Goal: Task Accomplishment & Management: Manage account settings

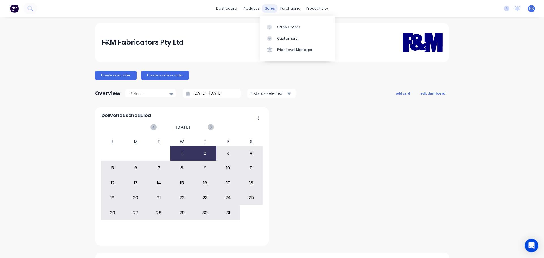
click at [268, 9] on div "sales" at bounding box center [270, 8] width 16 height 9
click at [276, 25] on link "Sales Orders" at bounding box center [297, 26] width 75 height 11
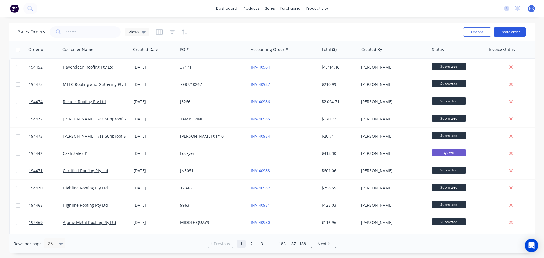
click at [508, 34] on button "Create order" at bounding box center [510, 31] width 32 height 9
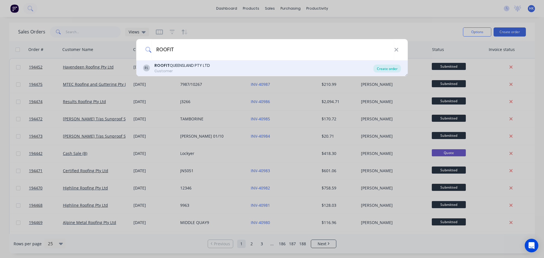
type input "ROOFIT"
click at [378, 67] on div "Create order" at bounding box center [387, 69] width 27 height 8
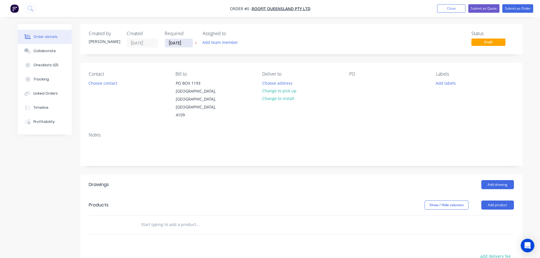
click at [175, 44] on input "[DATE]" at bounding box center [179, 43] width 28 height 9
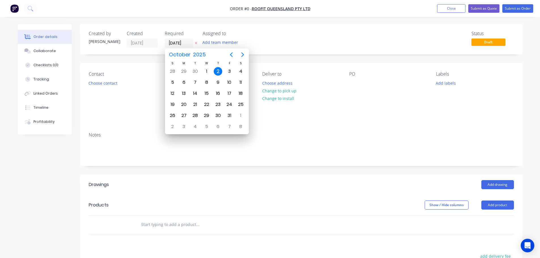
click at [219, 69] on div "2" at bounding box center [218, 71] width 9 height 9
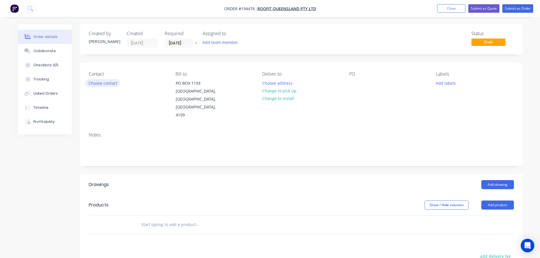
click at [109, 84] on button "Choose contact" at bounding box center [102, 83] width 35 height 8
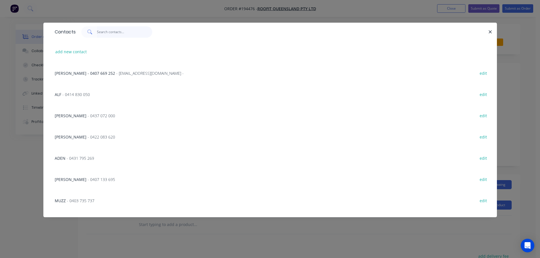
click at [104, 34] on input "text" at bounding box center [124, 31] width 55 height 11
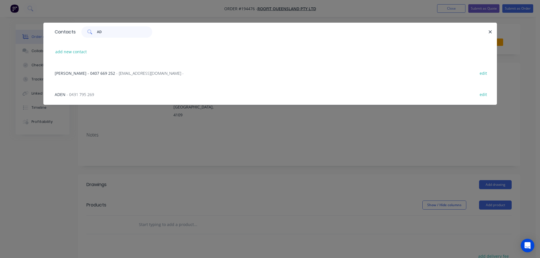
type input "AD"
click at [79, 93] on span "- 0431 795 269" at bounding box center [80, 94] width 27 height 5
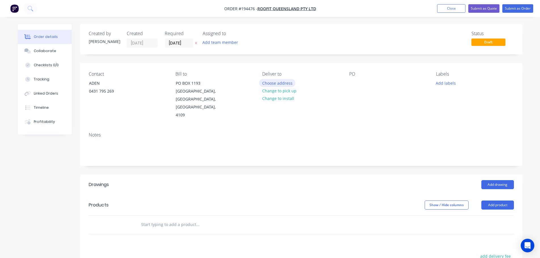
click at [272, 81] on button "Choose address" at bounding box center [277, 83] width 36 height 8
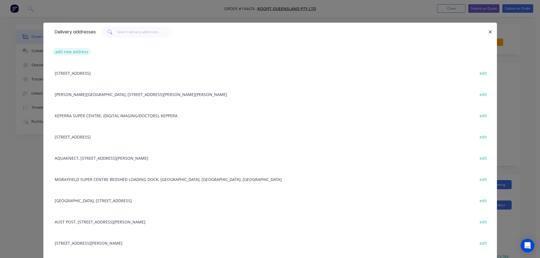
click at [76, 51] on button "add new address" at bounding box center [71, 52] width 39 height 8
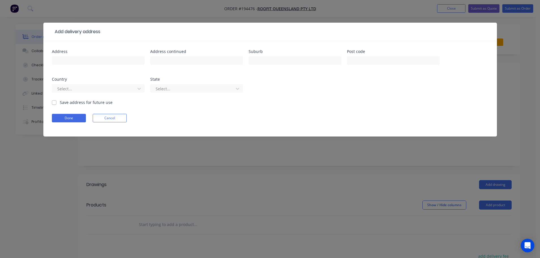
click at [76, 52] on div "Address" at bounding box center [98, 52] width 93 height 4
click at [75, 57] on input "text" at bounding box center [98, 60] width 93 height 9
type input "1284 LYTTON ROAD"
click at [260, 58] on input "text" at bounding box center [295, 60] width 93 height 9
type input "HEMMANT"
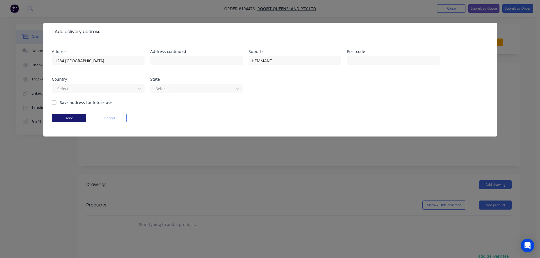
click at [75, 119] on button "Done" at bounding box center [69, 118] width 34 height 9
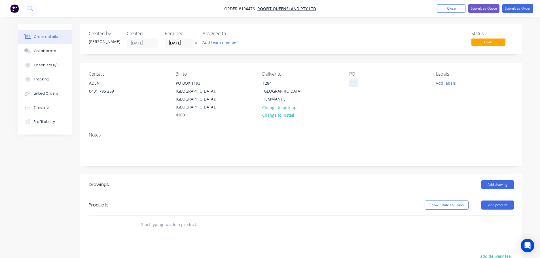
click at [357, 84] on div at bounding box center [353, 83] width 9 height 8
click at [445, 82] on button "Add labels" at bounding box center [446, 83] width 26 height 8
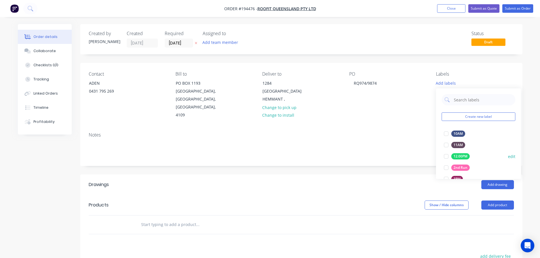
click at [446, 167] on div at bounding box center [445, 167] width 11 height 11
click at [391, 180] on div "Add drawing" at bounding box center [346, 184] width 335 height 9
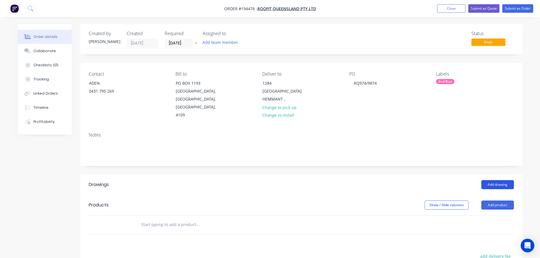
click at [489, 180] on button "Add drawing" at bounding box center [497, 184] width 33 height 9
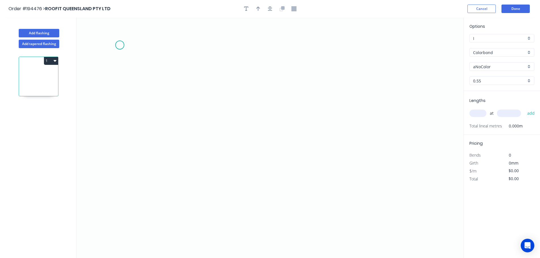
click at [120, 45] on icon "0" at bounding box center [270, 138] width 387 height 241
click at [126, 51] on div "Delete point" at bounding box center [150, 54] width 57 height 12
click at [211, 27] on icon "0" at bounding box center [270, 138] width 387 height 241
click at [211, 120] on icon "0" at bounding box center [270, 138] width 387 height 241
click at [298, 130] on icon "0 ?" at bounding box center [270, 138] width 387 height 241
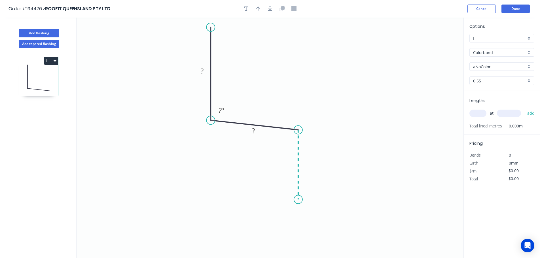
click at [301, 200] on icon "0 ? ? ? º" at bounding box center [270, 138] width 387 height 241
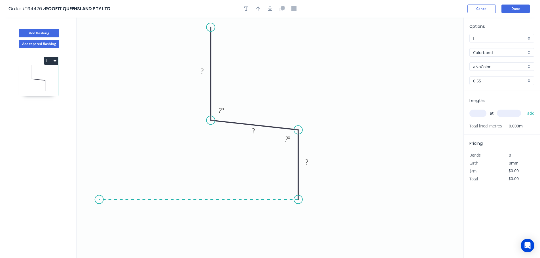
click at [99, 207] on icon "0 ? ? ? ? º ? º" at bounding box center [270, 138] width 387 height 241
click at [100, 172] on icon "0 ? ? ? ? ? º ? º" at bounding box center [270, 138] width 387 height 241
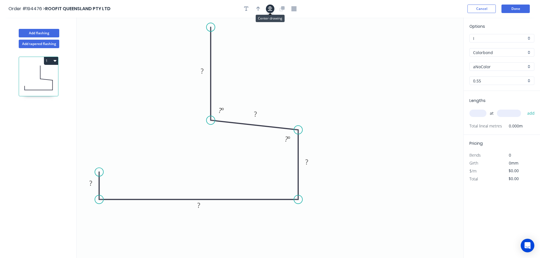
click at [270, 7] on icon "button" at bounding box center [270, 8] width 5 height 5
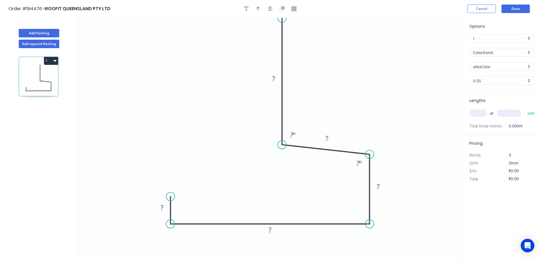
drag, startPoint x: 281, startPoint y: 48, endPoint x: 281, endPoint y: 16, distance: 32.3
click at [281, 16] on div "Order #194476 > ROOFIT QUEENSLAND PTY LTD Cancel Done Add flashing Add tapered …" at bounding box center [270, 134] width 540 height 269
click at [275, 79] on rect at bounding box center [273, 79] width 11 height 8
type input "$13.29"
click at [267, 9] on button "button" at bounding box center [270, 9] width 9 height 9
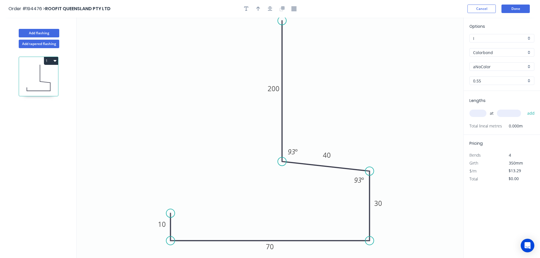
drag, startPoint x: 282, startPoint y: 35, endPoint x: 280, endPoint y: 21, distance: 14.1
click at [280, 21] on circle at bounding box center [282, 20] width 9 height 9
click at [258, 9] on icon "button" at bounding box center [258, 8] width 4 height 5
click at [434, 44] on icon at bounding box center [434, 39] width 5 height 18
click at [495, 69] on input "aNoColor" at bounding box center [499, 67] width 53 height 6
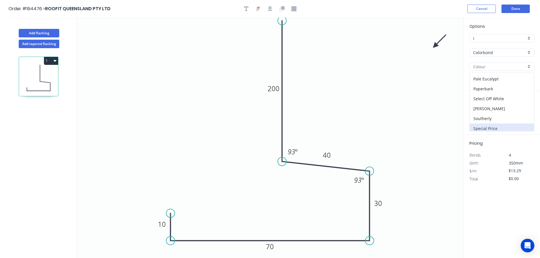
scroll to position [170, 0]
click at [494, 121] on div "Surfmist" at bounding box center [502, 126] width 64 height 10
type input "Surfmist"
click at [479, 116] on input "text" at bounding box center [477, 113] width 17 height 7
type input "1"
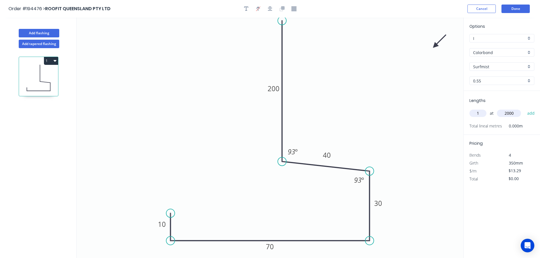
type input "2000"
click at [524, 109] on button "add" at bounding box center [530, 114] width 13 height 10
type input "$26.58"
click at [518, 8] on button "Done" at bounding box center [515, 9] width 28 height 9
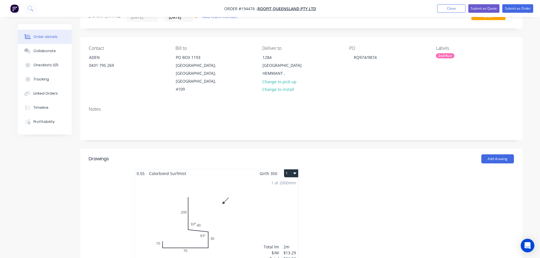
scroll to position [85, 0]
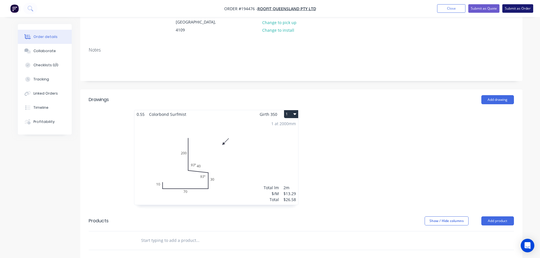
click at [520, 10] on button "Submit as Order" at bounding box center [517, 8] width 31 height 9
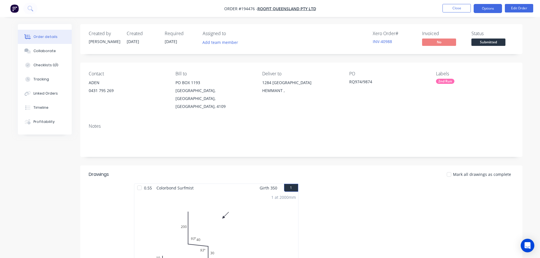
click at [485, 5] on button "Options" at bounding box center [488, 8] width 28 height 9
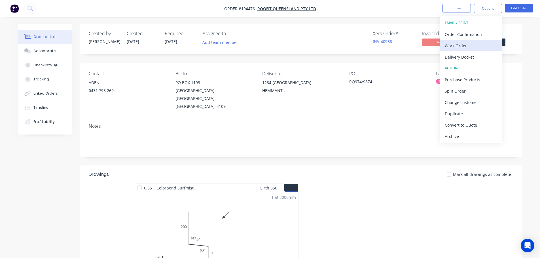
click at [483, 41] on button "Work Order" at bounding box center [471, 45] width 62 height 11
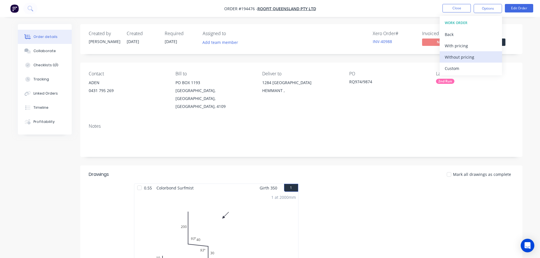
click at [480, 51] on button "Without pricing" at bounding box center [471, 56] width 62 height 11
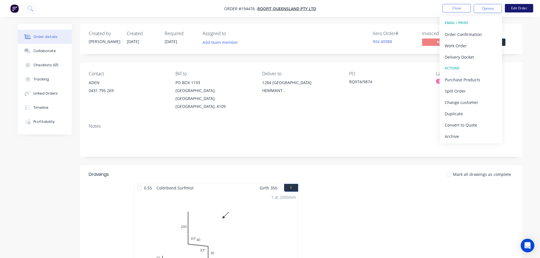
click at [519, 7] on button "Edit Order" at bounding box center [519, 8] width 28 height 9
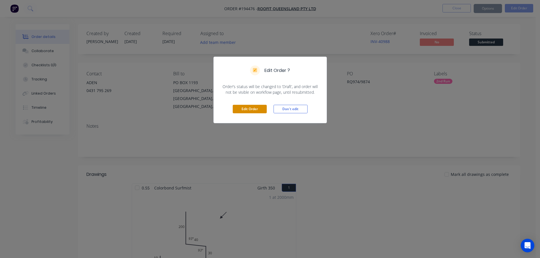
click at [253, 112] on button "Edit Order" at bounding box center [250, 109] width 34 height 9
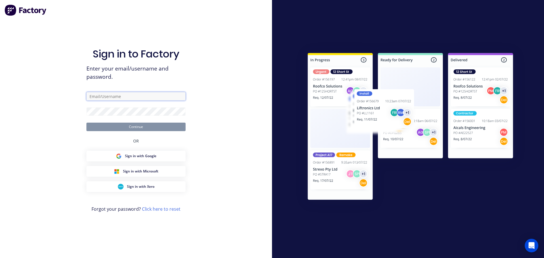
type input "hannah@fmfabricators.com.au"
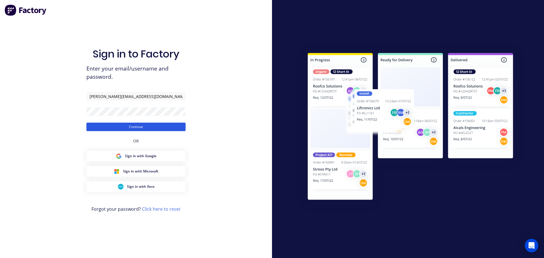
click at [158, 131] on div "Sign in to Factory Enter your email/username and password. hannah@fmfabricators…" at bounding box center [135, 135] width 99 height 238
click at [162, 125] on button "Continue" at bounding box center [135, 127] width 99 height 9
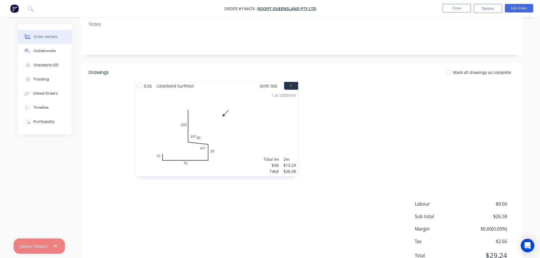
scroll to position [119, 0]
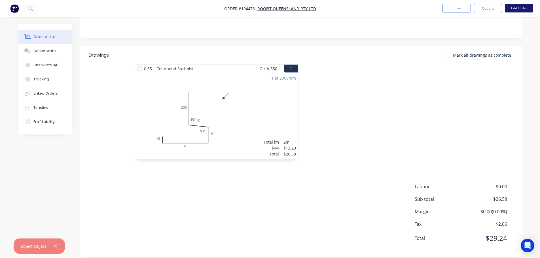
click at [523, 6] on button "Edit Order" at bounding box center [519, 8] width 28 height 9
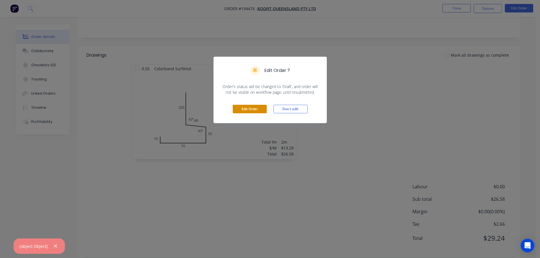
click at [259, 106] on button "Edit Order" at bounding box center [250, 109] width 34 height 9
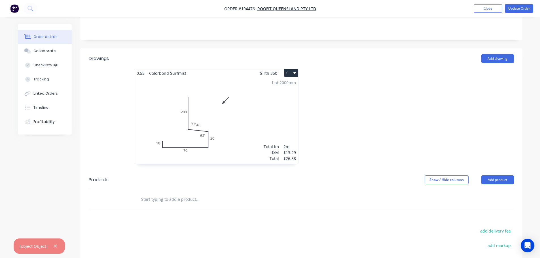
scroll to position [170, 0]
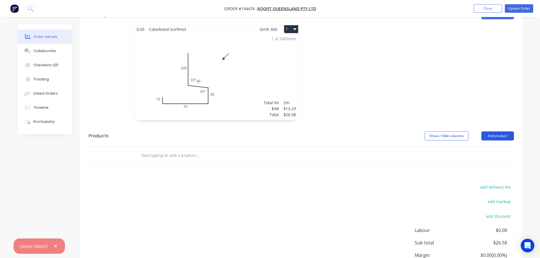
click at [500, 132] on button "Add product" at bounding box center [497, 136] width 33 height 9
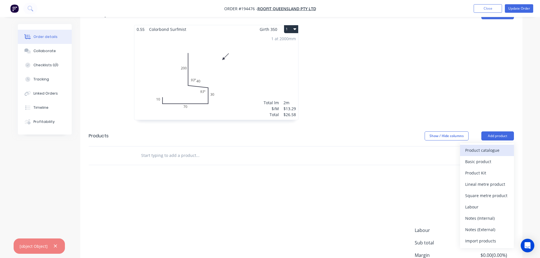
click at [486, 146] on div "Product catalogue" at bounding box center [487, 150] width 44 height 8
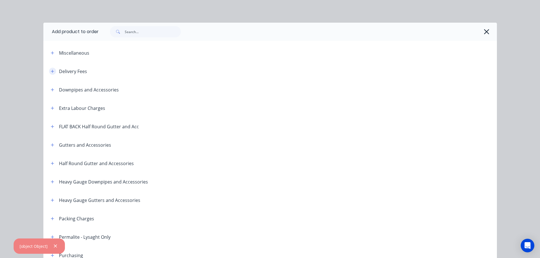
click at [52, 72] on icon "button" at bounding box center [52, 71] width 3 height 4
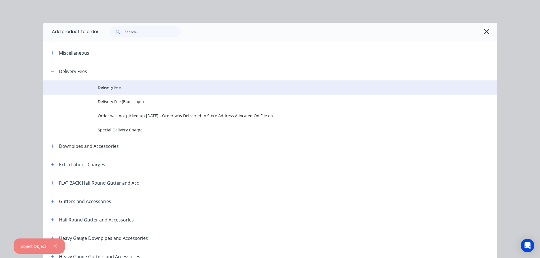
click at [91, 87] on td at bounding box center [70, 87] width 54 height 14
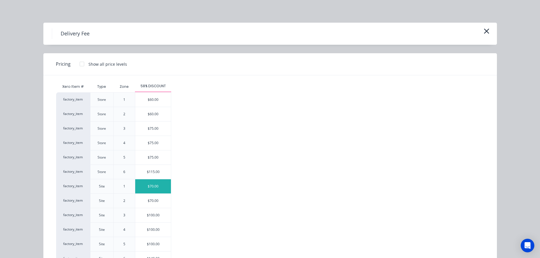
click at [158, 191] on div "$70.00" at bounding box center [153, 186] width 36 height 14
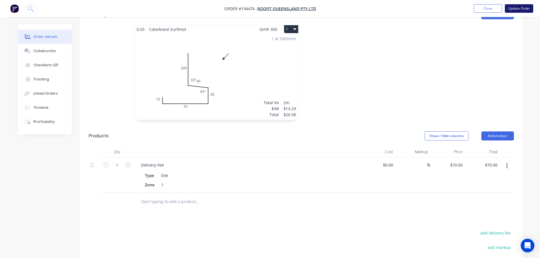
click at [516, 6] on button "Update Order" at bounding box center [519, 8] width 28 height 9
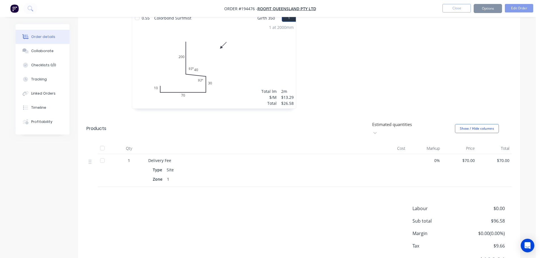
scroll to position [0, 0]
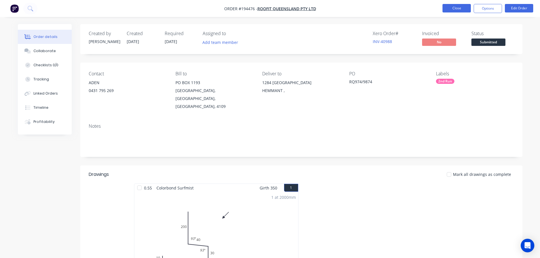
click at [460, 9] on button "Close" at bounding box center [456, 8] width 28 height 9
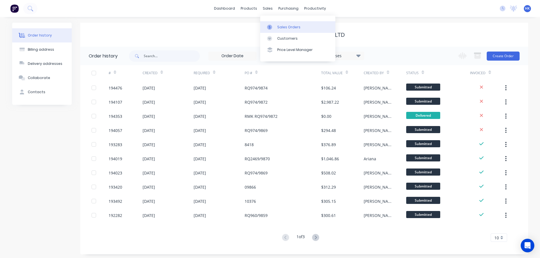
click at [279, 28] on div "Sales Orders" at bounding box center [288, 27] width 23 height 5
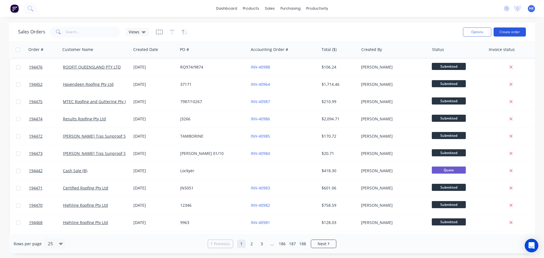
click at [507, 33] on button "Create order" at bounding box center [510, 31] width 32 height 9
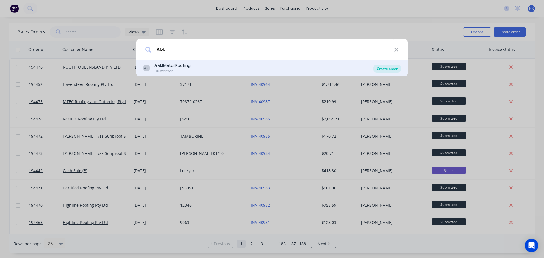
type input "AMJ"
click at [385, 71] on div "Create order" at bounding box center [387, 69] width 27 height 8
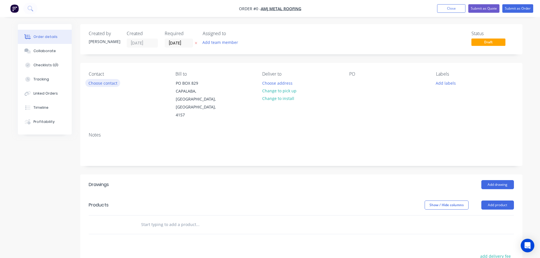
click at [104, 81] on button "Choose contact" at bounding box center [102, 83] width 35 height 8
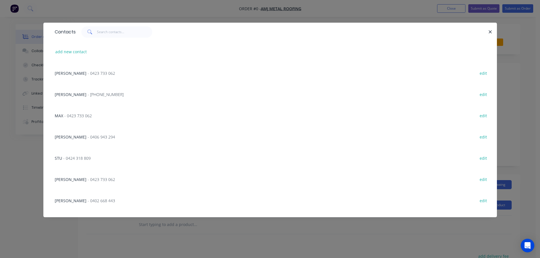
scroll to position [121, 0]
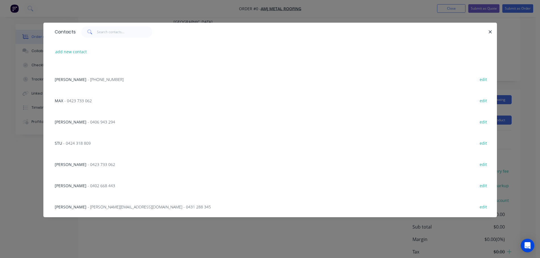
click at [97, 186] on span "- 0402 668 443" at bounding box center [101, 185] width 27 height 5
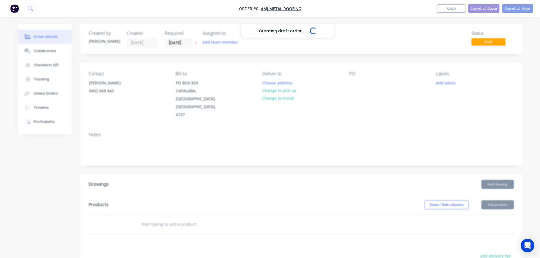
scroll to position [0, 0]
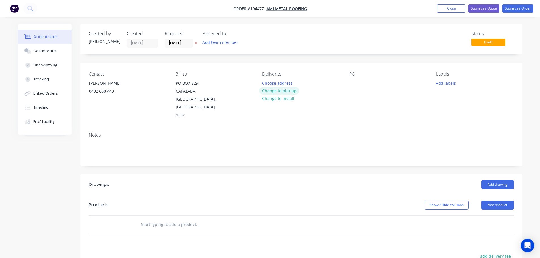
click at [270, 90] on button "Change to pick up" at bounding box center [279, 91] width 40 height 8
click at [267, 85] on div at bounding box center [266, 83] width 9 height 8
click at [357, 79] on div "PO" at bounding box center [388, 95] width 78 height 48
click at [352, 82] on div at bounding box center [353, 83] width 9 height 8
click at [495, 180] on button "Add drawing" at bounding box center [497, 184] width 33 height 9
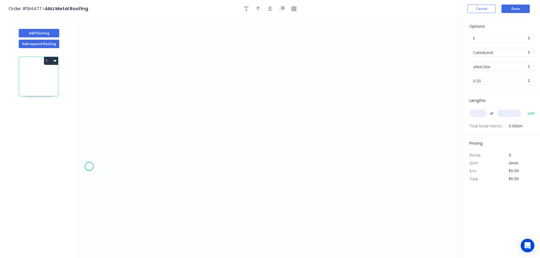
click at [89, 167] on icon "0" at bounding box center [270, 138] width 387 height 241
click at [131, 124] on icon "0" at bounding box center [270, 138] width 387 height 241
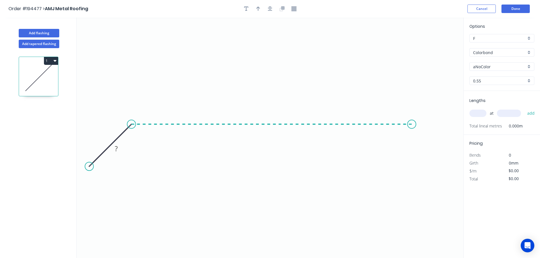
click at [417, 130] on icon "0 ?" at bounding box center [270, 138] width 387 height 241
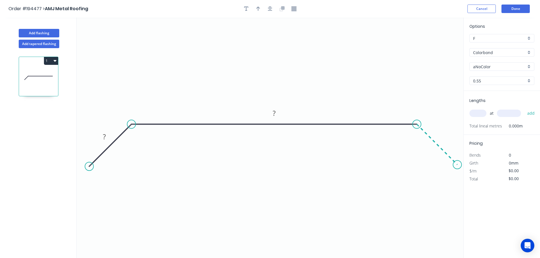
click at [457, 169] on icon "0 ? ?" at bounding box center [270, 138] width 387 height 241
click at [89, 168] on circle at bounding box center [89, 166] width 9 height 9
click at [157, 141] on div "Show angle" at bounding box center [158, 143] width 57 height 12
click at [421, 139] on div "Show angle" at bounding box center [446, 144] width 57 height 12
click at [104, 134] on tspan "?" at bounding box center [104, 136] width 3 height 9
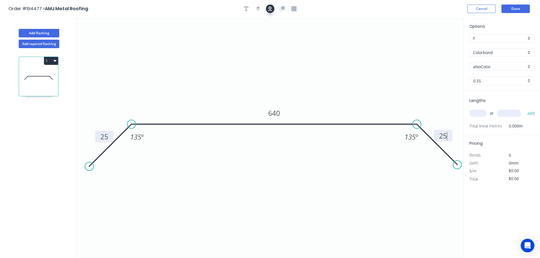
click at [267, 5] on button "button" at bounding box center [270, 9] width 9 height 9
type input "$20.92"
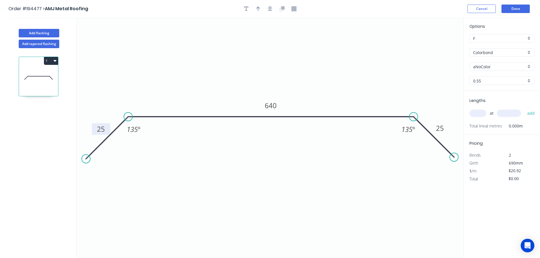
click at [262, 11] on div at bounding box center [270, 9] width 60 height 9
click at [260, 8] on button "button" at bounding box center [258, 9] width 9 height 9
drag, startPoint x: 434, startPoint y: 44, endPoint x: 272, endPoint y: 37, distance: 162.0
click at [272, 37] on icon at bounding box center [272, 30] width 5 height 18
click at [500, 72] on div "Options F F Colorbond Colorbond Colorbond (Premium) Colorbond Coolmax Colorbond…" at bounding box center [502, 57] width 76 height 68
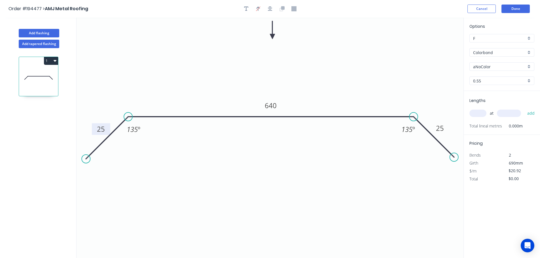
click at [499, 65] on input "aNoColor" at bounding box center [499, 67] width 53 height 6
click at [497, 90] on div "Ironstone" at bounding box center [502, 92] width 64 height 10
type input "Ironstone"
click at [475, 113] on input "text" at bounding box center [477, 113] width 17 height 7
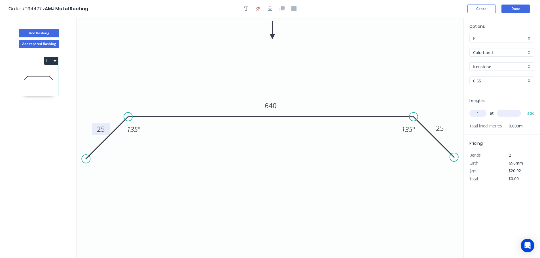
type input "1"
type input "3000"
click at [524, 109] on button "add" at bounding box center [530, 114] width 13 height 10
type input "$62.76"
click at [517, 11] on button "Done" at bounding box center [515, 9] width 28 height 9
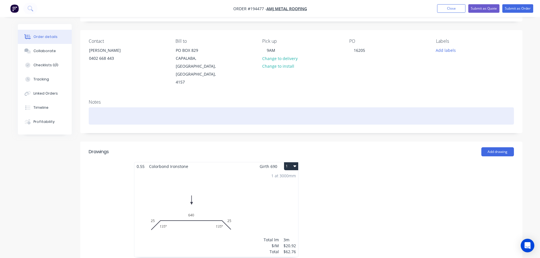
scroll to position [85, 0]
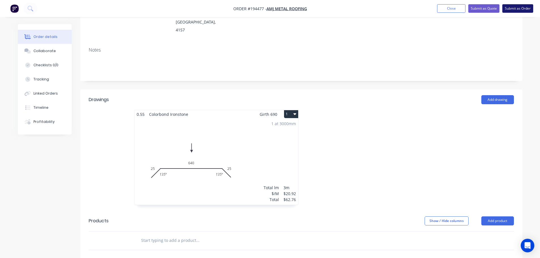
click at [528, 10] on button "Submit as Order" at bounding box center [517, 8] width 31 height 9
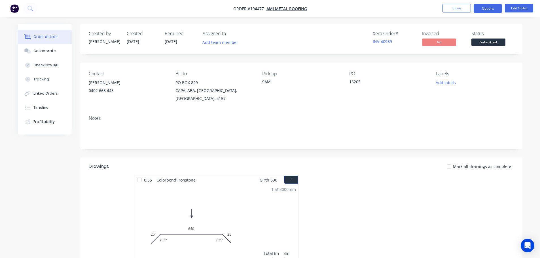
click at [489, 10] on button "Options" at bounding box center [488, 8] width 28 height 9
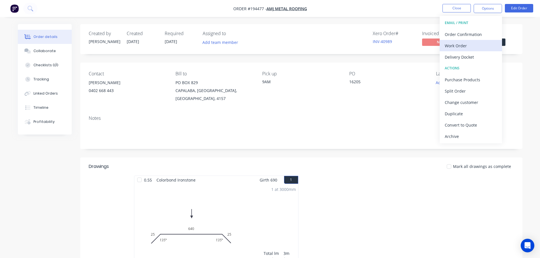
click at [483, 47] on div "Work Order" at bounding box center [471, 46] width 52 height 8
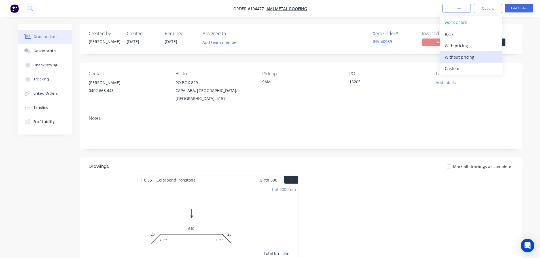
click at [482, 53] on div "Without pricing" at bounding box center [471, 57] width 52 height 8
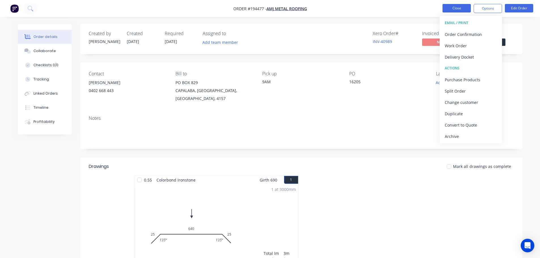
click at [452, 10] on button "Close" at bounding box center [456, 8] width 28 height 9
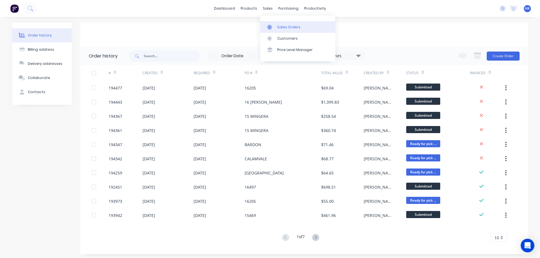
click at [275, 23] on link "Sales Orders" at bounding box center [297, 26] width 75 height 11
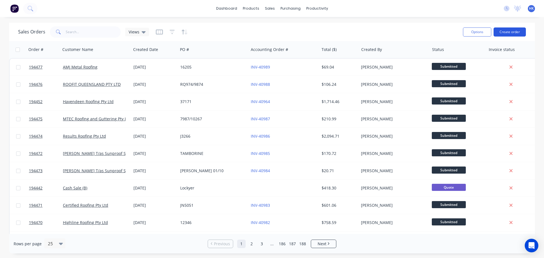
click at [512, 31] on button "Create order" at bounding box center [510, 31] width 32 height 9
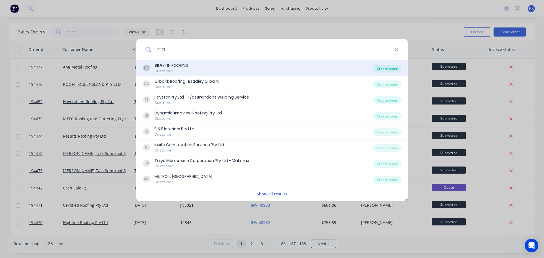
type input "bra"
click at [392, 69] on div "Create order" at bounding box center [387, 69] width 27 height 8
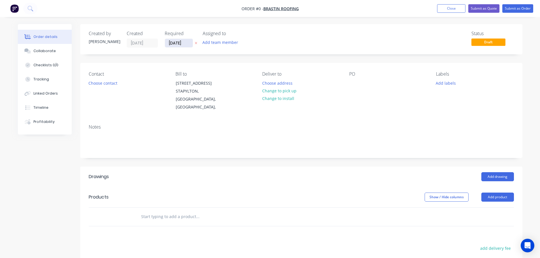
click at [173, 42] on input "[DATE]" at bounding box center [179, 43] width 28 height 9
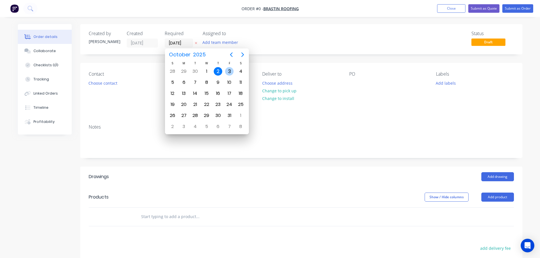
click at [231, 71] on div "3" at bounding box center [229, 71] width 9 height 9
type input "[DATE]"
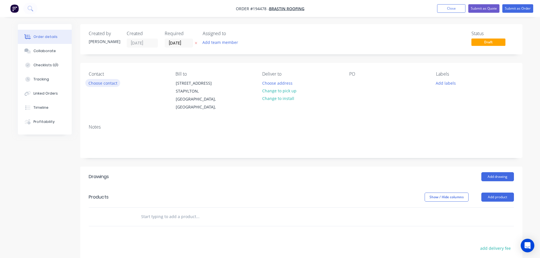
click at [94, 86] on button "Choose contact" at bounding box center [102, 83] width 35 height 8
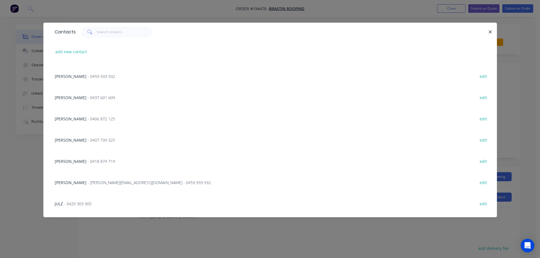
scroll to position [425, 0]
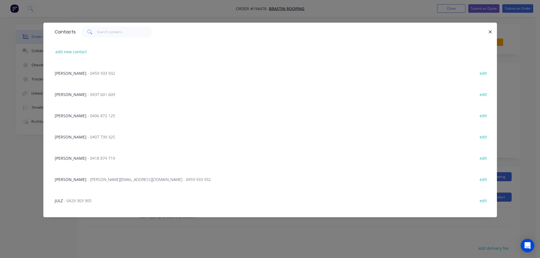
click at [88, 181] on span "- lee.f@brastinroofing.com.au - 0459 933 932" at bounding box center [149, 179] width 123 height 5
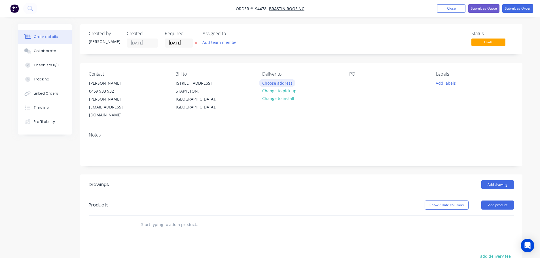
click at [278, 82] on button "Choose address" at bounding box center [277, 83] width 36 height 8
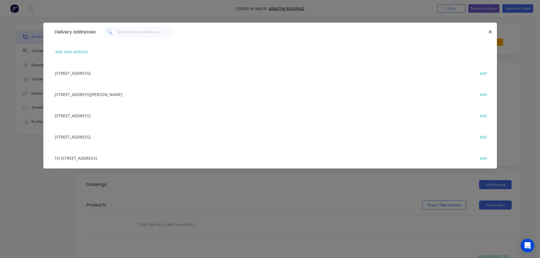
click at [264, 185] on div "Delivery addresses add new address 13 Homestead Drive, STAPYLTON, Queensland, A…" at bounding box center [270, 129] width 540 height 258
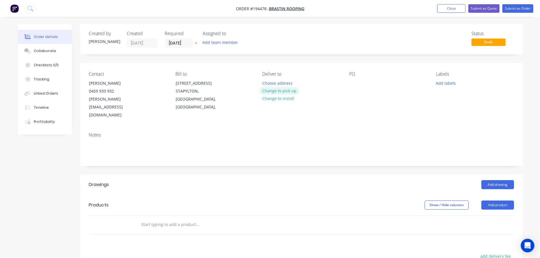
click at [287, 92] on button "Change to pick up" at bounding box center [279, 91] width 40 height 8
click at [267, 85] on div at bounding box center [266, 83] width 9 height 8
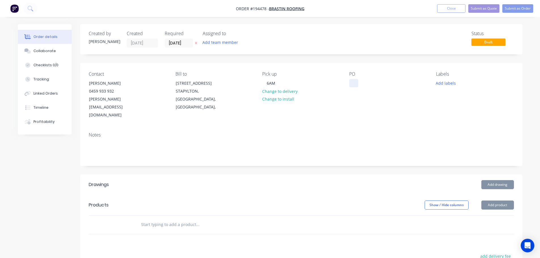
click at [352, 83] on div at bounding box center [353, 83] width 9 height 8
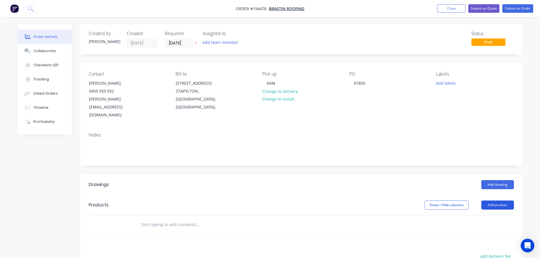
drag, startPoint x: 510, startPoint y: 189, endPoint x: 508, endPoint y: 191, distance: 3.2
click at [510, 201] on button "Add product" at bounding box center [497, 205] width 33 height 9
click at [504, 215] on div "Product catalogue" at bounding box center [487, 219] width 44 height 8
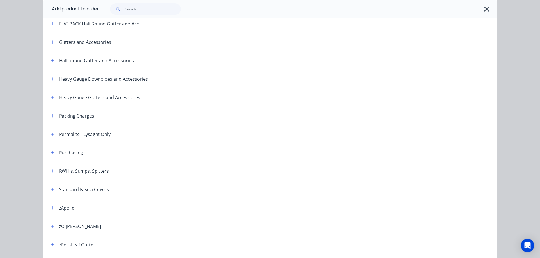
scroll to position [142, 0]
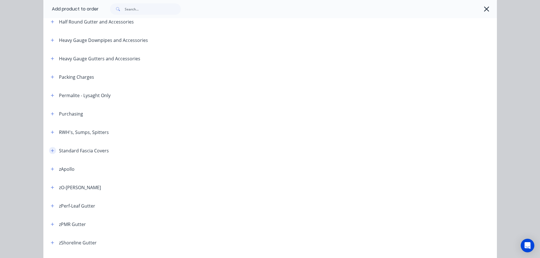
click at [51, 150] on icon "button" at bounding box center [52, 151] width 3 height 4
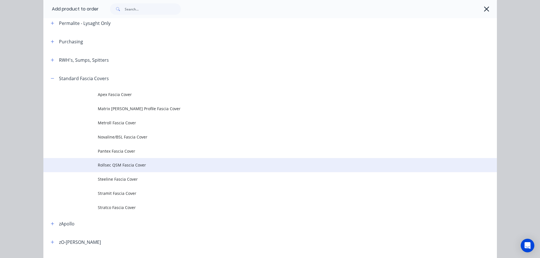
scroll to position [227, 0]
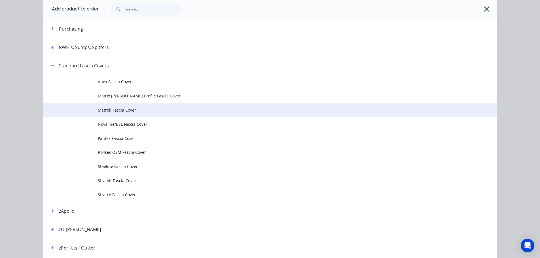
click at [160, 113] on span "Metroll Fascia Cover" at bounding box center [257, 110] width 319 height 6
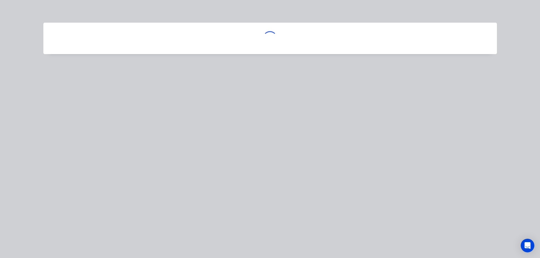
scroll to position [0, 0]
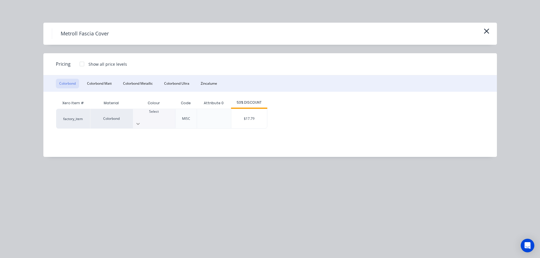
click at [173, 119] on div at bounding box center [154, 123] width 42 height 9
click at [251, 118] on div "$17.79" at bounding box center [249, 118] width 36 height 19
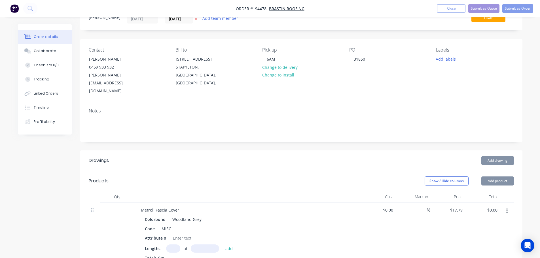
scroll to position [57, 0]
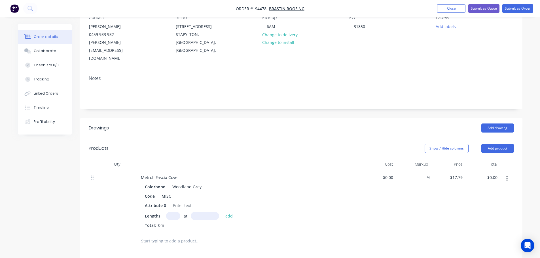
click at [171, 212] on input "text" at bounding box center [173, 216] width 14 height 8
type input "1"
type input "1200"
click at [222, 212] on button "add" at bounding box center [228, 216] width 13 height 8
type input "$21.35"
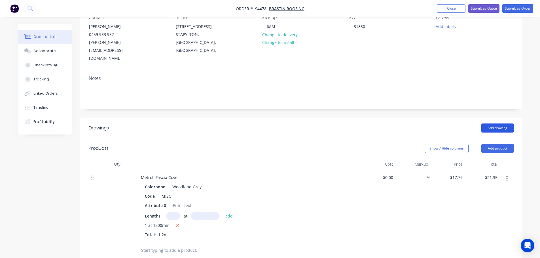
click at [501, 124] on button "Add drawing" at bounding box center [497, 128] width 33 height 9
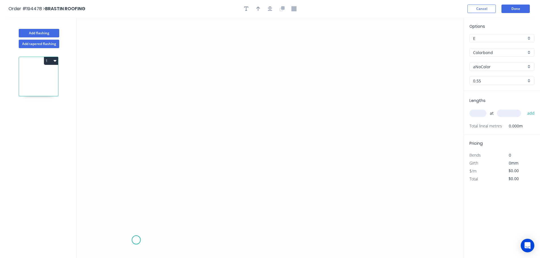
click at [136, 241] on icon "0" at bounding box center [270, 138] width 387 height 241
click at [109, 210] on icon "0" at bounding box center [270, 138] width 387 height 241
click at [133, 189] on icon at bounding box center [121, 200] width 25 height 25
click at [133, 190] on circle at bounding box center [134, 188] width 9 height 9
click at [130, 49] on icon "0 ? ?" at bounding box center [270, 138] width 387 height 241
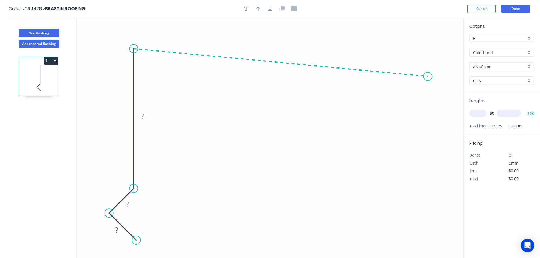
click at [428, 77] on icon "0 ? ? ?" at bounding box center [270, 138] width 387 height 241
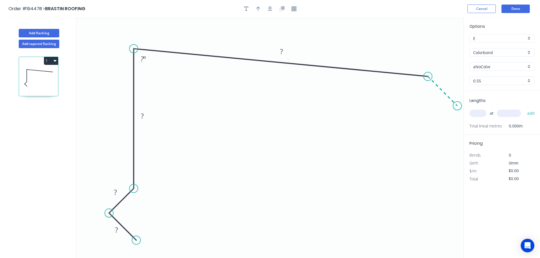
click at [457, 108] on icon "0 ? ? ? ? ? º" at bounding box center [270, 138] width 387 height 241
click at [117, 232] on tspan "?" at bounding box center [116, 229] width 3 height 9
click at [436, 112] on div "Hide angle" at bounding box center [450, 112] width 57 height 12
type input "$14.88"
click at [272, 9] on icon "button" at bounding box center [270, 8] width 5 height 5
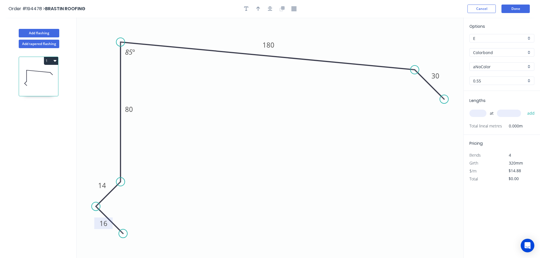
drag, startPoint x: 257, startPoint y: 7, endPoint x: 375, endPoint y: 21, distance: 118.9
click at [257, 7] on icon "button" at bounding box center [258, 8] width 4 height 5
click at [435, 44] on icon at bounding box center [434, 39] width 5 height 18
drag, startPoint x: 435, startPoint y: 44, endPoint x: 458, endPoint y: 25, distance: 30.3
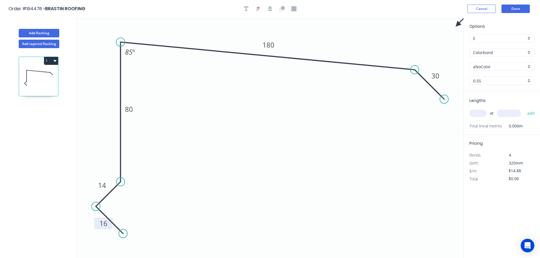
click at [458, 25] on icon at bounding box center [462, 20] width 16 height 16
click at [495, 68] on input "aNoColor" at bounding box center [499, 67] width 53 height 6
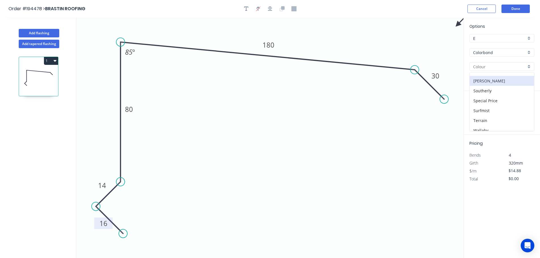
scroll to position [198, 0]
click at [497, 100] on div "Surfmist" at bounding box center [502, 97] width 64 height 10
type input "Surfmist"
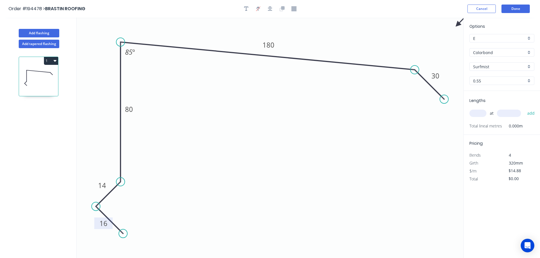
click at [482, 113] on input "text" at bounding box center [477, 113] width 17 height 7
type input "1"
type input "1200"
click at [524, 109] on button "add" at bounding box center [530, 114] width 13 height 10
type input "$17.86"
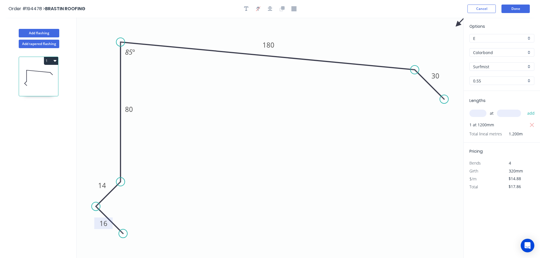
click at [513, 16] on header "Order #194478 > BRASTIN ROOFING Cancel Done" at bounding box center [270, 9] width 540 height 18
click at [518, 6] on button "Done" at bounding box center [515, 9] width 28 height 9
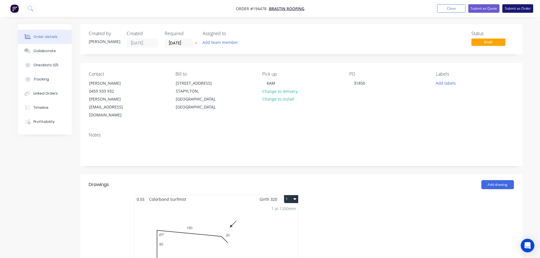
click at [518, 10] on button "Submit as Order" at bounding box center [517, 8] width 31 height 9
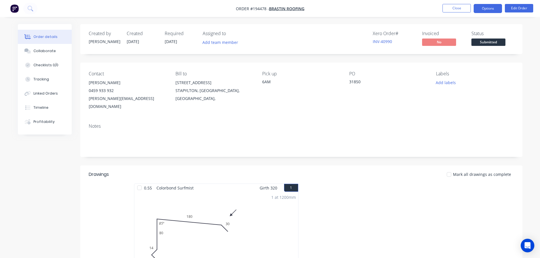
click at [494, 11] on button "Options" at bounding box center [488, 8] width 28 height 9
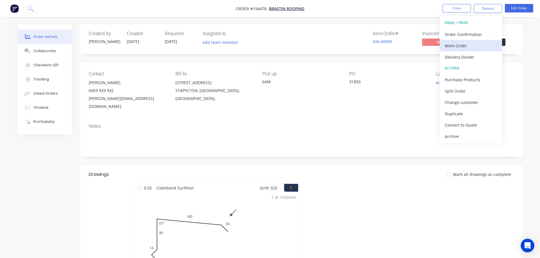
click at [465, 44] on div "Work Order" at bounding box center [471, 46] width 52 height 8
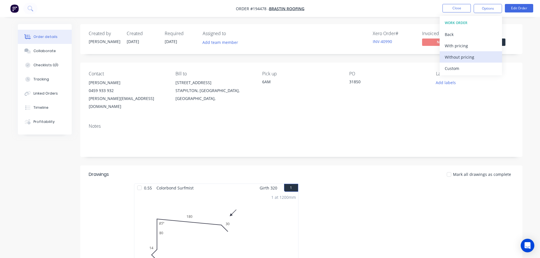
click at [463, 58] on div "Without pricing" at bounding box center [471, 57] width 52 height 8
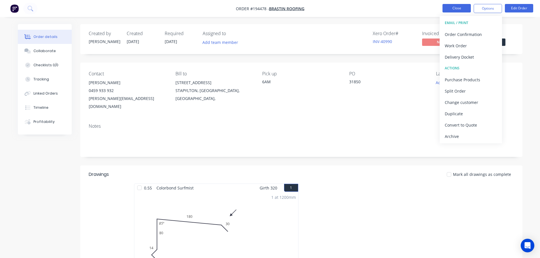
click at [457, 8] on button "Close" at bounding box center [456, 8] width 28 height 9
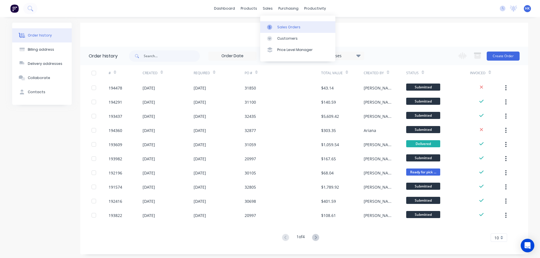
click at [279, 26] on div "Sales Orders" at bounding box center [288, 27] width 23 height 5
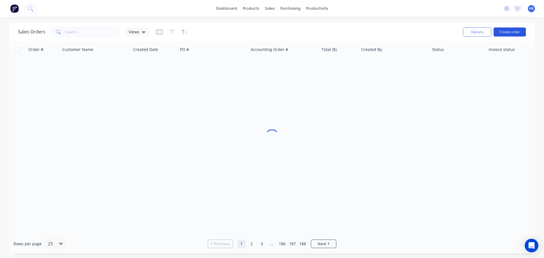
click at [519, 31] on button "Create order" at bounding box center [510, 31] width 32 height 9
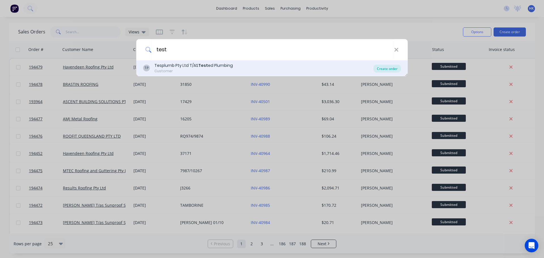
type input "test"
click at [388, 69] on div "Create order" at bounding box center [387, 69] width 27 height 8
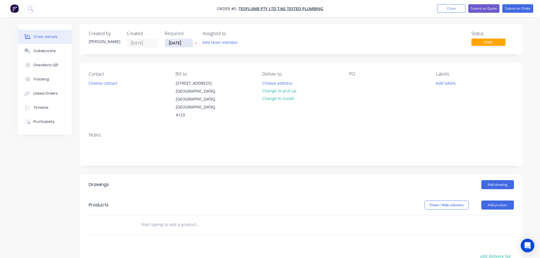
click at [170, 43] on input "[DATE]" at bounding box center [179, 43] width 28 height 9
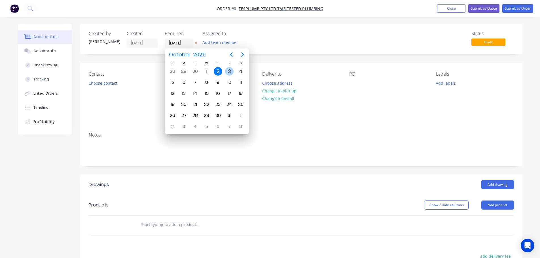
click at [226, 72] on div "3" at bounding box center [229, 71] width 9 height 9
type input "[DATE]"
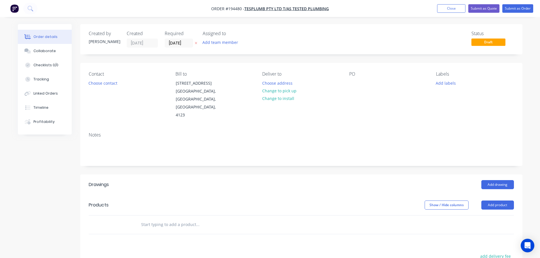
click at [103, 90] on div "Contact Choose contact" at bounding box center [128, 95] width 78 height 48
click at [114, 81] on button "Choose contact" at bounding box center [102, 83] width 35 height 8
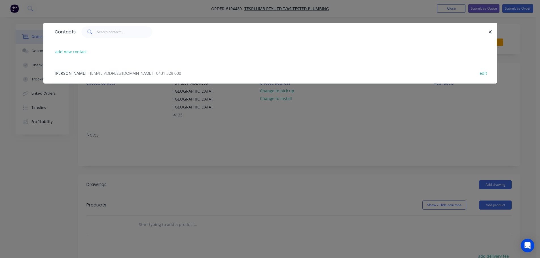
click at [121, 76] on span "- testedplumbing@gmail.com - 0431 329 000" at bounding box center [135, 73] width 94 height 5
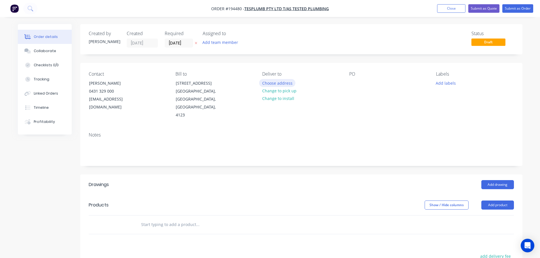
click at [291, 84] on button "Choose address" at bounding box center [277, 83] width 36 height 8
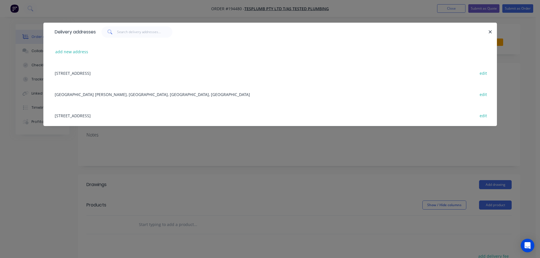
click at [71, 115] on div "20 BOONGEEN ST, (STORE), ROCHEDALE SOUTH, Queensland, Australia, 4123 edit" at bounding box center [270, 115] width 436 height 21
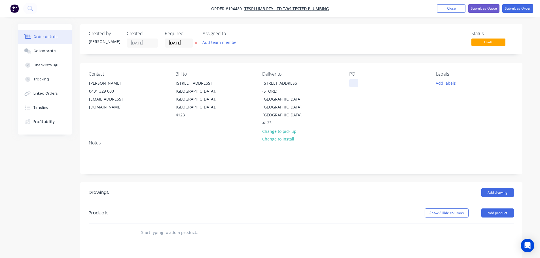
click at [353, 80] on div at bounding box center [353, 83] width 9 height 8
drag, startPoint x: 370, startPoint y: 81, endPoint x: 347, endPoint y: 86, distance: 24.0
click at [347, 86] on div "Contact MATTHEW 0431 329 000 testedplumbing@gmail.com Bill to 20 Boongeen Stree…" at bounding box center [301, 99] width 442 height 73
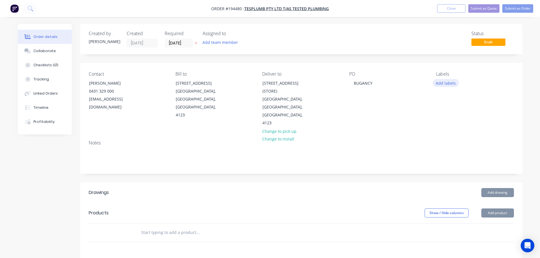
click at [436, 86] on button "Add labels" at bounding box center [446, 83] width 26 height 8
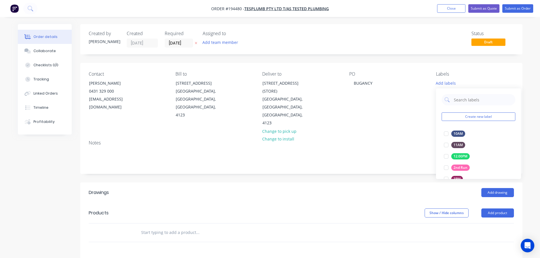
click at [372, 139] on div "Notes" at bounding box center [301, 155] width 442 height 38
drag, startPoint x: 491, startPoint y: 206, endPoint x: 496, endPoint y: 211, distance: 7.0
click at [491, 209] on button "Add product" at bounding box center [497, 213] width 33 height 9
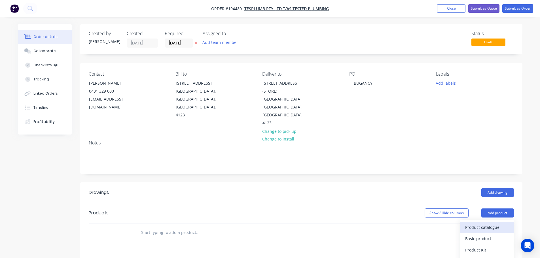
click at [495, 223] on div "Product catalogue" at bounding box center [487, 227] width 44 height 8
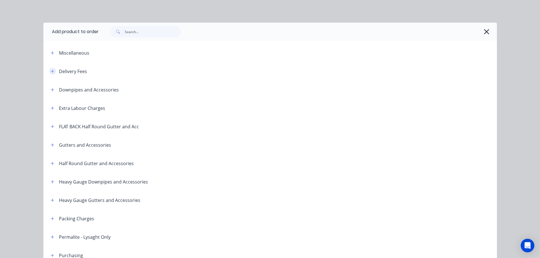
click at [50, 68] on button "button" at bounding box center [52, 71] width 7 height 7
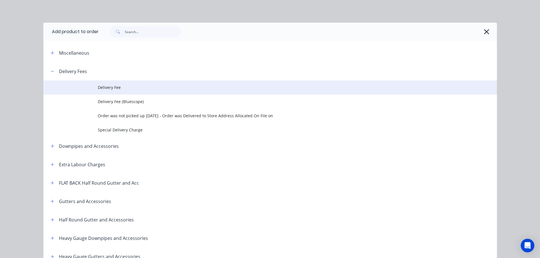
click at [142, 92] on td "Delivery Fee" at bounding box center [297, 87] width 399 height 14
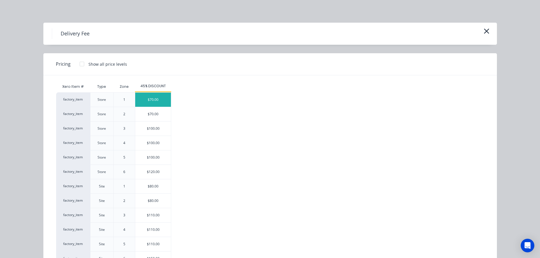
click at [147, 103] on div "$70.00" at bounding box center [153, 100] width 36 height 14
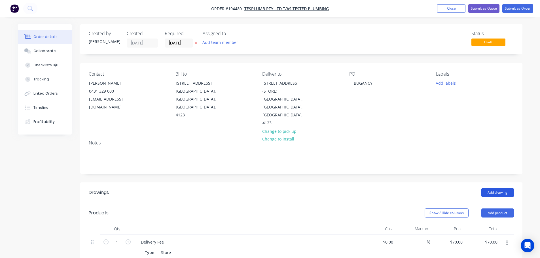
click at [489, 188] on button "Add drawing" at bounding box center [497, 192] width 33 height 9
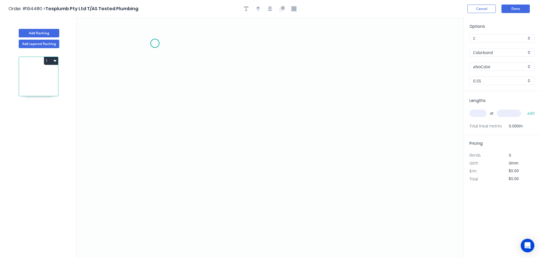
click at [155, 43] on icon "0" at bounding box center [270, 138] width 387 height 241
click at [406, 48] on icon "0" at bounding box center [270, 138] width 387 height 241
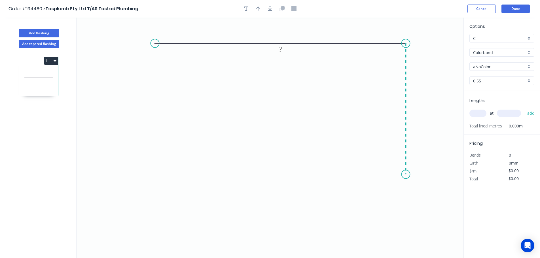
click at [409, 175] on icon "0 ?" at bounding box center [270, 138] width 387 height 241
click at [281, 32] on tspan "?" at bounding box center [280, 31] width 3 height 9
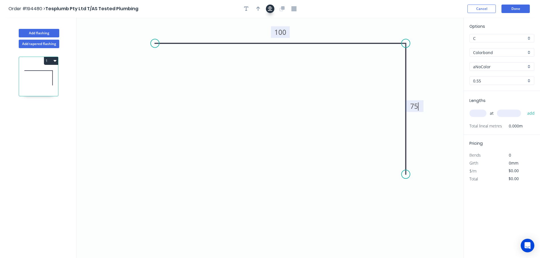
click at [270, 8] on icon "button" at bounding box center [270, 9] width 5 height 5
type input "$9.36"
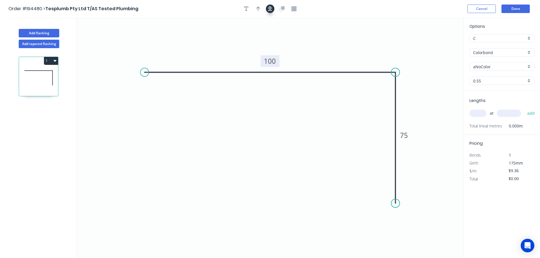
click at [255, 9] on button "button" at bounding box center [258, 9] width 9 height 9
click at [434, 47] on icon at bounding box center [434, 39] width 5 height 18
drag, startPoint x: 434, startPoint y: 47, endPoint x: 441, endPoint y: 39, distance: 10.5
click at [441, 39] on icon at bounding box center [445, 34] width 16 height 16
click at [483, 67] on input "aNoColor" at bounding box center [499, 67] width 53 height 6
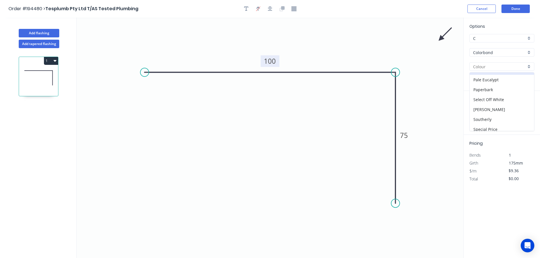
scroll to position [170, 0]
click at [491, 76] on div "Paperbark" at bounding box center [502, 76] width 64 height 10
type input "Paperbark"
click at [478, 118] on div "at add" at bounding box center [502, 114] width 66 height 10
click at [479, 110] on input "text" at bounding box center [477, 113] width 17 height 7
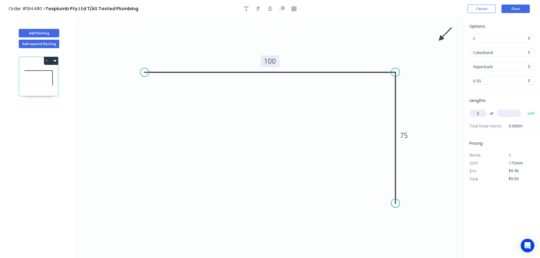
type input "2"
type input "2500"
click at [524, 109] on button "add" at bounding box center [530, 114] width 13 height 10
type input "$46.80"
click at [45, 33] on button "Add flashing" at bounding box center [39, 33] width 41 height 9
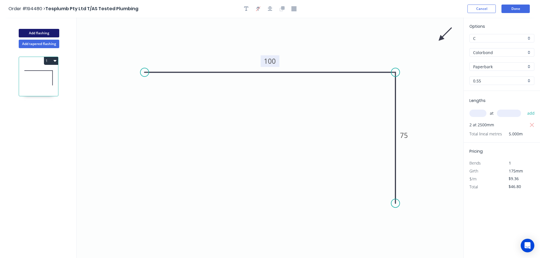
type input "$0.00"
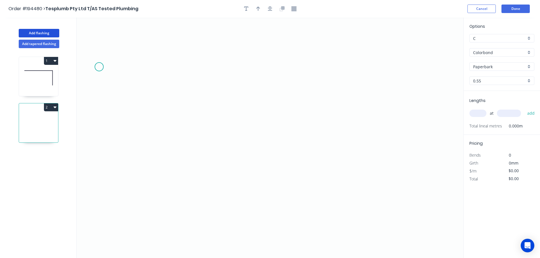
click at [99, 67] on icon "0" at bounding box center [270, 138] width 387 height 241
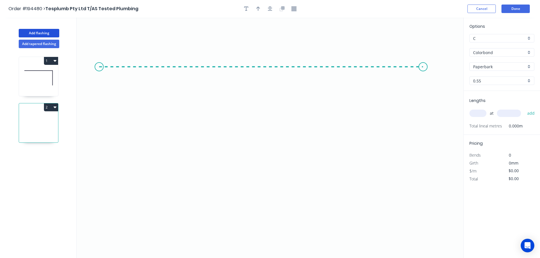
drag, startPoint x: 423, startPoint y: 81, endPoint x: 434, endPoint y: 92, distance: 15.4
click at [423, 81] on icon "0" at bounding box center [270, 138] width 387 height 241
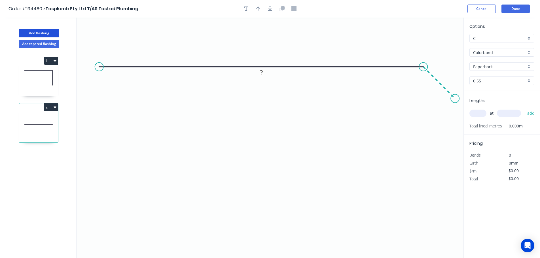
click at [455, 95] on icon "0 ?" at bounding box center [270, 138] width 387 height 241
drag, startPoint x: 429, startPoint y: 85, endPoint x: 427, endPoint y: 82, distance: 3.7
click at [429, 84] on div "Show angle" at bounding box center [451, 87] width 57 height 12
click at [261, 53] on tspan "?" at bounding box center [261, 55] width 3 height 9
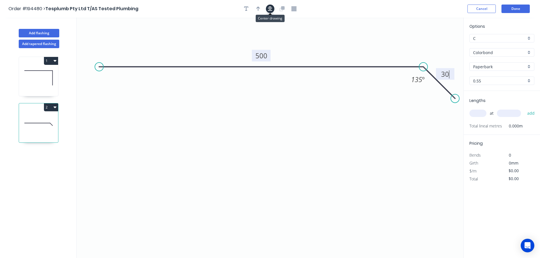
click at [270, 12] on button "button" at bounding box center [270, 9] width 9 height 9
type input "$19.50"
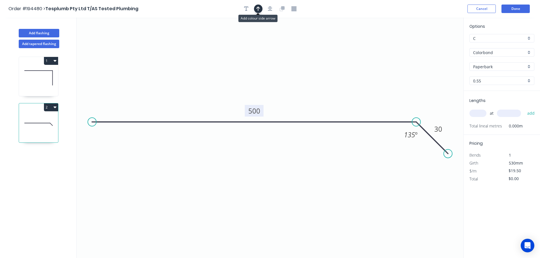
click at [257, 10] on icon "button" at bounding box center [258, 8] width 4 height 5
drag, startPoint x: 434, startPoint y: 44, endPoint x: 257, endPoint y: 41, distance: 177.7
click at [253, 42] on icon at bounding box center [251, 35] width 5 height 18
click at [486, 71] on div "Options C C Colorbond Colorbond Colorbond (Premium) Colorbond Coolmax Colorbond…" at bounding box center [502, 57] width 76 height 68
click at [486, 67] on input "Paperbark" at bounding box center [499, 67] width 53 height 6
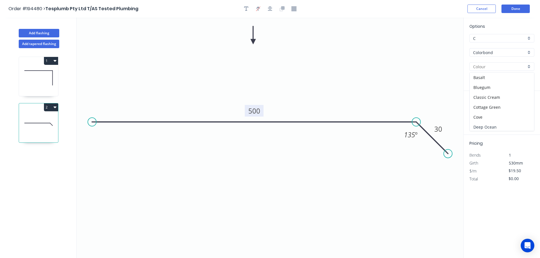
click at [496, 124] on div "Deep Ocean" at bounding box center [502, 127] width 64 height 10
type input "Deep Ocean"
click at [486, 116] on div "at add" at bounding box center [502, 114] width 66 height 10
click at [484, 113] on input "text" at bounding box center [477, 113] width 17 height 7
type input "1"
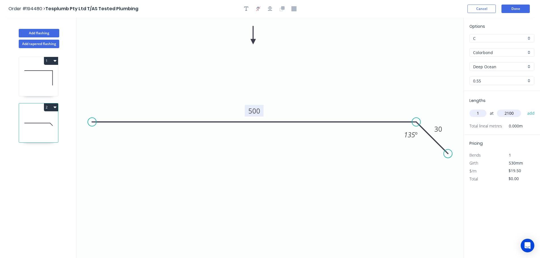
type input "2100"
click at [524, 109] on button "add" at bounding box center [530, 114] width 13 height 10
type input "$40.95"
click at [41, 35] on button "Add flashing" at bounding box center [39, 33] width 41 height 9
type input "$0.00"
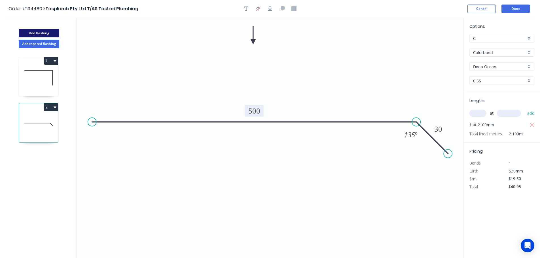
type input "$0.00"
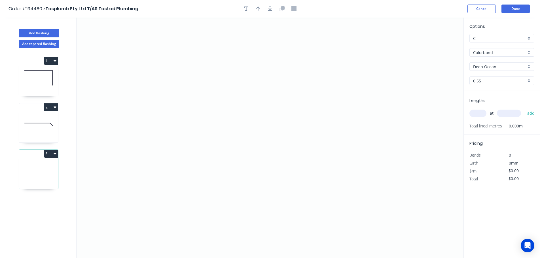
click at [501, 55] on input "Colorbond" at bounding box center [499, 53] width 53 height 6
click at [508, 96] on div "Galvabond" at bounding box center [502, 96] width 64 height 10
type input "Galvabond"
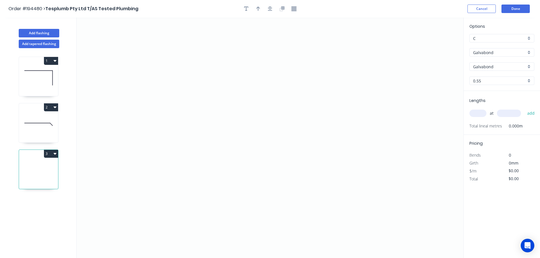
click at [495, 80] on input "0.55" at bounding box center [499, 81] width 53 height 6
click at [489, 109] on div "1.0" at bounding box center [502, 112] width 64 height 10
type input "1.0"
click at [82, 171] on icon "0" at bounding box center [270, 138] width 387 height 241
click at [139, 174] on icon "0" at bounding box center [270, 138] width 387 height 241
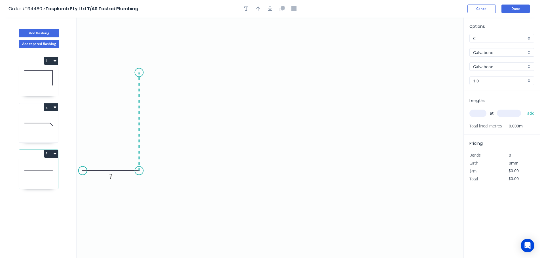
click at [142, 73] on icon "0 ?" at bounding box center [270, 138] width 387 height 241
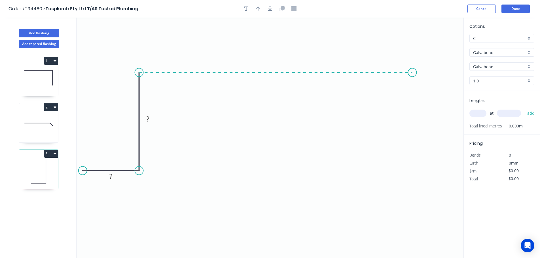
click at [412, 80] on icon "0 ? ?" at bounding box center [270, 138] width 387 height 241
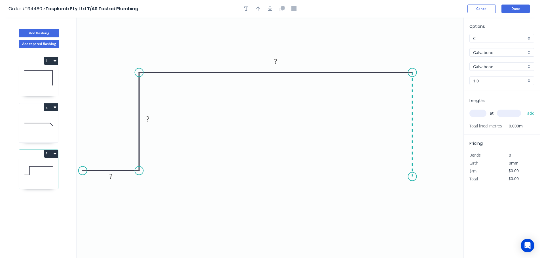
click at [413, 177] on icon "0 ? ? ?" at bounding box center [270, 138] width 387 height 241
click at [457, 177] on icon "0 ? ? ? ?" at bounding box center [270, 138] width 387 height 241
click at [268, 10] on icon "button" at bounding box center [270, 8] width 5 height 5
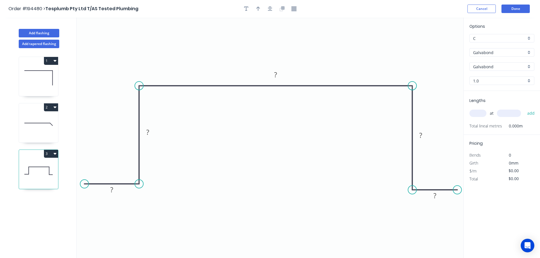
drag, startPoint x: 82, startPoint y: 184, endPoint x: 87, endPoint y: 183, distance: 4.9
click at [85, 185] on circle at bounding box center [84, 184] width 9 height 9
click at [269, 9] on icon "button" at bounding box center [270, 9] width 5 height 5
drag, startPoint x: 410, startPoint y: 86, endPoint x: 402, endPoint y: 85, distance: 7.9
click at [402, 85] on circle at bounding box center [401, 86] width 9 height 9
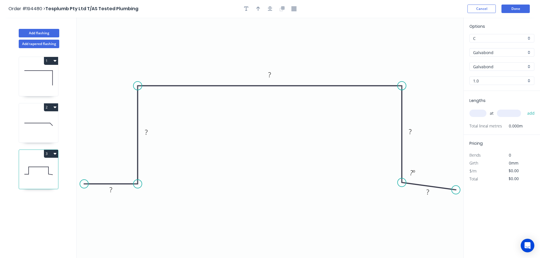
drag, startPoint x: 410, startPoint y: 186, endPoint x: 406, endPoint y: 183, distance: 4.6
click at [406, 183] on circle at bounding box center [401, 182] width 9 height 9
drag, startPoint x: 455, startPoint y: 189, endPoint x: 461, endPoint y: 185, distance: 7.8
click at [461, 185] on circle at bounding box center [461, 182] width 9 height 9
click at [271, 9] on icon "button" at bounding box center [270, 9] width 5 height 5
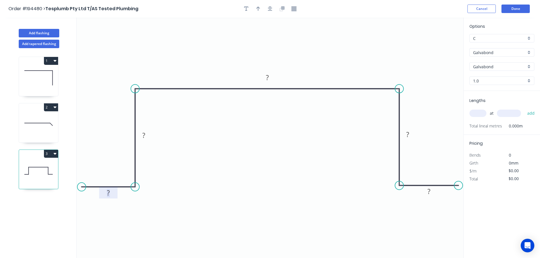
click at [109, 192] on tspan "?" at bounding box center [108, 192] width 3 height 9
click at [253, 7] on div at bounding box center [270, 9] width 60 height 9
type input "$28.68"
click at [258, 8] on icon "button" at bounding box center [258, 9] width 4 height 5
click at [436, 46] on icon at bounding box center [434, 39] width 5 height 18
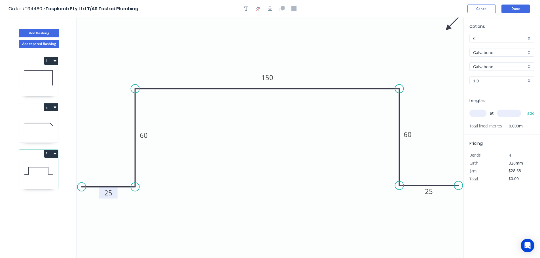
drag, startPoint x: 439, startPoint y: 40, endPoint x: 448, endPoint y: 28, distance: 14.7
click at [448, 28] on icon at bounding box center [452, 24] width 16 height 16
click at [478, 114] on input "text" at bounding box center [477, 113] width 17 height 7
type input "1"
type input "900"
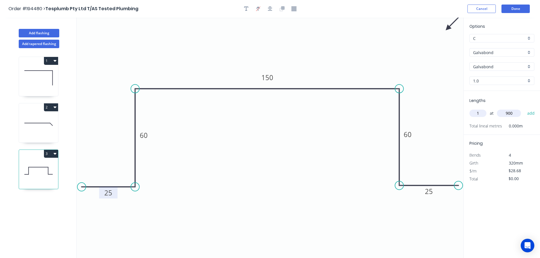
click at [524, 109] on button "add" at bounding box center [530, 114] width 13 height 10
type input "$28.68"
click at [513, 9] on button "Done" at bounding box center [515, 9] width 28 height 9
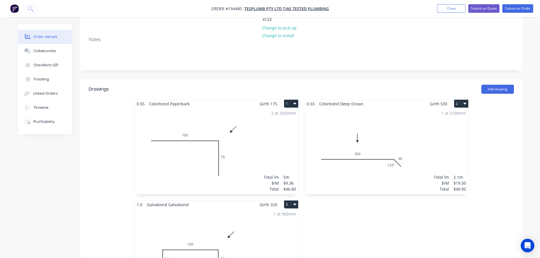
scroll to position [113, 0]
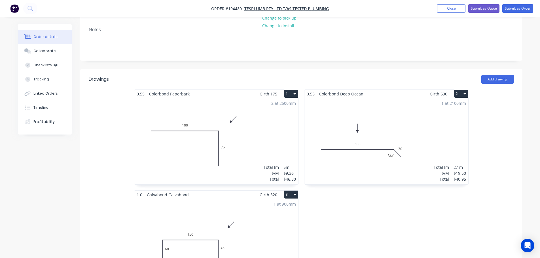
click at [350, 128] on div "1 at 2100mm Total lm $/M Total 2.1m $19.50 $40.95" at bounding box center [386, 141] width 164 height 86
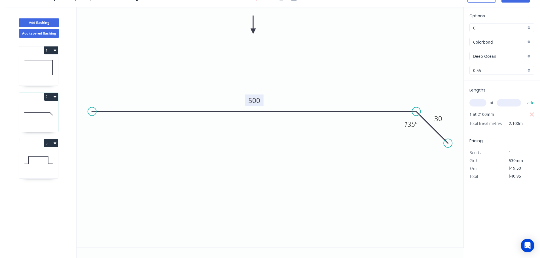
click at [253, 102] on tspan "500" at bounding box center [254, 100] width 12 height 9
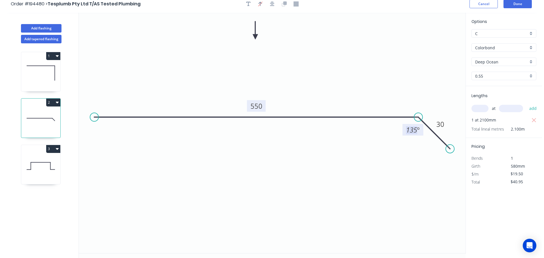
scroll to position [0, 0]
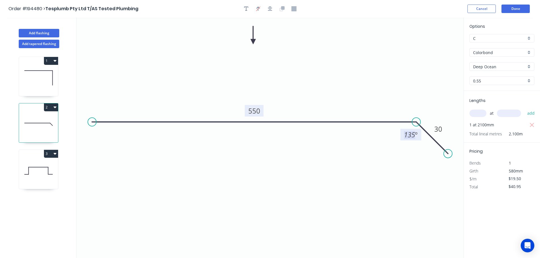
click at [522, 2] on header "Order #194480 > Tesplumb Pty Ltd T/AS Tested Plumbing Cancel Done" at bounding box center [270, 9] width 540 height 18
click at [521, 6] on button "Done" at bounding box center [515, 9] width 28 height 9
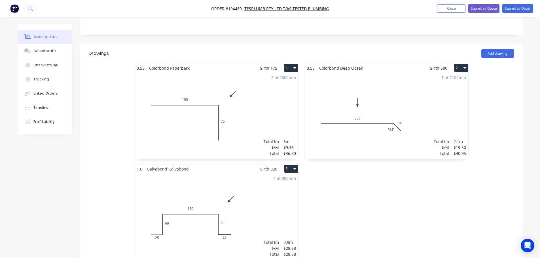
scroll to position [142, 0]
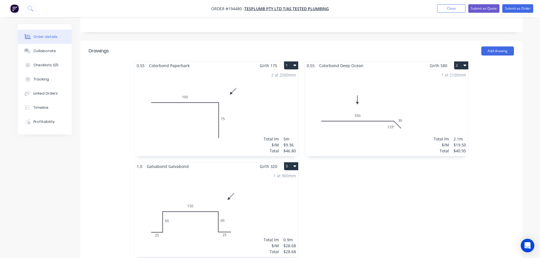
click at [221, 220] on div "1 at 900mm Total lm $/M Total 0.9m $28.68 $28.68" at bounding box center [216, 214] width 164 height 86
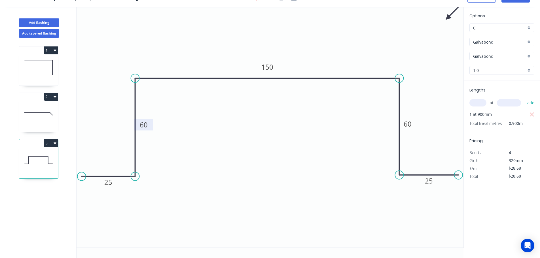
click at [141, 127] on tspan "60" at bounding box center [144, 124] width 8 height 9
click at [145, 127] on tspan "60" at bounding box center [144, 124] width 8 height 9
type input "$23.69"
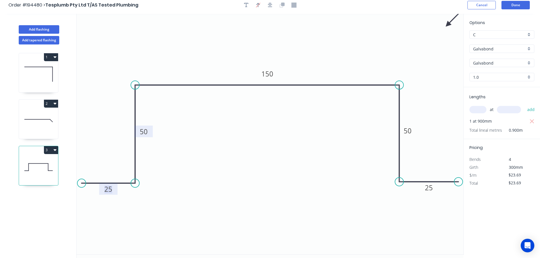
scroll to position [0, 0]
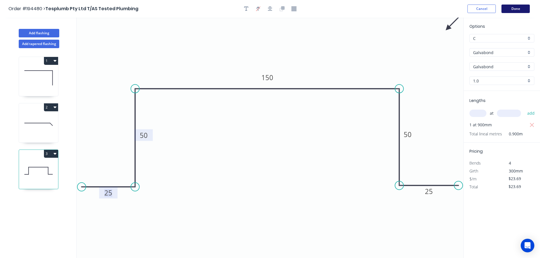
click at [510, 10] on button "Done" at bounding box center [515, 9] width 28 height 9
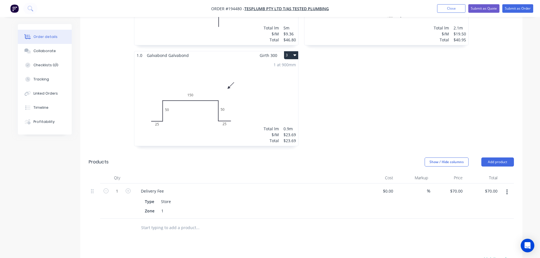
scroll to position [255, 0]
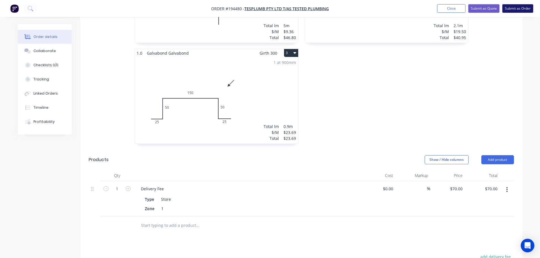
click at [511, 12] on button "Submit as Order" at bounding box center [517, 8] width 31 height 9
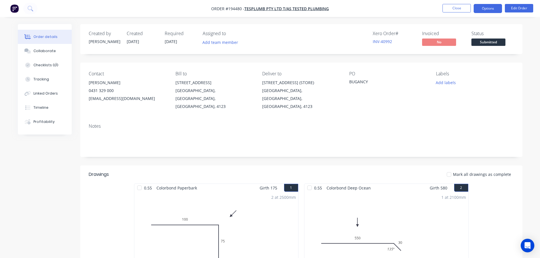
click at [493, 11] on button "Options" at bounding box center [488, 8] width 28 height 9
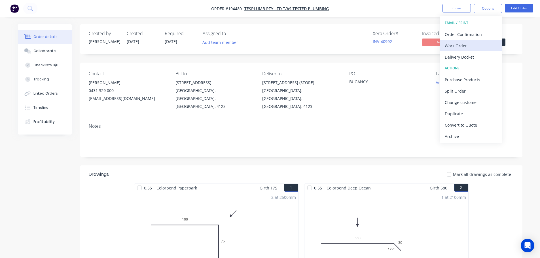
click at [468, 46] on div "Work Order" at bounding box center [471, 46] width 52 height 8
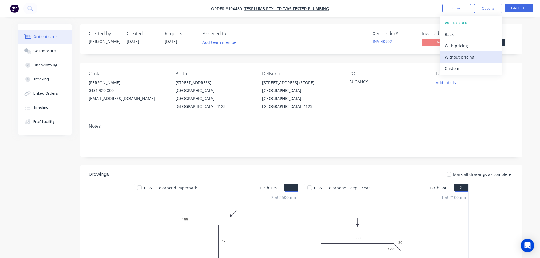
click at [469, 55] on div "Without pricing" at bounding box center [471, 57] width 52 height 8
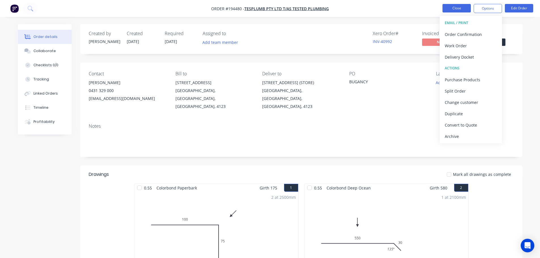
click at [449, 9] on button "Close" at bounding box center [456, 8] width 28 height 9
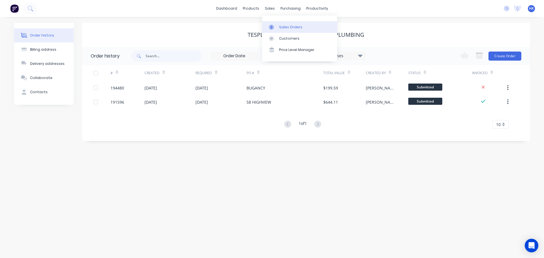
click at [277, 21] on link "Sales Orders" at bounding box center [299, 26] width 75 height 11
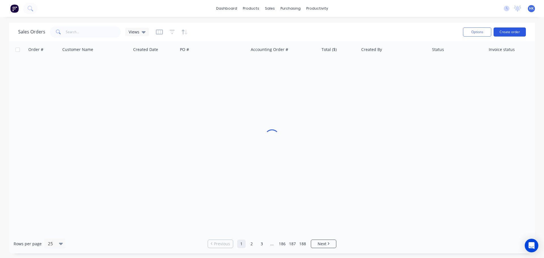
click at [507, 32] on button "Create order" at bounding box center [510, 31] width 32 height 9
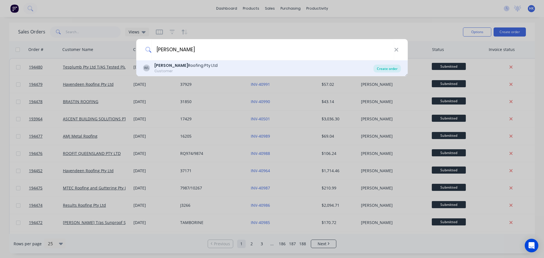
type input "WEBBER"
click at [381, 70] on div "Create order" at bounding box center [387, 69] width 27 height 8
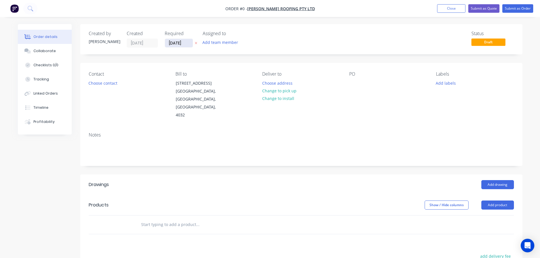
click at [183, 41] on input "[DATE]" at bounding box center [179, 43] width 28 height 9
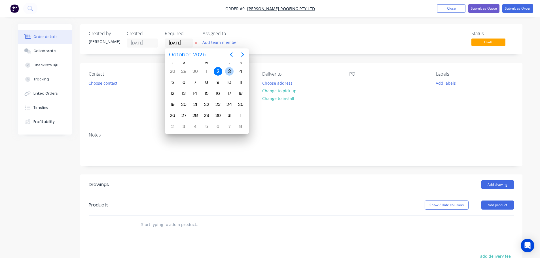
click at [225, 69] on div "3" at bounding box center [229, 71] width 11 height 11
type input "[DATE]"
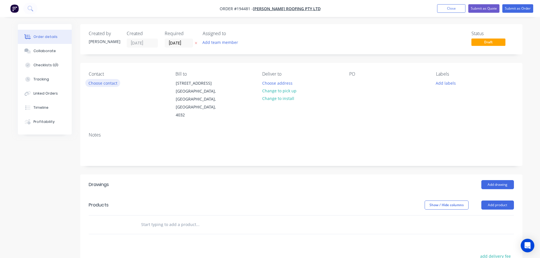
click at [111, 85] on button "Choose contact" at bounding box center [102, 83] width 35 height 8
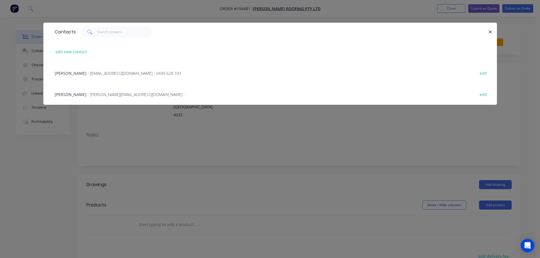
click at [90, 69] on div "Zac Webber - zac@webberroofing.com.au - 0439 628 103 edit" at bounding box center [270, 72] width 436 height 21
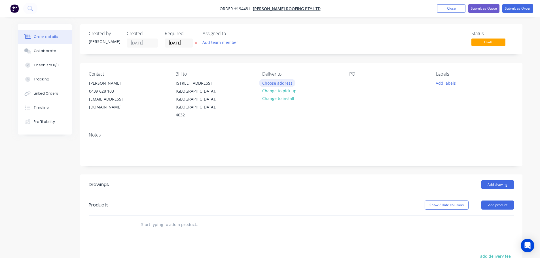
click at [279, 81] on button "Choose address" at bounding box center [277, 83] width 36 height 8
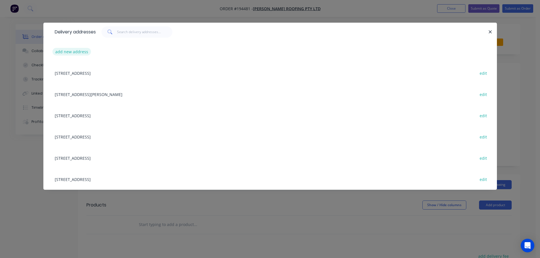
click at [67, 51] on button "add new address" at bounding box center [71, 52] width 39 height 8
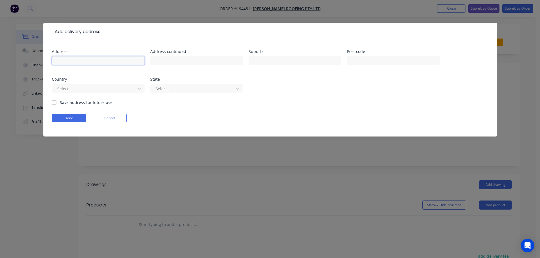
click at [117, 60] on input "text" at bounding box center [98, 60] width 93 height 9
type input "58 JAMIESON STREET"
click at [263, 64] on input "text" at bounding box center [295, 60] width 93 height 9
type input "BULIMBA"
click at [74, 120] on button "Done" at bounding box center [69, 118] width 34 height 9
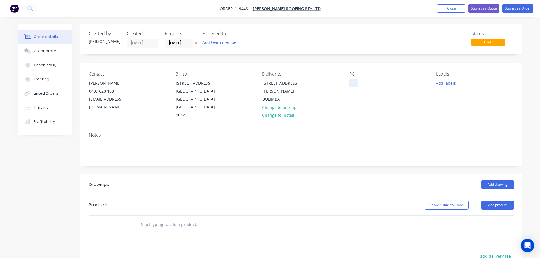
click at [353, 84] on div at bounding box center [353, 83] width 9 height 8
click at [455, 85] on button "Add labels" at bounding box center [446, 83] width 26 height 8
click at [446, 161] on div at bounding box center [445, 161] width 11 height 11
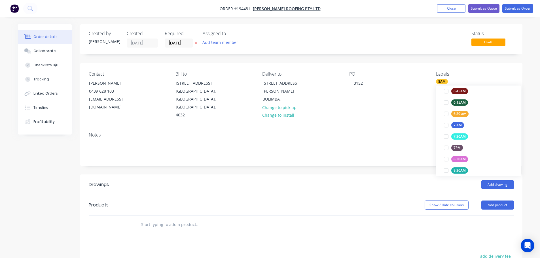
scroll to position [0, 0]
click at [393, 180] on div "Add drawing" at bounding box center [346, 184] width 335 height 9
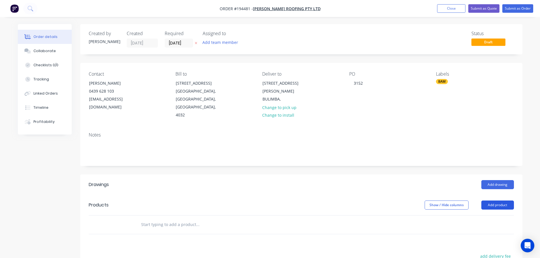
click at [488, 201] on button "Add product" at bounding box center [497, 205] width 33 height 9
click at [490, 215] on div "Product catalogue" at bounding box center [487, 219] width 44 height 8
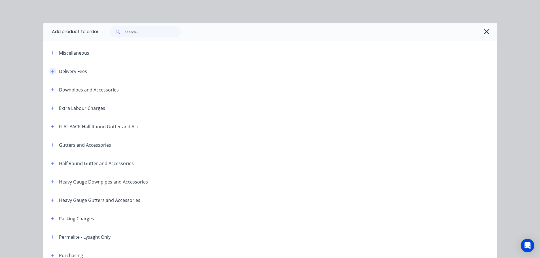
click at [51, 72] on icon "button" at bounding box center [52, 71] width 3 height 4
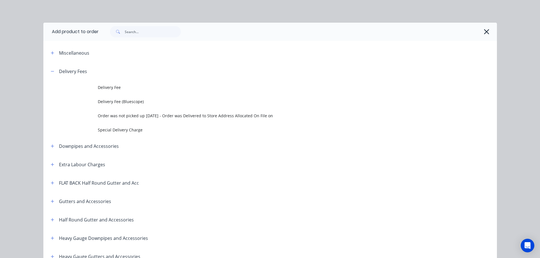
click at [116, 85] on span "Delivery Fee" at bounding box center [257, 87] width 319 height 6
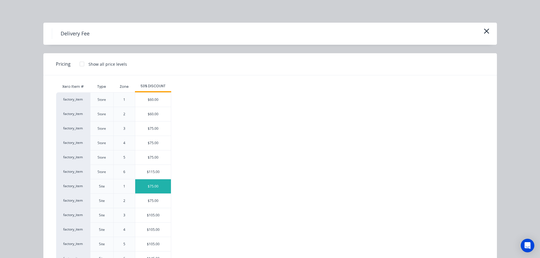
click at [154, 187] on div "$75.00" at bounding box center [153, 186] width 36 height 14
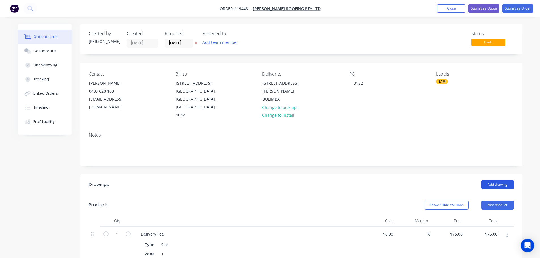
click at [503, 180] on button "Add drawing" at bounding box center [497, 184] width 33 height 9
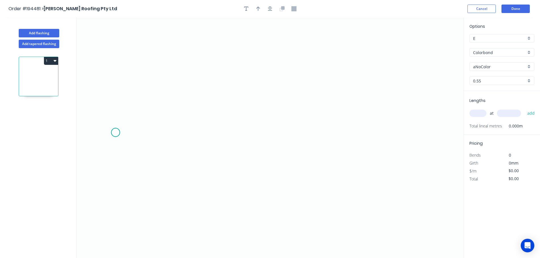
click at [115, 133] on icon "0" at bounding box center [270, 138] width 387 height 241
click at [116, 31] on icon "0" at bounding box center [270, 138] width 387 height 241
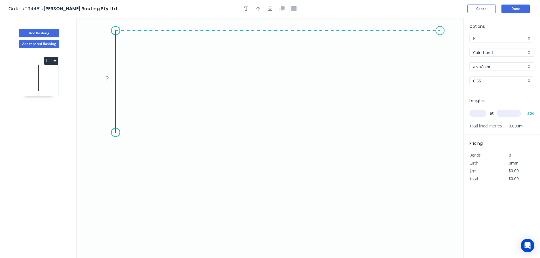
click at [446, 40] on icon "0 ?" at bounding box center [270, 138] width 387 height 241
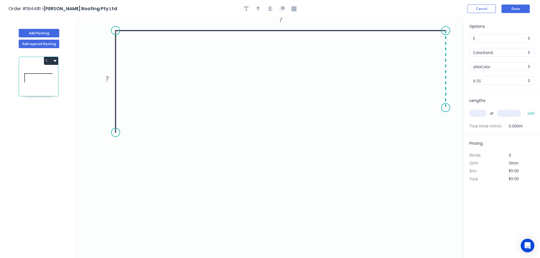
click at [447, 108] on icon "0 ? ?" at bounding box center [270, 138] width 387 height 241
click at [392, 108] on icon "0 ? ? ?" at bounding box center [270, 138] width 387 height 241
click at [392, 65] on icon "0 ? ? ? ?" at bounding box center [270, 138] width 387 height 241
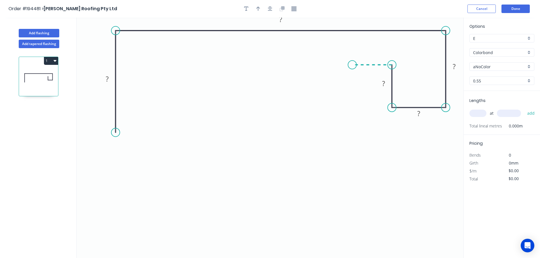
click at [352, 67] on icon "0 ? ? ? ? ?" at bounding box center [270, 138] width 387 height 241
click at [354, 224] on icon "0 ? ? ? ? ? ?" at bounding box center [270, 138] width 387 height 241
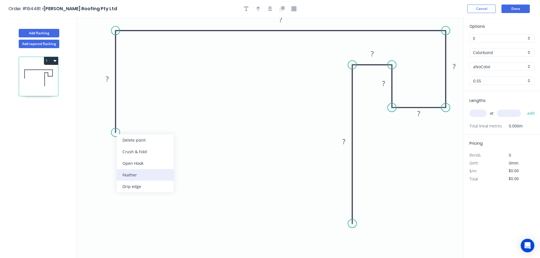
click at [140, 171] on div "Feather" at bounding box center [145, 175] width 57 height 12
click at [132, 156] on div "Flip bend" at bounding box center [142, 153] width 57 height 12
drag, startPoint x: 138, startPoint y: 123, endPoint x: 159, endPoint y: 156, distance: 38.9
click at [159, 156] on rect at bounding box center [148, 156] width 22 height 12
click at [155, 156] on g "FE 15" at bounding box center [147, 156] width 22 height 12
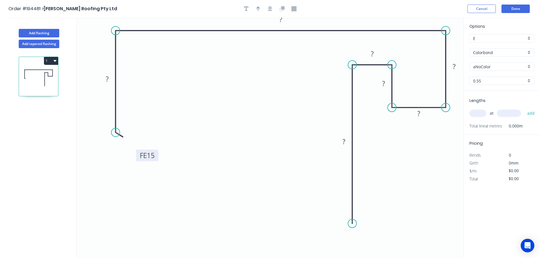
click at [154, 156] on tspan "15" at bounding box center [151, 155] width 8 height 9
click at [273, 8] on button "button" at bounding box center [270, 9] width 9 height 9
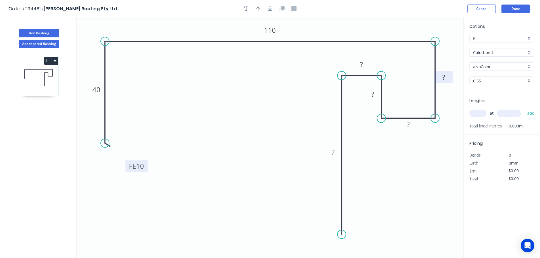
click at [445, 74] on rect at bounding box center [443, 78] width 11 height 8
click at [270, 7] on icon "button" at bounding box center [270, 8] width 5 height 5
type input "$15.25"
click at [257, 6] on icon "button" at bounding box center [258, 8] width 4 height 5
drag, startPoint x: 435, startPoint y: 31, endPoint x: 443, endPoint y: 26, distance: 9.4
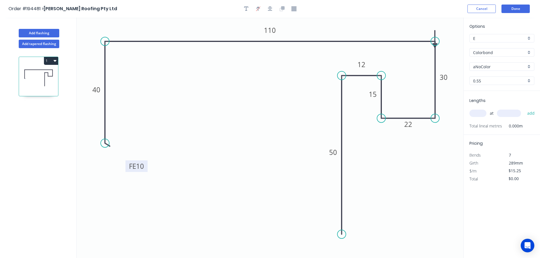
click at [443, 26] on icon "0 FE 10 40 110 30 22 15 12 50" at bounding box center [270, 138] width 387 height 241
drag, startPoint x: 435, startPoint y: 30, endPoint x: 442, endPoint y: 26, distance: 7.7
click at [442, 26] on icon "0 FE 10 40 110 30 22 15 12 50" at bounding box center [270, 138] width 387 height 241
drag, startPoint x: 435, startPoint y: 31, endPoint x: 437, endPoint y: 33, distance: 3.2
click at [437, 33] on icon "0 FE 10 40 110 30 22 15 12 50" at bounding box center [270, 138] width 387 height 241
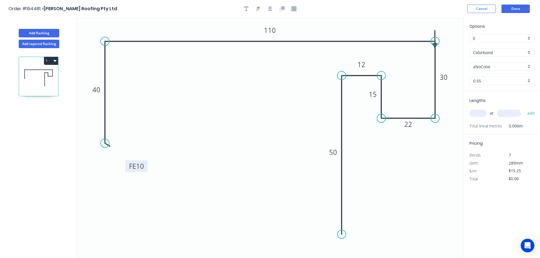
click at [434, 41] on circle at bounding box center [435, 41] width 9 height 9
drag, startPoint x: 434, startPoint y: 43, endPoint x: 444, endPoint y: 40, distance: 11.1
click at [444, 40] on circle at bounding box center [444, 41] width 9 height 9
drag, startPoint x: 435, startPoint y: 44, endPoint x: 445, endPoint y: 31, distance: 16.0
click at [445, 31] on icon at bounding box center [444, 24] width 5 height 18
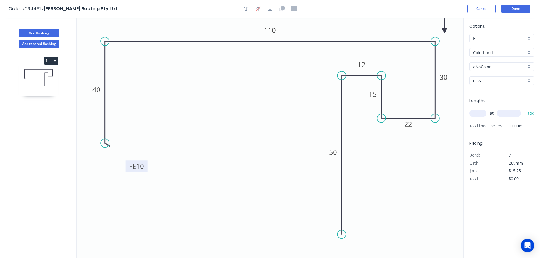
drag, startPoint x: 444, startPoint y: 42, endPoint x: 440, endPoint y: 41, distance: 4.3
click at [440, 41] on icon "0 FE 10 40 110 30 22 15 12 50" at bounding box center [270, 138] width 387 height 241
click at [444, 29] on icon at bounding box center [444, 24] width 5 height 18
drag, startPoint x: 444, startPoint y: 29, endPoint x: 450, endPoint y: 22, distance: 8.1
click at [450, 22] on icon at bounding box center [454, 18] width 16 height 16
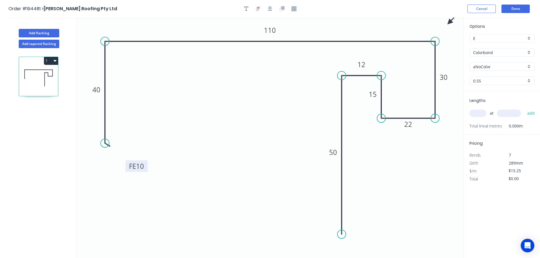
click at [481, 62] on div "aNoColor" at bounding box center [501, 66] width 65 height 9
click at [495, 98] on div "Surfmist" at bounding box center [502, 97] width 64 height 10
type input "Surfmist"
click at [480, 112] on input "text" at bounding box center [477, 113] width 17 height 7
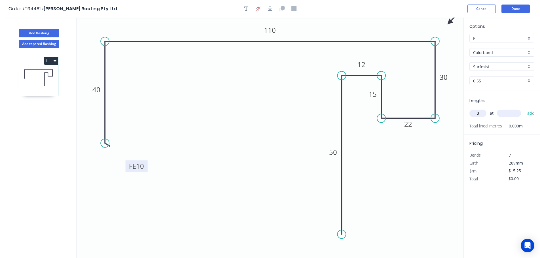
type input "3"
type input "6900"
click at [524, 109] on button "add" at bounding box center [530, 114] width 13 height 10
type input "$315.68"
type input "1"
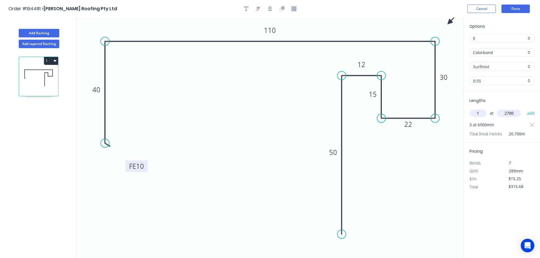
type input "2700"
click at [524, 109] on button "add" at bounding box center [530, 114] width 13 height 10
type input "$356.85"
type input "1"
type input "4800"
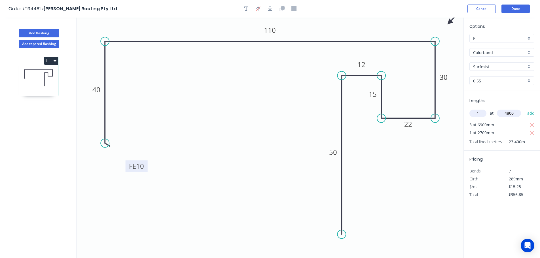
click at [524, 109] on button "add" at bounding box center [530, 114] width 13 height 10
type input "$430.05"
type input "1"
type input "900"
click at [524, 109] on button "add" at bounding box center [530, 114] width 13 height 10
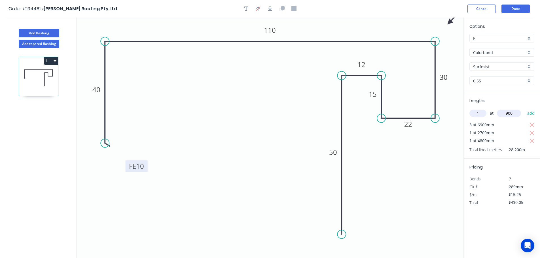
type input "$445.30"
click at [39, 31] on button "Add flashing" at bounding box center [39, 33] width 41 height 9
type input "$0.00"
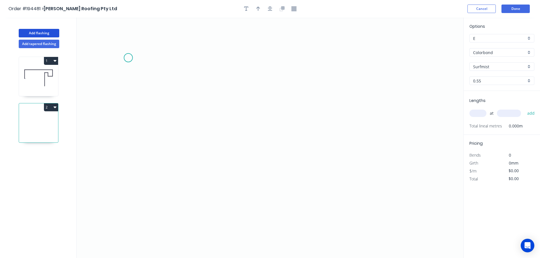
click at [128, 58] on icon "0" at bounding box center [270, 138] width 387 height 241
click at [128, 210] on icon "0" at bounding box center [270, 138] width 387 height 241
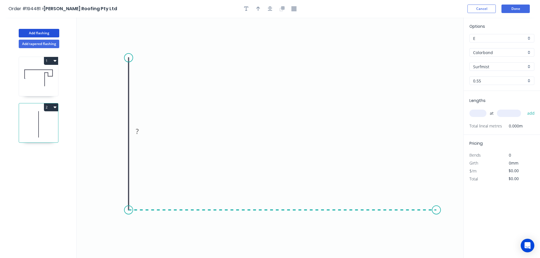
click at [436, 217] on icon "0 ?" at bounding box center [270, 138] width 387 height 241
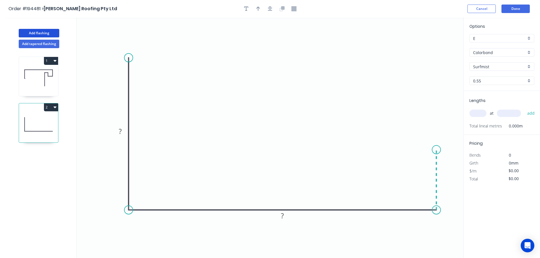
click at [438, 150] on icon "0 ? ?" at bounding box center [270, 138] width 387 height 241
click at [406, 150] on icon at bounding box center [421, 150] width 30 height 0
click at [121, 132] on tspan "?" at bounding box center [120, 131] width 3 height 9
type input "$22.69"
click at [268, 8] on icon "button" at bounding box center [270, 8] width 5 height 5
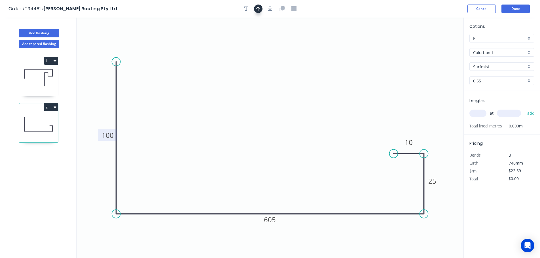
click at [257, 7] on icon "button" at bounding box center [258, 8] width 4 height 5
drag, startPoint x: 436, startPoint y: 44, endPoint x: 295, endPoint y: 52, distance: 141.1
click at [295, 52] on icon at bounding box center [294, 45] width 5 height 18
click at [484, 112] on input "text" at bounding box center [477, 113] width 17 height 7
type input "1"
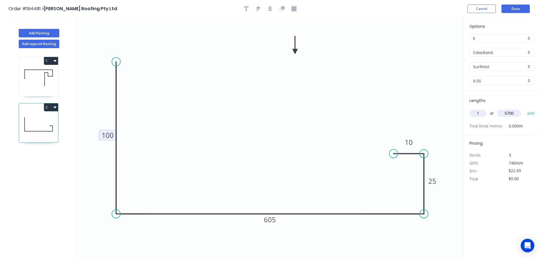
type input "5700"
click at [524, 109] on button "add" at bounding box center [530, 114] width 13 height 10
type input "$129.33"
click at [59, 33] on button "Add flashing" at bounding box center [39, 33] width 41 height 9
type input "$0.00"
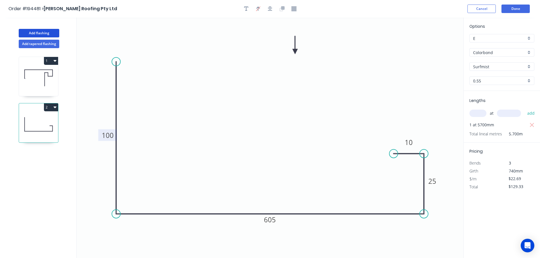
type input "$0.00"
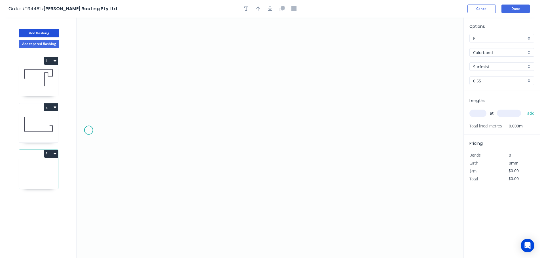
click at [88, 130] on icon "0" at bounding box center [270, 138] width 387 height 241
click at [90, 91] on icon "0" at bounding box center [270, 138] width 387 height 241
click at [139, 95] on icon "0 ?" at bounding box center [270, 138] width 387 height 241
click at [134, 183] on icon "0 ? ?" at bounding box center [270, 138] width 387 height 241
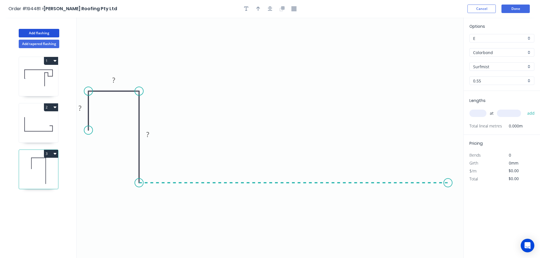
click at [448, 181] on icon "0 ? ? ?" at bounding box center [270, 138] width 387 height 241
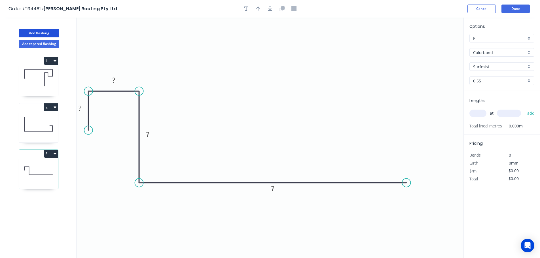
drag, startPoint x: 450, startPoint y: 184, endPoint x: 406, endPoint y: 190, distance: 43.5
click at [406, 190] on icon "0 ? ? ? ?" at bounding box center [270, 138] width 387 height 241
click at [408, 182] on circle at bounding box center [406, 183] width 9 height 9
click at [406, 181] on circle at bounding box center [406, 183] width 9 height 9
click at [405, 183] on circle at bounding box center [406, 183] width 9 height 9
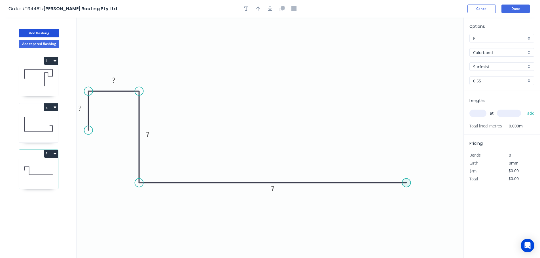
click at [406, 184] on circle at bounding box center [406, 183] width 9 height 9
click at [403, 39] on icon "0 ? ? ? ?" at bounding box center [270, 138] width 387 height 241
click at [269, 10] on icon "button" at bounding box center [270, 8] width 5 height 5
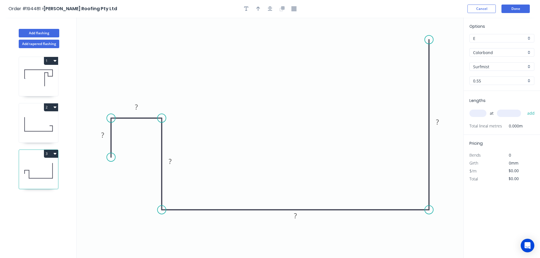
drag, startPoint x: 431, startPoint y: 68, endPoint x: 427, endPoint y: 27, distance: 41.9
click at [427, 35] on circle at bounding box center [429, 39] width 9 height 9
click at [264, 8] on div at bounding box center [270, 9] width 60 height 9
click at [268, 9] on button "button" at bounding box center [270, 9] width 9 height 9
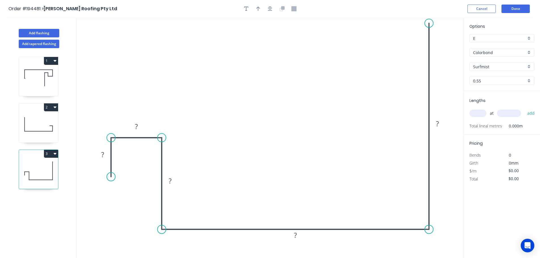
drag, startPoint x: 429, startPoint y: 44, endPoint x: 426, endPoint y: 23, distance: 21.4
click at [426, 23] on circle at bounding box center [429, 23] width 9 height 9
click at [100, 155] on rect at bounding box center [102, 155] width 11 height 8
click at [274, 7] on div at bounding box center [270, 9] width 60 height 9
type input "$27.87"
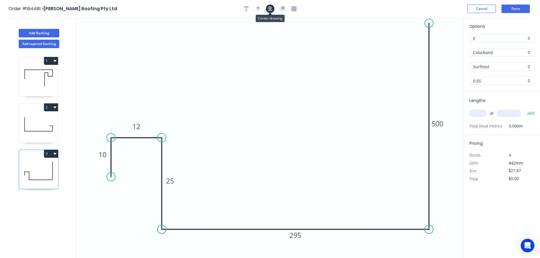
click at [273, 7] on button "button" at bounding box center [270, 9] width 9 height 9
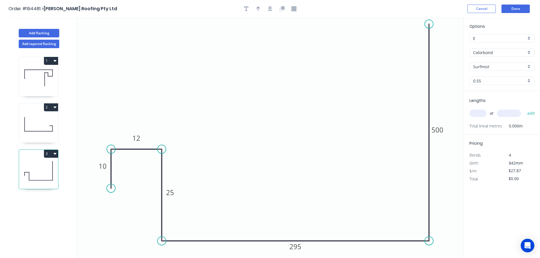
drag, startPoint x: 432, startPoint y: 34, endPoint x: 430, endPoint y: 24, distance: 9.8
click at [430, 24] on circle at bounding box center [429, 24] width 9 height 9
click at [257, 7] on icon "button" at bounding box center [258, 8] width 4 height 5
drag, startPoint x: 437, startPoint y: 43, endPoint x: 273, endPoint y: 39, distance: 163.9
click at [273, 39] on icon at bounding box center [272, 32] width 5 height 18
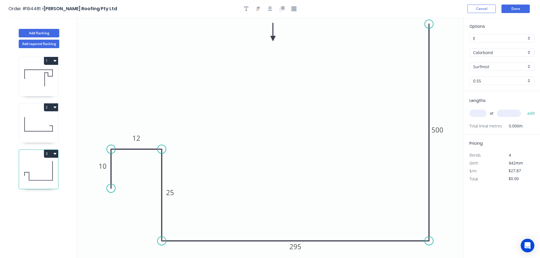
click at [478, 114] on input "text" at bounding box center [477, 113] width 17 height 7
type input "1"
type input "7"
type input "5700"
click at [524, 109] on button "add" at bounding box center [530, 114] width 13 height 10
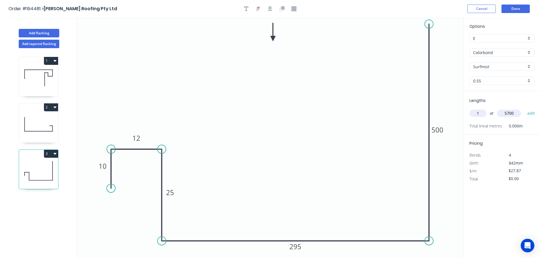
type input "$158.86"
click at [46, 32] on button "Add flashing" at bounding box center [39, 33] width 41 height 9
type input "$0.00"
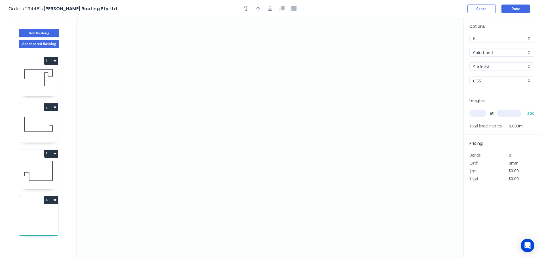
click at [43, 160] on icon at bounding box center [38, 171] width 39 height 36
type input "$27.87"
type input "$158.86"
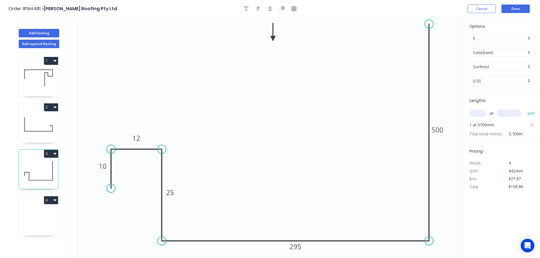
click at [41, 217] on icon at bounding box center [38, 217] width 39 height 36
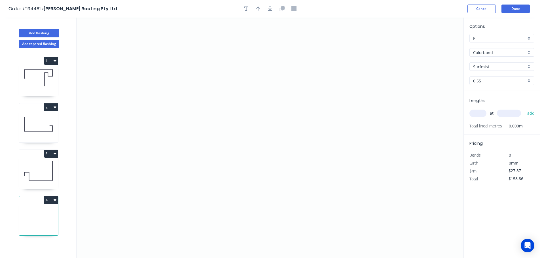
type input "$0.00"
click at [113, 26] on icon "0" at bounding box center [270, 138] width 387 height 241
click at [123, 239] on icon "0" at bounding box center [270, 138] width 387 height 241
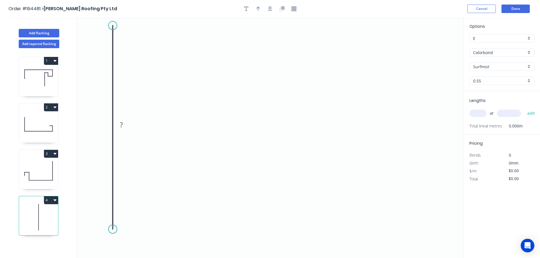
drag, startPoint x: 115, startPoint y: 242, endPoint x: 114, endPoint y: 228, distance: 13.7
click at [114, 228] on circle at bounding box center [113, 229] width 9 height 9
click at [113, 227] on circle at bounding box center [113, 228] width 9 height 9
click at [427, 231] on icon "0 ?" at bounding box center [270, 138] width 387 height 241
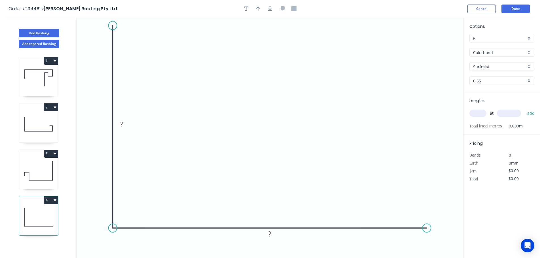
click at [274, 6] on div at bounding box center [270, 9] width 60 height 9
click at [272, 10] on icon "button" at bounding box center [270, 8] width 5 height 5
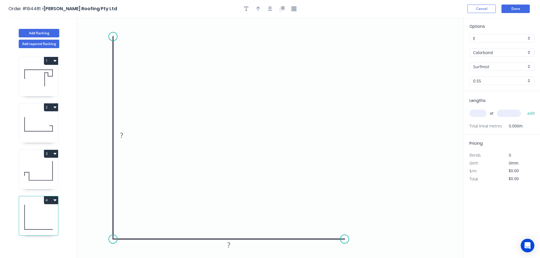
drag, startPoint x: 425, startPoint y: 240, endPoint x: 345, endPoint y: 249, distance: 80.7
click at [345, 249] on icon "0 ? ?" at bounding box center [270, 138] width 387 height 241
click at [114, 34] on circle at bounding box center [113, 36] width 9 height 9
click at [272, 10] on button "button" at bounding box center [270, 9] width 9 height 9
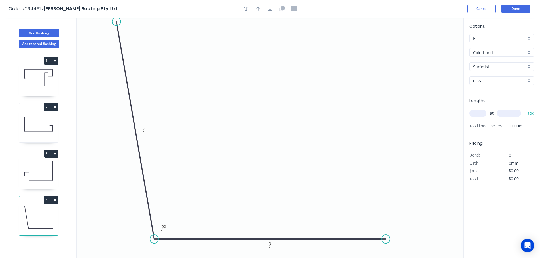
drag, startPoint x: 148, startPoint y: 26, endPoint x: 134, endPoint y: 73, distance: 49.1
click at [116, 22] on circle at bounding box center [116, 21] width 9 height 9
click at [150, 130] on rect at bounding box center [143, 129] width 18 height 12
click at [148, 130] on rect at bounding box center [143, 130] width 11 height 8
click at [272, 8] on icon "button" at bounding box center [270, 9] width 5 height 5
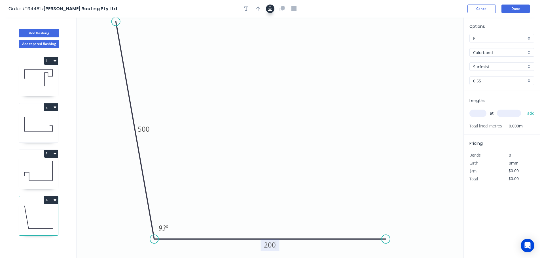
type input "$21.00"
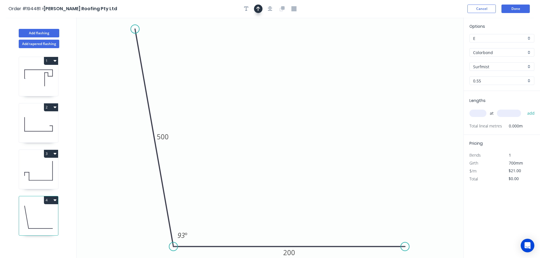
click at [257, 8] on icon "button" at bounding box center [258, 9] width 4 height 5
click at [434, 45] on icon at bounding box center [434, 39] width 5 height 18
drag, startPoint x: 433, startPoint y: 45, endPoint x: 319, endPoint y: 51, distance: 114.7
click at [334, 51] on icon at bounding box center [336, 46] width 5 height 18
click at [481, 112] on input "text" at bounding box center [477, 113] width 17 height 7
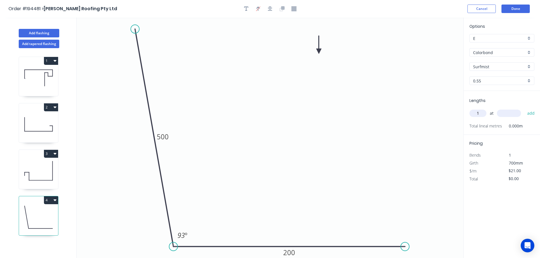
type input "1"
type input "1000"
click at [524, 109] on button "add" at bounding box center [530, 114] width 13 height 10
type input "$21.00"
click at [36, 31] on button "Add flashing" at bounding box center [39, 33] width 41 height 9
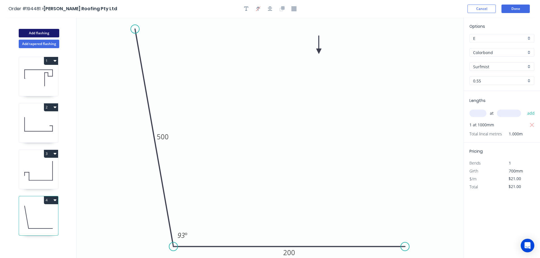
type input "$0.00"
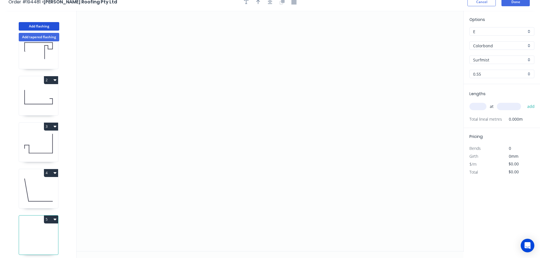
scroll to position [10, 0]
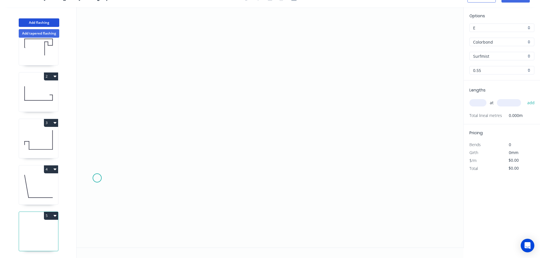
click at [97, 178] on icon "0" at bounding box center [270, 127] width 387 height 241
click at [124, 144] on icon "0" at bounding box center [270, 127] width 387 height 241
click at [301, 92] on icon "0 ?" at bounding box center [270, 127] width 387 height 241
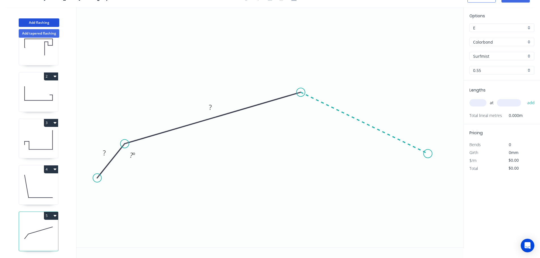
drag, startPoint x: 428, startPoint y: 154, endPoint x: 439, endPoint y: 158, distance: 11.9
click at [428, 154] on icon "0 ? ? ? º" at bounding box center [270, 127] width 387 height 241
drag, startPoint x: 453, startPoint y: 197, endPoint x: 459, endPoint y: 197, distance: 6.2
click at [453, 197] on icon "0 ? ? ? ? º ? º" at bounding box center [270, 127] width 387 height 241
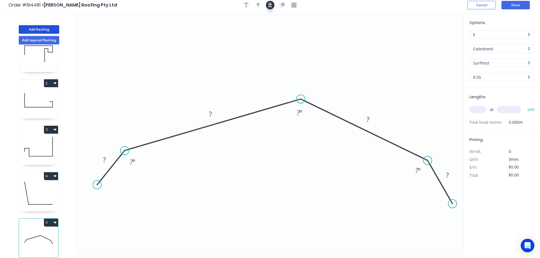
scroll to position [0, 0]
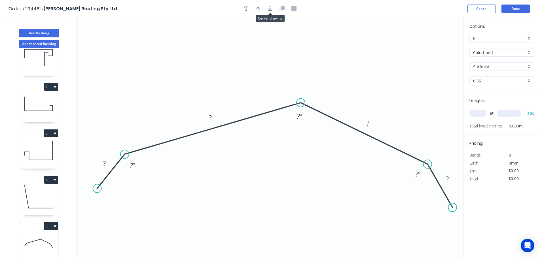
click at [272, 9] on icon "button" at bounding box center [270, 8] width 5 height 5
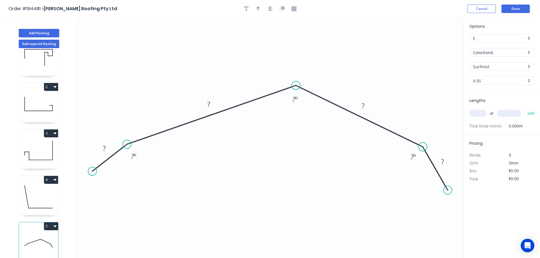
drag, startPoint x: 119, startPoint y: 136, endPoint x: 127, endPoint y: 145, distance: 11.3
click at [127, 145] on circle at bounding box center [127, 144] width 9 height 9
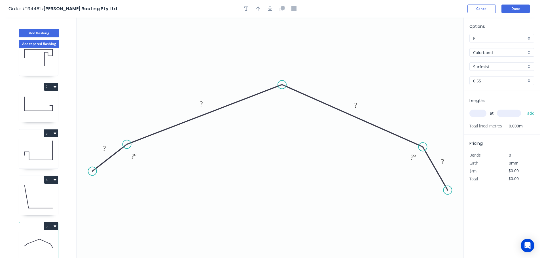
drag, startPoint x: 294, startPoint y: 88, endPoint x: 282, endPoint y: 85, distance: 13.0
click at [282, 85] on circle at bounding box center [282, 84] width 9 height 9
drag, startPoint x: 93, startPoint y: 171, endPoint x: 106, endPoint y: 191, distance: 23.2
click at [106, 191] on circle at bounding box center [106, 190] width 9 height 9
drag, startPoint x: 445, startPoint y: 190, endPoint x: 461, endPoint y: 189, distance: 15.9
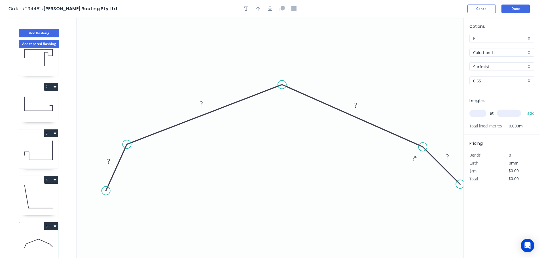
click at [461, 188] on circle at bounding box center [460, 184] width 9 height 9
click at [270, 10] on icon "button" at bounding box center [270, 8] width 5 height 5
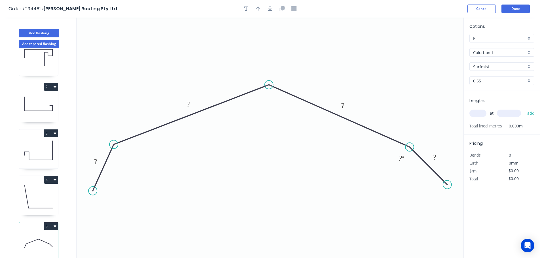
drag, startPoint x: 445, startPoint y: 179, endPoint x: 444, endPoint y: 190, distance: 10.2
click at [444, 190] on icon "0 ? ? ? ? ? º" at bounding box center [270, 138] width 387 height 241
drag, startPoint x: 446, startPoint y: 183, endPoint x: 427, endPoint y: 193, distance: 20.9
click at [427, 193] on circle at bounding box center [427, 192] width 9 height 9
drag, startPoint x: 95, startPoint y: 192, endPoint x: 93, endPoint y: 190, distance: 3.2
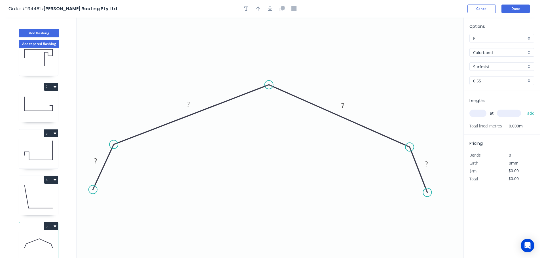
click at [93, 190] on circle at bounding box center [93, 189] width 9 height 9
click at [284, 105] on div "Show angle" at bounding box center [299, 106] width 57 height 12
click at [98, 160] on rect at bounding box center [95, 161] width 11 height 8
click at [270, 10] on icon "button" at bounding box center [270, 9] width 5 height 5
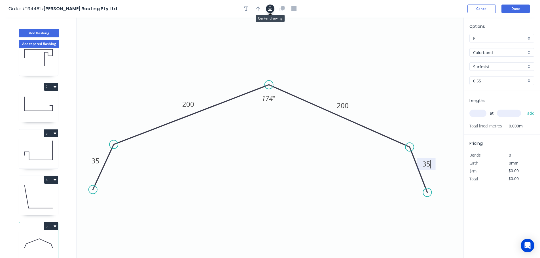
type input "$16.20"
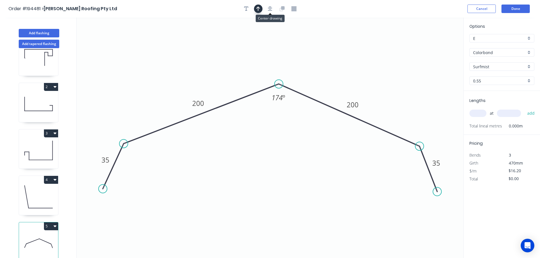
click at [257, 7] on icon "button" at bounding box center [258, 8] width 4 height 5
click at [435, 44] on icon at bounding box center [434, 39] width 5 height 18
click at [435, 44] on icon at bounding box center [434, 38] width 5 height 18
click at [477, 115] on input "text" at bounding box center [477, 113] width 17 height 7
type input "1"
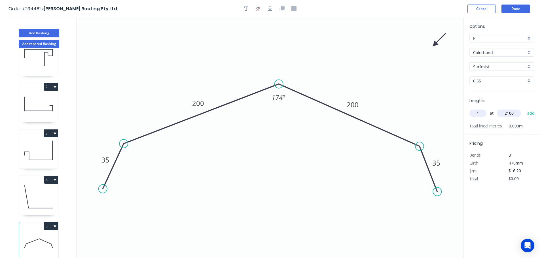
type input "2100"
click at [524, 109] on button "add" at bounding box center [530, 114] width 13 height 10
type input "$34.02"
click at [35, 30] on button "Add flashing" at bounding box center [39, 33] width 41 height 9
type input "$0.00"
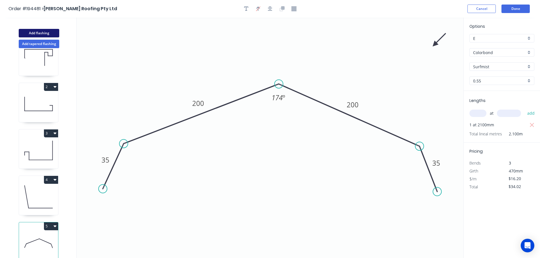
type input "$0.00"
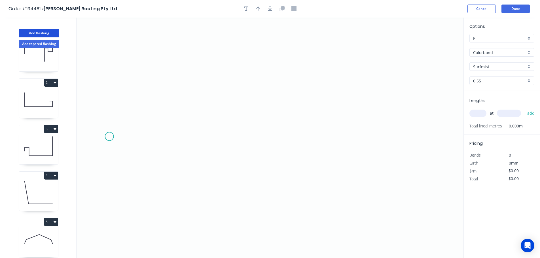
click at [109, 137] on icon "0" at bounding box center [270, 138] width 387 height 241
click at [416, 158] on icon "0" at bounding box center [270, 138] width 387 height 241
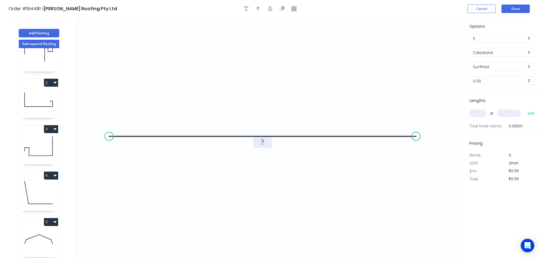
click at [266, 141] on rect at bounding box center [262, 143] width 11 height 8
click at [480, 114] on input "text" at bounding box center [477, 113] width 17 height 7
type input "$28.82"
type input "1"
type input "2000"
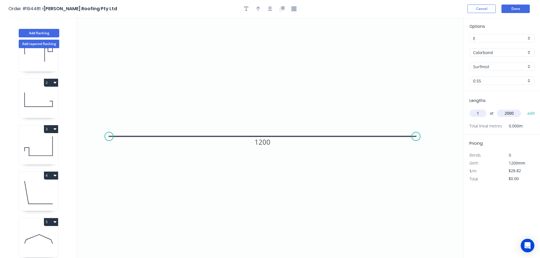
click at [524, 109] on button "add" at bounding box center [530, 114] width 13 height 10
type input "$57.64"
click at [270, 10] on icon "button" at bounding box center [270, 8] width 5 height 5
click at [259, 9] on icon "button" at bounding box center [258, 8] width 4 height 5
drag, startPoint x: 433, startPoint y: 45, endPoint x: 295, endPoint y: 41, distance: 138.1
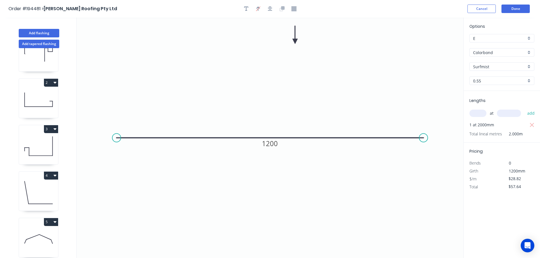
click at [295, 41] on icon at bounding box center [294, 35] width 5 height 18
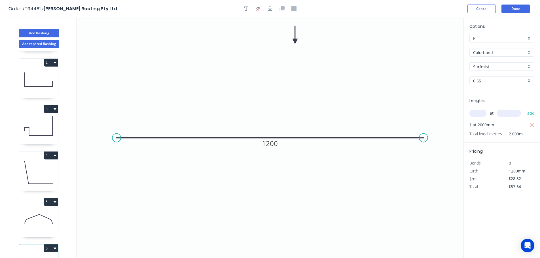
scroll to position [71, 0]
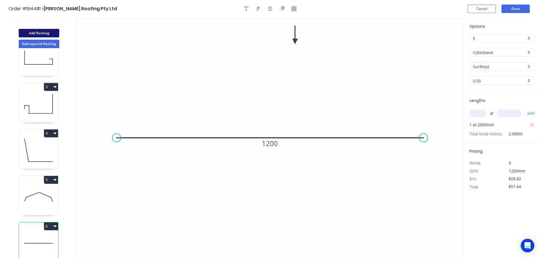
click at [44, 34] on button "Add flashing" at bounding box center [39, 33] width 41 height 9
type input "$0.00"
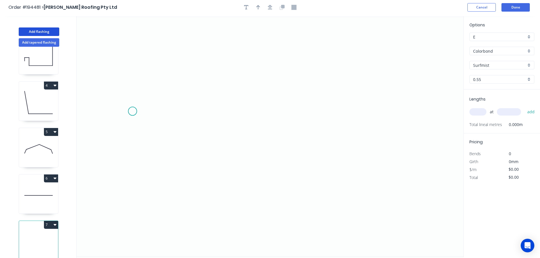
scroll to position [0, 0]
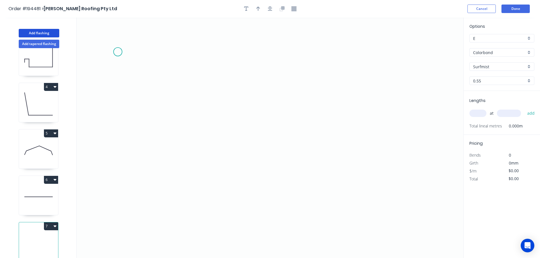
click at [116, 50] on icon "0" at bounding box center [270, 138] width 387 height 241
click at [118, 231] on icon "0" at bounding box center [270, 138] width 387 height 241
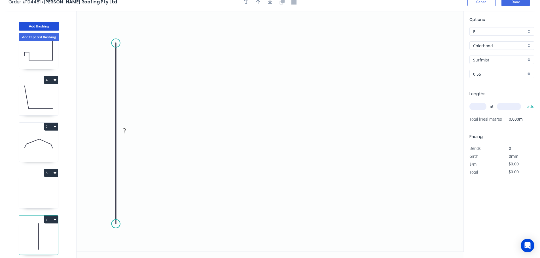
scroll to position [10, 0]
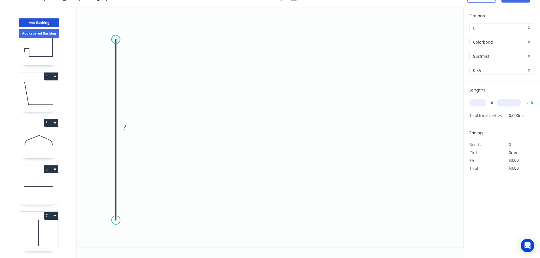
click at [118, 20] on icon "0 ?" at bounding box center [270, 127] width 387 height 241
drag, startPoint x: 116, startPoint y: 37, endPoint x: 117, endPoint y: 14, distance: 23.8
click at [117, 14] on circle at bounding box center [116, 13] width 9 height 9
click at [116, 221] on circle at bounding box center [116, 220] width 9 height 9
click at [333, 221] on icon "0 ?" at bounding box center [270, 127] width 387 height 241
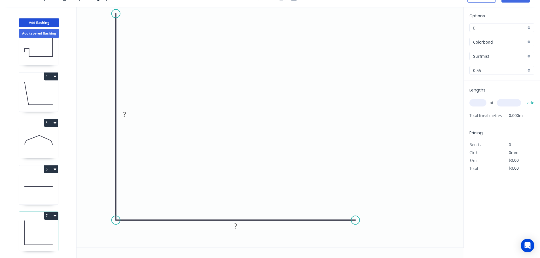
drag, startPoint x: 334, startPoint y: 218, endPoint x: 355, endPoint y: 220, distance: 21.6
click at [355, 220] on circle at bounding box center [355, 220] width 9 height 9
click at [352, 151] on icon "0 ? ?" at bounding box center [270, 127] width 387 height 241
click at [413, 152] on icon "0 ? ? ?" at bounding box center [270, 127] width 387 height 241
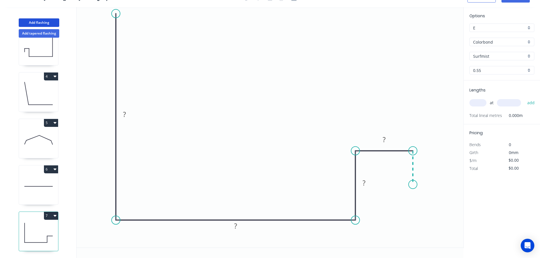
click at [414, 185] on icon "0 ? ? ? ?" at bounding box center [270, 127] width 387 height 241
click at [126, 116] on tspan "?" at bounding box center [124, 114] width 3 height 9
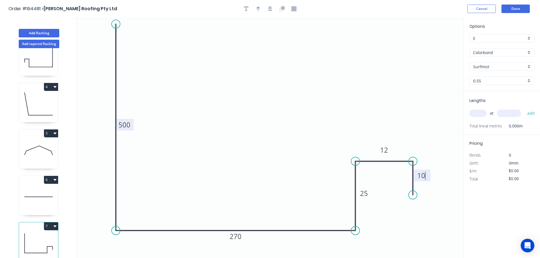
click at [274, 7] on div at bounding box center [270, 9] width 60 height 9
type input "$27.87"
click at [268, 9] on icon "button" at bounding box center [270, 8] width 5 height 5
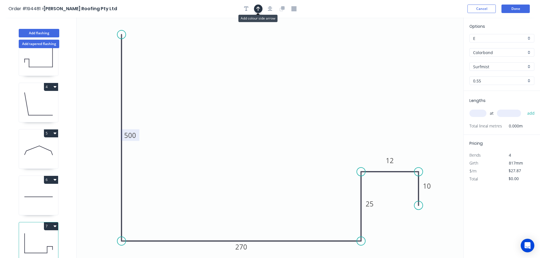
click at [258, 10] on icon "button" at bounding box center [258, 8] width 4 height 5
drag, startPoint x: 435, startPoint y: 44, endPoint x: 293, endPoint y: 41, distance: 141.7
click at [298, 41] on icon at bounding box center [300, 35] width 5 height 18
click at [484, 114] on input "text" at bounding box center [477, 113] width 17 height 7
type input "1"
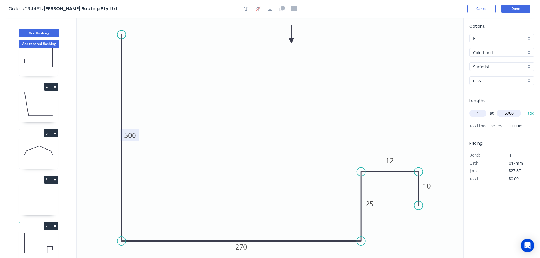
type input "5700"
click at [524, 109] on button "add" at bounding box center [530, 114] width 13 height 10
type input "$158.86"
click at [48, 31] on button "Add flashing" at bounding box center [39, 33] width 41 height 9
type input "$0.00"
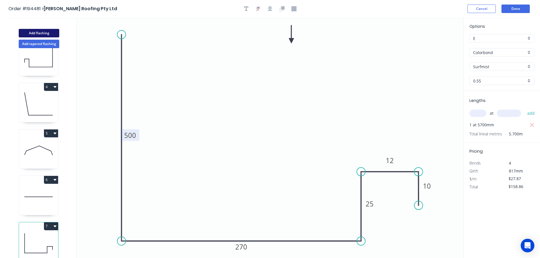
type input "$0.00"
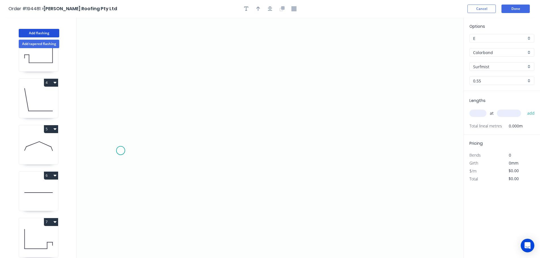
click at [120, 151] on icon "0" at bounding box center [270, 138] width 387 height 241
click at [88, 150] on icon "0" at bounding box center [270, 138] width 387 height 241
click at [89, 212] on icon "0 ?" at bounding box center [270, 138] width 387 height 241
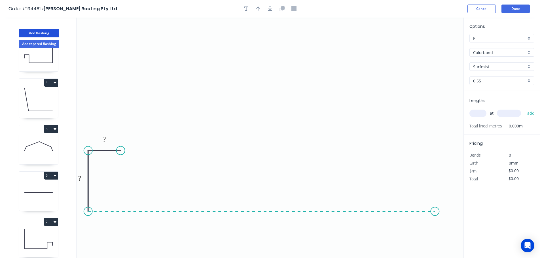
drag, startPoint x: 435, startPoint y: 207, endPoint x: 432, endPoint y: 207, distance: 2.9
click at [435, 207] on icon "0 ? ?" at bounding box center [270, 138] width 387 height 241
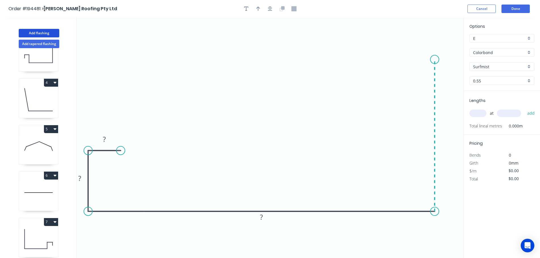
click at [431, 53] on icon "0 ? ? ?" at bounding box center [270, 138] width 387 height 241
click at [103, 141] on tspan "?" at bounding box center [104, 139] width 3 height 9
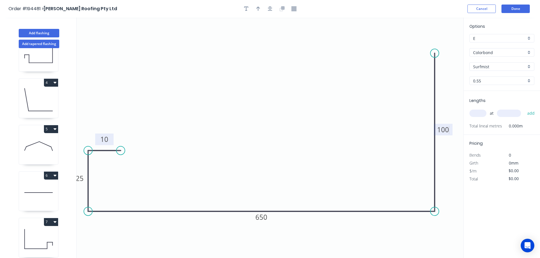
click at [277, 11] on div at bounding box center [270, 9] width 60 height 9
type input "$22.69"
click at [268, 9] on icon "button" at bounding box center [270, 8] width 5 height 5
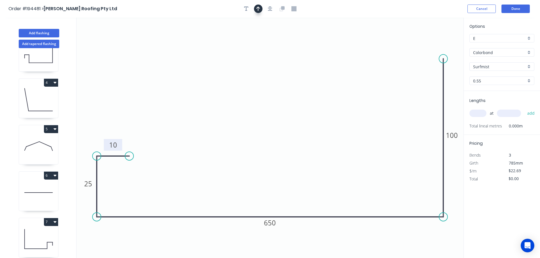
click at [258, 8] on icon "button" at bounding box center [258, 8] width 4 height 5
drag, startPoint x: 433, startPoint y: 45, endPoint x: 304, endPoint y: 52, distance: 128.3
click at [304, 52] on icon "0 10 25 650 100" at bounding box center [270, 138] width 387 height 241
drag, startPoint x: 436, startPoint y: 46, endPoint x: 303, endPoint y: 58, distance: 133.0
click at [274, 46] on icon at bounding box center [274, 40] width 5 height 18
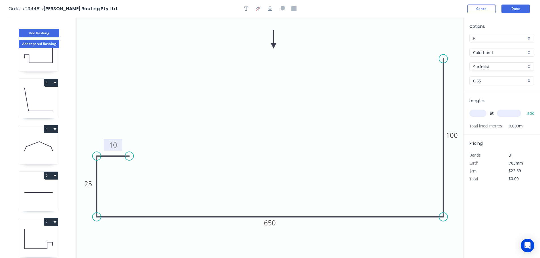
click at [480, 115] on input "text" at bounding box center [477, 113] width 17 height 7
type input "1"
type input "5700"
click at [524, 109] on button "add" at bounding box center [530, 114] width 13 height 10
type input "$129.33"
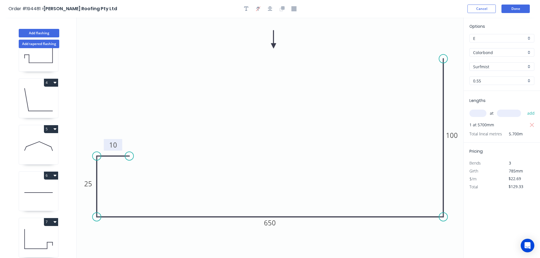
click at [524, 84] on div "0.55" at bounding box center [501, 81] width 65 height 9
drag, startPoint x: 514, startPoint y: 92, endPoint x: 490, endPoint y: 88, distance: 23.5
click at [513, 92] on div "0.55" at bounding box center [502, 92] width 64 height 10
type input "0.55"
click at [48, 35] on button "Add flashing" at bounding box center [39, 33] width 41 height 9
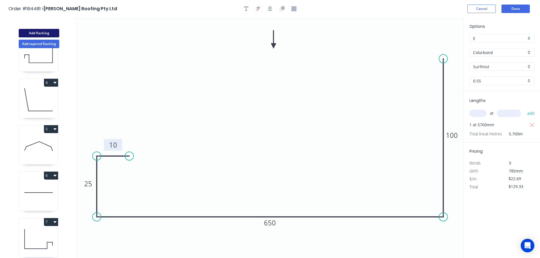
type input "$0.00"
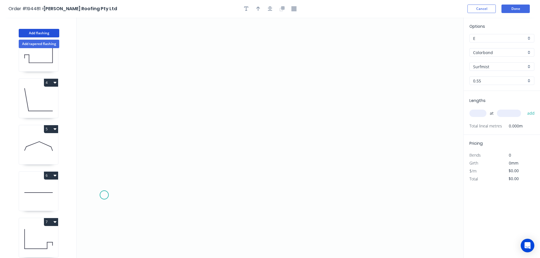
click at [104, 195] on icon "0" at bounding box center [270, 138] width 387 height 241
click at [171, 138] on icon "0" at bounding box center [270, 138] width 387 height 241
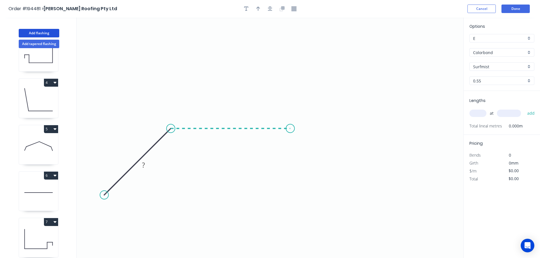
click at [290, 137] on icon "0 ?" at bounding box center [270, 138] width 387 height 241
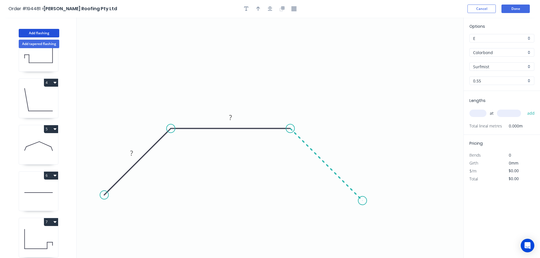
click at [363, 208] on icon "0 ? ?" at bounding box center [270, 138] width 387 height 241
drag, startPoint x: 363, startPoint y: 202, endPoint x: 377, endPoint y: 211, distance: 16.9
click at [377, 211] on icon "0 ? ? ?" at bounding box center [270, 138] width 387 height 241
drag, startPoint x: 105, startPoint y: 198, endPoint x: 114, endPoint y: 175, distance: 23.9
click at [84, 213] on circle at bounding box center [84, 215] width 9 height 9
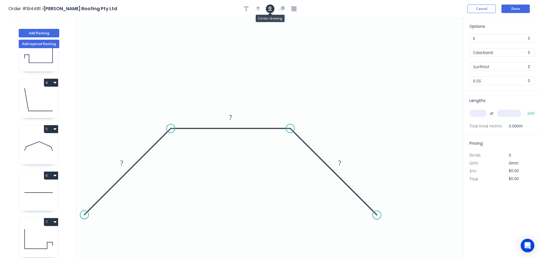
click at [272, 11] on button "button" at bounding box center [270, 9] width 9 height 9
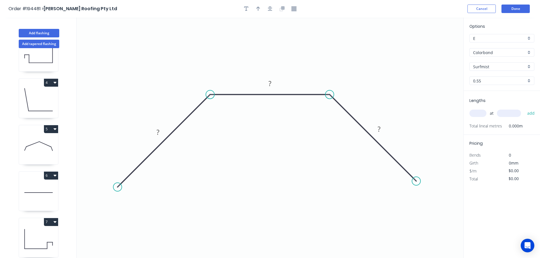
click at [117, 186] on circle at bounding box center [117, 187] width 9 height 9
click at [115, 186] on circle at bounding box center [117, 187] width 9 height 9
drag, startPoint x: 417, startPoint y: 182, endPoint x: 398, endPoint y: 196, distance: 24.3
click at [400, 196] on circle at bounding box center [402, 195] width 9 height 9
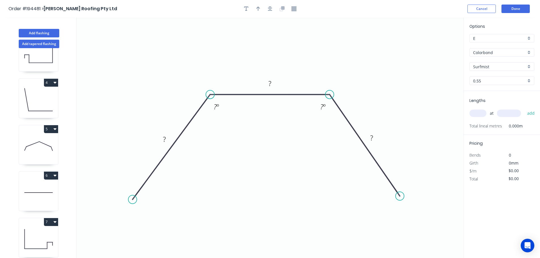
drag, startPoint x: 119, startPoint y: 188, endPoint x: 132, endPoint y: 200, distance: 17.9
click at [132, 200] on circle at bounding box center [132, 199] width 9 height 9
click at [166, 137] on tspan "?" at bounding box center [164, 139] width 3 height 9
click at [269, 9] on icon "button" at bounding box center [270, 8] width 5 height 5
type input "$6.68"
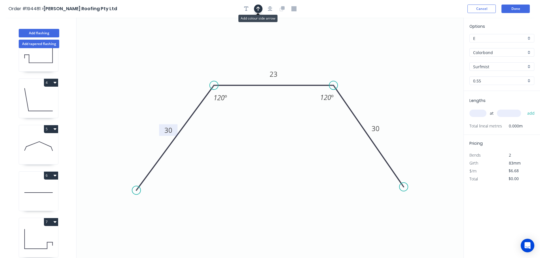
click at [259, 9] on icon "button" at bounding box center [258, 8] width 4 height 5
click at [436, 45] on icon at bounding box center [434, 39] width 5 height 18
drag, startPoint x: 435, startPoint y: 44, endPoint x: 450, endPoint y: 34, distance: 17.9
click at [450, 34] on icon at bounding box center [454, 30] width 16 height 16
click at [474, 113] on input "text" at bounding box center [477, 113] width 17 height 7
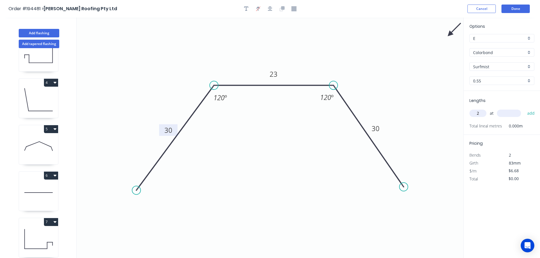
type input "2"
type input "6250"
click at [524, 109] on button "add" at bounding box center [530, 114] width 13 height 10
type input "$83.50"
type input "1"
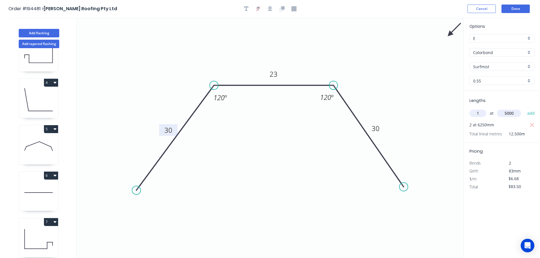
type input "5000"
click at [524, 109] on button "add" at bounding box center [530, 114] width 13 height 10
type input "$116.90"
click at [49, 33] on button "Add flashing" at bounding box center [39, 33] width 41 height 9
type input "$0.00"
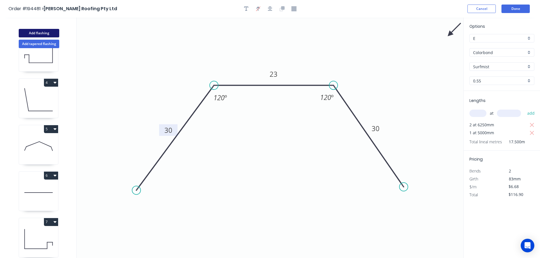
type input "$0.00"
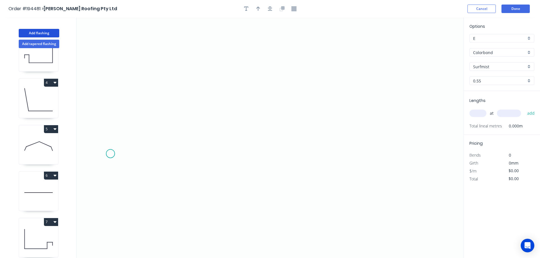
click at [110, 156] on icon "0" at bounding box center [270, 138] width 387 height 241
click at [110, 41] on icon at bounding box center [110, 98] width 0 height 115
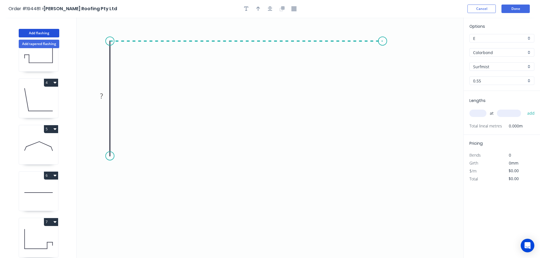
click at [383, 51] on icon "0 ?" at bounding box center [270, 138] width 387 height 241
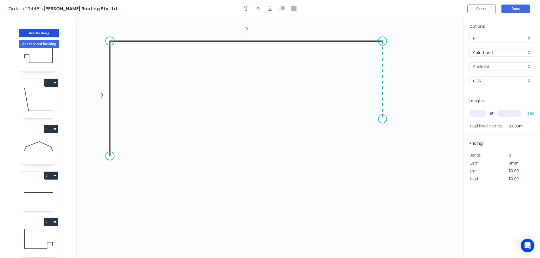
click at [383, 119] on icon "0 ? ?" at bounding box center [270, 138] width 387 height 241
click at [258, 119] on icon "0 ? ? ?" at bounding box center [270, 138] width 387 height 241
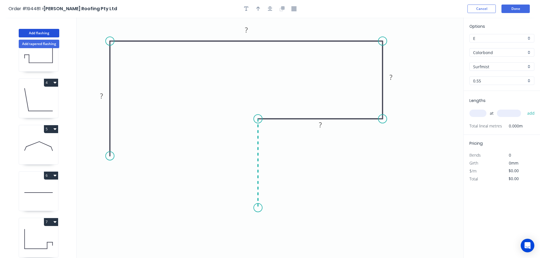
click at [256, 208] on icon "0 ? ? ? ?" at bounding box center [270, 138] width 387 height 241
click at [111, 149] on circle at bounding box center [110, 149] width 9 height 9
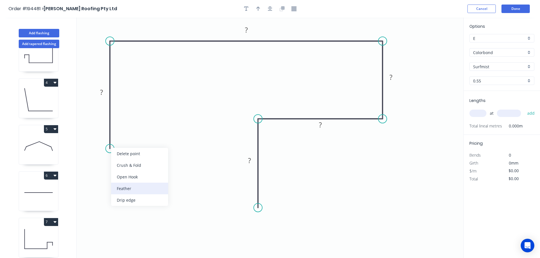
click at [136, 184] on div "Feather" at bounding box center [139, 189] width 57 height 12
drag, startPoint x: 111, startPoint y: 147, endPoint x: 115, endPoint y: 149, distance: 4.1
click at [133, 167] on div "Flip bend" at bounding box center [139, 167] width 57 height 12
drag, startPoint x: 130, startPoint y: 143, endPoint x: 156, endPoint y: 173, distance: 40.2
click at [156, 171] on rect at bounding box center [146, 165] width 22 height 12
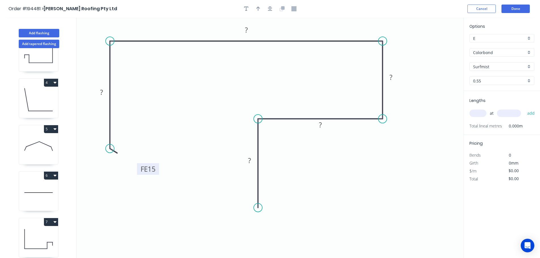
click at [155, 173] on tspan "15" at bounding box center [152, 168] width 8 height 9
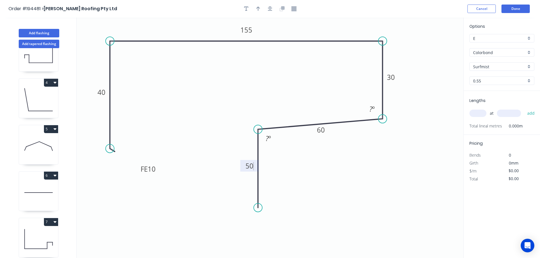
drag, startPoint x: 259, startPoint y: 119, endPoint x: 259, endPoint y: 130, distance: 10.8
click at [259, 130] on circle at bounding box center [258, 129] width 9 height 9
type input "$15.72"
drag, startPoint x: 256, startPoint y: 206, endPoint x: 258, endPoint y: 215, distance: 8.4
click at [258, 215] on circle at bounding box center [258, 214] width 9 height 9
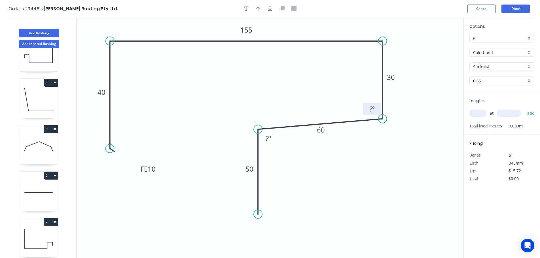
click at [366, 109] on rect at bounding box center [372, 109] width 18 height 12
click at [369, 110] on g "? º" at bounding box center [371, 108] width 11 height 9
click at [281, 160] on div "Hide angle" at bounding box center [300, 161] width 57 height 12
click at [268, 9] on icon "button" at bounding box center [270, 8] width 5 height 5
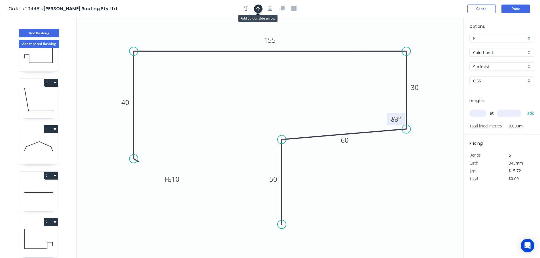
click at [258, 8] on icon "button" at bounding box center [258, 8] width 4 height 5
click at [435, 44] on icon at bounding box center [434, 39] width 5 height 18
drag, startPoint x: 435, startPoint y: 44, endPoint x: 444, endPoint y: 33, distance: 13.7
click at [444, 33] on icon at bounding box center [448, 28] width 16 height 16
click at [476, 115] on input "text" at bounding box center [477, 113] width 17 height 7
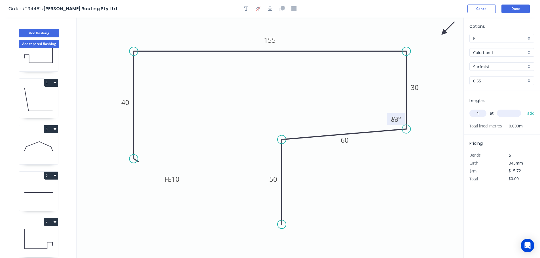
type input "1"
type input "2500"
click at [524, 109] on button "add" at bounding box center [530, 114] width 13 height 10
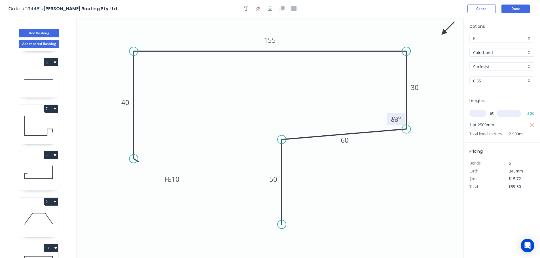
scroll to position [257, 0]
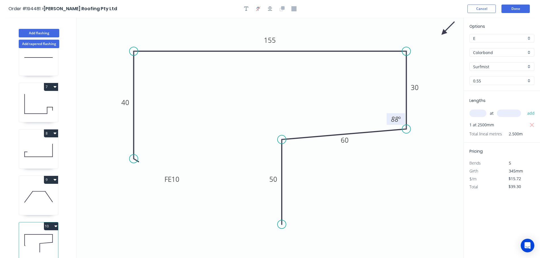
click at [52, 222] on button "10" at bounding box center [51, 226] width 14 height 8
click at [45, 235] on button "Duplicate" at bounding box center [31, 240] width 54 height 11
type input "$0.00"
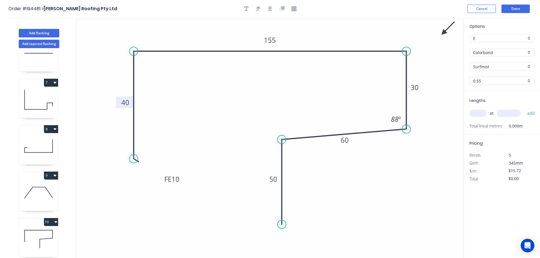
click at [128, 101] on tspan "40" at bounding box center [125, 102] width 8 height 9
click at [483, 115] on input "text" at bounding box center [477, 113] width 17 height 7
type input "1"
type input "9"
type input "1"
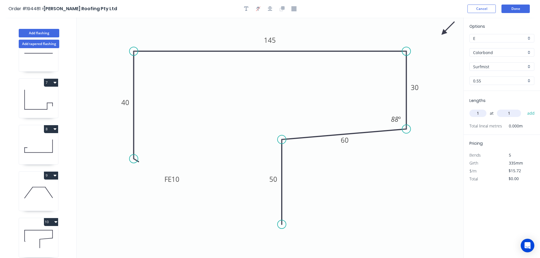
click at [511, 109] on div "1 at 1 add" at bounding box center [502, 114] width 66 height 10
click at [511, 113] on input "1" at bounding box center [509, 113] width 24 height 7
type input "4000"
click at [524, 109] on button "add" at bounding box center [530, 114] width 13 height 10
type input "$62.88"
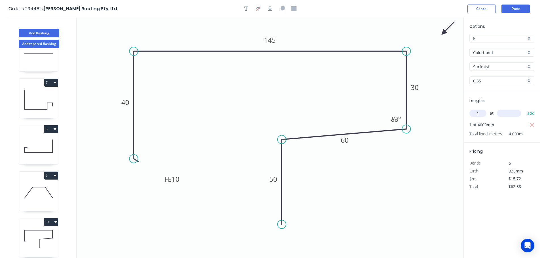
type input "1"
type input "2400"
click at [524, 109] on button "add" at bounding box center [530, 114] width 13 height 10
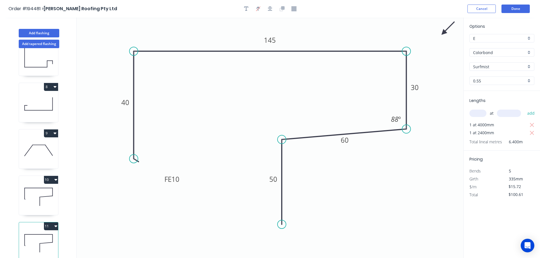
click at [49, 217] on div "1 2 3 4 5 6 7 8 9 10 11" at bounding box center [39, 158] width 75 height 221
click at [49, 222] on button "11" at bounding box center [51, 226] width 14 height 8
click at [47, 239] on div "Duplicate" at bounding box center [31, 240] width 44 height 8
type input "$0.00"
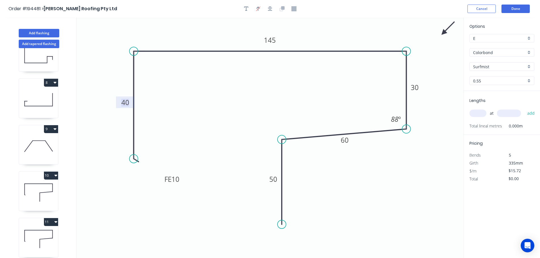
click at [126, 105] on tspan "40" at bounding box center [125, 102] width 8 height 9
type input "$20.05"
click at [469, 112] on div "Lengths at add Total lineal metres 0.000m" at bounding box center [502, 113] width 76 height 44
click at [476, 113] on input "text" at bounding box center [477, 113] width 17 height 7
type input "1"
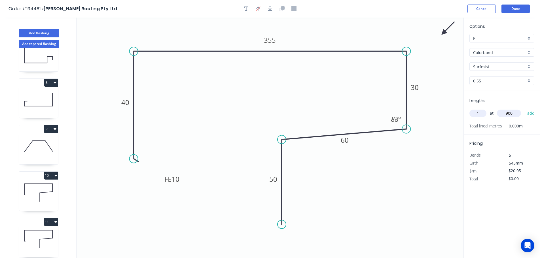
type input "900"
click at [524, 109] on button "add" at bounding box center [530, 114] width 13 height 10
type input "$20.05"
click at [57, 30] on button "Add flashing" at bounding box center [39, 33] width 41 height 9
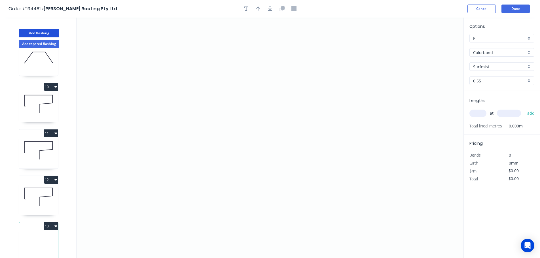
scroll to position [10, 0]
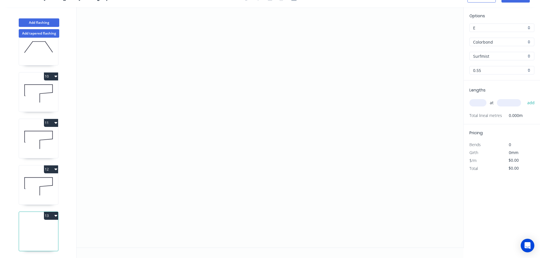
click at [38, 179] on icon at bounding box center [38, 186] width 39 height 36
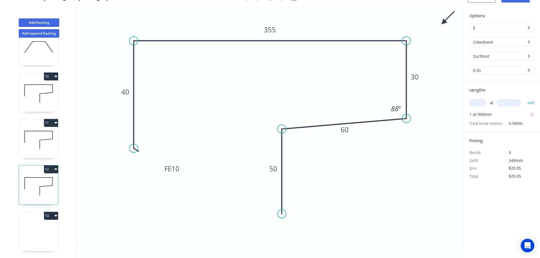
click at [37, 227] on icon at bounding box center [38, 233] width 39 height 36
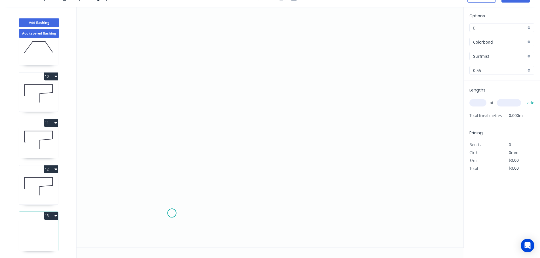
click at [172, 213] on icon "0" at bounding box center [270, 127] width 387 height 241
click at [168, 132] on icon "0" at bounding box center [270, 127] width 387 height 241
click at [87, 133] on icon "0 ?" at bounding box center [270, 127] width 387 height 241
click at [87, 129] on circle at bounding box center [87, 132] width 9 height 9
click at [91, 61] on icon "0 ? ?" at bounding box center [270, 127] width 387 height 241
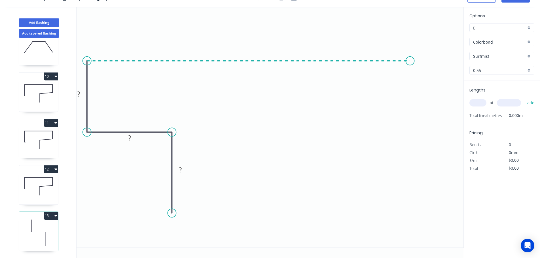
click at [410, 72] on icon "0 ? ? ?" at bounding box center [270, 127] width 387 height 241
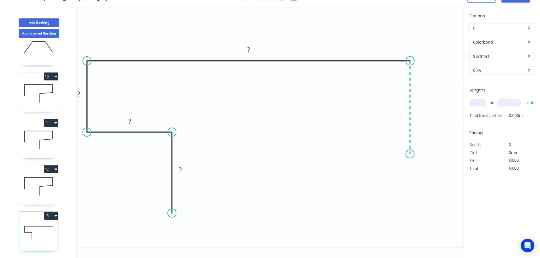
click at [414, 154] on icon "0 ? ? ? ?" at bounding box center [270, 127] width 387 height 241
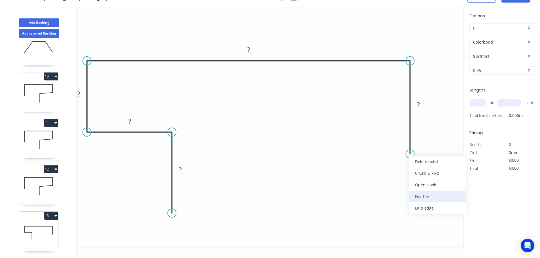
click at [425, 193] on div "Feather" at bounding box center [437, 197] width 57 height 12
click at [402, 148] on tspan "15" at bounding box center [401, 143] width 8 height 9
drag, startPoint x: 400, startPoint y: 150, endPoint x: 378, endPoint y: 175, distance: 34.1
click at [378, 174] on rect at bounding box center [377, 168] width 22 height 12
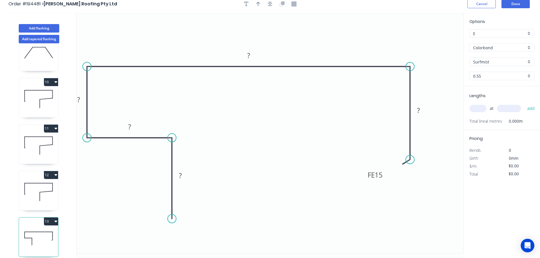
scroll to position [0, 0]
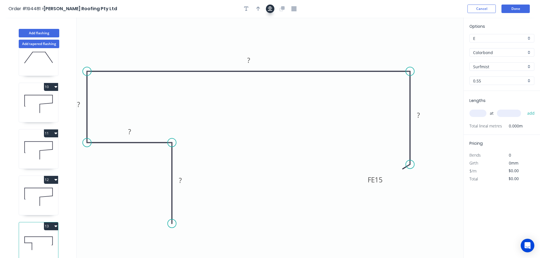
click at [270, 11] on button "button" at bounding box center [270, 9] width 9 height 9
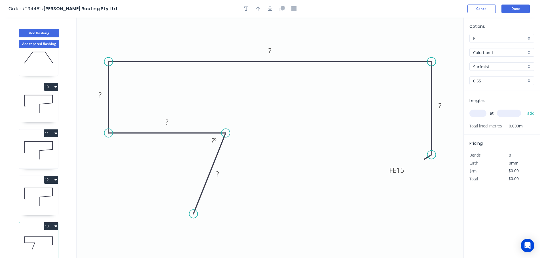
drag, startPoint x: 194, startPoint y: 133, endPoint x: 229, endPoint y: 135, distance: 34.9
click at [229, 135] on circle at bounding box center [225, 133] width 9 height 9
drag, startPoint x: 216, startPoint y: 216, endPoint x: 225, endPoint y: 217, distance: 9.4
click at [225, 217] on circle at bounding box center [228, 216] width 9 height 9
click at [241, 171] on rect at bounding box center [237, 173] width 11 height 8
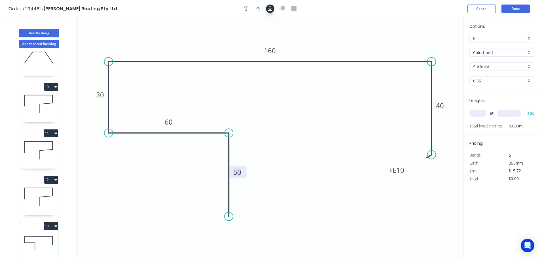
click at [269, 7] on icon "button" at bounding box center [270, 8] width 5 height 5
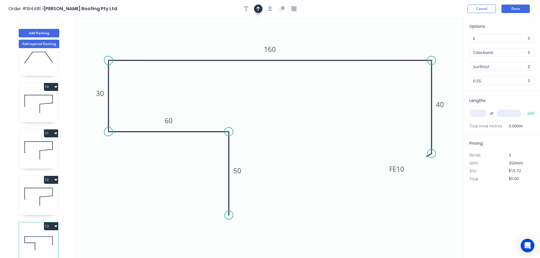
click at [259, 8] on icon "button" at bounding box center [258, 8] width 4 height 5
click at [435, 44] on icon at bounding box center [434, 39] width 5 height 18
drag, startPoint x: 435, startPoint y: 44, endPoint x: 447, endPoint y: 25, distance: 22.5
click at [447, 25] on icon at bounding box center [451, 20] width 16 height 16
click at [477, 113] on input "text" at bounding box center [477, 113] width 17 height 7
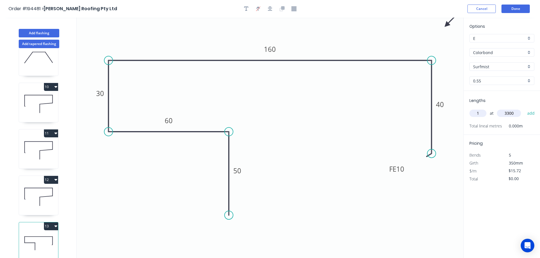
click at [524, 109] on button "add" at bounding box center [530, 114] width 13 height 10
click at [39, 29] on button "Add flashing" at bounding box center [39, 33] width 41 height 9
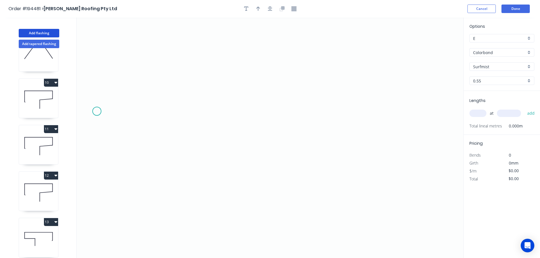
click at [97, 111] on icon "0" at bounding box center [270, 138] width 387 height 241
click at [100, 32] on icon "0" at bounding box center [270, 138] width 387 height 241
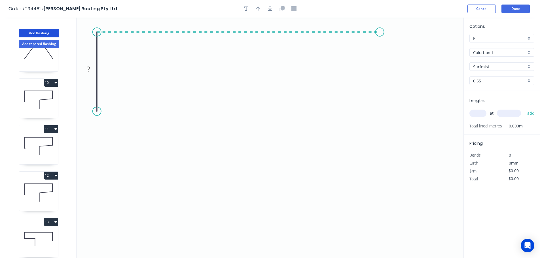
click at [381, 31] on icon "0 ?" at bounding box center [270, 138] width 387 height 241
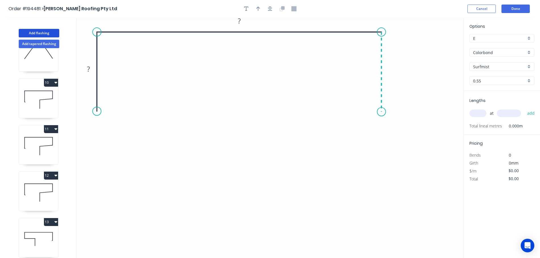
click at [378, 112] on icon "0 ? ?" at bounding box center [270, 138] width 387 height 241
click at [329, 113] on icon "0 ? ? ?" at bounding box center [270, 138] width 387 height 241
click at [328, 73] on icon "0 ? ? ? ?" at bounding box center [270, 138] width 387 height 241
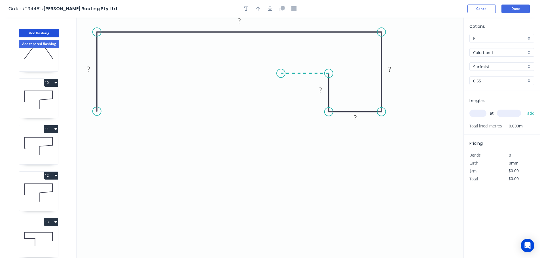
click at [281, 73] on icon at bounding box center [305, 73] width 48 height 0
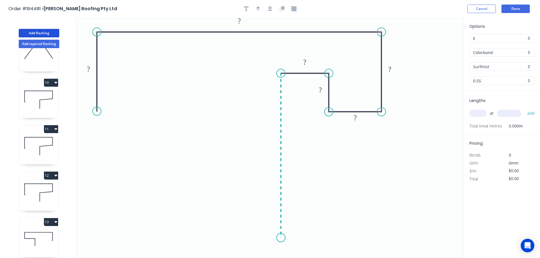
click at [291, 238] on icon "0 ? ? ? ? ? ?" at bounding box center [270, 138] width 387 height 241
drag, startPoint x: 94, startPoint y: 113, endPoint x: 94, endPoint y: 105, distance: 7.4
click at [94, 105] on circle at bounding box center [97, 105] width 9 height 9
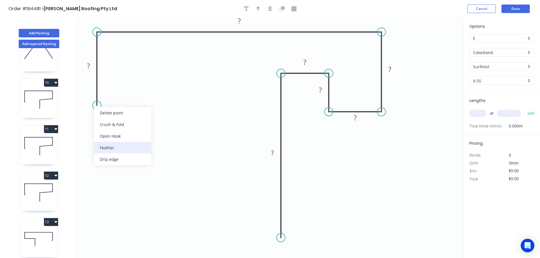
click at [120, 147] on div "Feather" at bounding box center [122, 148] width 57 height 12
click at [114, 126] on div "Flip bend" at bounding box center [125, 125] width 57 height 12
drag, startPoint x: 118, startPoint y: 98, endPoint x: 147, endPoint y: 129, distance: 42.5
click at [145, 129] on rect at bounding box center [133, 124] width 22 height 12
click at [143, 127] on tspan "15" at bounding box center [141, 126] width 8 height 9
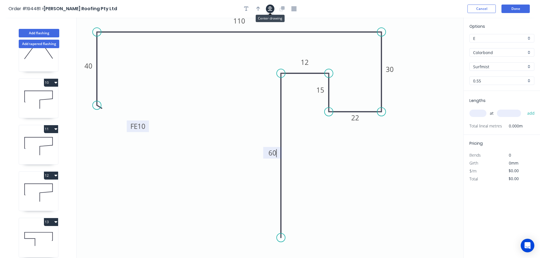
click at [271, 9] on icon "button" at bounding box center [270, 8] width 5 height 5
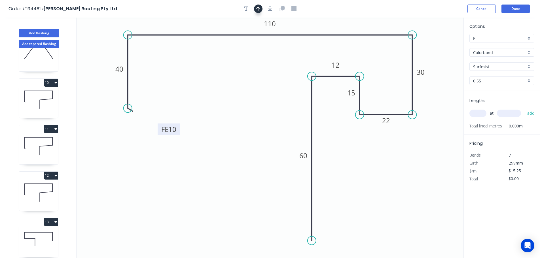
click at [260, 6] on icon "button" at bounding box center [258, 8] width 4 height 5
click at [434, 46] on icon at bounding box center [434, 39] width 5 height 18
drag, startPoint x: 434, startPoint y: 46, endPoint x: 447, endPoint y: 29, distance: 21.9
click at [447, 29] on icon at bounding box center [450, 26] width 16 height 16
click at [474, 114] on input "text" at bounding box center [477, 113] width 17 height 7
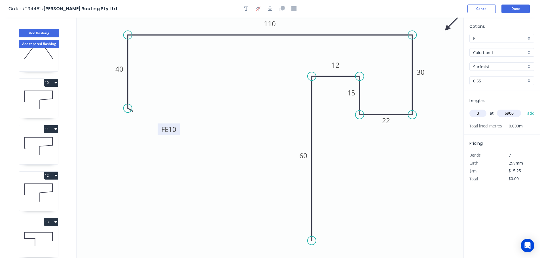
click at [524, 109] on button "add" at bounding box center [530, 114] width 13 height 10
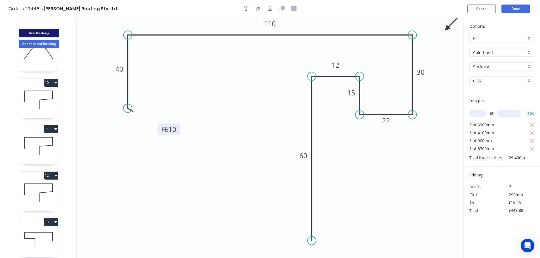
click at [35, 31] on button "Add flashing" at bounding box center [39, 33] width 41 height 9
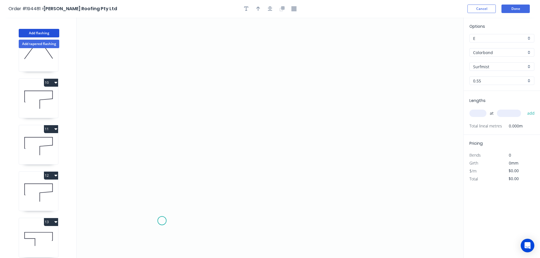
click at [162, 221] on icon "0" at bounding box center [270, 138] width 387 height 241
click at [163, 147] on icon "0" at bounding box center [270, 138] width 387 height 241
click at [107, 145] on icon "0 ?" at bounding box center [270, 138] width 387 height 241
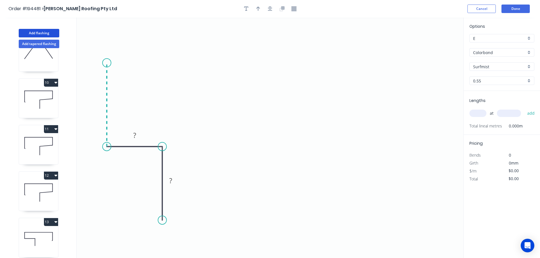
click at [109, 63] on icon "0 ? ?" at bounding box center [270, 138] width 387 height 241
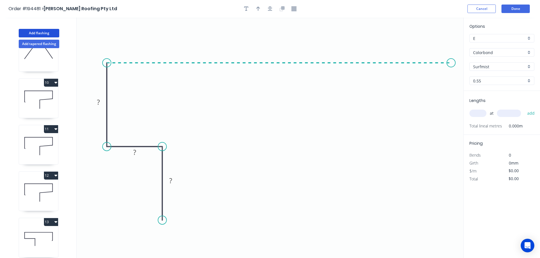
click at [451, 61] on icon "0 ? ? ?" at bounding box center [270, 138] width 387 height 241
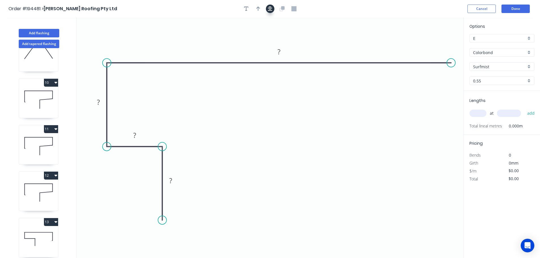
click at [266, 9] on button "button" at bounding box center [270, 9] width 9 height 9
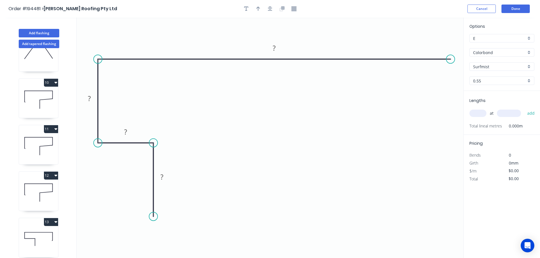
click at [451, 60] on circle at bounding box center [450, 59] width 9 height 9
click at [452, 139] on icon "0 ? ? ? ?" at bounding box center [270, 138] width 387 height 241
drag, startPoint x: 450, startPoint y: 140, endPoint x: 450, endPoint y: 144, distance: 3.7
click at [450, 144] on circle at bounding box center [450, 143] width 9 height 9
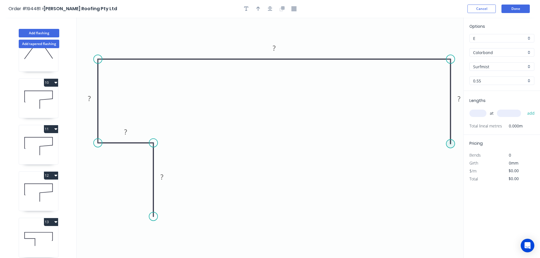
click at [450, 144] on circle at bounding box center [450, 143] width 9 height 9
click at [401, 146] on icon "0 ? ? ? ? ?" at bounding box center [270, 138] width 387 height 241
click at [402, 220] on icon "0 ? ? ? ? ? ?" at bounding box center [270, 138] width 387 height 241
click at [163, 180] on tspan "?" at bounding box center [161, 176] width 3 height 9
drag, startPoint x: 99, startPoint y: 59, endPoint x: 97, endPoint y: 70, distance: 11.1
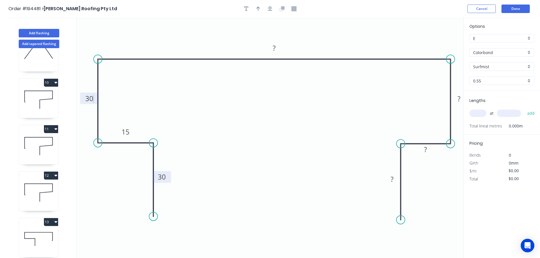
click at [96, 80] on icon "0 30 15 30 ? ? ? ?" at bounding box center [270, 138] width 387 height 241
drag, startPoint x: 97, startPoint y: 57, endPoint x: 99, endPoint y: 82, distance: 25.6
click at [99, 82] on icon "0 30 15 30 ? ? ? ?" at bounding box center [270, 138] width 387 height 241
click at [271, 48] on rect at bounding box center [273, 48] width 11 height 8
click at [149, 225] on circle at bounding box center [153, 225] width 9 height 9
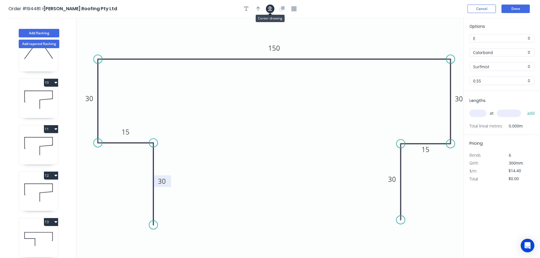
click at [270, 9] on icon "button" at bounding box center [270, 9] width 5 height 5
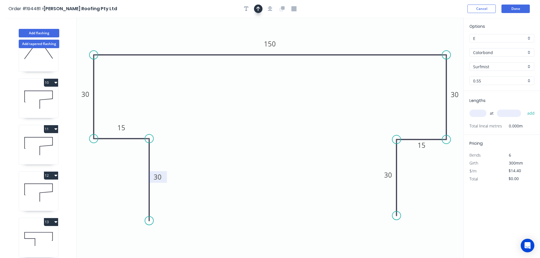
click at [259, 8] on icon "button" at bounding box center [258, 9] width 4 height 5
drag, startPoint x: 440, startPoint y: 34, endPoint x: 444, endPoint y: 26, distance: 8.4
click at [444, 26] on icon at bounding box center [443, 19] width 5 height 18
click at [478, 115] on input "text" at bounding box center [477, 113] width 17 height 7
click at [524, 109] on button "add" at bounding box center [530, 114] width 13 height 10
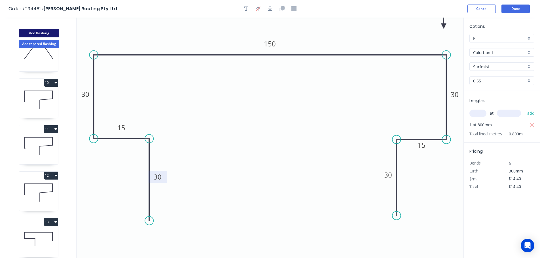
click at [40, 32] on button "Add flashing" at bounding box center [39, 33] width 41 height 9
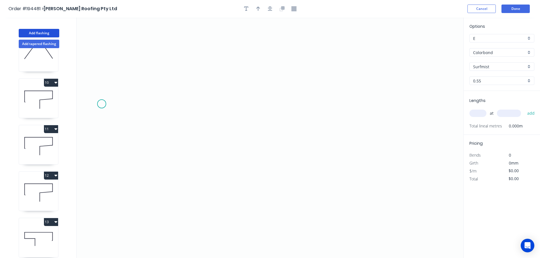
click at [102, 100] on icon "0" at bounding box center [270, 138] width 387 height 241
click at [111, 108] on div "Delete point" at bounding box center [133, 110] width 57 height 12
click at [101, 110] on icon "0" at bounding box center [270, 138] width 387 height 241
click at [102, 31] on icon "0" at bounding box center [270, 138] width 387 height 241
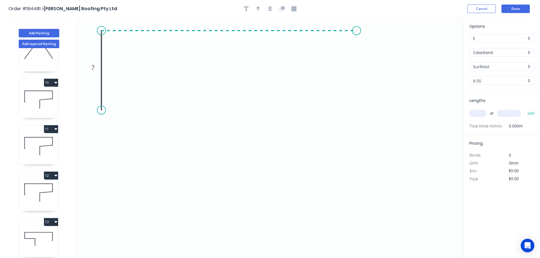
click at [357, 38] on icon "0 ?" at bounding box center [270, 138] width 387 height 241
click at [356, 94] on icon "0 ? ?" at bounding box center [270, 138] width 387 height 241
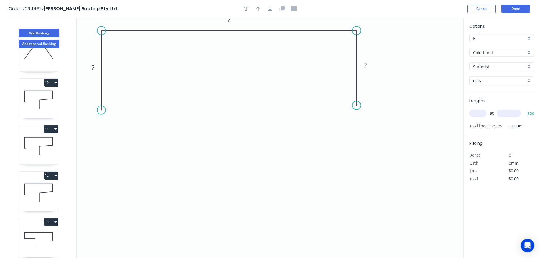
drag, startPoint x: 358, startPoint y: 94, endPoint x: 359, endPoint y: 105, distance: 11.4
click at [359, 105] on circle at bounding box center [356, 105] width 9 height 9
drag, startPoint x: 105, startPoint y: 126, endPoint x: 160, endPoint y: 134, distance: 55.6
click at [105, 126] on circle at bounding box center [101, 126] width 9 height 9
click at [357, 106] on circle at bounding box center [356, 105] width 9 height 9
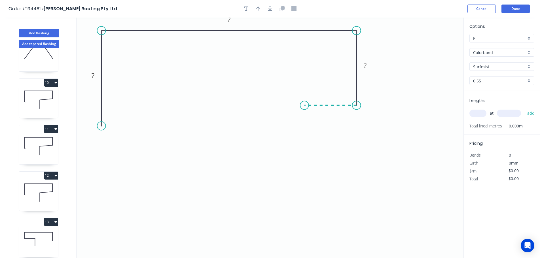
click at [304, 103] on icon "0 ? ? ?" at bounding box center [270, 138] width 387 height 241
click at [306, 175] on icon "0 ? ? ? ?" at bounding box center [270, 138] width 387 height 241
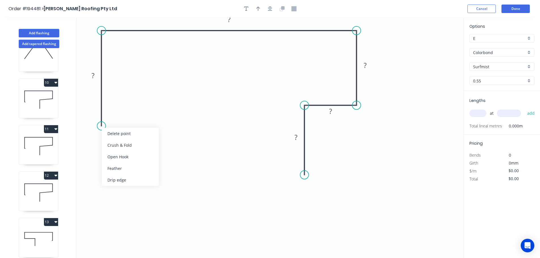
click at [124, 148] on div "Crush & Fold" at bounding box center [130, 145] width 57 height 12
click at [114, 138] on div "Delete point" at bounding box center [129, 136] width 57 height 12
click at [103, 32] on circle at bounding box center [101, 30] width 9 height 9
click at [101, 122] on icon "0 ? ? ? ?" at bounding box center [270, 138] width 387 height 241
click at [126, 161] on div "Feather" at bounding box center [126, 164] width 57 height 12
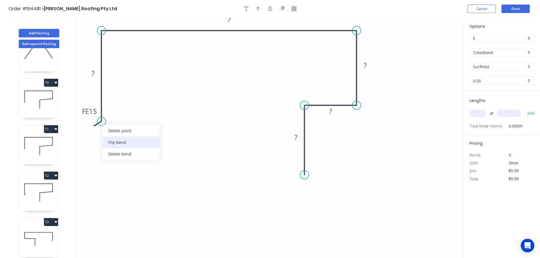
click at [118, 144] on div "Flip bend" at bounding box center [131, 143] width 57 height 12
drag, startPoint x: 131, startPoint y: 122, endPoint x: 147, endPoint y: 144, distance: 27.1
click at [147, 144] on rect at bounding box center [137, 142] width 22 height 12
click at [143, 141] on tspan "15" at bounding box center [140, 141] width 8 height 9
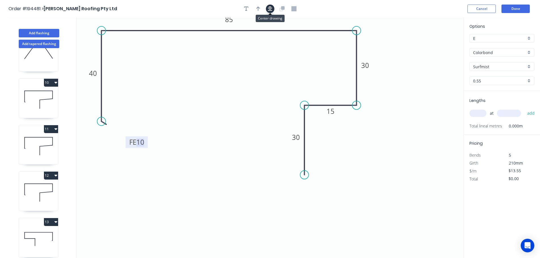
click at [266, 9] on button "button" at bounding box center [270, 9] width 9 height 9
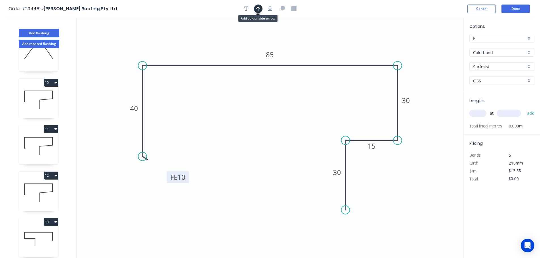
click at [258, 10] on icon "button" at bounding box center [258, 8] width 4 height 5
click at [436, 47] on icon "0 FE 10 40 85 30 15 30" at bounding box center [270, 138] width 387 height 241
click at [436, 46] on icon at bounding box center [434, 39] width 5 height 18
drag, startPoint x: 436, startPoint y: 46, endPoint x: 447, endPoint y: 32, distance: 18.0
click at [447, 32] on icon at bounding box center [450, 28] width 16 height 16
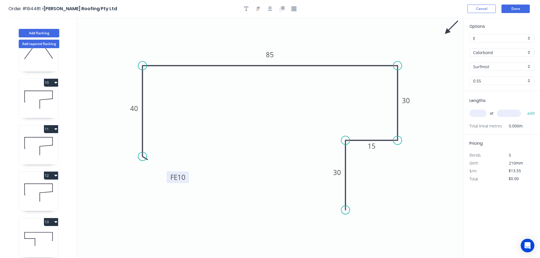
click at [477, 113] on input "text" at bounding box center [477, 113] width 17 height 7
click at [524, 109] on button "add" at bounding box center [530, 114] width 13 height 10
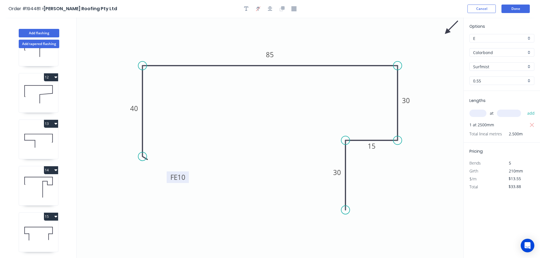
scroll to position [536, 0]
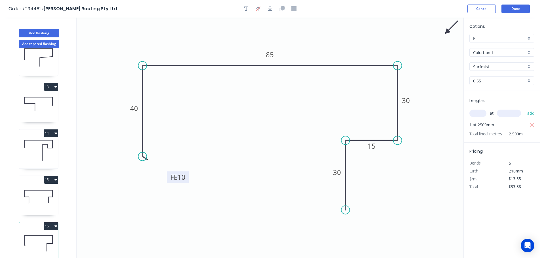
click at [44, 227] on icon at bounding box center [38, 243] width 39 height 36
click at [50, 226] on button "16" at bounding box center [51, 226] width 14 height 8
click at [46, 236] on div "Duplicate" at bounding box center [31, 240] width 44 height 8
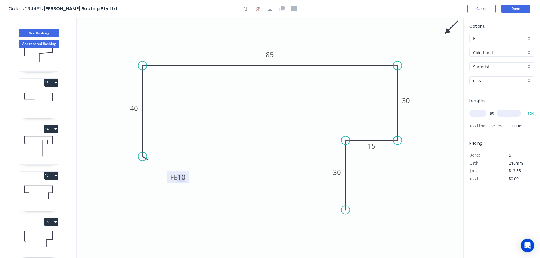
click at [181, 179] on tspan "10" at bounding box center [181, 177] width 8 height 9
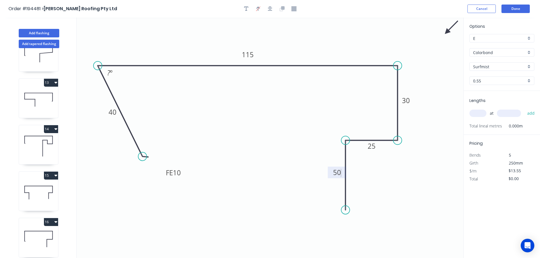
drag, startPoint x: 139, startPoint y: 64, endPoint x: 105, endPoint y: 96, distance: 46.3
click at [94, 63] on circle at bounding box center [98, 66] width 9 height 9
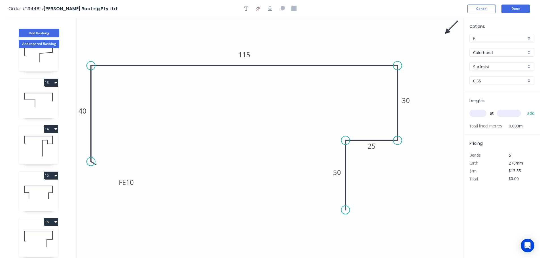
drag, startPoint x: 143, startPoint y: 156, endPoint x: 93, endPoint y: 162, distance: 50.5
click at [93, 162] on circle at bounding box center [91, 161] width 9 height 9
drag, startPoint x: 350, startPoint y: 211, endPoint x: 346, endPoint y: 239, distance: 28.0
click at [346, 239] on icon "0 FE 10 40 115 30 25 50" at bounding box center [270, 138] width 387 height 241
drag, startPoint x: 347, startPoint y: 211, endPoint x: 334, endPoint y: 177, distance: 36.8
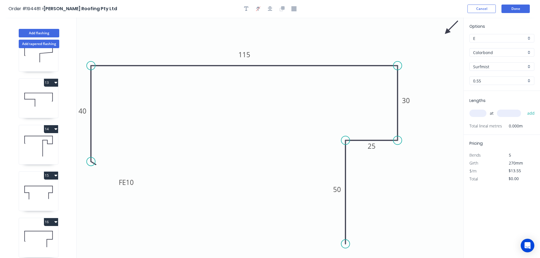
click at [348, 245] on circle at bounding box center [345, 244] width 9 height 9
click at [270, 12] on button "button" at bounding box center [270, 9] width 9 height 9
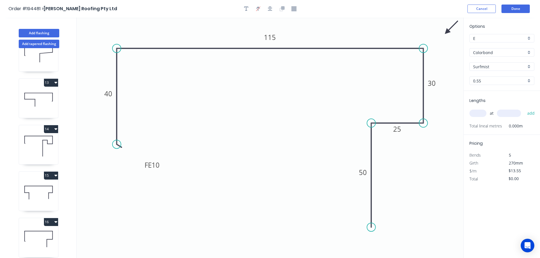
click at [473, 113] on input "text" at bounding box center [477, 113] width 17 height 7
click at [524, 109] on button "add" at bounding box center [530, 114] width 13 height 10
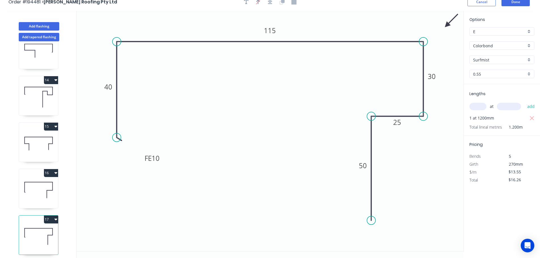
scroll to position [10, 0]
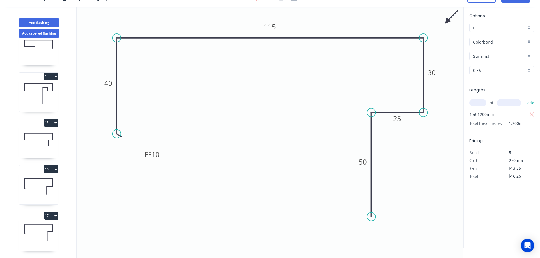
click at [54, 213] on icon "button" at bounding box center [55, 215] width 3 height 5
click at [42, 229] on div "Duplicate" at bounding box center [31, 230] width 44 height 8
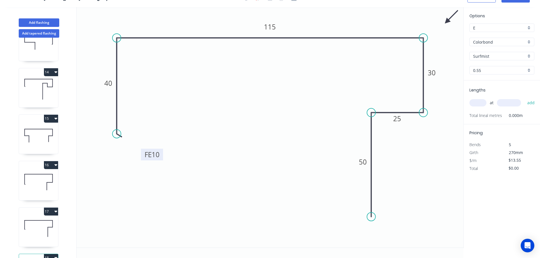
click at [154, 156] on tspan "10" at bounding box center [156, 154] width 8 height 9
click at [480, 103] on input "text" at bounding box center [477, 102] width 17 height 7
click at [524, 98] on button "add" at bounding box center [530, 103] width 13 height 10
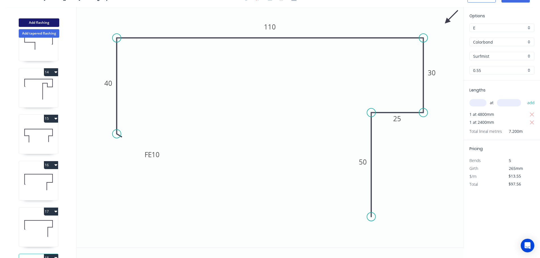
click at [54, 22] on button "Add flashing" at bounding box center [39, 22] width 41 height 9
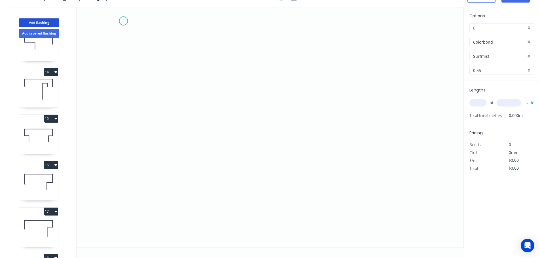
click at [123, 19] on icon "0" at bounding box center [270, 127] width 387 height 241
click at [129, 173] on icon "0" at bounding box center [270, 127] width 387 height 241
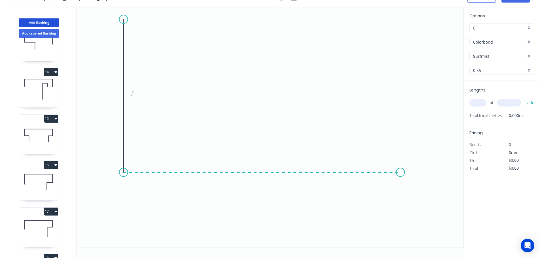
click at [400, 178] on icon "0 ?" at bounding box center [270, 127] width 387 height 241
click at [430, 199] on icon "0 ? ?" at bounding box center [270, 127] width 387 height 241
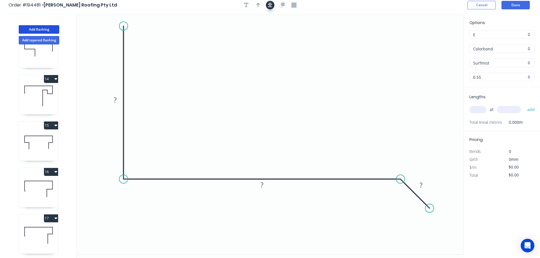
scroll to position [0, 0]
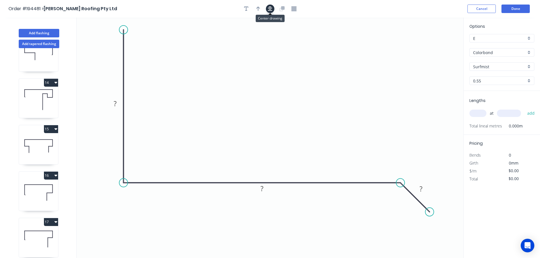
click at [268, 9] on icon "button" at bounding box center [270, 8] width 5 height 5
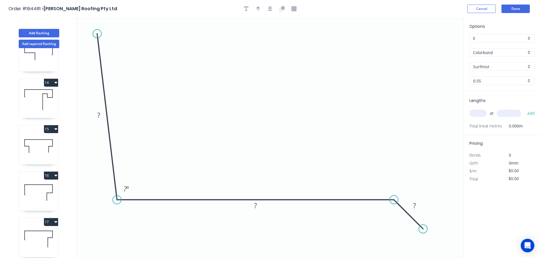
drag, startPoint x: 116, startPoint y: 44, endPoint x: 106, endPoint y: 53, distance: 13.5
click at [96, 33] on circle at bounding box center [97, 33] width 9 height 9
click at [99, 112] on tspan "?" at bounding box center [98, 114] width 3 height 9
click at [269, 8] on icon "button" at bounding box center [270, 8] width 5 height 5
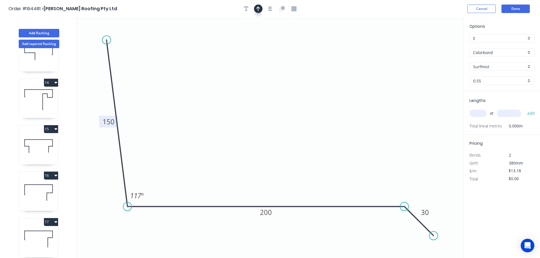
click at [259, 9] on icon "button" at bounding box center [258, 8] width 4 height 5
drag, startPoint x: 434, startPoint y: 44, endPoint x: 281, endPoint y: 39, distance: 154.0
click at [304, 39] on icon at bounding box center [306, 33] width 5 height 18
click at [477, 116] on input "text" at bounding box center [477, 113] width 17 height 7
click at [524, 109] on button "add" at bounding box center [530, 114] width 13 height 10
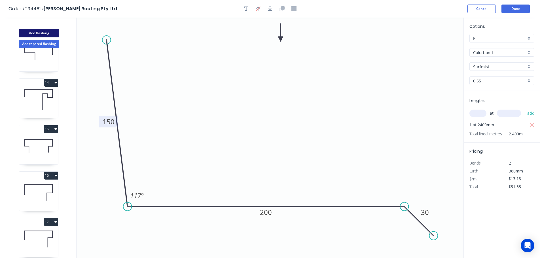
click at [49, 32] on button "Add flashing" at bounding box center [39, 33] width 41 height 9
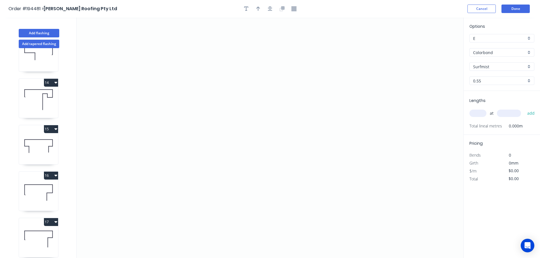
click at [505, 65] on input "Surfmist" at bounding box center [499, 67] width 53 height 6
click at [497, 103] on div "Monument" at bounding box center [502, 103] width 64 height 10
click at [134, 239] on icon "0" at bounding box center [270, 138] width 387 height 241
click at [104, 211] on icon "0" at bounding box center [270, 138] width 387 height 241
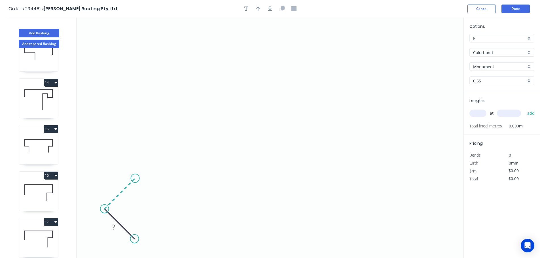
click at [135, 181] on icon "0 ?" at bounding box center [270, 138] width 387 height 241
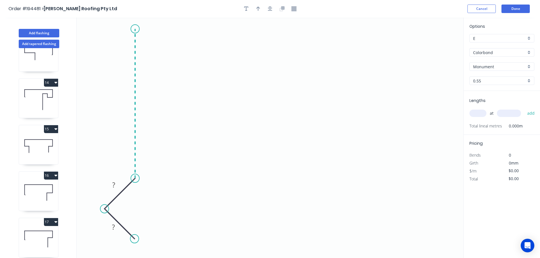
click at [138, 29] on icon "0 ? ?" at bounding box center [270, 138] width 387 height 241
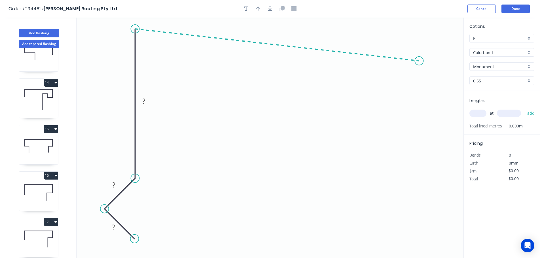
click at [419, 61] on icon "0 ? ? ?" at bounding box center [270, 138] width 387 height 241
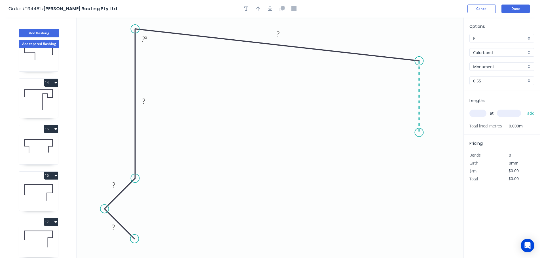
click at [419, 133] on icon "0 ? ? ? ? ? º" at bounding box center [270, 138] width 387 height 241
drag, startPoint x: 421, startPoint y: 132, endPoint x: 421, endPoint y: 137, distance: 5.1
click at [421, 137] on circle at bounding box center [419, 137] width 9 height 9
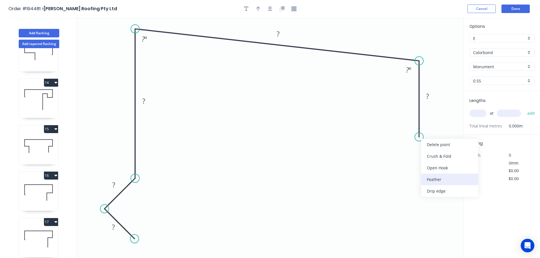
click at [445, 179] on div "Feather" at bounding box center [449, 180] width 57 height 12
drag, startPoint x: 441, startPoint y: 143, endPoint x: 397, endPoint y: 153, distance: 45.3
click at [397, 153] on rect at bounding box center [387, 152] width 22 height 12
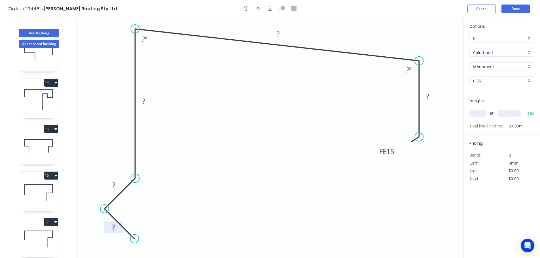
click at [117, 226] on rect at bounding box center [113, 228] width 11 height 8
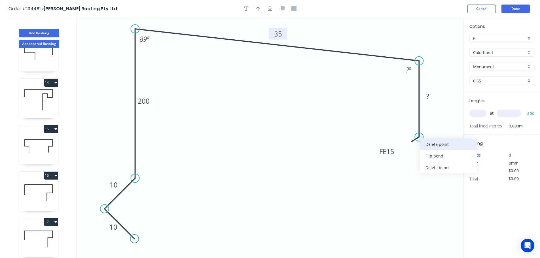
click at [425, 141] on div "Delete point" at bounding box center [448, 145] width 57 height 12
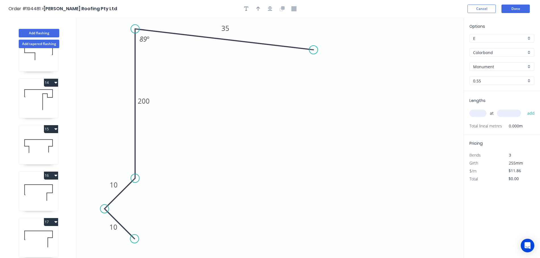
drag, startPoint x: 416, startPoint y: 60, endPoint x: 313, endPoint y: 50, distance: 103.4
click at [313, 50] on circle at bounding box center [313, 50] width 9 height 9
click at [312, 111] on icon "0 10 10 200 35 89 º" at bounding box center [270, 138] width 387 height 241
click at [330, 151] on div "Feather" at bounding box center [340, 154] width 57 height 12
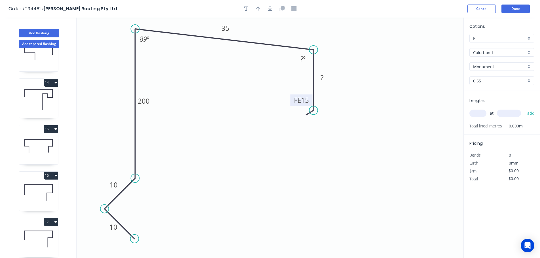
click at [306, 104] on tspan "15" at bounding box center [305, 100] width 8 height 9
drag, startPoint x: 306, startPoint y: 105, endPoint x: 279, endPoint y: 134, distance: 39.1
click at [279, 134] on rect at bounding box center [275, 129] width 22 height 12
click at [278, 129] on tspan "15" at bounding box center [278, 128] width 8 height 9
click at [316, 80] on div "Hide angle" at bounding box center [332, 82] width 57 height 12
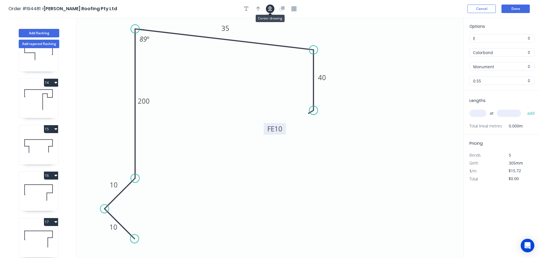
click at [266, 10] on button "button" at bounding box center [270, 9] width 9 height 9
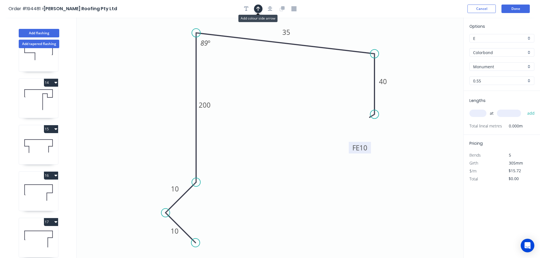
click at [260, 7] on icon "button" at bounding box center [258, 8] width 4 height 5
click at [435, 44] on icon at bounding box center [434, 37] width 5 height 18
click at [444, 33] on icon at bounding box center [448, 28] width 16 height 16
click at [479, 113] on input "text" at bounding box center [477, 113] width 17 height 7
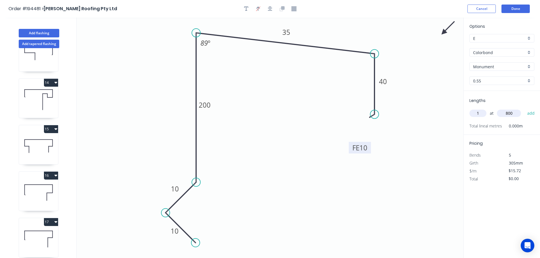
click at [524, 109] on button "add" at bounding box center [530, 114] width 13 height 10
click at [386, 81] on tspan "40" at bounding box center [383, 81] width 8 height 9
click at [516, 10] on button "Done" at bounding box center [515, 9] width 28 height 9
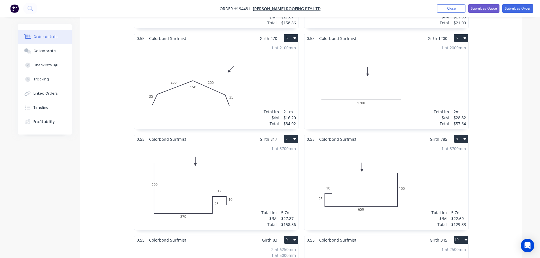
scroll to position [397, 0]
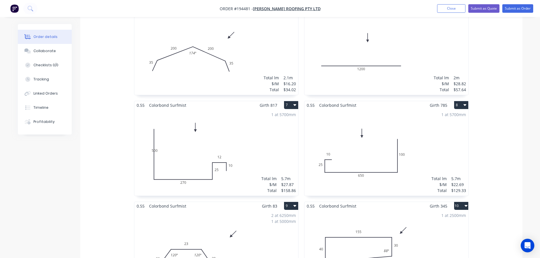
drag, startPoint x: 249, startPoint y: 112, endPoint x: 217, endPoint y: 110, distance: 31.5
click at [217, 110] on div "1 at 5700mm Total lm $/M Total 5.7m $27.87 $158.86" at bounding box center [216, 152] width 164 height 86
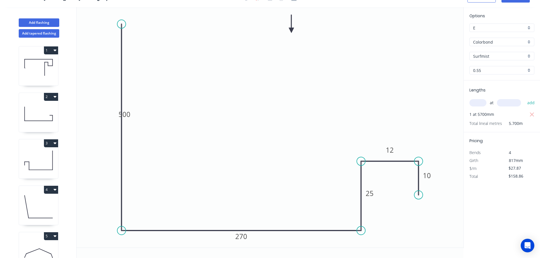
scroll to position [10, 0]
click at [135, 31] on div "Delete point" at bounding box center [152, 32] width 57 height 12
click at [120, 228] on circle at bounding box center [121, 230] width 9 height 9
click at [125, 9] on icon "0 270 25 12 10" at bounding box center [270, 127] width 387 height 241
click at [116, 115] on rect at bounding box center [112, 117] width 11 height 8
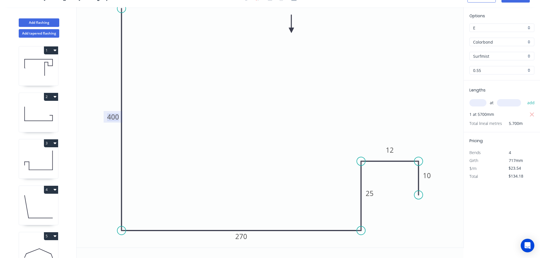
click at [112, 119] on tspan "400" at bounding box center [113, 116] width 12 height 9
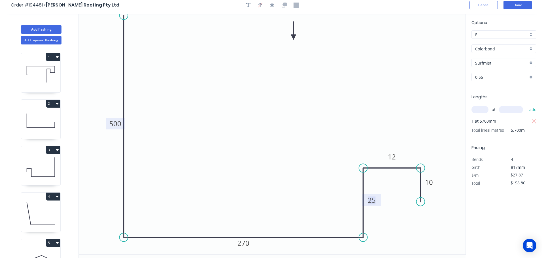
scroll to position [0, 0]
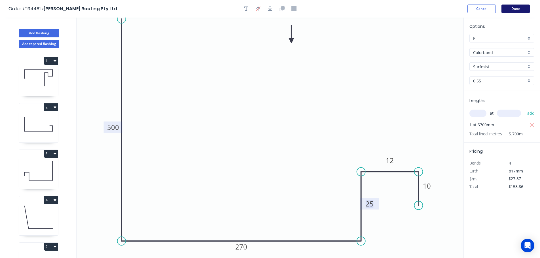
click at [511, 11] on button "Done" at bounding box center [515, 9] width 28 height 9
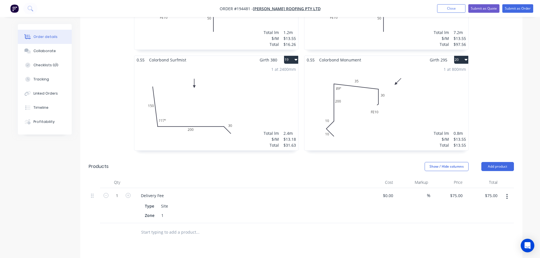
scroll to position [1046, 0]
click at [522, 7] on button "Submit as Order" at bounding box center [517, 8] width 31 height 9
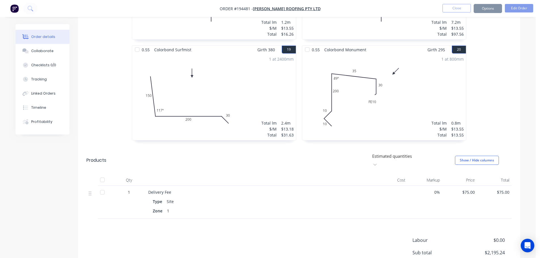
scroll to position [0, 0]
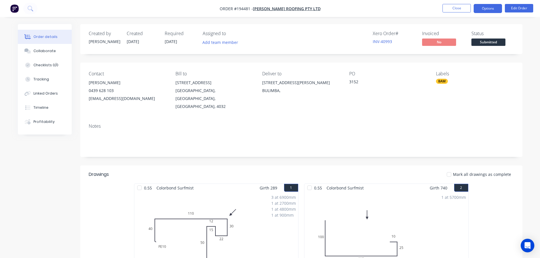
click at [482, 12] on button "Options" at bounding box center [488, 8] width 28 height 9
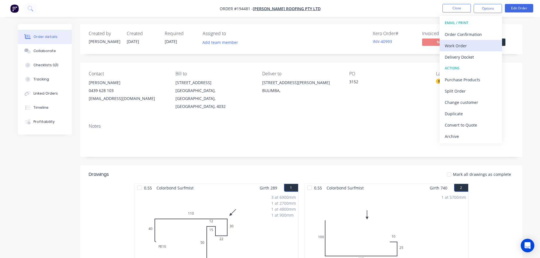
click at [476, 43] on div "Work Order" at bounding box center [471, 46] width 52 height 8
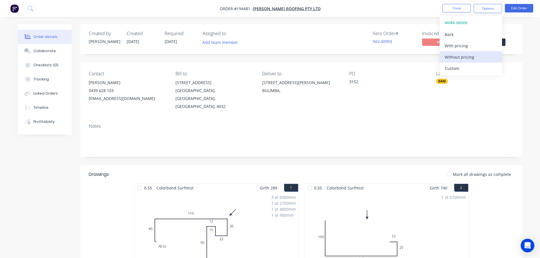
click at [470, 62] on button "Without pricing" at bounding box center [471, 56] width 62 height 11
click at [520, 106] on div "Contact Zac Webber 0439 628 103 zac@webberroofing.com.au Bill to 9 Ronmack Stre…" at bounding box center [301, 91] width 442 height 56
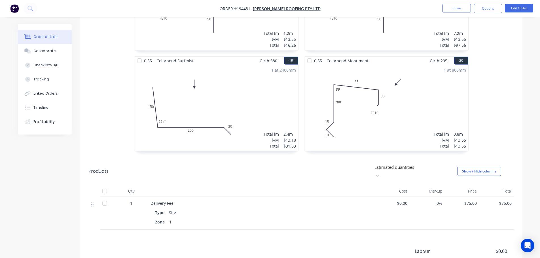
scroll to position [1092, 0]
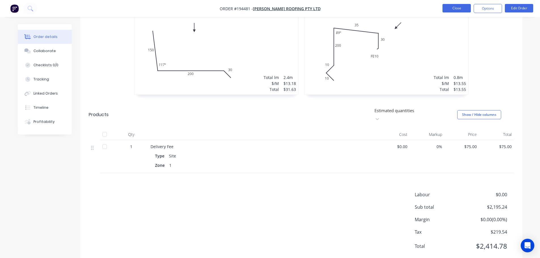
click at [456, 8] on button "Close" at bounding box center [456, 8] width 28 height 9
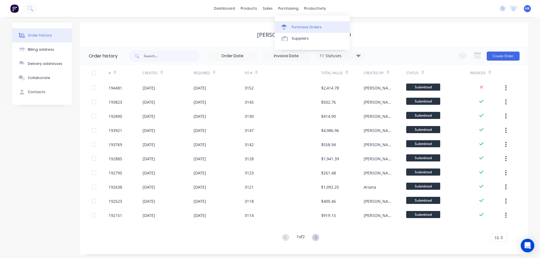
click at [289, 28] on div at bounding box center [285, 27] width 9 height 5
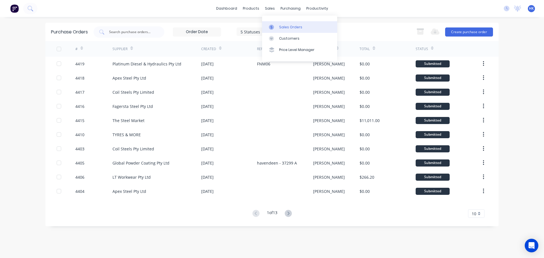
click at [275, 24] on link "Sales Orders" at bounding box center [299, 26] width 75 height 11
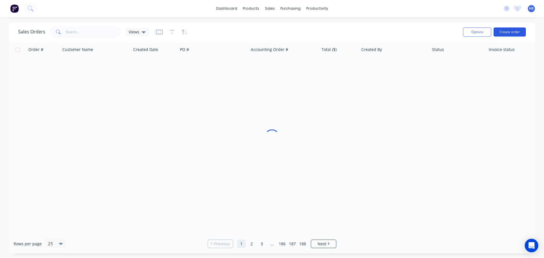
click at [520, 33] on button "Create order" at bounding box center [510, 31] width 32 height 9
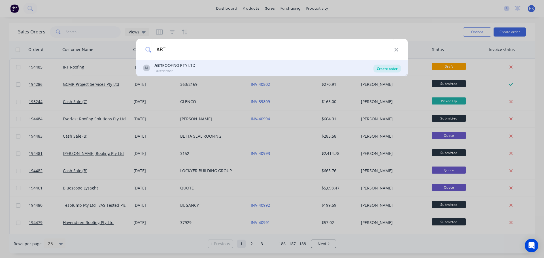
click at [386, 69] on div "Create order" at bounding box center [387, 69] width 27 height 8
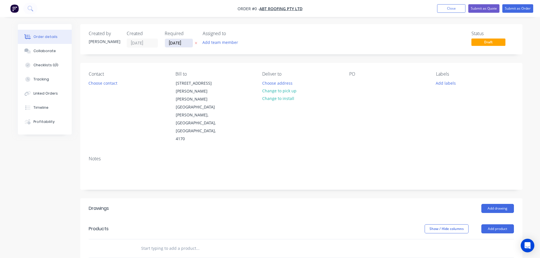
click at [174, 44] on input "[DATE]" at bounding box center [179, 43] width 28 height 9
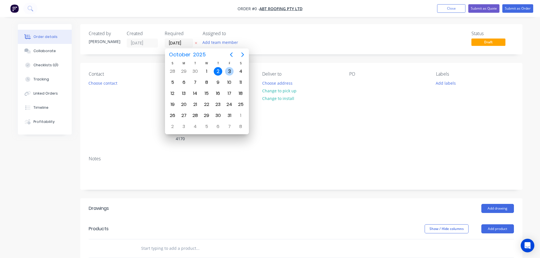
click at [227, 74] on div "3" at bounding box center [229, 71] width 9 height 9
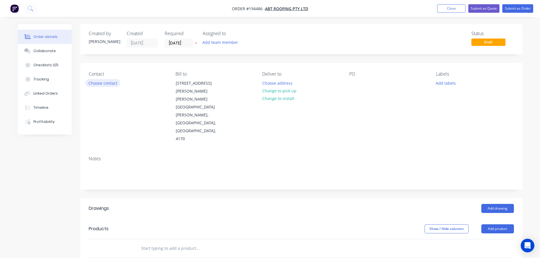
click at [110, 81] on button "Choose contact" at bounding box center [102, 83] width 35 height 8
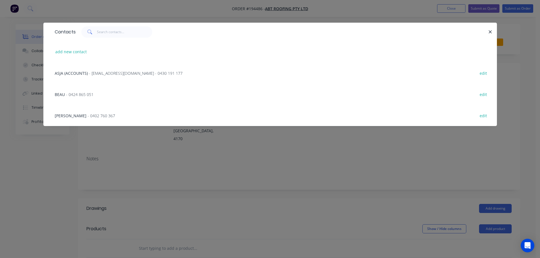
click at [100, 73] on span "- office.abtroofing@gmail.com - 0430 191 177" at bounding box center [136, 73] width 94 height 5
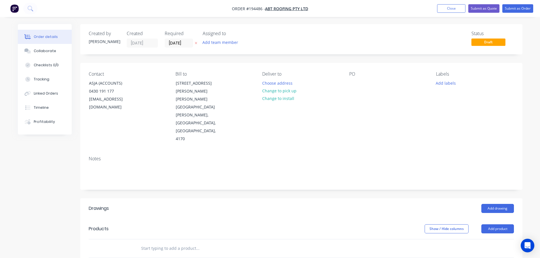
click at [257, 81] on div "Contact ASJA (ACCOUNTS) 0430 191 177 office.abtroofing@gmail.com Bill to 3 ARMS…" at bounding box center [301, 107] width 442 height 89
click at [260, 82] on button "Choose address" at bounding box center [277, 83] width 36 height 8
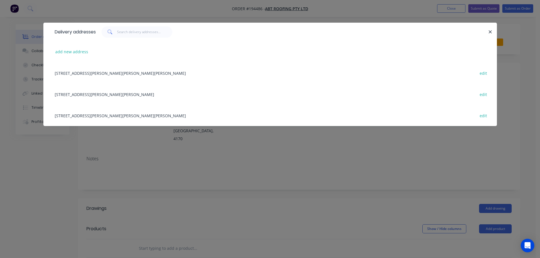
click at [94, 93] on div "41 FERGUSON RD, CAMP HILL, Queensland, Australia edit" at bounding box center [270, 94] width 436 height 21
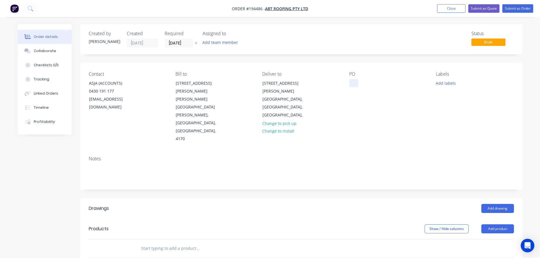
click at [353, 83] on div at bounding box center [353, 83] width 9 height 8
click at [450, 82] on button "Add labels" at bounding box center [446, 83] width 26 height 8
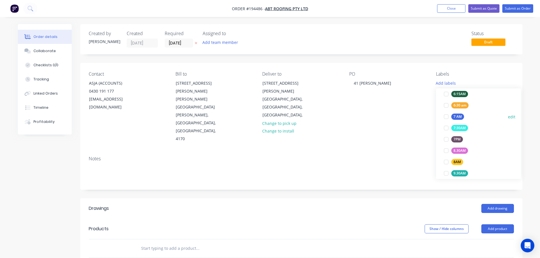
click at [444, 116] on div at bounding box center [445, 116] width 11 height 11
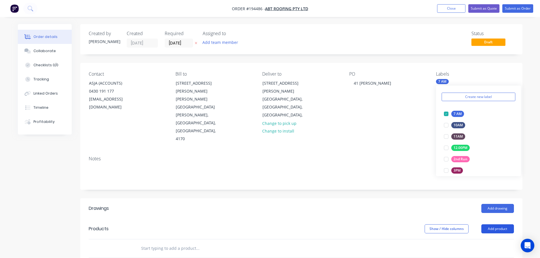
click at [495, 224] on button "Add product" at bounding box center [497, 228] width 33 height 9
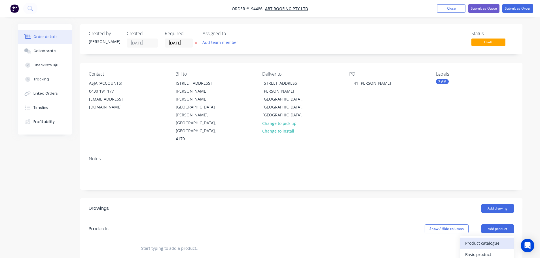
click at [491, 239] on div "Product catalogue" at bounding box center [487, 243] width 44 height 8
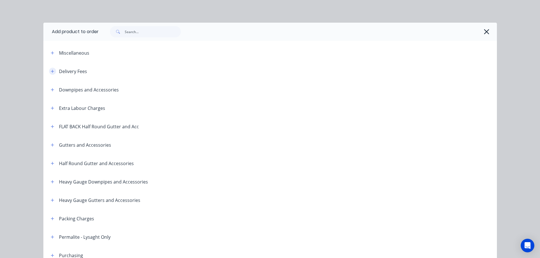
click at [49, 71] on button "button" at bounding box center [52, 71] width 7 height 7
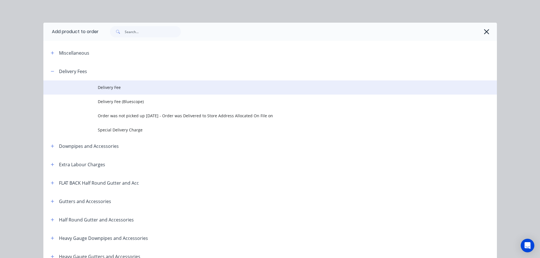
click at [116, 89] on span "Delivery Fee" at bounding box center [257, 87] width 319 height 6
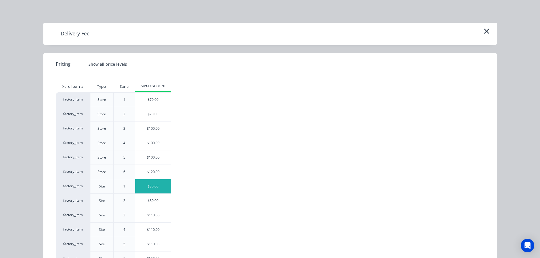
click at [153, 189] on div "$80.00" at bounding box center [153, 186] width 36 height 14
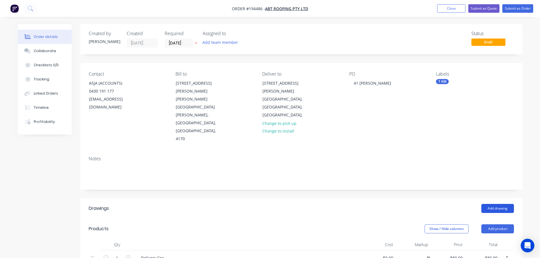
click at [496, 204] on button "Add drawing" at bounding box center [497, 208] width 33 height 9
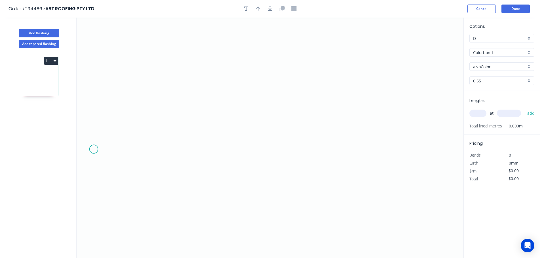
click at [94, 154] on icon "0" at bounding box center [270, 138] width 387 height 241
click at [94, 94] on icon at bounding box center [94, 123] width 0 height 59
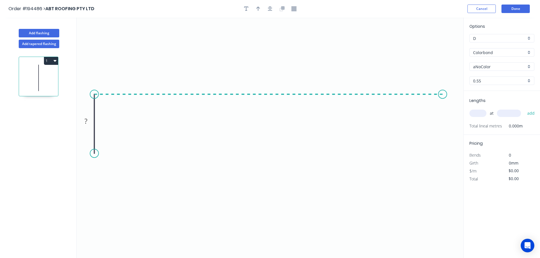
click at [443, 107] on icon "0 ?" at bounding box center [270, 138] width 387 height 241
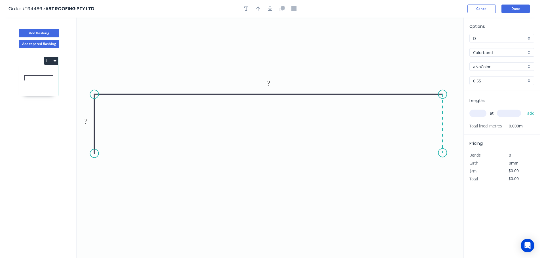
click at [444, 153] on icon "0 ? ?" at bounding box center [270, 138] width 387 height 241
click at [88, 122] on rect at bounding box center [85, 122] width 11 height 8
click at [268, 83] on tspan "10" at bounding box center [268, 83] width 8 height 9
click at [266, 10] on button "button" at bounding box center [270, 9] width 9 height 9
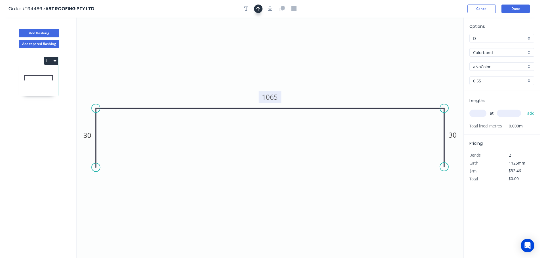
click at [256, 11] on icon "button" at bounding box center [258, 8] width 4 height 5
drag, startPoint x: 436, startPoint y: 45, endPoint x: 325, endPoint y: 52, distance: 111.6
click at [272, 42] on icon at bounding box center [272, 36] width 5 height 18
click at [501, 55] on input "Colorbond" at bounding box center [499, 53] width 53 height 6
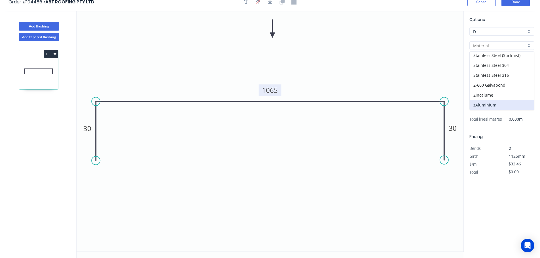
scroll to position [10, 0]
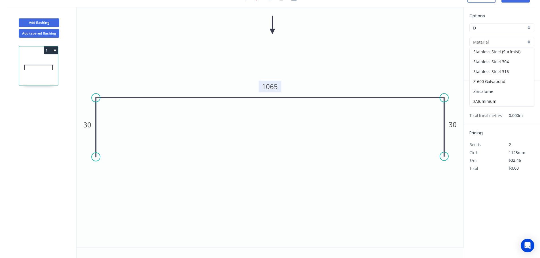
click at [489, 91] on div "Zincalume" at bounding box center [502, 91] width 64 height 10
click at [481, 104] on input "text" at bounding box center [477, 102] width 17 height 7
click at [524, 98] on button "add" at bounding box center [530, 103] width 13 height 10
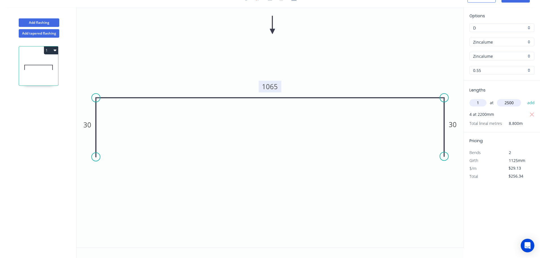
click at [524, 98] on button "add" at bounding box center [530, 103] width 13 height 10
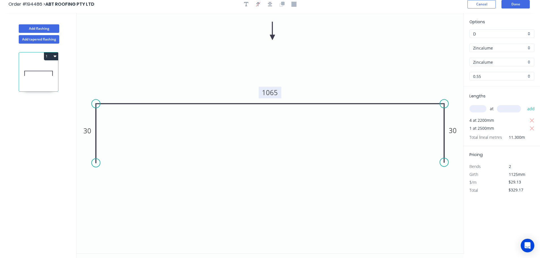
scroll to position [0, 0]
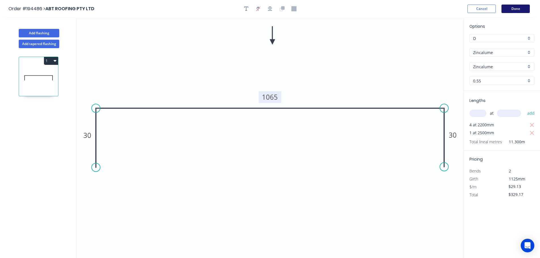
click at [514, 12] on button "Done" at bounding box center [515, 9] width 28 height 9
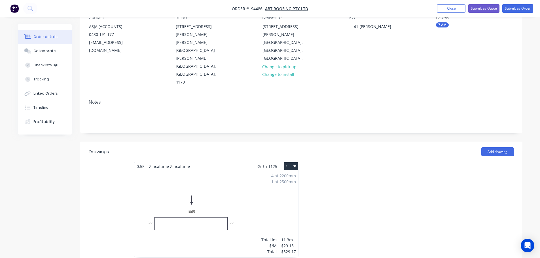
scroll to position [113, 0]
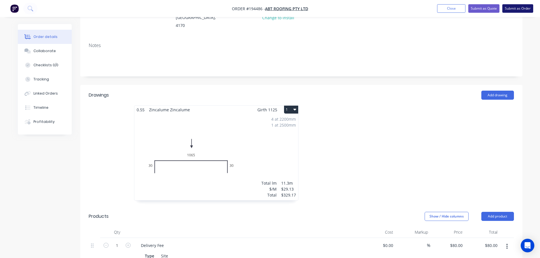
click at [520, 10] on button "Submit as Order" at bounding box center [517, 8] width 31 height 9
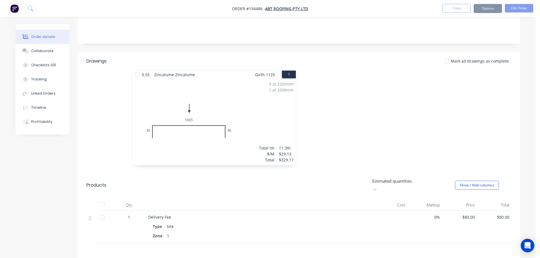
scroll to position [0, 0]
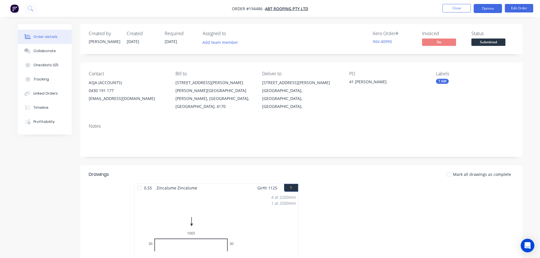
click at [486, 10] on button "Options" at bounding box center [488, 8] width 28 height 9
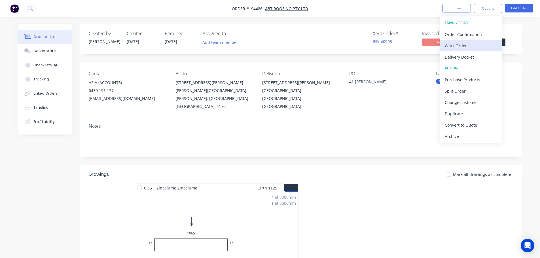
click at [474, 44] on div "Work Order" at bounding box center [471, 46] width 52 height 8
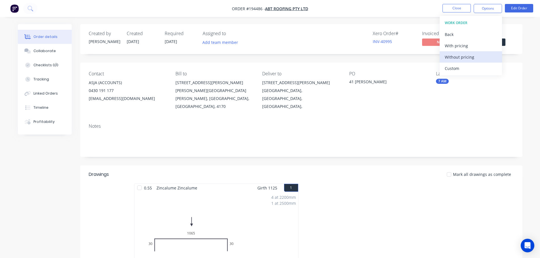
click at [473, 62] on button "Without pricing" at bounding box center [471, 56] width 62 height 11
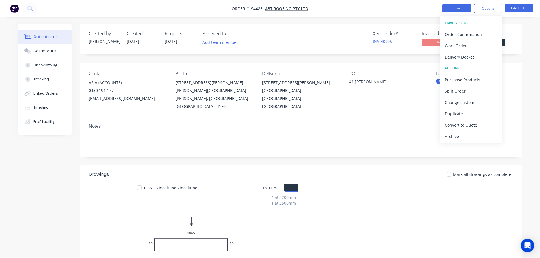
click at [459, 9] on button "Close" at bounding box center [456, 8] width 28 height 9
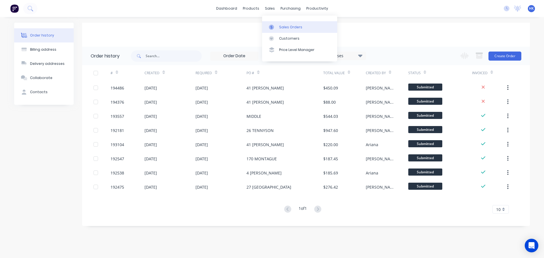
click at [284, 27] on div "Sales Orders" at bounding box center [290, 27] width 23 height 5
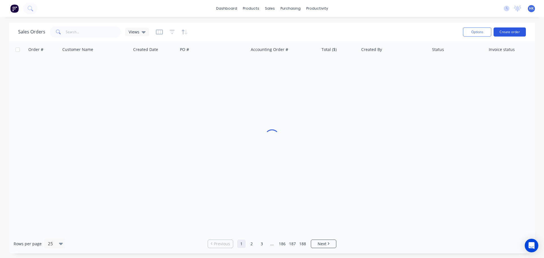
click at [515, 33] on button "Create order" at bounding box center [510, 31] width 32 height 9
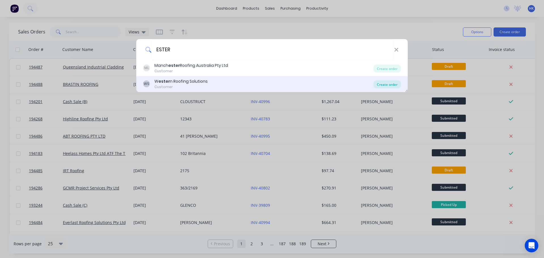
click at [389, 86] on div "Create order" at bounding box center [387, 84] width 27 height 8
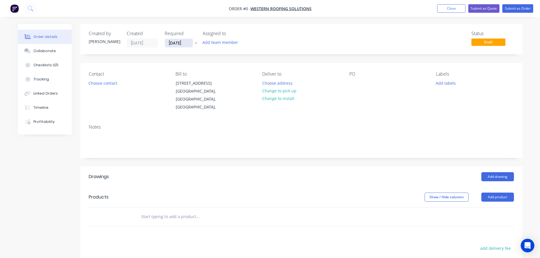
click at [176, 46] on input "[DATE]" at bounding box center [179, 43] width 28 height 9
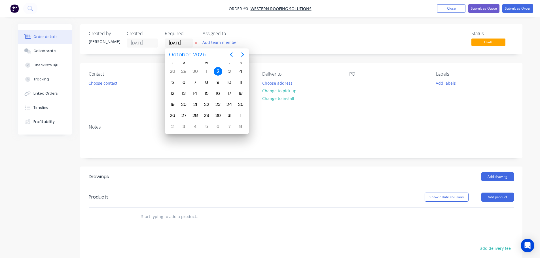
click at [218, 70] on div "2" at bounding box center [218, 71] width 9 height 9
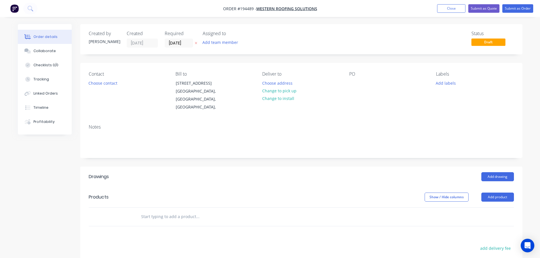
click at [95, 87] on button "Choose contact" at bounding box center [102, 83] width 35 height 8
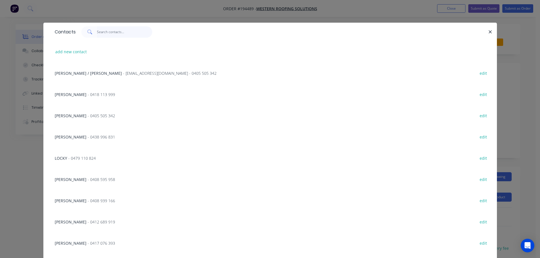
click at [108, 33] on input "text" at bounding box center [124, 31] width 55 height 11
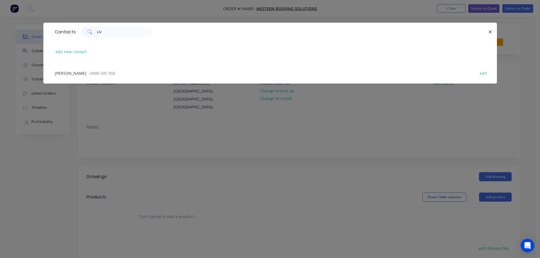
click at [93, 77] on div "LUKE KIRWAN - 0408 595 958 edit" at bounding box center [270, 72] width 436 height 21
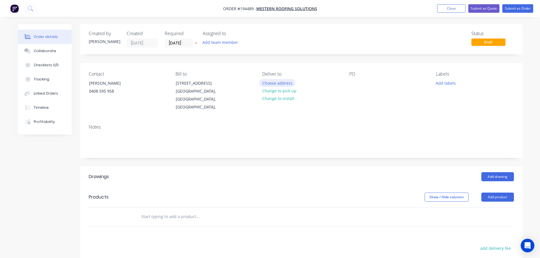
click at [280, 82] on button "Choose address" at bounding box center [277, 83] width 36 height 8
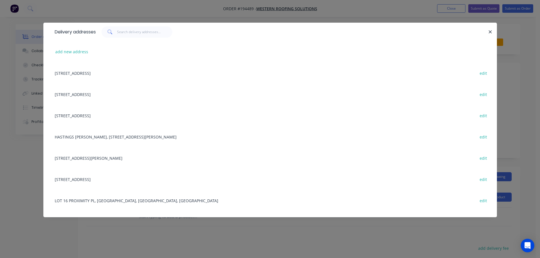
click at [123, 158] on div "138 KERRY RD, ARCHERFIELD, Queensland, Australia edit" at bounding box center [270, 157] width 436 height 21
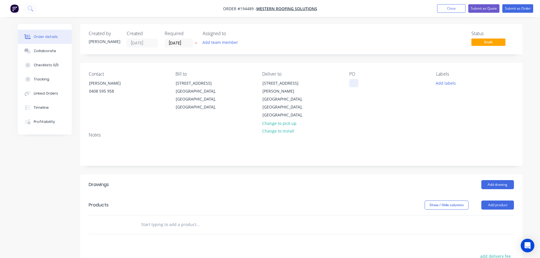
click at [351, 84] on div at bounding box center [353, 83] width 9 height 8
click at [446, 79] on button "Add labels" at bounding box center [446, 83] width 26 height 8
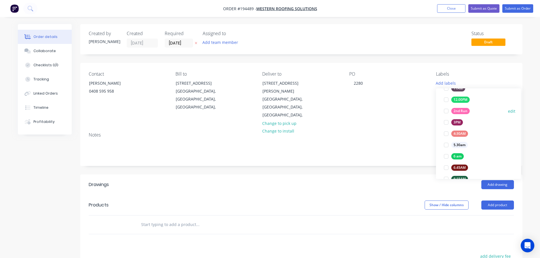
click at [447, 111] on div at bounding box center [445, 110] width 11 height 11
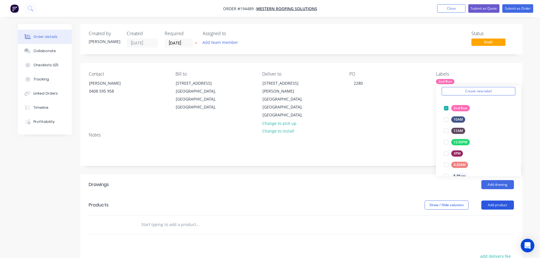
click at [498, 201] on button "Add product" at bounding box center [497, 205] width 33 height 9
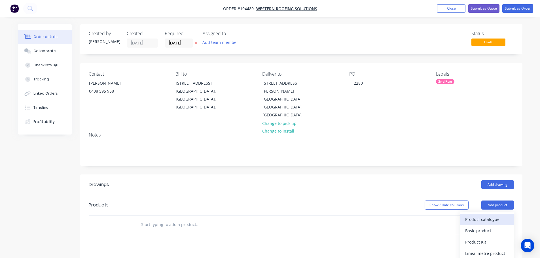
click at [493, 215] on div "Product catalogue" at bounding box center [487, 219] width 44 height 8
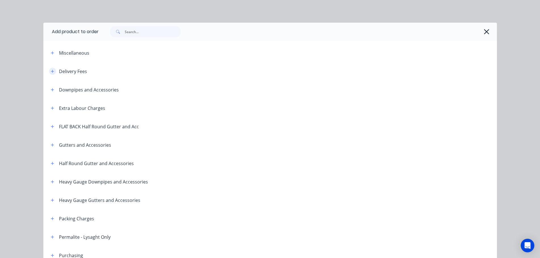
click at [52, 71] on button "button" at bounding box center [52, 71] width 7 height 7
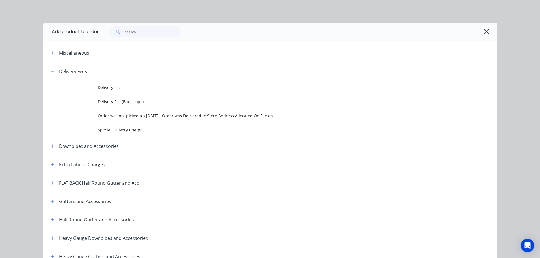
click at [85, 89] on td at bounding box center [70, 87] width 54 height 14
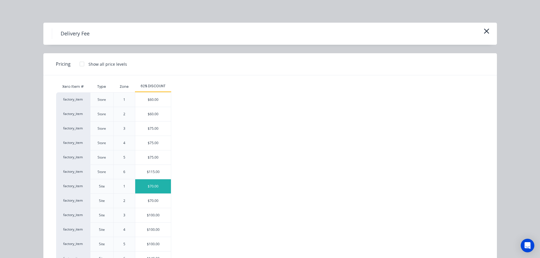
click at [158, 192] on div "$70.00" at bounding box center [153, 186] width 36 height 14
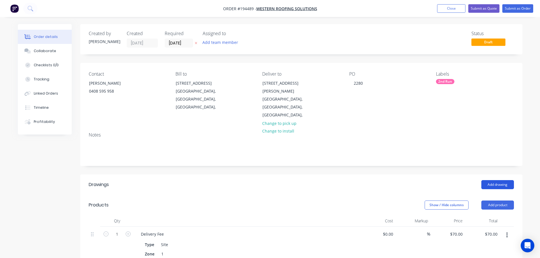
click at [495, 180] on button "Add drawing" at bounding box center [497, 184] width 33 height 9
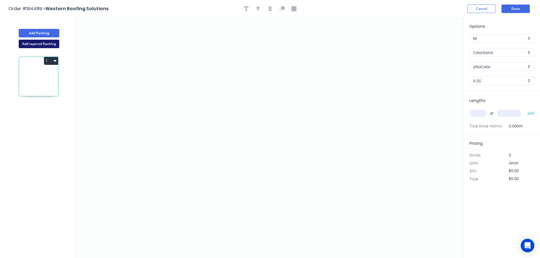
click at [43, 45] on button "Add tapered flashing" at bounding box center [39, 44] width 41 height 9
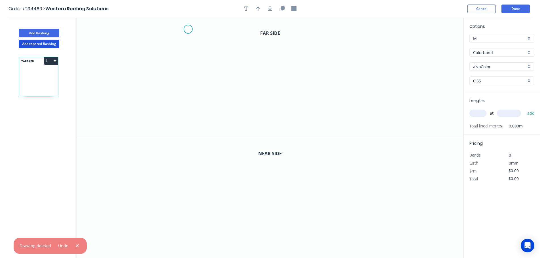
click at [188, 29] on icon "0" at bounding box center [270, 78] width 387 height 120
click at [192, 104] on icon "0" at bounding box center [270, 78] width 387 height 120
click at [376, 106] on icon "0 ?" at bounding box center [270, 78] width 387 height 120
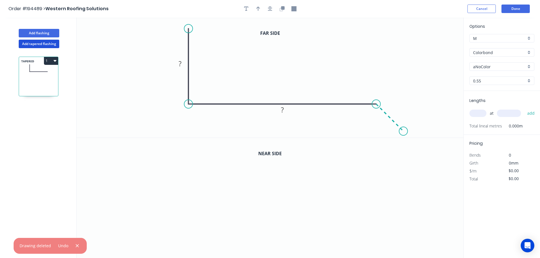
click at [404, 132] on icon "0 ? ?" at bounding box center [270, 78] width 387 height 120
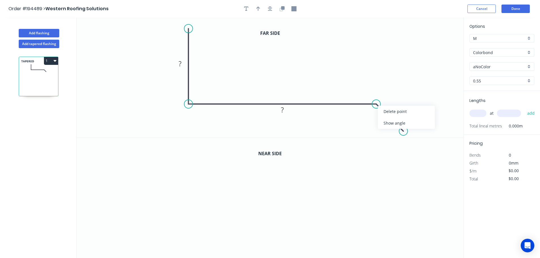
click at [383, 121] on div "Show angle" at bounding box center [406, 123] width 57 height 12
drag, startPoint x: 187, startPoint y: 28, endPoint x: 188, endPoint y: 25, distance: 3.5
click at [188, 25] on circle at bounding box center [188, 24] width 9 height 9
click at [271, 8] on icon "button" at bounding box center [270, 8] width 5 height 5
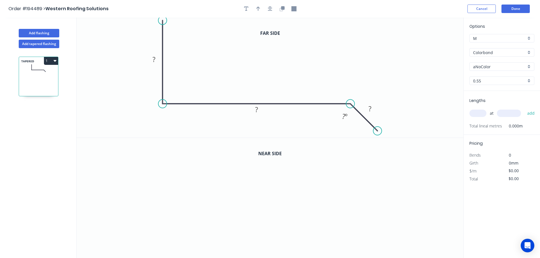
drag, startPoint x: 166, startPoint y: 24, endPoint x: 166, endPoint y: 20, distance: 3.7
click at [166, 20] on circle at bounding box center [162, 20] width 9 height 9
click at [278, 9] on button "button" at bounding box center [282, 9] width 9 height 9
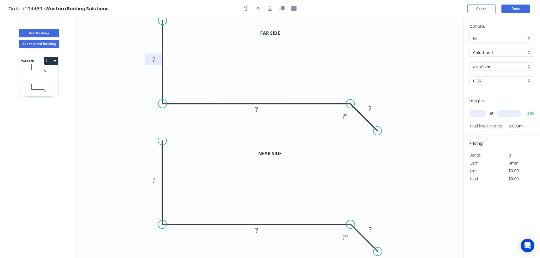
click at [153, 57] on tspan "?" at bounding box center [153, 59] width 3 height 9
click at [155, 180] on tspan "?" at bounding box center [153, 179] width 3 height 9
click at [258, 7] on icon "button" at bounding box center [258, 9] width 4 height 5
drag, startPoint x: 435, startPoint y: 43, endPoint x: 321, endPoint y: 41, distance: 114.2
click at [328, 41] on icon at bounding box center [330, 37] width 5 height 18
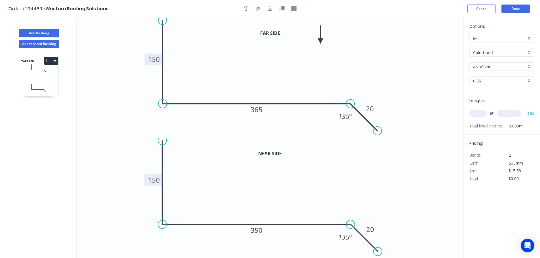
click at [493, 67] on input "aNoColor" at bounding box center [499, 67] width 53 height 6
click at [495, 97] on div "Shale Grey" at bounding box center [502, 96] width 64 height 10
click at [478, 113] on input "text" at bounding box center [477, 113] width 17 height 7
click at [524, 109] on button "add" at bounding box center [530, 114] width 13 height 10
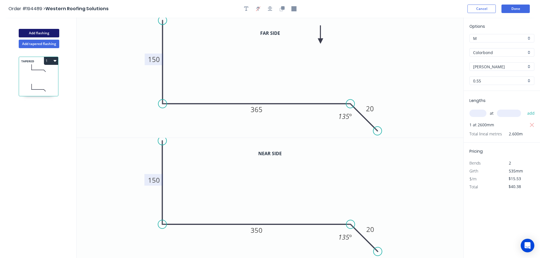
click at [52, 32] on button "Add flashing" at bounding box center [39, 33] width 41 height 9
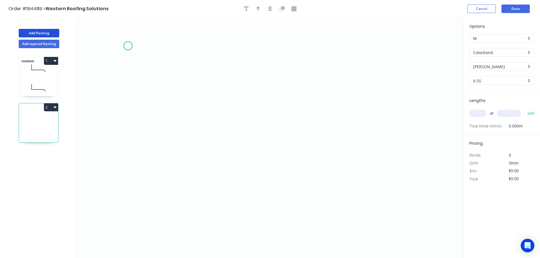
click at [128, 46] on icon "0" at bounding box center [270, 138] width 387 height 241
click at [126, 187] on icon "0" at bounding box center [270, 138] width 387 height 241
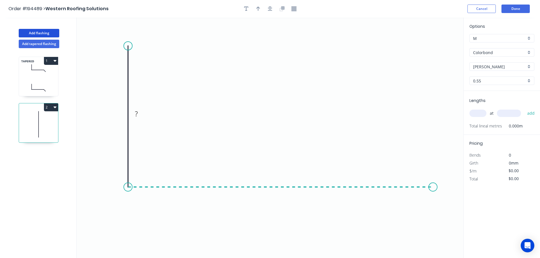
click at [433, 189] on icon "0 ?" at bounding box center [270, 138] width 387 height 241
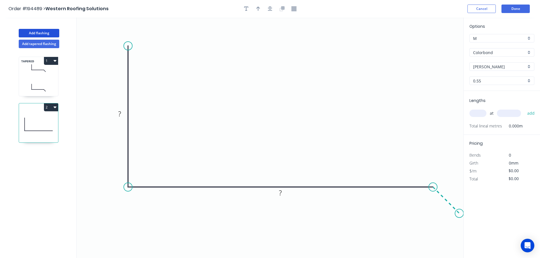
drag, startPoint x: 459, startPoint y: 217, endPoint x: 499, endPoint y: 224, distance: 40.7
click at [460, 217] on icon "0 ? ?" at bounding box center [270, 138] width 387 height 241
click at [437, 204] on div "Show angle" at bounding box center [459, 208] width 57 height 12
click at [268, 8] on icon "button" at bounding box center [270, 8] width 5 height 5
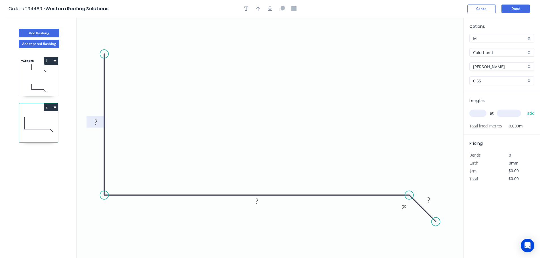
click at [97, 124] on rect at bounding box center [95, 122] width 11 height 8
click at [258, 11] on icon "button" at bounding box center [258, 8] width 4 height 5
click at [267, 12] on div at bounding box center [270, 9] width 60 height 9
drag, startPoint x: 268, startPoint y: 13, endPoint x: 278, endPoint y: 13, distance: 10.2
click at [268, 13] on div at bounding box center [270, 9] width 60 height 9
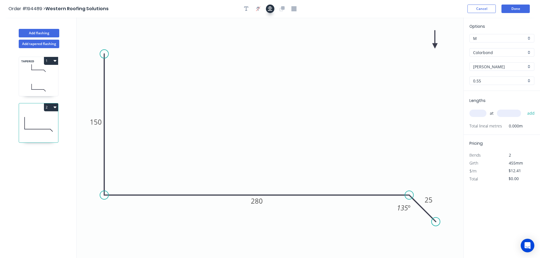
click at [266, 9] on button "button" at bounding box center [270, 9] width 9 height 9
drag, startPoint x: 434, startPoint y: 45, endPoint x: 271, endPoint y: 41, distance: 163.6
click at [271, 41] on icon at bounding box center [270, 35] width 5 height 18
click at [477, 113] on input "text" at bounding box center [477, 113] width 17 height 7
click at [524, 109] on button "add" at bounding box center [530, 114] width 13 height 10
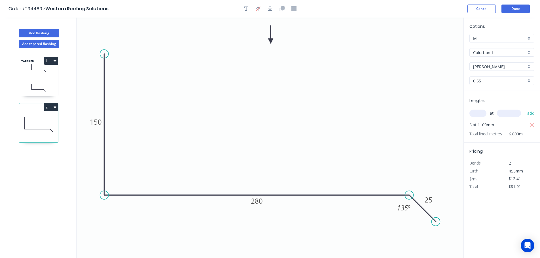
click at [46, 27] on div "Add flashing" at bounding box center [39, 28] width 75 height 17
click at [48, 33] on button "Add flashing" at bounding box center [39, 33] width 41 height 9
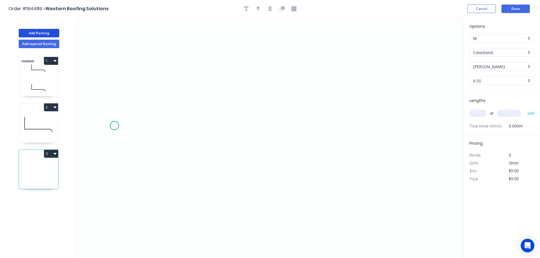
drag, startPoint x: 114, startPoint y: 126, endPoint x: 278, endPoint y: 136, distance: 164.1
click at [115, 126] on icon "0" at bounding box center [270, 138] width 387 height 241
click at [426, 142] on icon "0" at bounding box center [270, 138] width 387 height 241
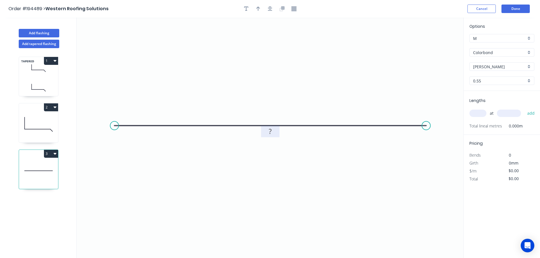
click at [274, 133] on rect at bounding box center [270, 132] width 11 height 8
click at [472, 114] on input "text" at bounding box center [477, 113] width 17 height 7
click at [524, 109] on button "add" at bounding box center [530, 114] width 13 height 10
click at [269, 10] on icon "button" at bounding box center [270, 8] width 5 height 5
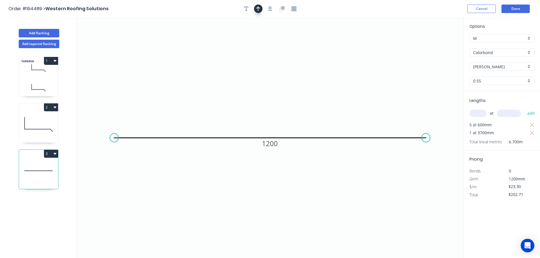
click at [256, 10] on button "button" at bounding box center [258, 9] width 9 height 9
drag, startPoint x: 434, startPoint y: 47, endPoint x: 264, endPoint y: 48, distance: 170.9
click at [264, 48] on icon at bounding box center [263, 42] width 5 height 18
click at [54, 33] on button "Add flashing" at bounding box center [39, 33] width 41 height 9
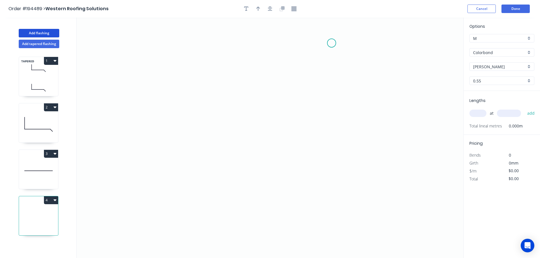
click at [332, 43] on icon "0" at bounding box center [270, 138] width 387 height 241
click at [330, 224] on icon "0" at bounding box center [270, 138] width 387 height 241
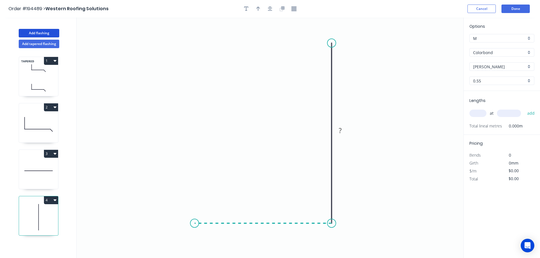
click at [194, 223] on icon "0 ?" at bounding box center [270, 138] width 387 height 241
drag, startPoint x: 332, startPoint y: 43, endPoint x: 330, endPoint y: 37, distance: 5.5
click at [330, 37] on circle at bounding box center [331, 37] width 9 height 9
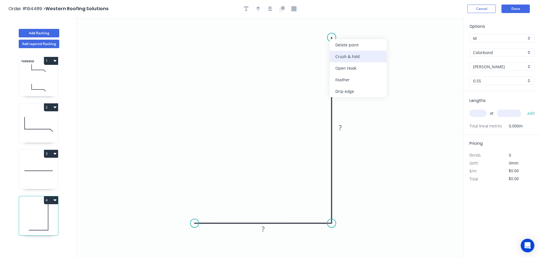
click at [345, 61] on div "Crush & Fold" at bounding box center [358, 57] width 57 height 12
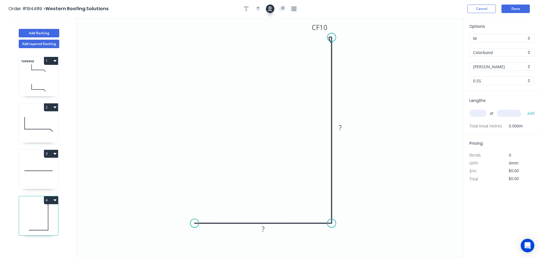
click at [266, 8] on button "button" at bounding box center [270, 9] width 9 height 9
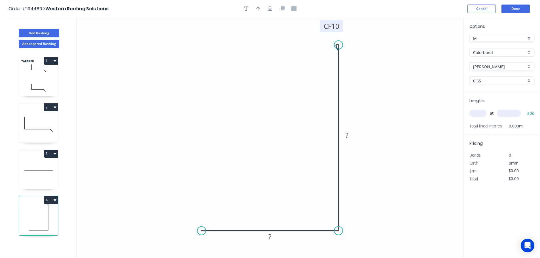
drag, startPoint x: 336, startPoint y: 35, endPoint x: 342, endPoint y: 26, distance: 10.5
click at [342, 26] on rect at bounding box center [331, 26] width 23 height 12
click at [335, 26] on tspan "10" at bounding box center [336, 25] width 8 height 9
drag, startPoint x: 203, startPoint y: 231, endPoint x: 196, endPoint y: 230, distance: 7.5
click at [196, 230] on circle at bounding box center [197, 231] width 9 height 9
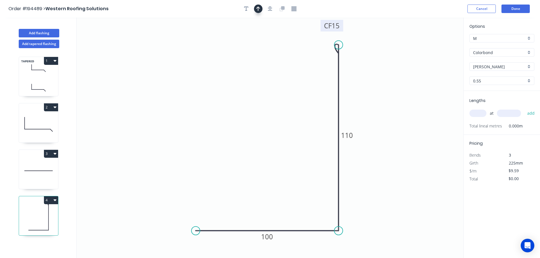
click at [256, 10] on icon "button" at bounding box center [258, 8] width 4 height 5
click at [435, 46] on icon at bounding box center [434, 39] width 5 height 18
drag, startPoint x: 435, startPoint y: 46, endPoint x: 441, endPoint y: 57, distance: 12.7
click at [441, 57] on icon at bounding box center [445, 52] width 16 height 16
click at [476, 112] on input "text" at bounding box center [477, 113] width 17 height 7
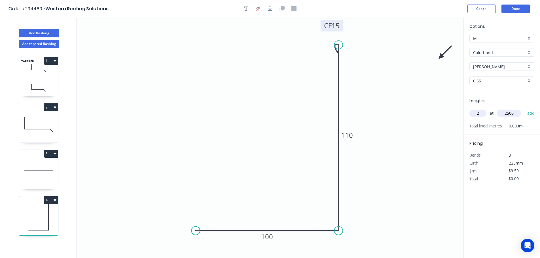
click at [524, 109] on button "add" at bounding box center [530, 114] width 13 height 10
click at [48, 33] on button "Add flashing" at bounding box center [39, 33] width 41 height 9
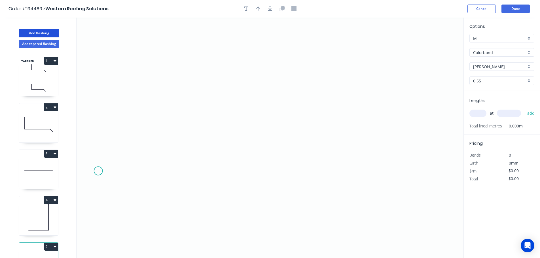
click at [98, 171] on icon "0" at bounding box center [270, 138] width 387 height 241
click at [95, 248] on icon "0" at bounding box center [270, 138] width 387 height 241
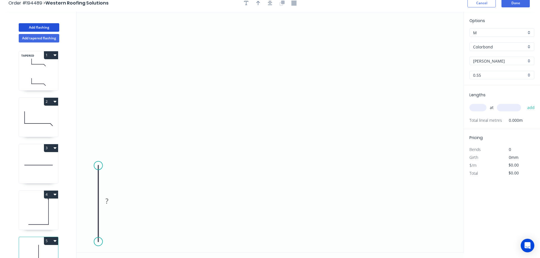
scroll to position [10, 0]
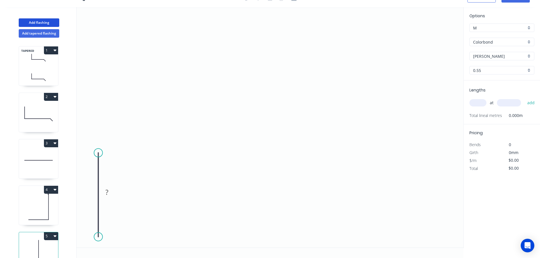
drag, startPoint x: 100, startPoint y: 158, endPoint x: 100, endPoint y: 153, distance: 5.4
click at [100, 153] on circle at bounding box center [98, 153] width 9 height 9
click at [99, 237] on circle at bounding box center [98, 237] width 9 height 9
click at [344, 239] on icon "0 ?" at bounding box center [270, 127] width 387 height 241
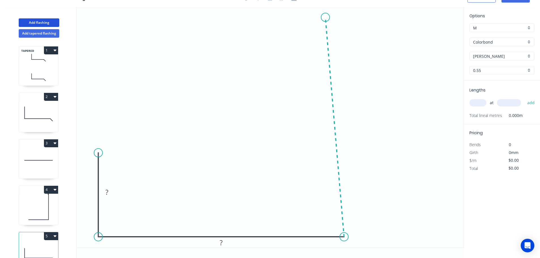
click at [325, 17] on icon "0 ? ?" at bounding box center [270, 127] width 387 height 241
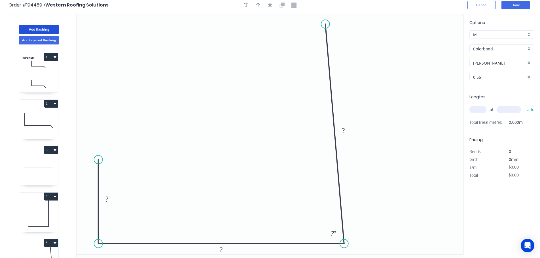
scroll to position [0, 0]
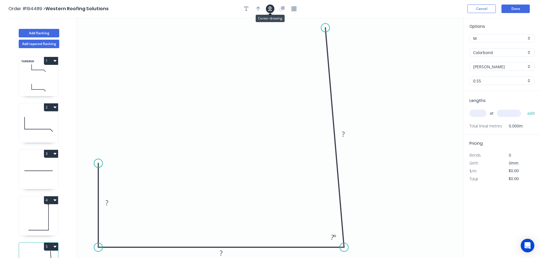
click at [271, 10] on icon "button" at bounding box center [270, 8] width 5 height 5
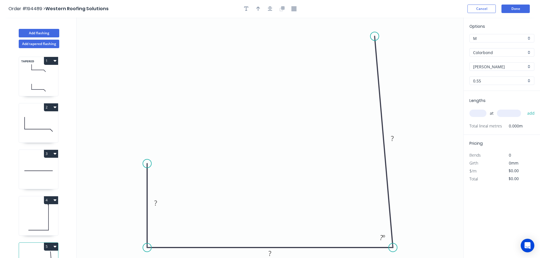
click at [375, 36] on circle at bounding box center [374, 36] width 9 height 9
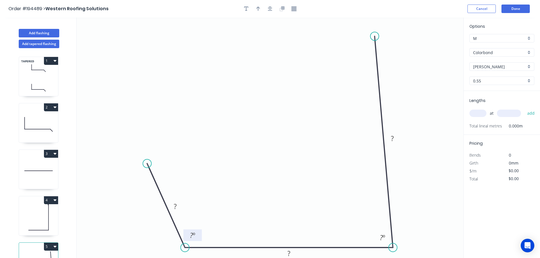
drag, startPoint x: 155, startPoint y: 247, endPoint x: 185, endPoint y: 240, distance: 30.4
click at [185, 241] on icon "0 ? ? ? ? º ? º" at bounding box center [270, 138] width 387 height 241
drag, startPoint x: 174, startPoint y: 169, endPoint x: 199, endPoint y: 173, distance: 25.5
click at [199, 173] on circle at bounding box center [198, 173] width 9 height 9
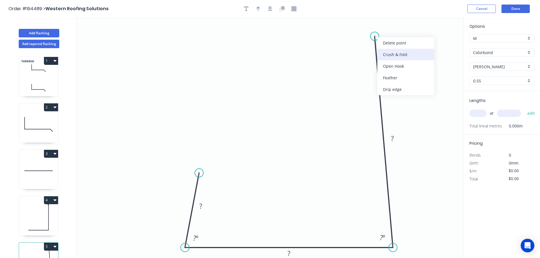
click at [392, 55] on div "Crush & Fold" at bounding box center [405, 55] width 57 height 12
drag, startPoint x: 371, startPoint y: 28, endPoint x: 366, endPoint y: 27, distance: 5.0
click at [366, 27] on rect at bounding box center [362, 27] width 23 height 12
drag, startPoint x: 269, startPoint y: 9, endPoint x: 313, endPoint y: 26, distance: 47.5
click at [269, 9] on icon "button" at bounding box center [270, 8] width 5 height 5
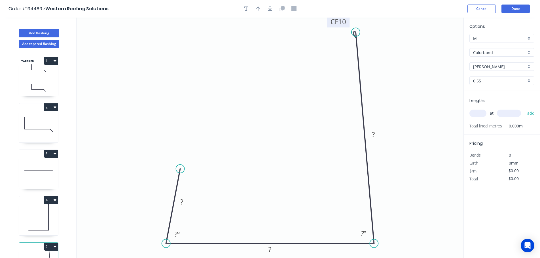
click at [343, 24] on tspan "10" at bounding box center [342, 21] width 8 height 9
click at [271, 10] on icon "button" at bounding box center [270, 9] width 5 height 5
click at [258, 9] on icon "button" at bounding box center [258, 9] width 4 height 5
click at [436, 46] on icon at bounding box center [434, 39] width 5 height 18
click at [436, 46] on icon at bounding box center [439, 41] width 16 height 16
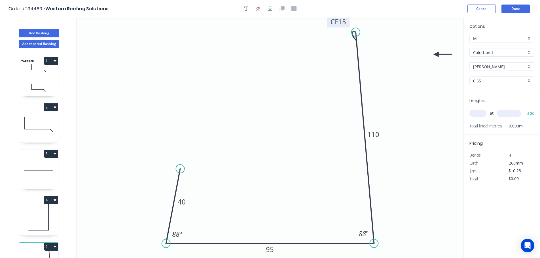
drag, startPoint x: 435, startPoint y: 44, endPoint x: 436, endPoint y: 55, distance: 10.3
click at [436, 55] on icon at bounding box center [442, 54] width 18 height 5
click at [474, 113] on input "text" at bounding box center [477, 113] width 17 height 7
click at [524, 109] on button "add" at bounding box center [530, 114] width 13 height 10
click at [49, 33] on button "Add flashing" at bounding box center [39, 33] width 41 height 9
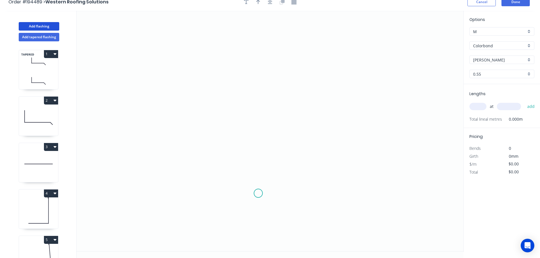
scroll to position [10, 0]
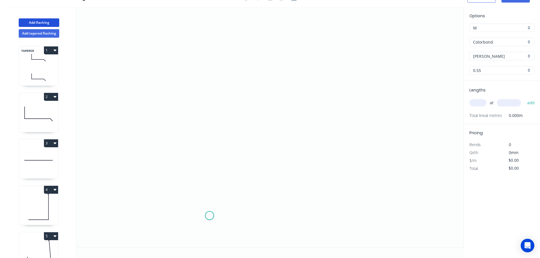
click at [209, 215] on icon "0" at bounding box center [270, 127] width 387 height 241
click at [208, 244] on icon "0" at bounding box center [270, 127] width 387 height 241
click at [270, 247] on icon "0 ?" at bounding box center [270, 127] width 387 height 241
click at [271, 183] on icon "0 ? ?" at bounding box center [270, 127] width 387 height 241
click at [207, 186] on icon "0 ? ? ?" at bounding box center [270, 127] width 387 height 241
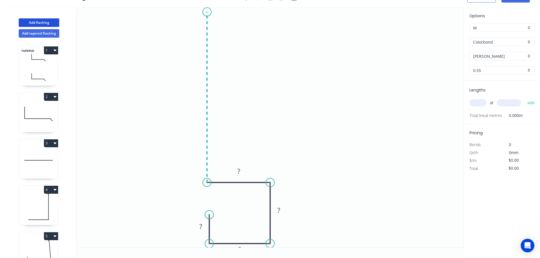
click at [209, 12] on icon "0 ? ? ? ?" at bounding box center [270, 127] width 387 height 241
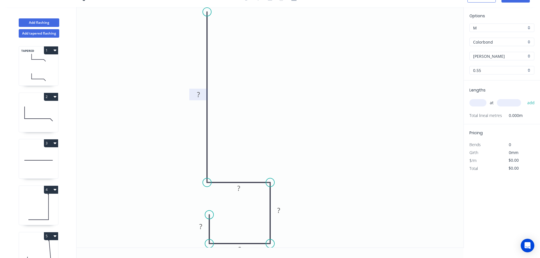
click at [201, 96] on rect at bounding box center [198, 95] width 11 height 8
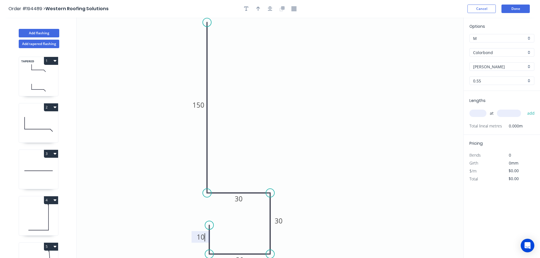
click at [266, 7] on div at bounding box center [270, 9] width 60 height 9
click at [274, 9] on button "button" at bounding box center [270, 9] width 9 height 9
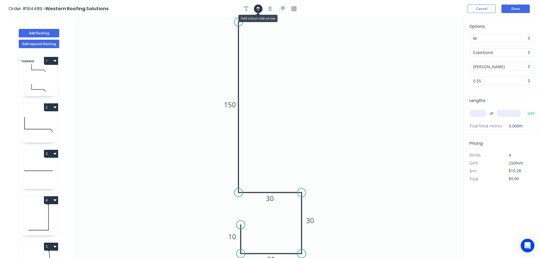
click at [258, 7] on icon "button" at bounding box center [258, 9] width 4 height 5
click at [435, 46] on icon at bounding box center [434, 39] width 5 height 18
click at [435, 45] on icon at bounding box center [434, 39] width 5 height 18
drag, startPoint x: 433, startPoint y: 44, endPoint x: 431, endPoint y: 78, distance: 33.5
click at [431, 78] on icon "0 150 30 30 30 10" at bounding box center [270, 138] width 387 height 241
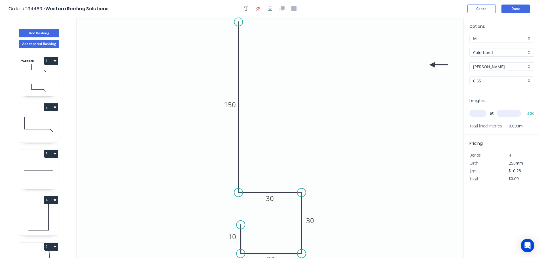
drag, startPoint x: 434, startPoint y: 46, endPoint x: 434, endPoint y: 73, distance: 26.9
click at [431, 67] on icon at bounding box center [438, 64] width 18 height 5
click at [480, 113] on input "text" at bounding box center [477, 113] width 17 height 7
click at [524, 109] on button "add" at bounding box center [530, 114] width 13 height 10
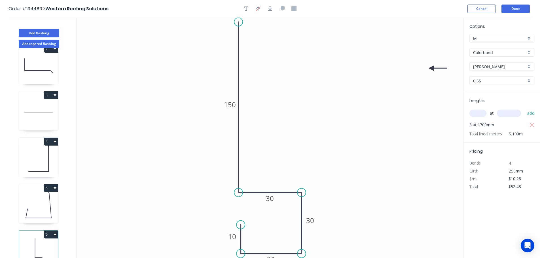
scroll to position [71, 0]
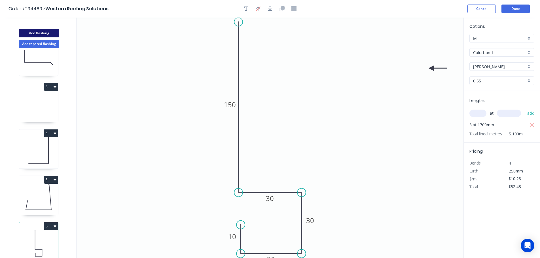
click at [38, 34] on button "Add flashing" at bounding box center [39, 33] width 41 height 9
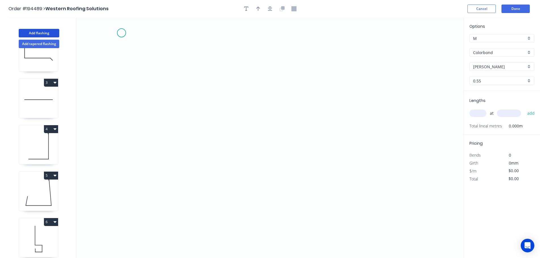
click at [122, 33] on icon "0" at bounding box center [270, 138] width 387 height 241
click at [183, 160] on icon "0" at bounding box center [270, 138] width 387 height 241
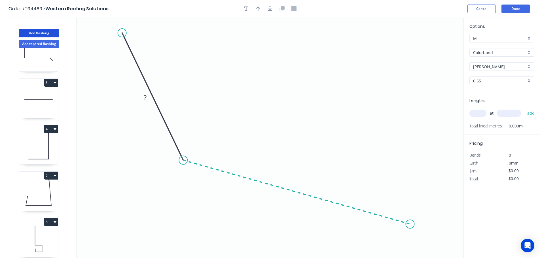
click at [410, 224] on icon "0 ?" at bounding box center [270, 138] width 387 height 241
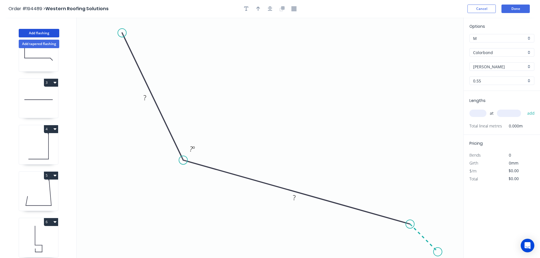
click at [438, 253] on icon "0 ? ? ? º" at bounding box center [270, 138] width 387 height 241
click at [146, 98] on tspan "?" at bounding box center [144, 97] width 3 height 9
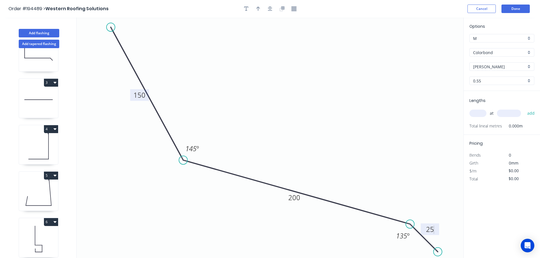
drag, startPoint x: 119, startPoint y: 31, endPoint x: 144, endPoint y: 21, distance: 26.6
click at [111, 27] on circle at bounding box center [111, 27] width 9 height 9
click at [270, 10] on icon "button" at bounding box center [270, 9] width 5 height 5
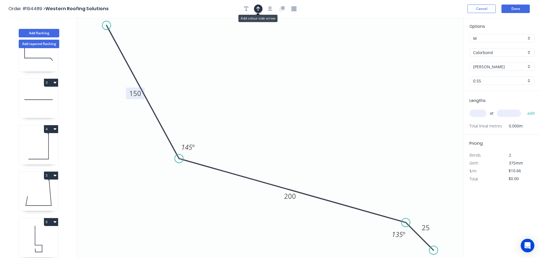
click at [259, 9] on icon "button" at bounding box center [258, 8] width 4 height 5
click at [434, 44] on icon at bounding box center [434, 39] width 5 height 18
drag, startPoint x: 434, startPoint y: 44, endPoint x: 394, endPoint y: 45, distance: 40.3
click at [397, 45] on icon at bounding box center [405, 40] width 16 height 16
click at [479, 114] on input "text" at bounding box center [477, 113] width 17 height 7
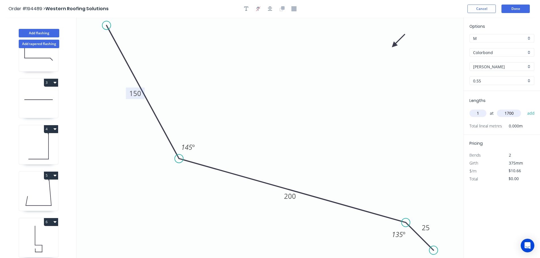
click at [524, 109] on button "add" at bounding box center [530, 114] width 13 height 10
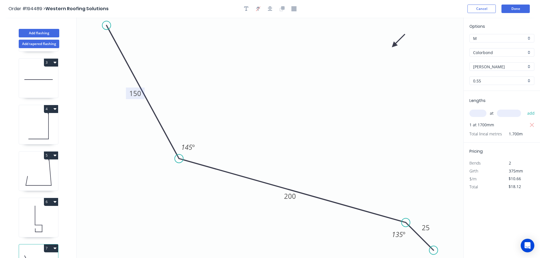
scroll to position [118, 0]
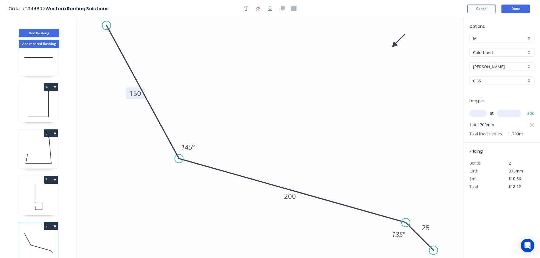
click at [51, 130] on button "5" at bounding box center [51, 134] width 14 height 8
click at [39, 146] on div "Duplicate" at bounding box center [31, 147] width 44 height 8
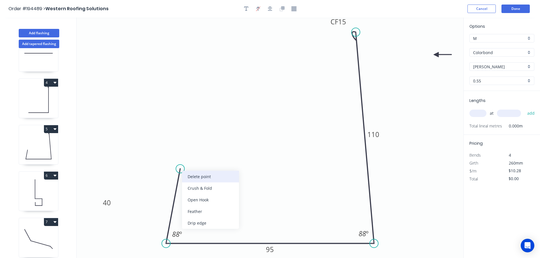
click at [189, 173] on div "Delete point" at bounding box center [210, 177] width 57 height 12
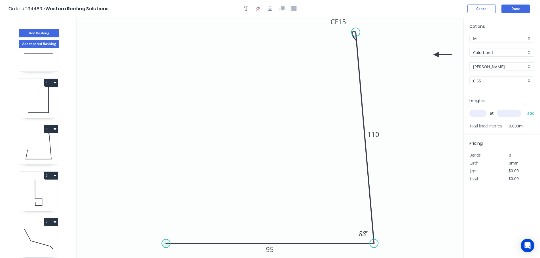
click at [169, 243] on circle at bounding box center [166, 243] width 9 height 9
click at [176, 172] on icon "0 95 CF 15 110 88 º" at bounding box center [270, 138] width 387 height 241
click at [164, 202] on tspan "?" at bounding box center [162, 203] width 3 height 9
click at [478, 115] on input "text" at bounding box center [477, 113] width 17 height 7
click at [524, 109] on button "add" at bounding box center [530, 114] width 13 height 10
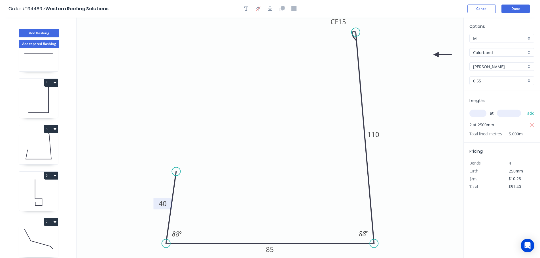
scroll to position [164, 0]
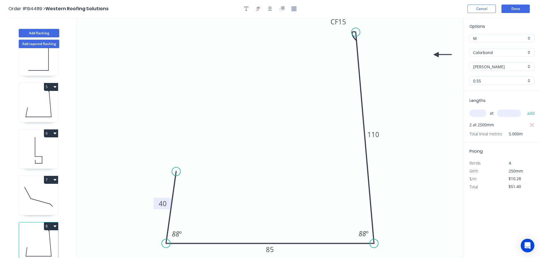
click at [47, 222] on button "8" at bounding box center [51, 226] width 14 height 8
click at [37, 236] on div "Duplicate" at bounding box center [31, 240] width 44 height 8
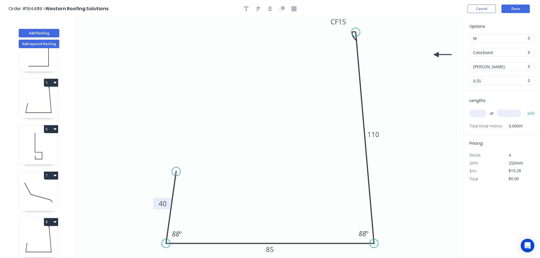
click at [165, 206] on tspan "40" at bounding box center [163, 203] width 8 height 9
click at [480, 115] on input "text" at bounding box center [477, 113] width 17 height 7
click at [524, 109] on button "add" at bounding box center [530, 114] width 13 height 10
click at [43, 27] on div "Add flashing" at bounding box center [39, 28] width 75 height 17
click at [42, 34] on button "Add flashing" at bounding box center [39, 33] width 41 height 9
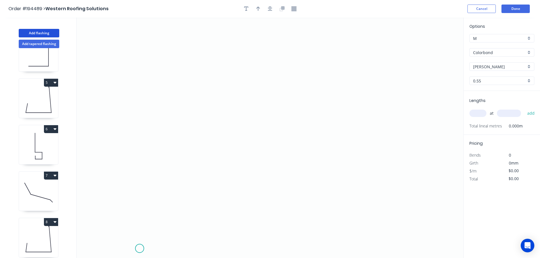
click at [139, 249] on icon "0" at bounding box center [270, 138] width 387 height 241
click at [108, 217] on icon "0" at bounding box center [270, 138] width 387 height 241
click at [139, 185] on icon "0 ?" at bounding box center [270, 138] width 387 height 241
click at [137, 39] on icon "0 ? ?" at bounding box center [270, 138] width 387 height 241
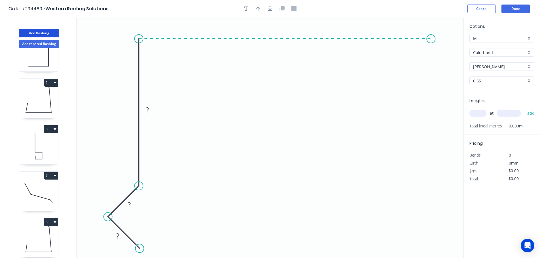
click at [431, 58] on icon "0 ? ? ?" at bounding box center [270, 138] width 387 height 241
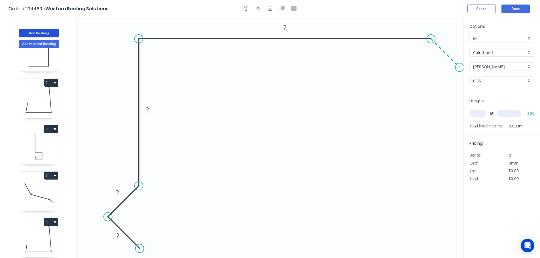
click at [460, 69] on icon "0 ? ? ? ?" at bounding box center [270, 138] width 387 height 241
click at [440, 58] on div "Show angle" at bounding box center [462, 58] width 57 height 12
click at [127, 232] on div "Show angle" at bounding box center [137, 235] width 57 height 12
drag, startPoint x: 130, startPoint y: 221, endPoint x: 144, endPoint y: 221, distance: 14.5
click at [144, 221] on icon "0 ? ? ? ? ? ? º ? º" at bounding box center [270, 138] width 387 height 241
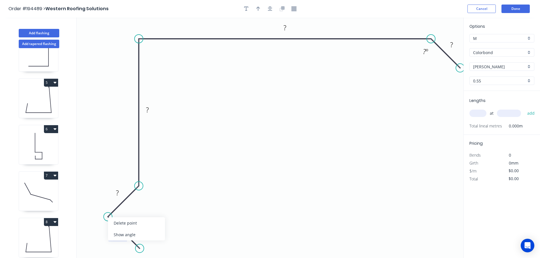
click at [123, 234] on div "Show angle" at bounding box center [136, 235] width 57 height 12
drag, startPoint x: 130, startPoint y: 220, endPoint x: 149, endPoint y: 221, distance: 19.3
click at [149, 221] on rect at bounding box center [141, 218] width 18 height 12
click at [120, 234] on rect at bounding box center [117, 236] width 11 height 8
click at [275, 6] on div at bounding box center [270, 9] width 60 height 9
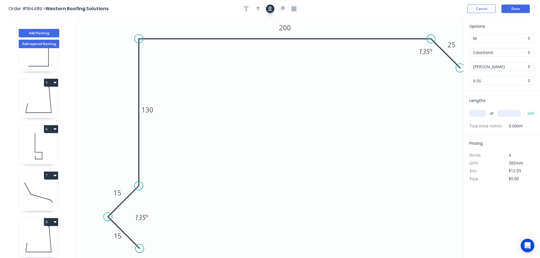
click at [268, 7] on icon "button" at bounding box center [270, 8] width 5 height 5
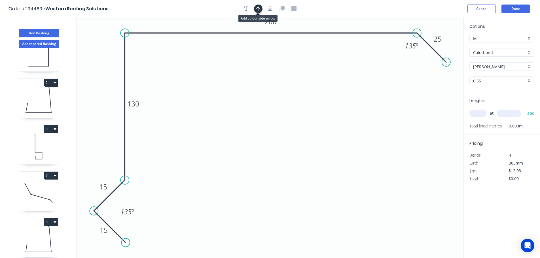
click at [260, 7] on button "button" at bounding box center [258, 9] width 9 height 9
drag, startPoint x: 433, startPoint y: 45, endPoint x: 114, endPoint y: 54, distance: 319.6
click at [115, 54] on icon at bounding box center [117, 47] width 5 height 18
click at [114, 54] on icon at bounding box center [114, 48] width 5 height 18
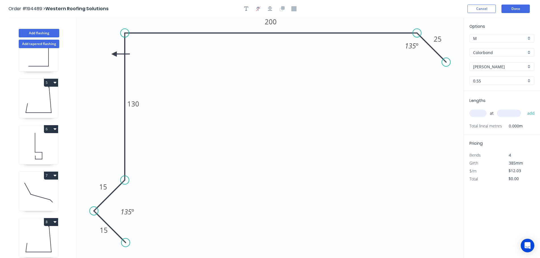
click at [114, 54] on icon at bounding box center [121, 54] width 18 height 5
click at [114, 54] on icon at bounding box center [119, 58] width 16 height 16
click at [114, 54] on icon at bounding box center [109, 58] width 16 height 16
drag, startPoint x: 114, startPoint y: 54, endPoint x: 105, endPoint y: 40, distance: 16.2
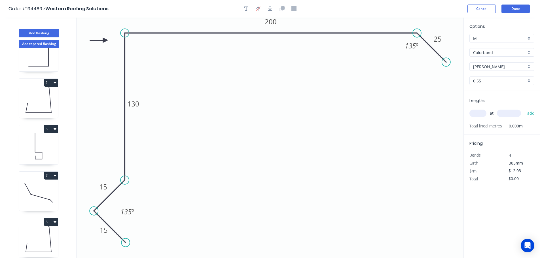
click at [105, 40] on icon at bounding box center [99, 40] width 18 height 5
drag, startPoint x: 105, startPoint y: 40, endPoint x: 92, endPoint y: 34, distance: 14.5
click at [92, 34] on icon at bounding box center [91, 30] width 16 height 16
click at [480, 111] on input "text" at bounding box center [477, 113] width 17 height 7
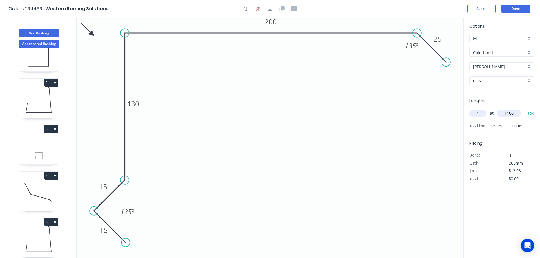
click at [524, 109] on button "add" at bounding box center [530, 114] width 13 height 10
click at [519, 12] on button "Done" at bounding box center [515, 9] width 28 height 9
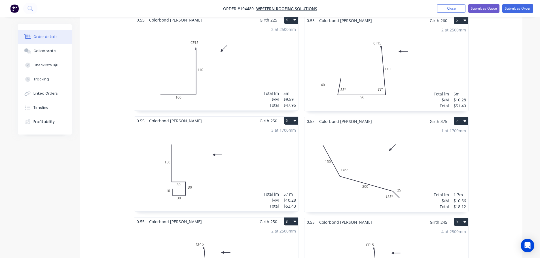
scroll to position [397, 0]
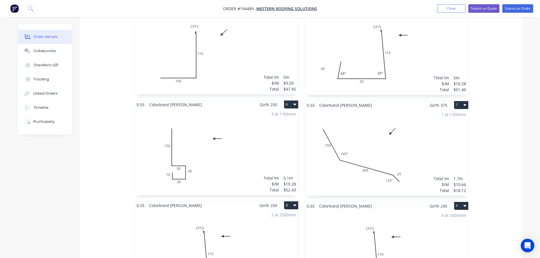
click at [281, 135] on div "3 at 1700mm Total lm $/M Total 5.1m $10.28 $52.43" at bounding box center [216, 152] width 164 height 86
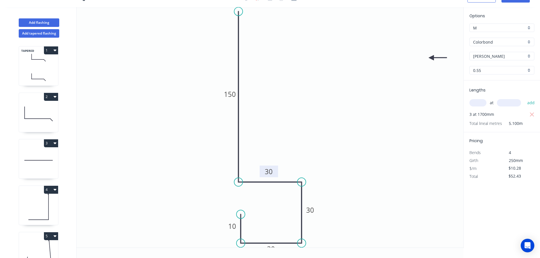
drag, startPoint x: 275, startPoint y: 193, endPoint x: 274, endPoint y: 177, distance: 16.5
click at [274, 177] on rect at bounding box center [269, 172] width 18 height 12
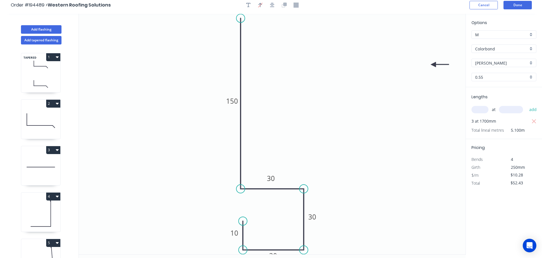
scroll to position [0, 0]
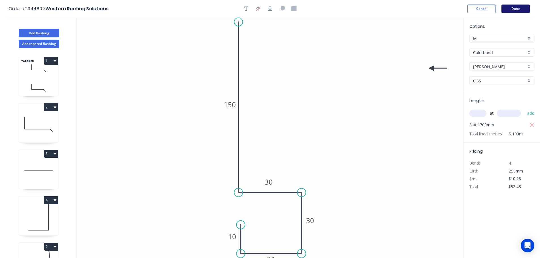
click at [512, 10] on button "Done" at bounding box center [515, 9] width 28 height 9
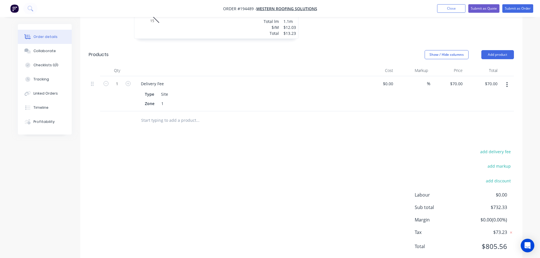
scroll to position [756, 0]
click at [522, 7] on button "Submit as Order" at bounding box center [517, 8] width 31 height 9
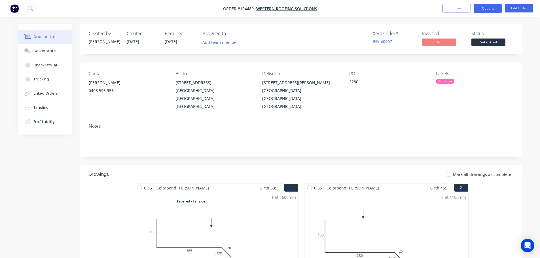
click at [486, 6] on button "Options" at bounding box center [488, 8] width 28 height 9
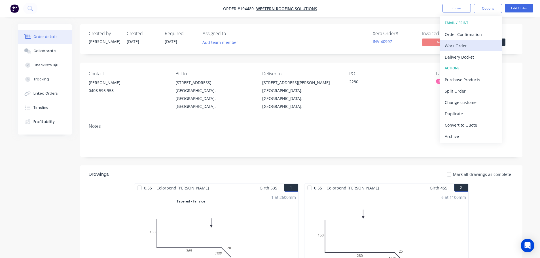
click at [461, 46] on div "Work Order" at bounding box center [471, 46] width 52 height 8
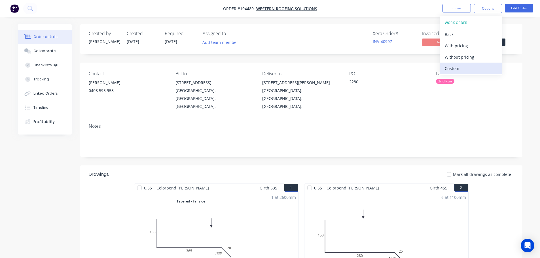
click at [459, 63] on button "Custom" at bounding box center [471, 68] width 62 height 11
click at [458, 34] on div "Back" at bounding box center [471, 34] width 52 height 8
click at [458, 57] on div "Without pricing" at bounding box center [471, 57] width 52 height 8
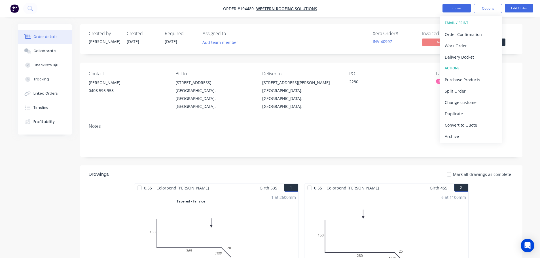
click at [451, 10] on button "Close" at bounding box center [456, 8] width 28 height 9
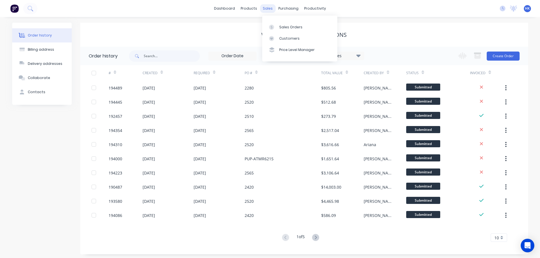
click at [284, 27] on div "Sales Orders" at bounding box center [290, 27] width 23 height 5
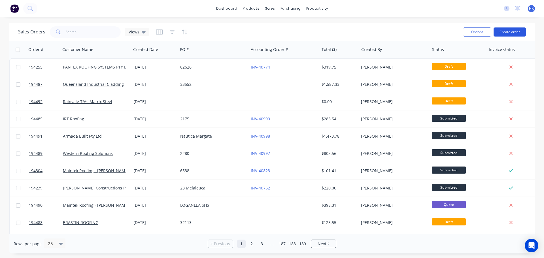
click at [514, 35] on button "Create order" at bounding box center [510, 31] width 32 height 9
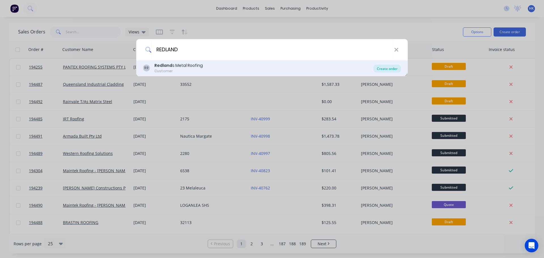
click at [389, 70] on div "Create order" at bounding box center [387, 69] width 27 height 8
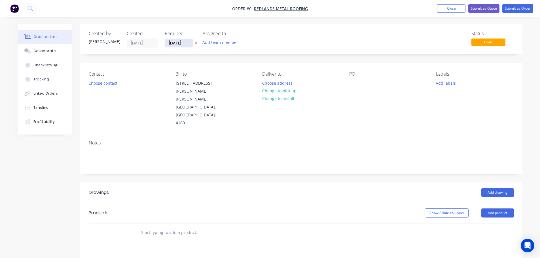
click at [181, 43] on input "[DATE]" at bounding box center [179, 43] width 28 height 9
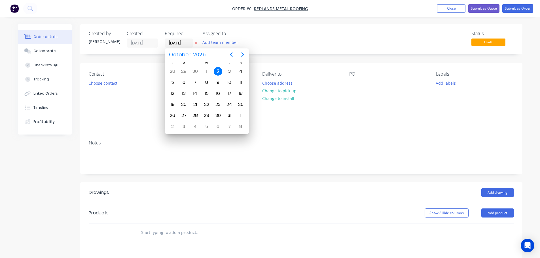
click at [217, 70] on div "2" at bounding box center [218, 71] width 9 height 9
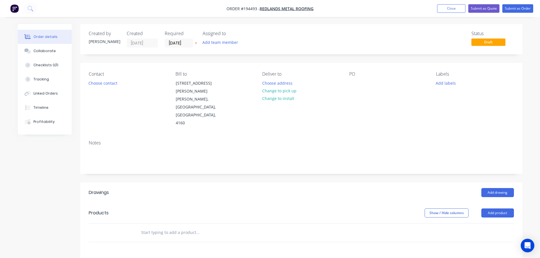
click at [109, 84] on button "Choose contact" at bounding box center [102, 83] width 35 height 8
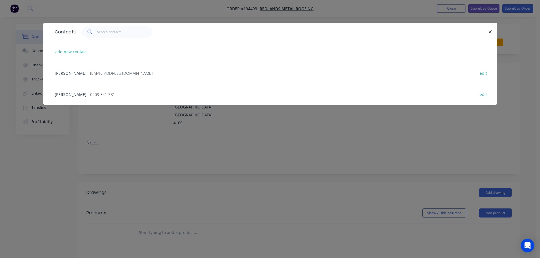
click at [66, 96] on span "GEOFF" at bounding box center [71, 94] width 32 height 5
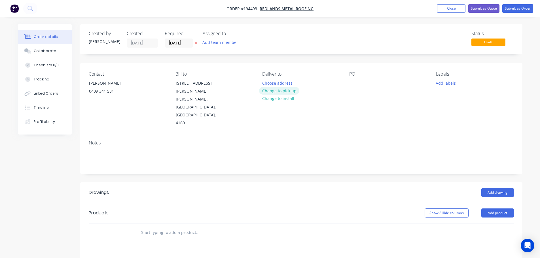
click at [280, 92] on button "Change to pick up" at bounding box center [279, 91] width 40 height 8
click at [265, 82] on div at bounding box center [266, 83] width 9 height 8
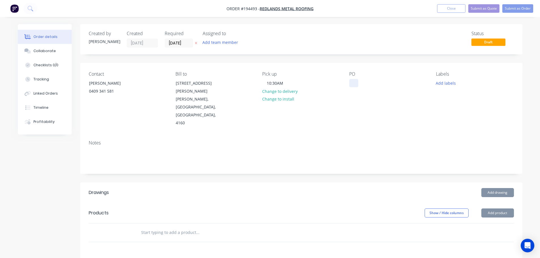
click at [355, 83] on div at bounding box center [353, 83] width 9 height 8
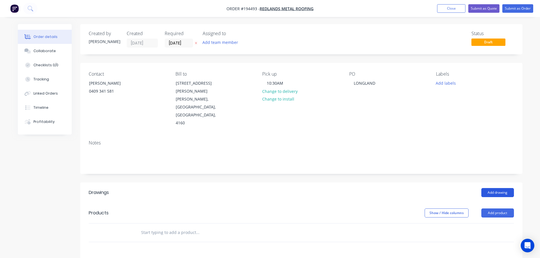
click at [495, 188] on button "Add drawing" at bounding box center [497, 192] width 33 height 9
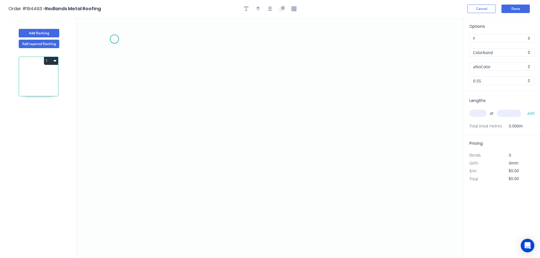
click at [114, 39] on icon "0" at bounding box center [270, 138] width 387 height 241
click at [115, 135] on icon "0" at bounding box center [270, 138] width 387 height 241
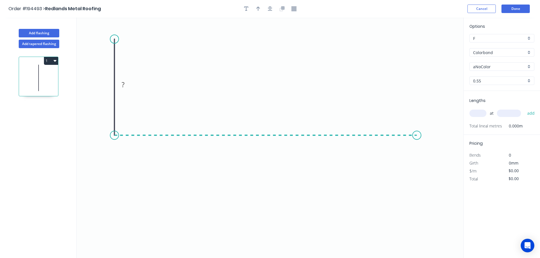
click at [417, 130] on icon "0 ?" at bounding box center [270, 138] width 387 height 241
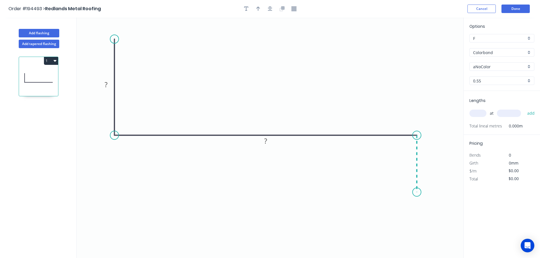
click at [416, 193] on icon "0 ? ?" at bounding box center [270, 138] width 387 height 241
click at [269, 11] on icon "button" at bounding box center [270, 9] width 5 height 5
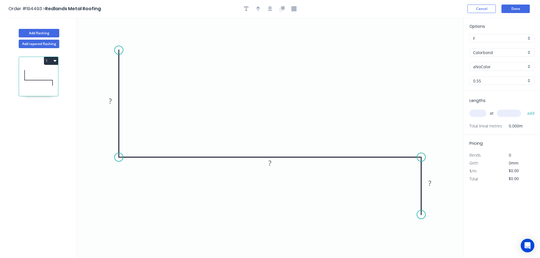
drag, startPoint x: 119, startPoint y: 58, endPoint x: 120, endPoint y: 50, distance: 7.7
click at [120, 50] on circle at bounding box center [119, 50] width 9 height 9
click at [114, 99] on rect at bounding box center [110, 101] width 11 height 8
click at [261, 9] on button "button" at bounding box center [258, 9] width 9 height 9
drag, startPoint x: 435, startPoint y: 46, endPoint x: 290, endPoint y: 50, distance: 144.9
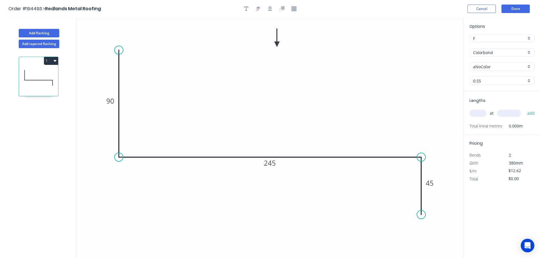
click at [276, 44] on icon at bounding box center [276, 38] width 5 height 18
click at [491, 70] on div "aNoColor" at bounding box center [501, 66] width 65 height 9
click at [492, 52] on input "Colorbond" at bounding box center [499, 53] width 53 height 6
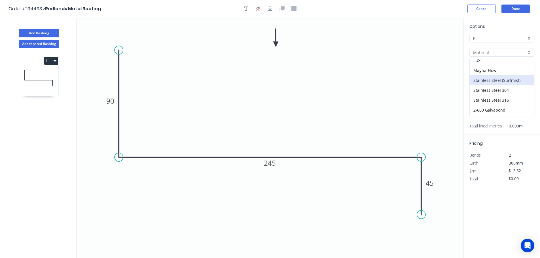
scroll to position [120, 0]
click at [500, 100] on div "Zincalume" at bounding box center [502, 102] width 64 height 10
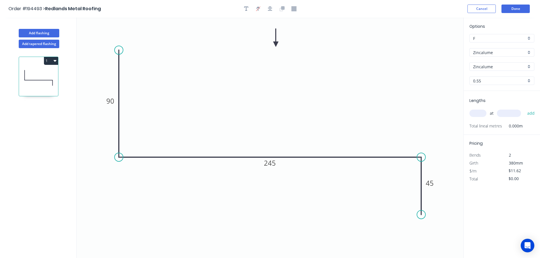
click at [476, 111] on input "text" at bounding box center [477, 113] width 17 height 7
click at [524, 109] on button "add" at bounding box center [530, 114] width 13 height 10
click at [54, 62] on icon "button" at bounding box center [55, 60] width 3 height 5
click at [38, 79] on button "Duplicate" at bounding box center [31, 74] width 54 height 11
click at [109, 101] on tspan "90" at bounding box center [110, 100] width 8 height 9
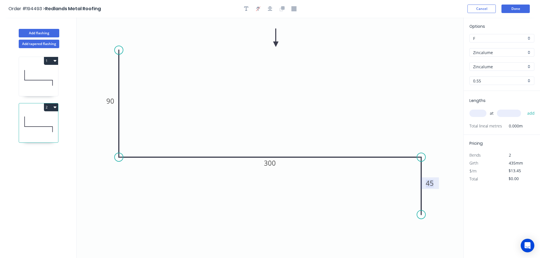
click at [480, 115] on input "text" at bounding box center [477, 113] width 17 height 7
click at [524, 109] on button "add" at bounding box center [530, 114] width 13 height 10
click at [43, 30] on button "Add flashing" at bounding box center [39, 33] width 41 height 9
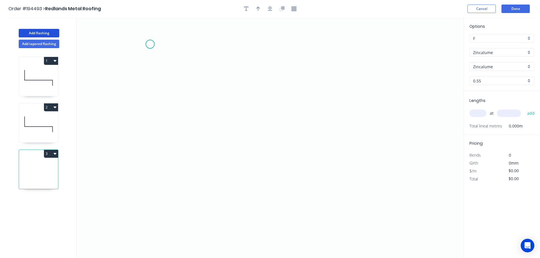
click at [148, 42] on icon "0" at bounding box center [270, 138] width 387 height 241
click at [145, 192] on icon "0" at bounding box center [270, 138] width 387 height 241
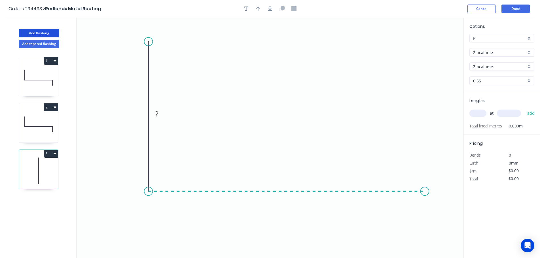
click at [425, 193] on icon "0 ?" at bounding box center [270, 138] width 387 height 241
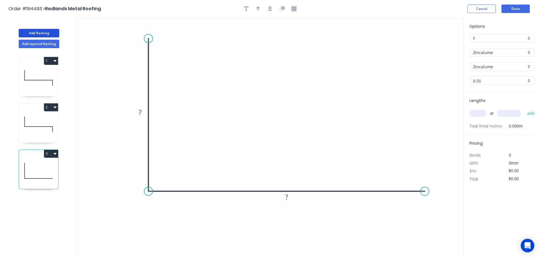
drag, startPoint x: 147, startPoint y: 39, endPoint x: 151, endPoint y: 39, distance: 3.4
click at [151, 39] on circle at bounding box center [148, 38] width 9 height 9
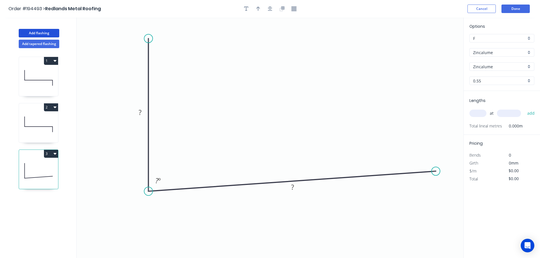
drag, startPoint x: 425, startPoint y: 191, endPoint x: 436, endPoint y: 171, distance: 22.3
click at [436, 171] on circle at bounding box center [435, 171] width 9 height 9
click at [140, 112] on tspan "?" at bounding box center [140, 112] width 3 height 9
click at [270, 10] on icon "button" at bounding box center [270, 9] width 5 height 5
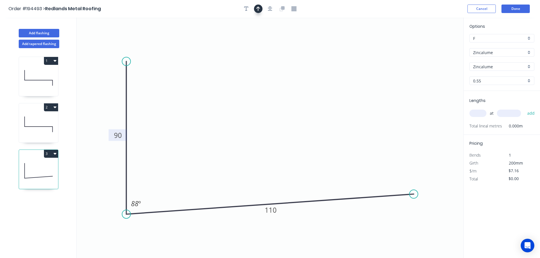
click at [258, 10] on icon "button" at bounding box center [258, 9] width 4 height 5
drag, startPoint x: 351, startPoint y: 48, endPoint x: 255, endPoint y: 49, distance: 95.8
click at [255, 49] on icon at bounding box center [254, 42] width 5 height 18
click at [478, 114] on input "text" at bounding box center [477, 113] width 17 height 7
click at [524, 109] on button "add" at bounding box center [530, 114] width 13 height 10
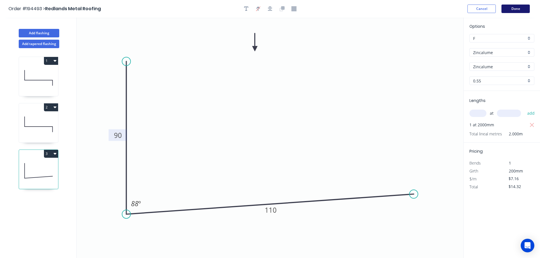
click at [514, 12] on button "Done" at bounding box center [515, 9] width 28 height 9
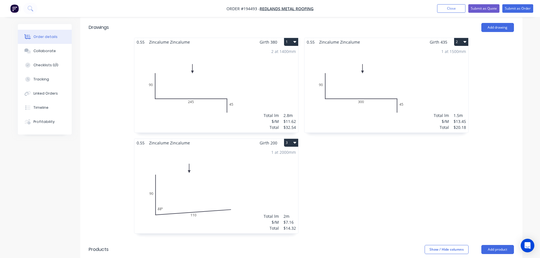
scroll to position [170, 0]
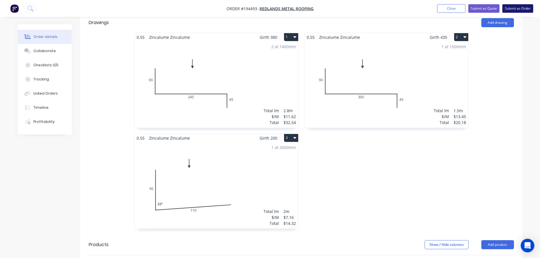
click at [529, 8] on button "Submit as Order" at bounding box center [517, 8] width 31 height 9
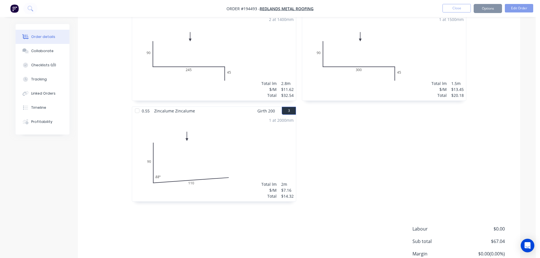
scroll to position [0, 0]
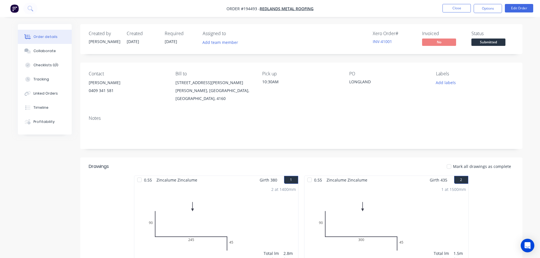
click at [483, 14] on nav "Order #194493 - Redlands Metal Roofing Close Options Edit Order" at bounding box center [270, 8] width 540 height 17
drag, startPoint x: 490, startPoint y: 5, endPoint x: 494, endPoint y: 16, distance: 11.9
click at [490, 5] on button "Options" at bounding box center [488, 8] width 28 height 9
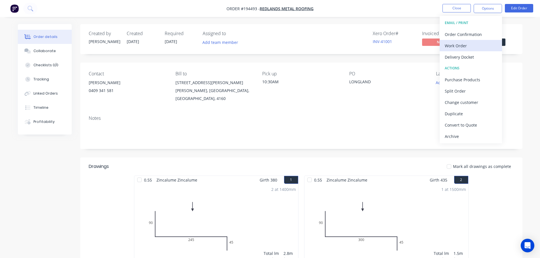
click at [484, 46] on div "Work Order" at bounding box center [471, 46] width 52 height 8
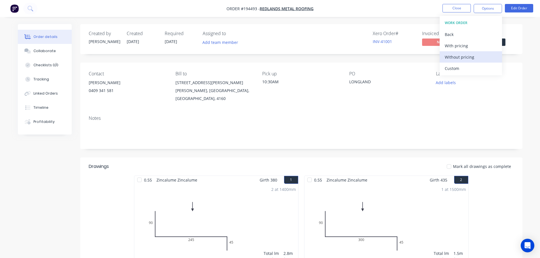
click at [482, 55] on div "Without pricing" at bounding box center [471, 57] width 52 height 8
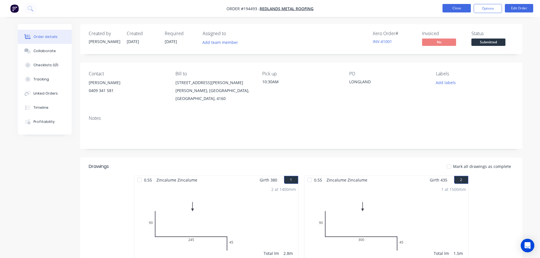
click at [464, 7] on button "Close" at bounding box center [456, 8] width 28 height 9
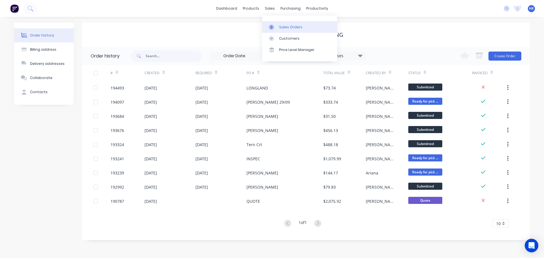
click at [282, 25] on div "Sales Orders" at bounding box center [290, 27] width 23 height 5
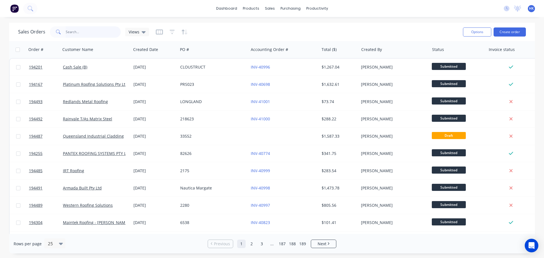
click at [101, 35] on input "text" at bounding box center [93, 31] width 55 height 11
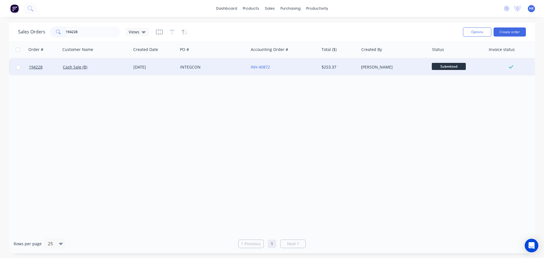
click at [214, 70] on div "INTEGCON" at bounding box center [211, 67] width 63 height 6
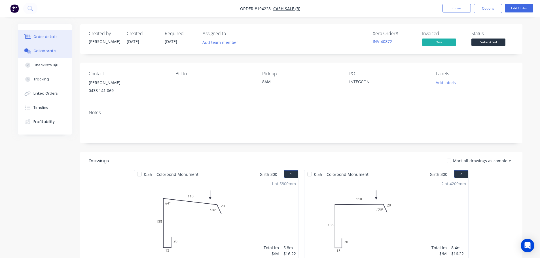
click at [49, 54] on button "Collaborate" at bounding box center [45, 51] width 54 height 14
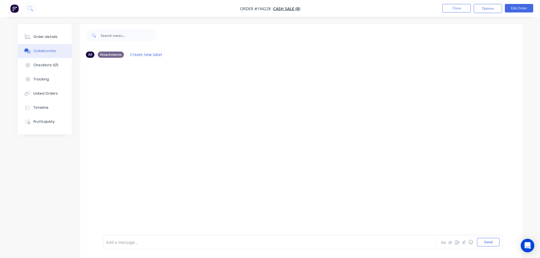
click at [164, 244] on div at bounding box center [253, 242] width 295 height 6
drag, startPoint x: 219, startPoint y: 246, endPoint x: 192, endPoint y: 247, distance: 27.0
click at [192, 247] on div "Order has been picked up by Steven at 8:10am - 02/10/2025 Aa @ ☺ Send" at bounding box center [303, 242] width 400 height 15
drag, startPoint x: 226, startPoint y: 240, endPoint x: 193, endPoint y: 247, distance: 33.6
click at [193, 247] on div "Order has been picked up by Steven at 8:10am - 02/10/2025 Aa @ ☺ Send" at bounding box center [303, 242] width 400 height 15
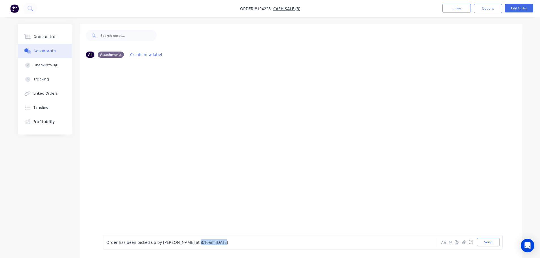
copy span "- 02/10/2025"
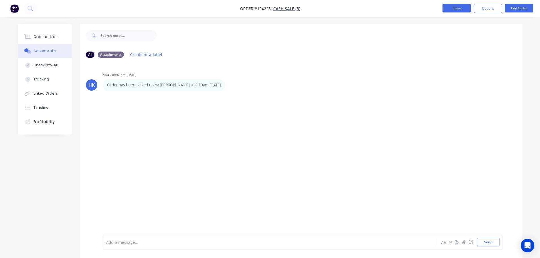
click at [456, 11] on button "Close" at bounding box center [456, 8] width 28 height 9
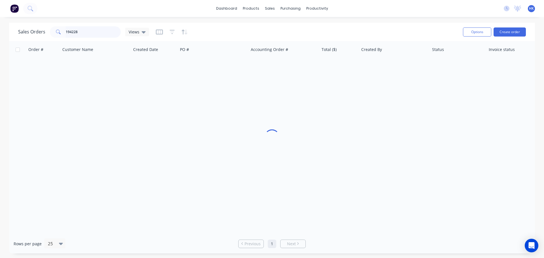
click at [92, 31] on input "194228" at bounding box center [93, 31] width 55 height 11
drag, startPoint x: 86, startPoint y: 31, endPoint x: 64, endPoint y: 35, distance: 21.8
click at [64, 35] on div "194228" at bounding box center [85, 31] width 71 height 11
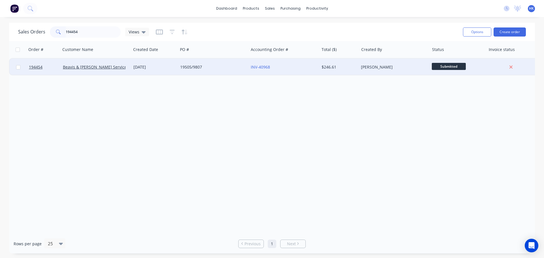
click at [221, 67] on div "19505/9807" at bounding box center [211, 67] width 63 height 6
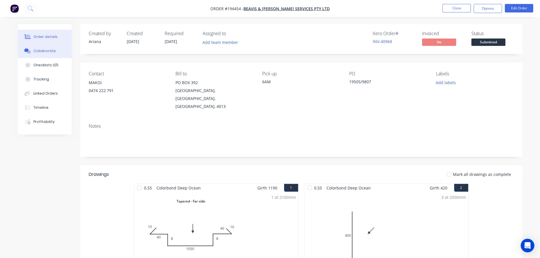
click at [49, 52] on div "Collaborate" at bounding box center [44, 50] width 22 height 5
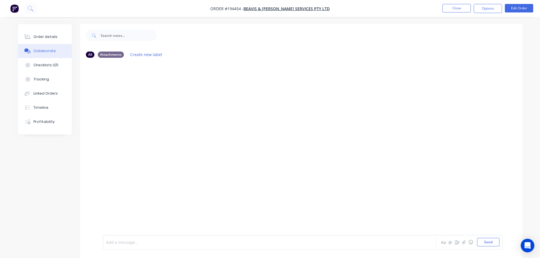
click at [129, 245] on div at bounding box center [253, 242] width 295 height 6
click at [453, 7] on button "Close" at bounding box center [456, 8] width 28 height 9
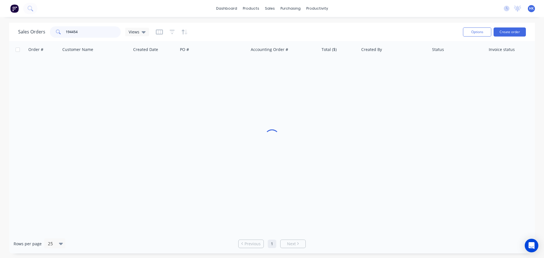
click at [44, 38] on div "Sales Orders 194454 Views" at bounding box center [238, 32] width 440 height 14
click at [127, 71] on div "[DEMOGRAPHIC_DATA] Limited T/as Joii Roofing" at bounding box center [96, 67] width 71 height 17
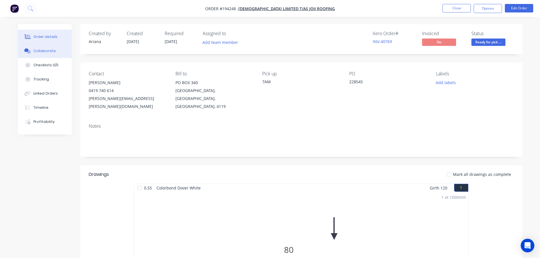
click at [66, 53] on button "Collaborate" at bounding box center [45, 51] width 54 height 14
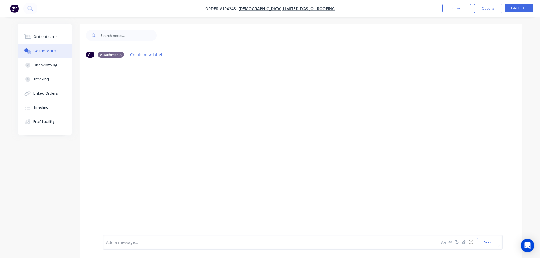
click at [119, 243] on div at bounding box center [253, 242] width 295 height 6
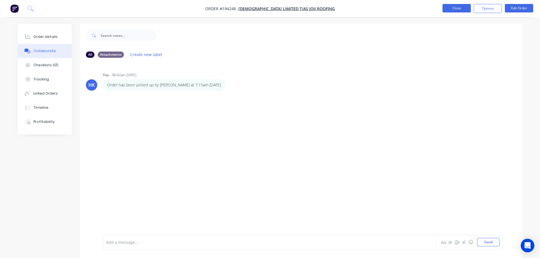
click at [459, 9] on button "Close" at bounding box center [456, 8] width 28 height 9
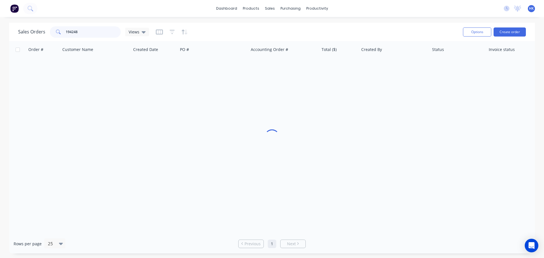
drag, startPoint x: 92, startPoint y: 31, endPoint x: 62, endPoint y: 36, distance: 30.1
click at [62, 36] on div "194248" at bounding box center [85, 31] width 71 height 11
click at [230, 67] on div "TEKLINE" at bounding box center [211, 67] width 63 height 6
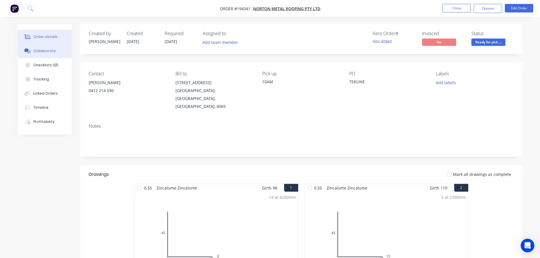
click at [58, 52] on button "Collaborate" at bounding box center [45, 51] width 54 height 14
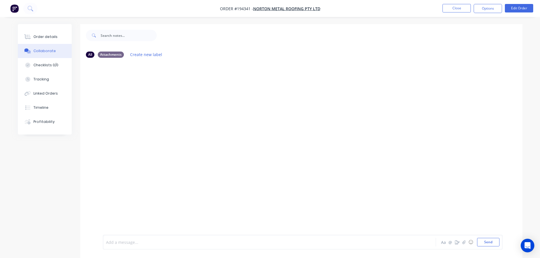
click at [118, 243] on div at bounding box center [253, 242] width 295 height 6
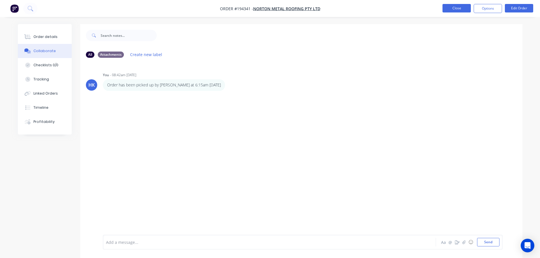
click at [453, 6] on button "Close" at bounding box center [456, 8] width 28 height 9
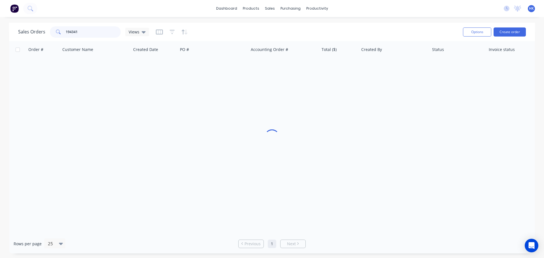
drag, startPoint x: 70, startPoint y: 35, endPoint x: 63, endPoint y: 35, distance: 6.8
click at [64, 35] on div "194341" at bounding box center [85, 31] width 71 height 11
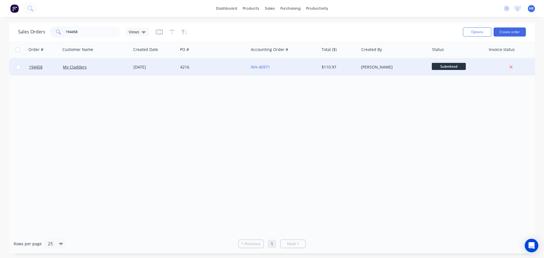
click at [209, 73] on div "4216" at bounding box center [213, 67] width 71 height 17
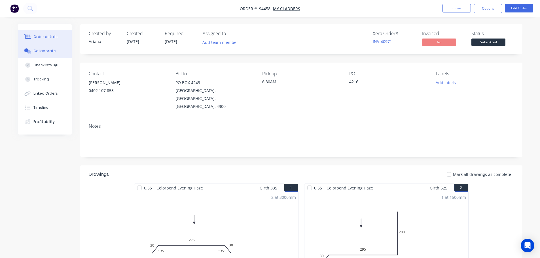
click at [51, 54] on button "Collaborate" at bounding box center [45, 51] width 54 height 14
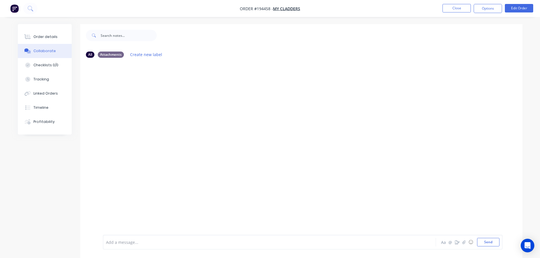
click at [122, 242] on div at bounding box center [253, 242] width 295 height 6
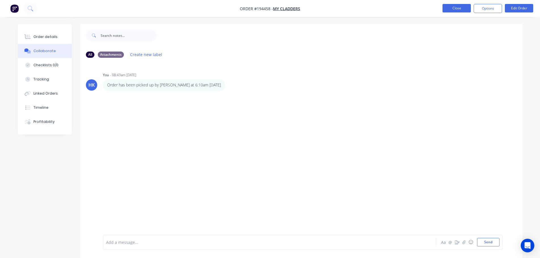
click at [460, 9] on button "Close" at bounding box center [456, 8] width 28 height 9
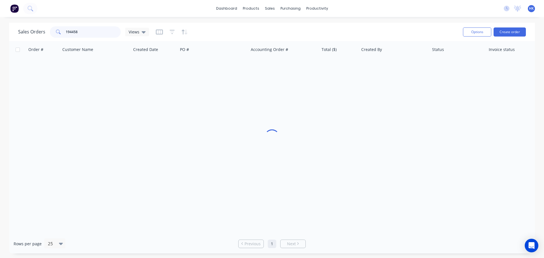
drag, startPoint x: 84, startPoint y: 36, endPoint x: 41, endPoint y: 37, distance: 43.4
click at [41, 37] on div "Sales Orders 194458 Views" at bounding box center [83, 31] width 131 height 11
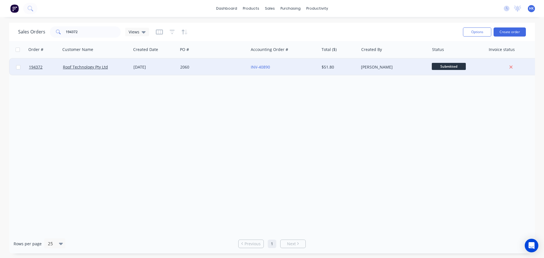
click at [215, 65] on div "2060" at bounding box center [211, 67] width 63 height 6
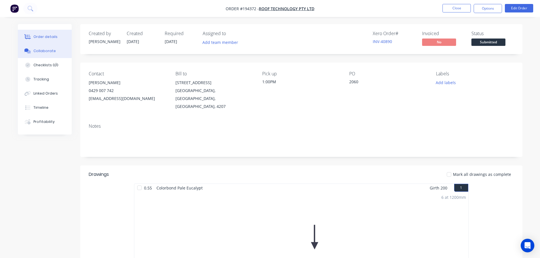
click at [48, 52] on div "Collaborate" at bounding box center [44, 50] width 22 height 5
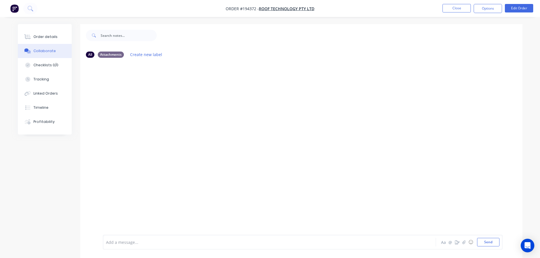
drag, startPoint x: 110, startPoint y: 235, endPoint x: 119, endPoint y: 235, distance: 9.6
click at [110, 236] on div "Add a message... Aa @ ☺ Send" at bounding box center [301, 242] width 442 height 32
click at [121, 244] on div at bounding box center [253, 242] width 295 height 6
drag, startPoint x: 188, startPoint y: 86, endPoint x: 214, endPoint y: 84, distance: 25.3
click at [214, 84] on div "Order has been picked up by Rob at 12:15pm - 01/10/2025" at bounding box center [165, 84] width 125 height 11
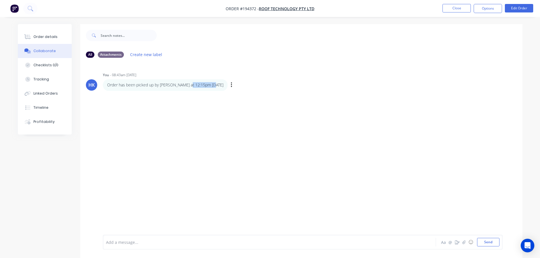
copy p "- 01/10/2025"
click at [456, 10] on button "Close" at bounding box center [456, 8] width 28 height 9
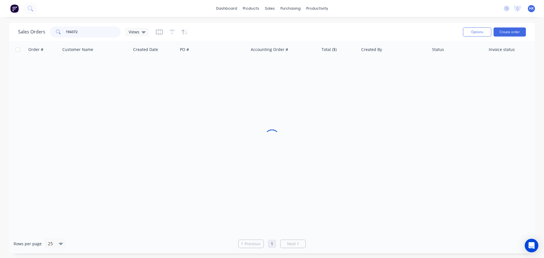
drag, startPoint x: 111, startPoint y: 35, endPoint x: 58, endPoint y: 36, distance: 53.0
click at [58, 36] on div "194372" at bounding box center [85, 31] width 71 height 11
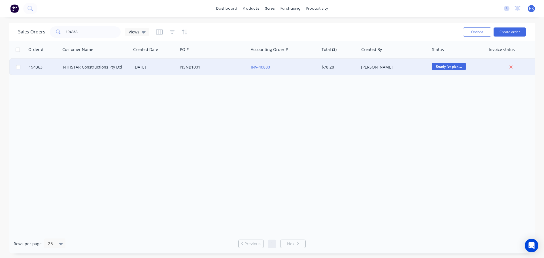
click at [210, 69] on div "NSNB1001" at bounding box center [211, 67] width 63 height 6
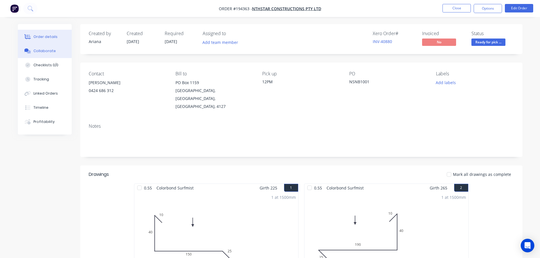
click at [62, 53] on button "Collaborate" at bounding box center [45, 51] width 54 height 14
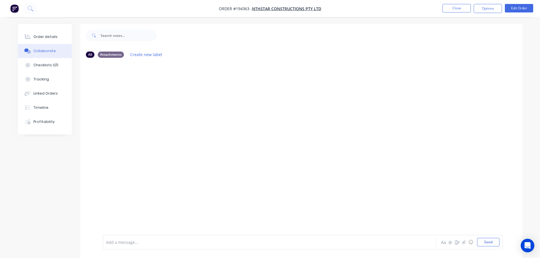
click at [121, 237] on div "Add a message... Aa @ ☺ Send" at bounding box center [303, 242] width 400 height 15
click at [122, 243] on div at bounding box center [253, 242] width 295 height 6
click at [178, 88] on icon "button" at bounding box center [177, 84] width 1 height 5
click at [196, 97] on button "Edit" at bounding box center [198, 95] width 36 height 9
click at [150, 242] on span "Order has been picked iup - 01/10/2025" at bounding box center [139, 242] width 67 height 5
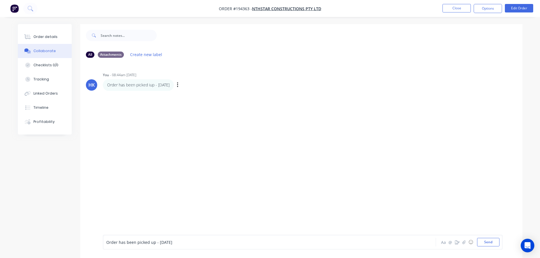
click at [185, 244] on div "Order has been picked up - 01/10/2025" at bounding box center [253, 242] width 295 height 6
click at [449, 9] on button "Close" at bounding box center [456, 8] width 28 height 9
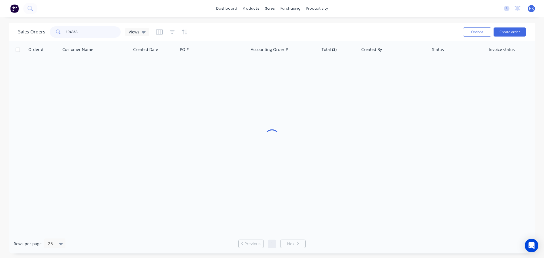
drag, startPoint x: 76, startPoint y: 35, endPoint x: 59, endPoint y: 36, distance: 17.4
click at [59, 36] on div "194363" at bounding box center [85, 31] width 71 height 11
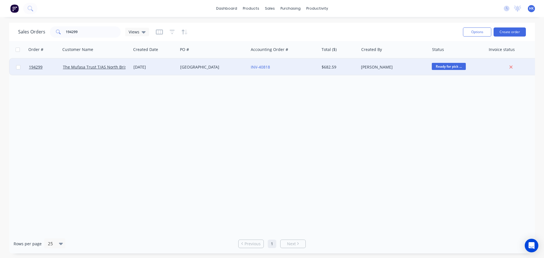
click at [184, 72] on div "UPPER BROOKFIELD" at bounding box center [213, 67] width 71 height 17
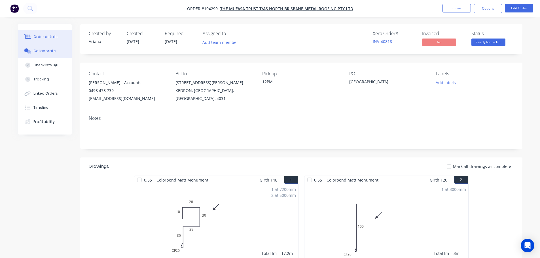
drag, startPoint x: 167, startPoint y: 75, endPoint x: 55, endPoint y: 56, distance: 113.6
click at [55, 58] on button "Collaborate" at bounding box center [45, 51] width 54 height 14
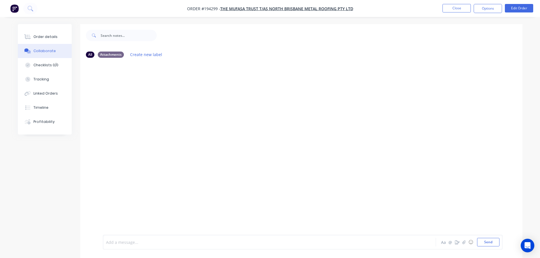
click at [126, 243] on div at bounding box center [253, 242] width 295 height 6
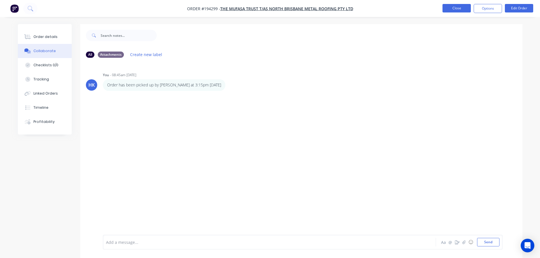
click at [452, 9] on button "Close" at bounding box center [456, 8] width 28 height 9
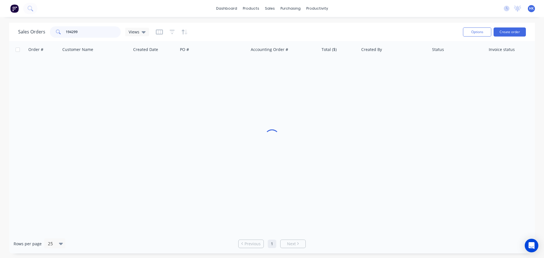
drag, startPoint x: 89, startPoint y: 30, endPoint x: 53, endPoint y: 36, distance: 36.3
click at [53, 36] on div "194299" at bounding box center [85, 31] width 71 height 11
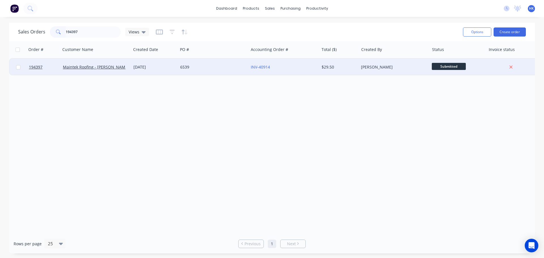
click at [188, 68] on div "6539" at bounding box center [211, 67] width 63 height 6
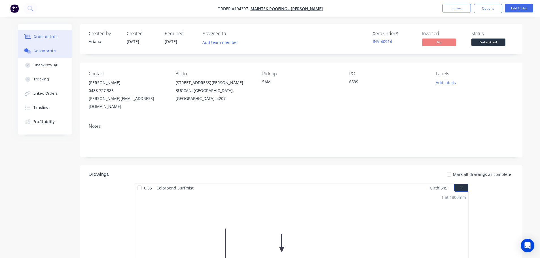
click at [46, 51] on div "Collaborate" at bounding box center [44, 50] width 22 height 5
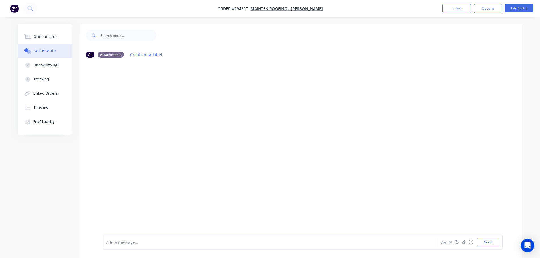
click at [132, 242] on div at bounding box center [253, 242] width 295 height 6
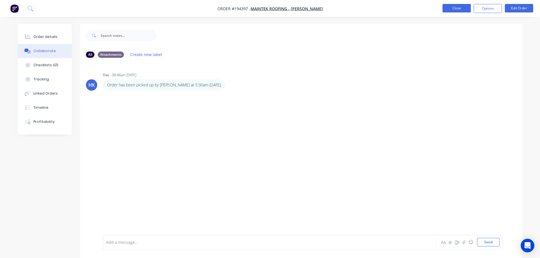
click at [455, 8] on button "Close" at bounding box center [456, 8] width 28 height 9
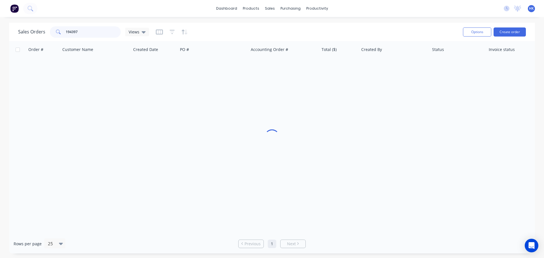
drag, startPoint x: 99, startPoint y: 31, endPoint x: 57, endPoint y: 37, distance: 42.9
click at [57, 37] on div "194397" at bounding box center [85, 31] width 71 height 11
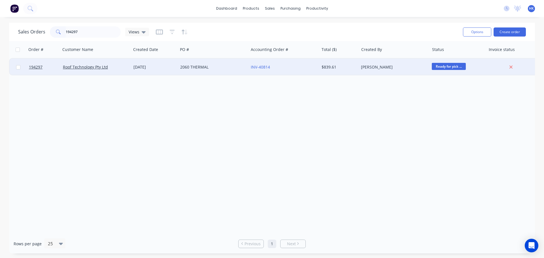
click at [182, 65] on div "2060 THERMAL" at bounding box center [211, 67] width 63 height 6
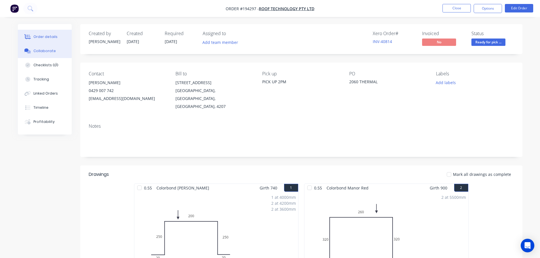
click at [38, 50] on div "Collaborate" at bounding box center [44, 50] width 22 height 5
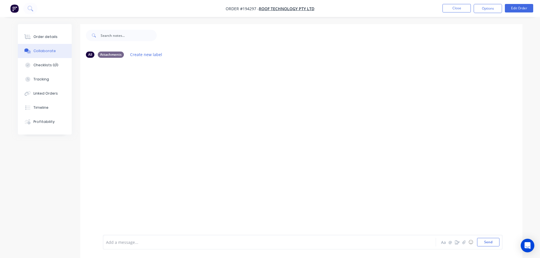
click at [150, 243] on div at bounding box center [253, 242] width 295 height 6
click at [453, 12] on li "Close" at bounding box center [456, 8] width 28 height 9
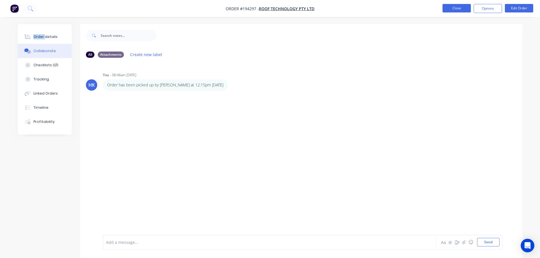
click at [452, 12] on button "Close" at bounding box center [456, 8] width 28 height 9
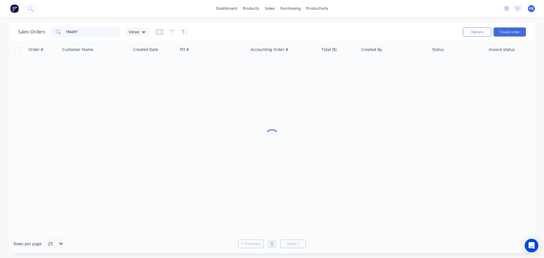
drag, startPoint x: 71, startPoint y: 33, endPoint x: 63, endPoint y: 34, distance: 8.6
click at [63, 34] on div "194297" at bounding box center [85, 31] width 71 height 11
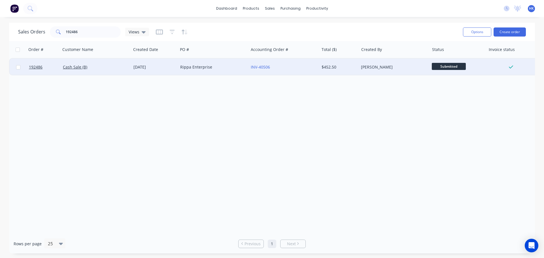
click at [197, 69] on div "Rippa Enterprise" at bounding box center [211, 67] width 63 height 6
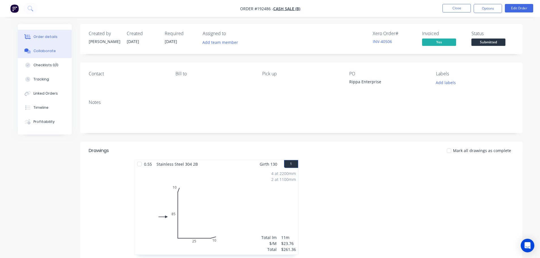
click at [60, 53] on button "Collaborate" at bounding box center [45, 51] width 54 height 14
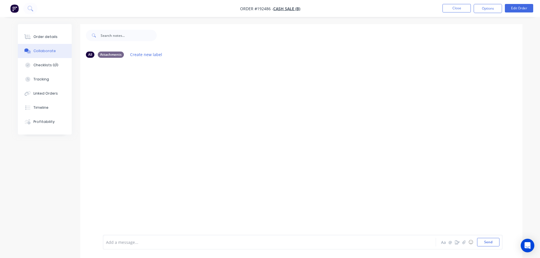
click at [119, 241] on div at bounding box center [253, 242] width 295 height 6
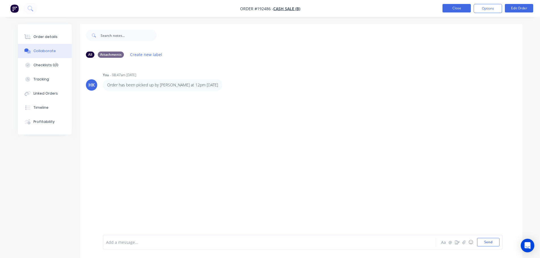
click at [457, 9] on button "Close" at bounding box center [456, 8] width 28 height 9
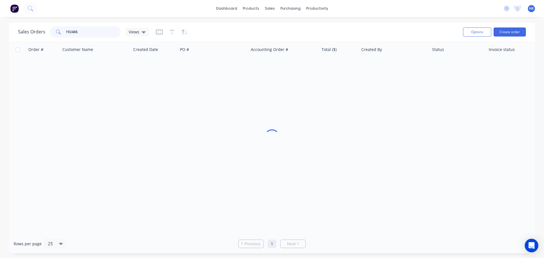
drag, startPoint x: 96, startPoint y: 29, endPoint x: 64, endPoint y: 35, distance: 33.0
click at [64, 35] on div "192486" at bounding box center [85, 31] width 71 height 11
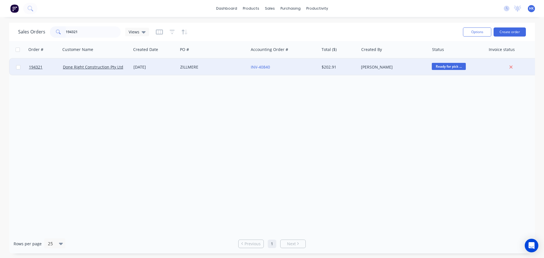
click at [197, 69] on div "ZILLMERE" at bounding box center [211, 67] width 63 height 6
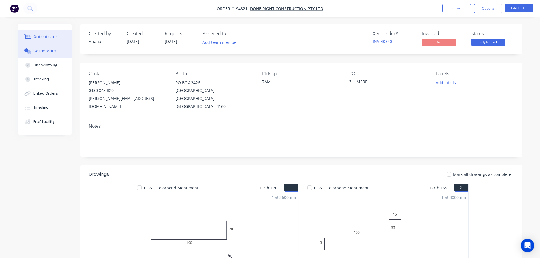
click at [38, 49] on div "Collaborate" at bounding box center [44, 50] width 22 height 5
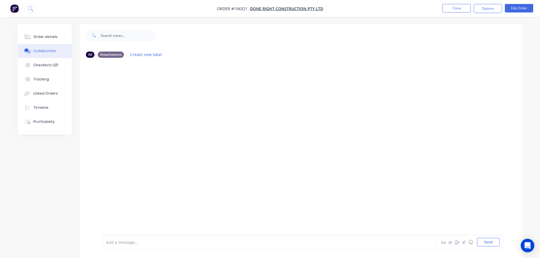
click at [120, 240] on div at bounding box center [253, 242] width 295 height 6
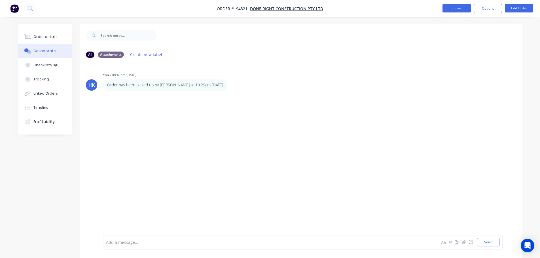
click at [455, 8] on button "Close" at bounding box center [456, 8] width 28 height 9
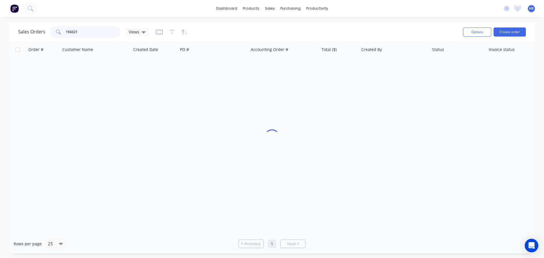
drag, startPoint x: 94, startPoint y: 34, endPoint x: 45, endPoint y: 35, distance: 49.3
click at [45, 35] on div "Sales Orders 194321 Views" at bounding box center [83, 31] width 131 height 11
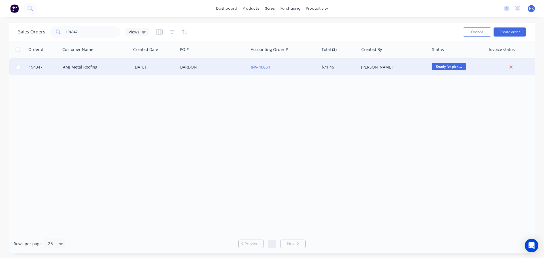
click at [182, 68] on div "BARDON" at bounding box center [211, 67] width 63 height 6
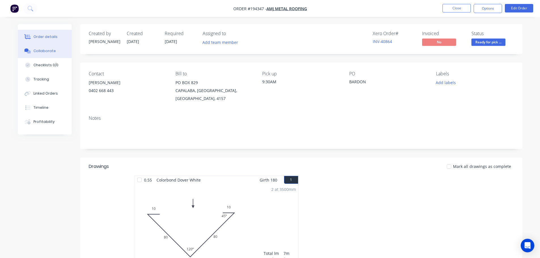
click at [51, 52] on div "Collaborate" at bounding box center [44, 50] width 22 height 5
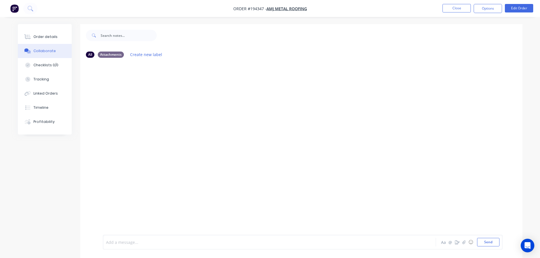
click at [118, 240] on div at bounding box center [253, 242] width 295 height 6
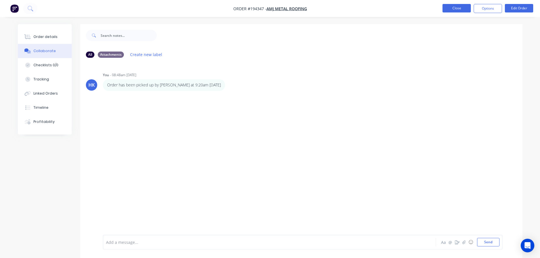
click at [461, 11] on button "Close" at bounding box center [456, 8] width 28 height 9
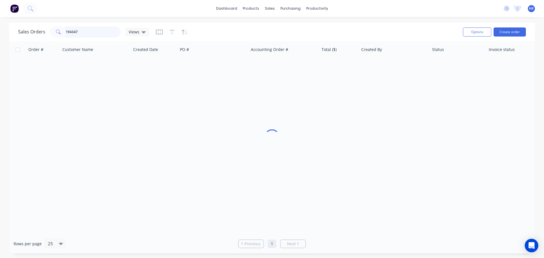
drag, startPoint x: 93, startPoint y: 33, endPoint x: 53, endPoint y: 37, distance: 40.1
click at [53, 37] on div "194347" at bounding box center [85, 31] width 71 height 11
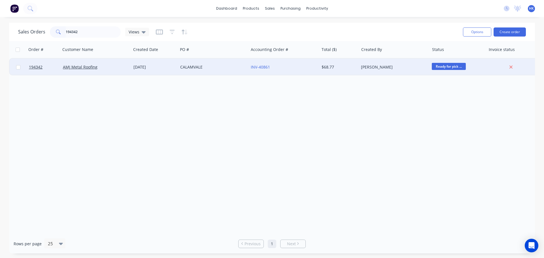
click at [208, 71] on div "CALAMVALE" at bounding box center [213, 67] width 71 height 17
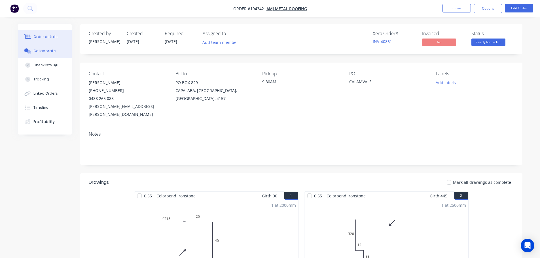
click at [52, 50] on div "Collaborate" at bounding box center [44, 50] width 22 height 5
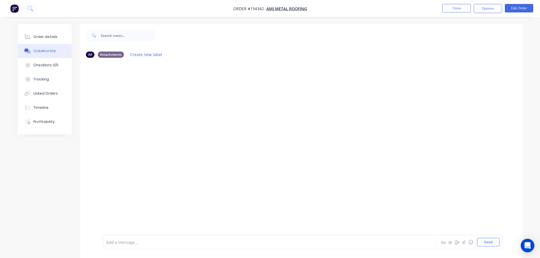
click at [110, 240] on div at bounding box center [253, 242] width 295 height 6
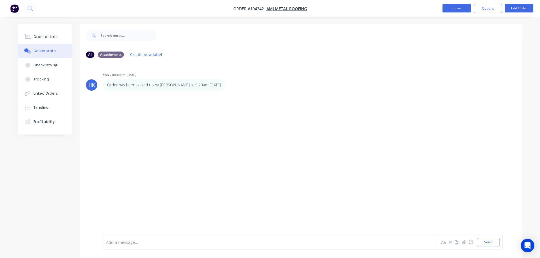
click at [458, 7] on button "Close" at bounding box center [456, 8] width 28 height 9
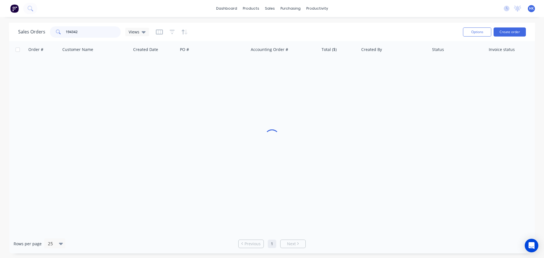
drag, startPoint x: 101, startPoint y: 34, endPoint x: 52, endPoint y: 36, distance: 48.5
click at [52, 36] on div "194342" at bounding box center [85, 31] width 71 height 11
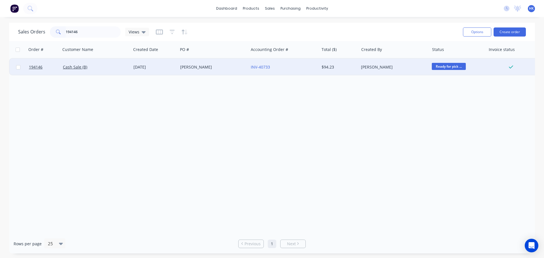
click at [222, 73] on div "PHIILIP GRIFFIN" at bounding box center [213, 67] width 71 height 17
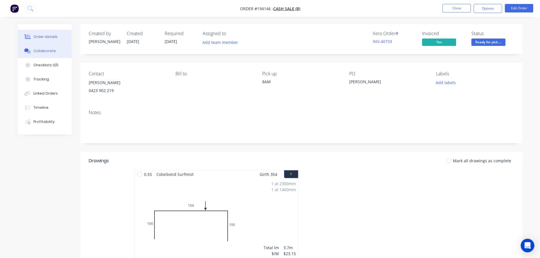
click at [42, 52] on div "Collaborate" at bounding box center [44, 50] width 22 height 5
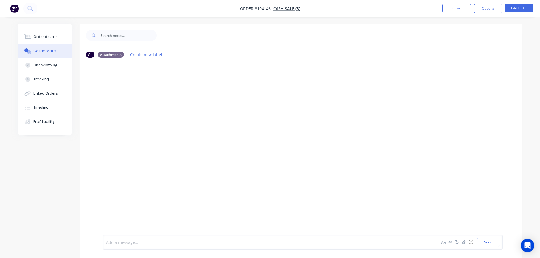
click at [126, 245] on div at bounding box center [253, 242] width 295 height 6
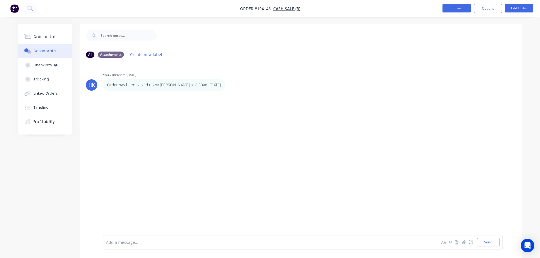
click at [448, 8] on button "Close" at bounding box center [456, 8] width 28 height 9
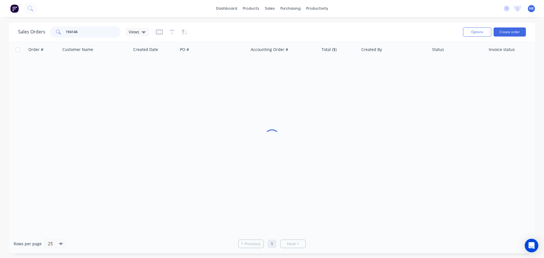
click at [82, 31] on input "194146" at bounding box center [93, 31] width 55 height 11
click at [64, 33] on div "194146" at bounding box center [85, 31] width 71 height 11
click at [57, 35] on span at bounding box center [58, 31] width 16 height 11
drag, startPoint x: 93, startPoint y: 33, endPoint x: 60, endPoint y: 35, distance: 33.2
click at [60, 35] on div "194146" at bounding box center [85, 31] width 71 height 11
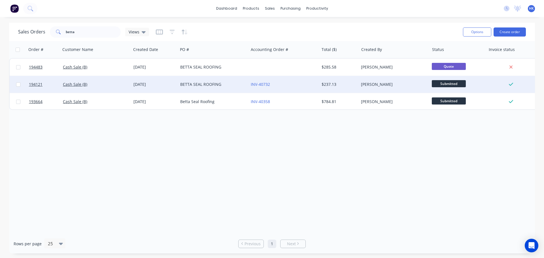
click at [232, 83] on div "BETTA SEAL ROOFING" at bounding box center [211, 85] width 63 height 6
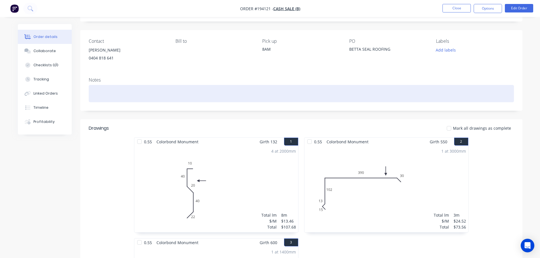
scroll to position [28, 0]
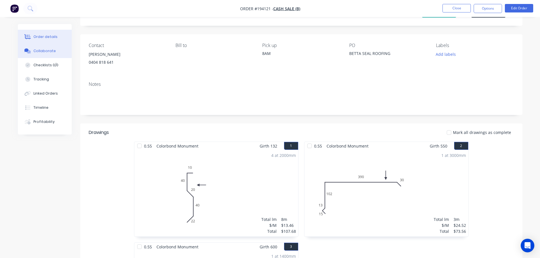
click at [48, 44] on button "Collaborate" at bounding box center [45, 51] width 54 height 14
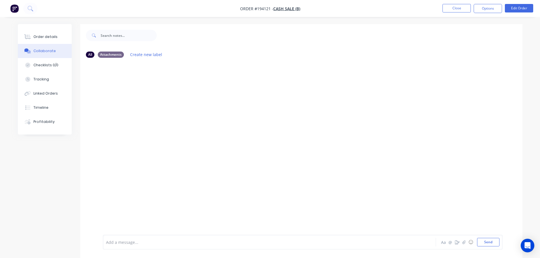
click at [122, 243] on div at bounding box center [253, 242] width 295 height 6
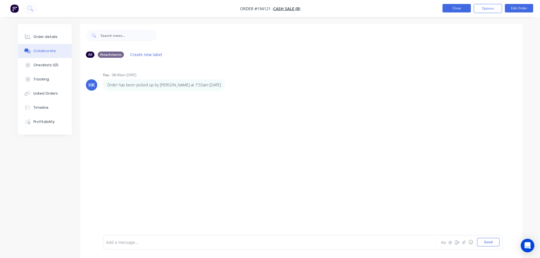
click at [454, 11] on button "Close" at bounding box center [456, 8] width 28 height 9
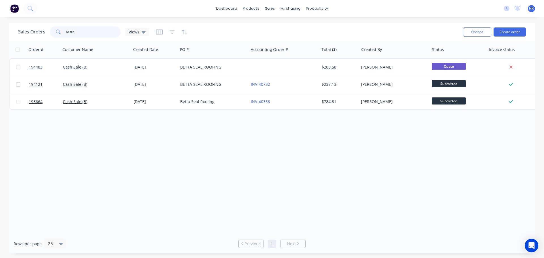
drag, startPoint x: 52, startPoint y: 35, endPoint x: 44, endPoint y: 35, distance: 7.7
click at [44, 35] on div "Sales Orders betta Views" at bounding box center [83, 31] width 131 height 11
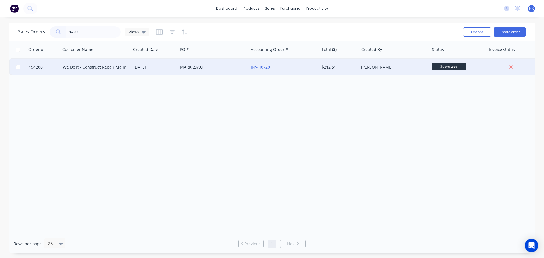
click at [205, 72] on div "MARK 29/09" at bounding box center [213, 67] width 71 height 17
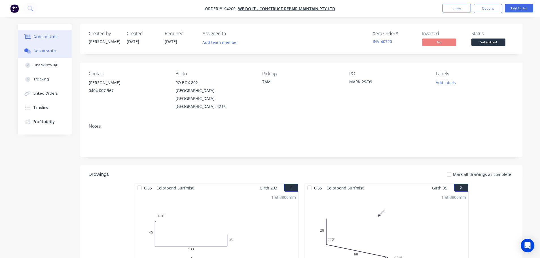
click at [38, 55] on button "Collaborate" at bounding box center [45, 51] width 54 height 14
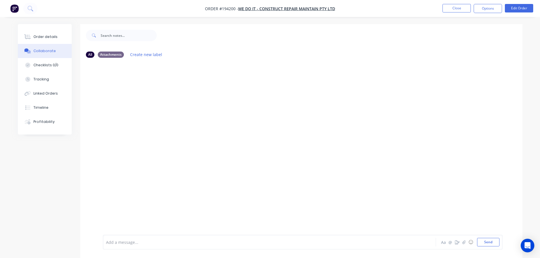
click at [114, 243] on div at bounding box center [253, 242] width 295 height 6
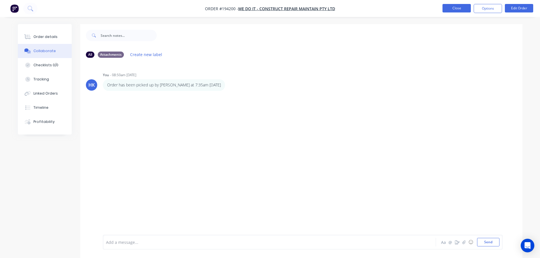
click at [459, 9] on button "Close" at bounding box center [456, 8] width 28 height 9
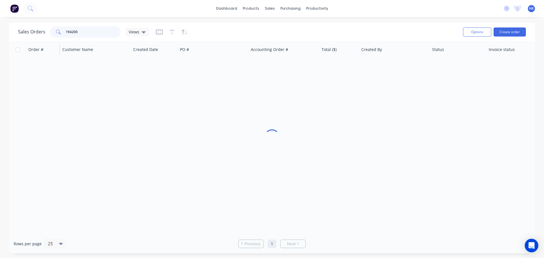
drag, startPoint x: 90, startPoint y: 36, endPoint x: 49, endPoint y: 41, distance: 41.4
click at [49, 41] on div "Sales Orders 194200 Views Options Create order Order # Customer Name Created Da…" at bounding box center [272, 138] width 526 height 231
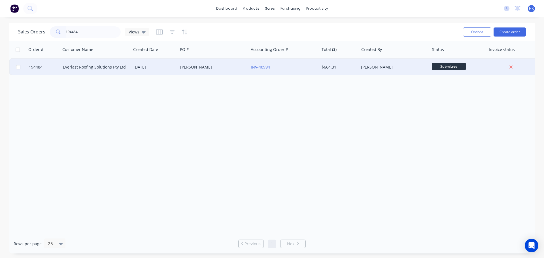
click at [224, 71] on div "GROVES" at bounding box center [213, 67] width 71 height 17
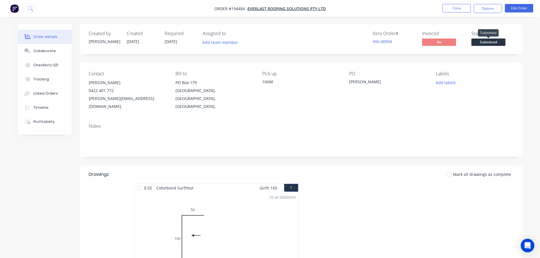
click at [487, 42] on span "Submitted" at bounding box center [488, 42] width 34 height 7
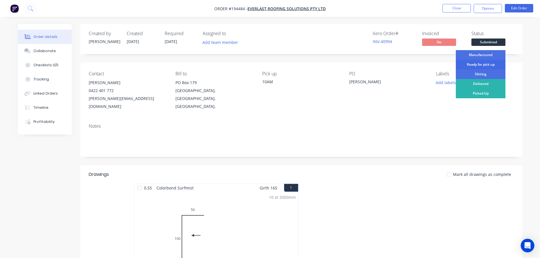
click at [482, 66] on div "Ready for pick up" at bounding box center [481, 65] width 50 height 10
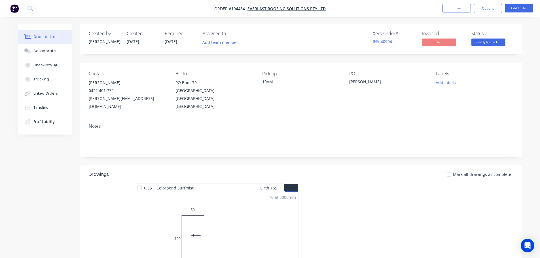
click at [68, 189] on div "Created by Hayden Created 02/10/25 Required 02/10/25 Assigned to Add team membe…" at bounding box center [270, 245] width 504 height 442
click at [455, 8] on button "Close" at bounding box center [456, 8] width 28 height 9
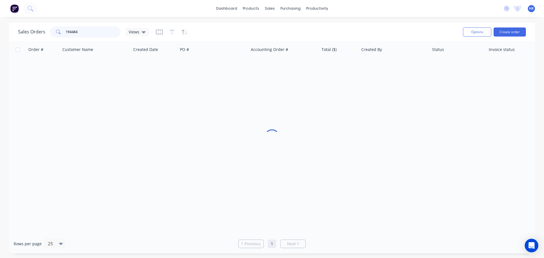
drag, startPoint x: 97, startPoint y: 29, endPoint x: 60, endPoint y: 30, distance: 36.6
click at [60, 30] on div "194484" at bounding box center [85, 31] width 71 height 11
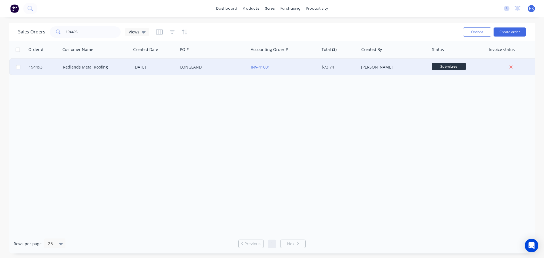
click at [215, 65] on div "LONGLAND" at bounding box center [211, 67] width 63 height 6
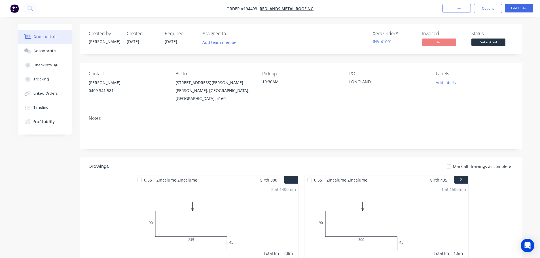
click at [487, 43] on span "Submitted" at bounding box center [488, 42] width 34 height 7
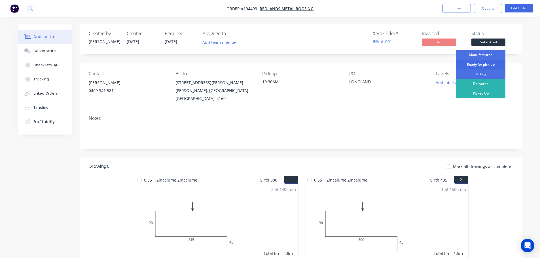
click at [485, 62] on div "Ready for pick up" at bounding box center [481, 65] width 50 height 10
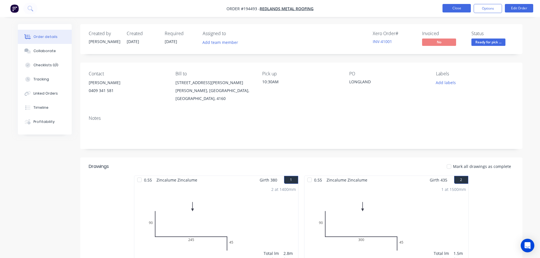
click at [463, 9] on button "Close" at bounding box center [456, 8] width 28 height 9
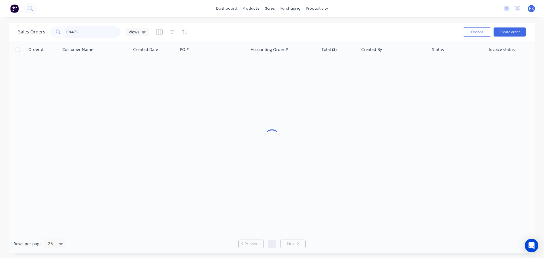
click at [108, 34] on input "194493" at bounding box center [93, 31] width 55 height 11
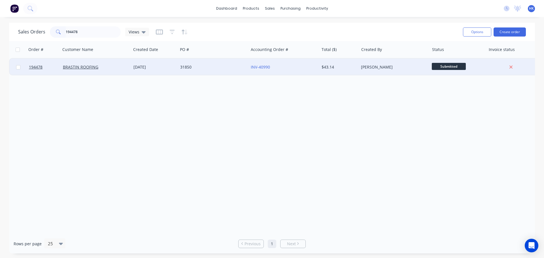
click at [231, 67] on div "31850" at bounding box center [211, 67] width 63 height 6
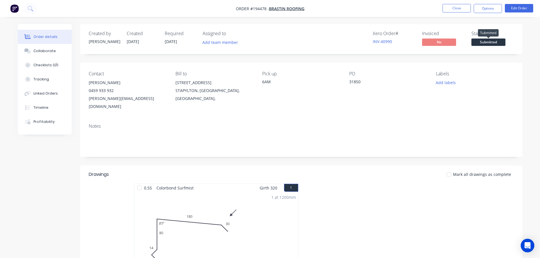
drag, startPoint x: 479, startPoint y: 42, endPoint x: 479, endPoint y: 46, distance: 3.7
click at [480, 43] on span "Submitted" at bounding box center [488, 42] width 34 height 7
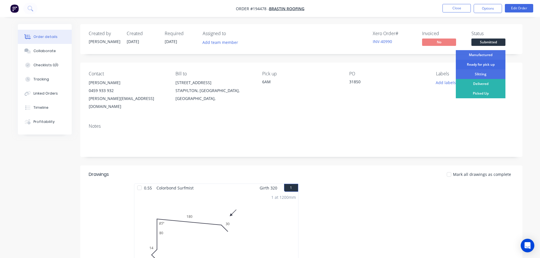
click at [472, 64] on div "Ready for pick up" at bounding box center [481, 65] width 50 height 10
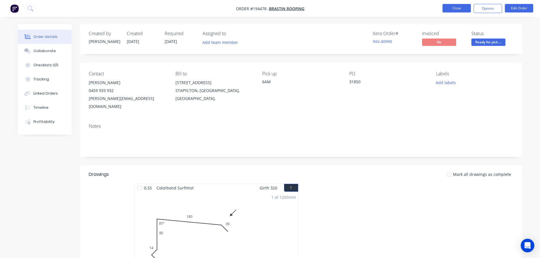
click at [461, 8] on button "Close" at bounding box center [456, 8] width 28 height 9
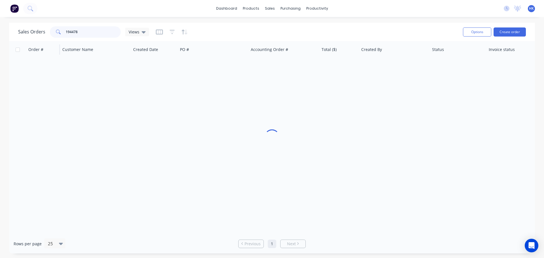
drag, startPoint x: 72, startPoint y: 38, endPoint x: 48, endPoint y: 41, distance: 24.3
click at [48, 41] on div "Sales Orders 194478 Views Options Create order Order # Customer Name Created Da…" at bounding box center [272, 138] width 526 height 231
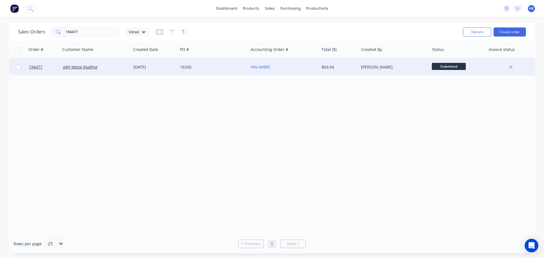
click at [205, 73] on div "16205" at bounding box center [213, 67] width 71 height 17
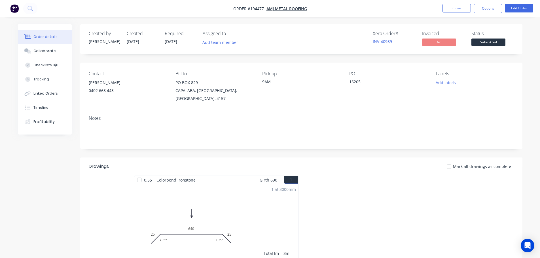
click at [491, 41] on span "Submitted" at bounding box center [488, 42] width 34 height 7
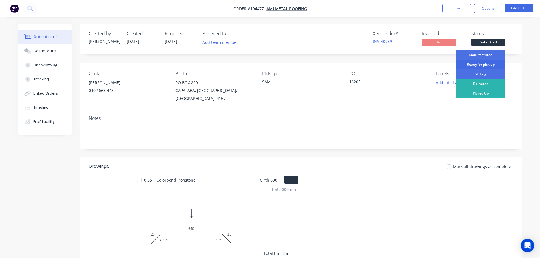
click at [481, 66] on div "Ready for pick up" at bounding box center [481, 65] width 50 height 10
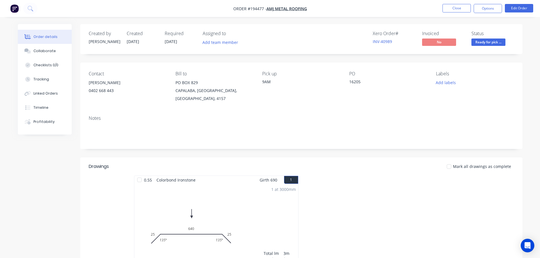
click at [458, 13] on nav "Order #194477 - AMJ Metal Roofing Close Options Edit Order" at bounding box center [270, 8] width 540 height 17
click at [453, 9] on button "Close" at bounding box center [456, 8] width 28 height 9
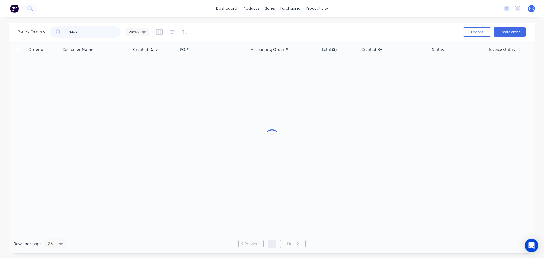
drag, startPoint x: 94, startPoint y: 31, endPoint x: 64, endPoint y: 35, distance: 30.0
click at [64, 35] on div "194477" at bounding box center [85, 31] width 71 height 11
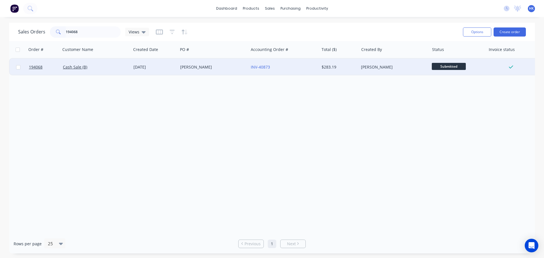
click at [185, 73] on div "GEORGE ABAGIA" at bounding box center [213, 67] width 71 height 17
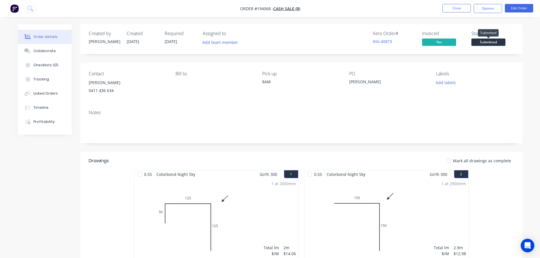
click at [482, 40] on span "Submitted" at bounding box center [488, 42] width 34 height 7
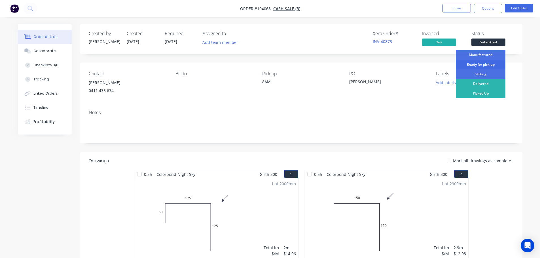
click at [484, 65] on div "Ready for pick up" at bounding box center [481, 65] width 50 height 10
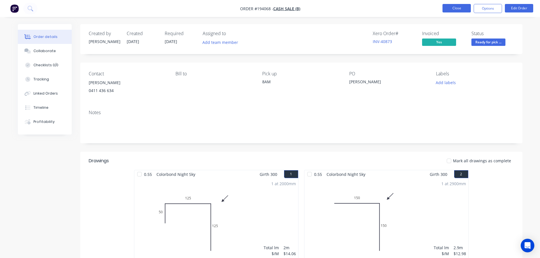
click at [457, 5] on button "Close" at bounding box center [456, 8] width 28 height 9
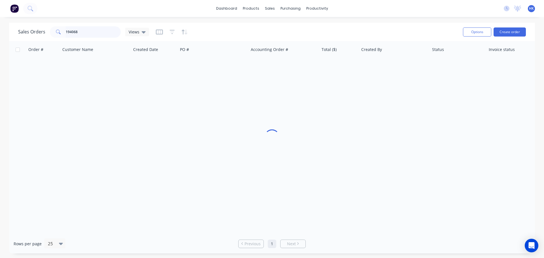
drag, startPoint x: 52, startPoint y: 38, endPoint x: 34, endPoint y: 40, distance: 17.7
click at [34, 40] on div "Sales Orders 194068 Views Options Create order" at bounding box center [272, 32] width 526 height 18
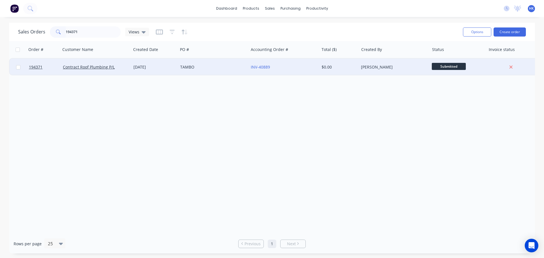
click at [209, 72] on div "TAMBO" at bounding box center [213, 67] width 71 height 17
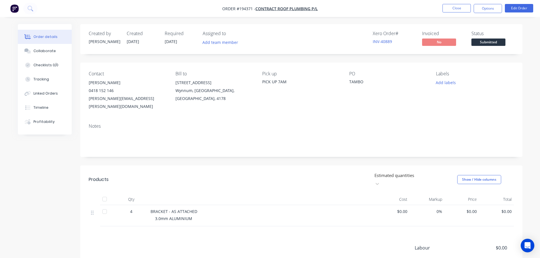
click at [501, 39] on span "Submitted" at bounding box center [488, 42] width 34 height 7
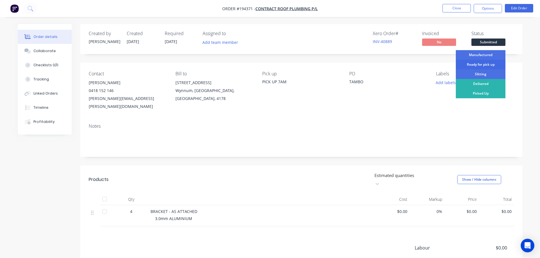
click at [492, 66] on div "Ready for pick up" at bounding box center [481, 65] width 50 height 10
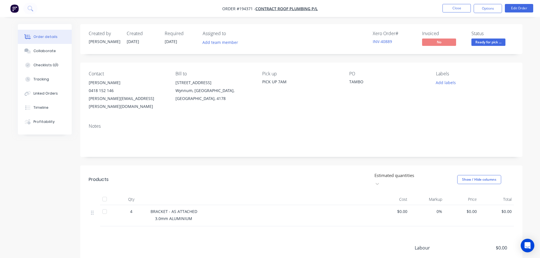
click at [463, 4] on nav "Order #194371 - Contract Roof Plumbing P/L Close Options Edit Order" at bounding box center [270, 8] width 540 height 17
click at [450, 11] on button "Close" at bounding box center [456, 8] width 28 height 9
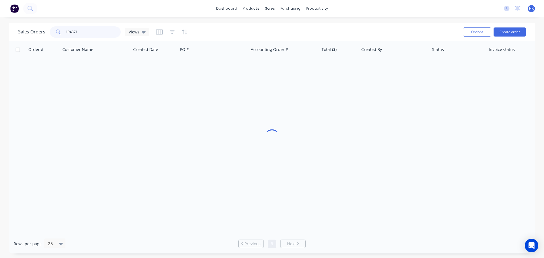
drag, startPoint x: 64, startPoint y: 37, endPoint x: 57, endPoint y: 37, distance: 6.8
click at [57, 37] on div "194371" at bounding box center [85, 31] width 71 height 11
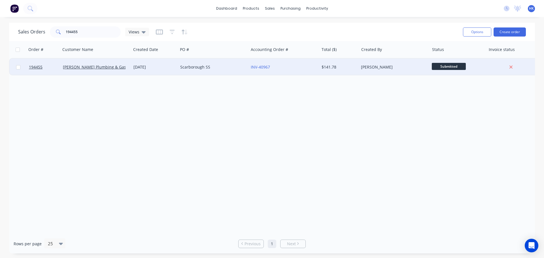
click at [459, 67] on span "Submitted" at bounding box center [449, 66] width 34 height 7
click at [397, 72] on div "Martin Collier" at bounding box center [394, 67] width 71 height 17
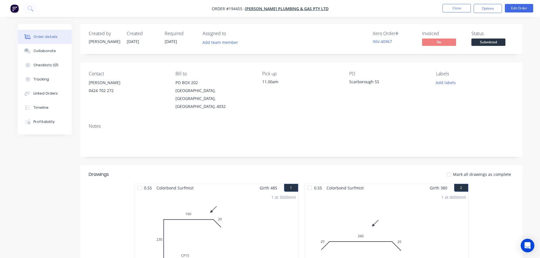
click at [494, 43] on span "Submitted" at bounding box center [488, 42] width 34 height 7
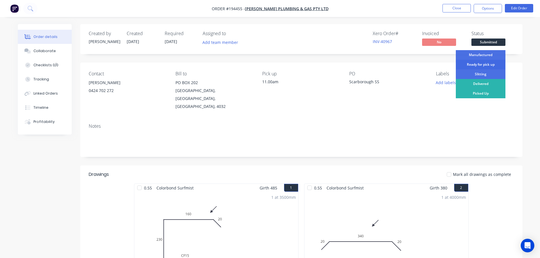
click at [486, 65] on div "Ready for pick up" at bounding box center [481, 65] width 50 height 10
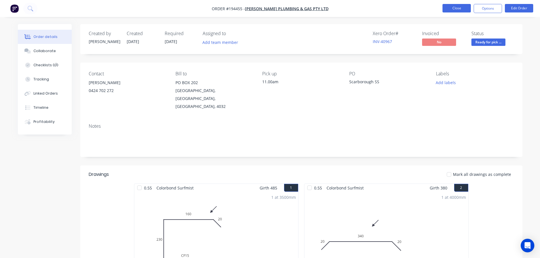
click at [465, 4] on button "Close" at bounding box center [456, 8] width 28 height 9
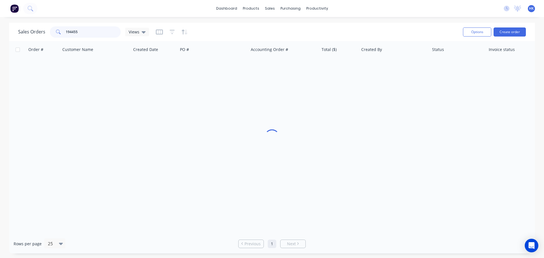
drag, startPoint x: 103, startPoint y: 31, endPoint x: 56, endPoint y: 36, distance: 46.8
click at [56, 36] on div "194455" at bounding box center [85, 31] width 71 height 11
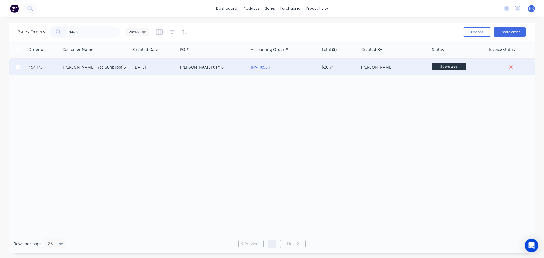
click at [182, 69] on div "Tony 01/10" at bounding box center [211, 67] width 63 height 6
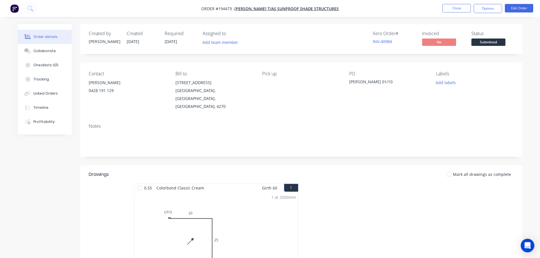
click at [483, 42] on span "Submitted" at bounding box center [488, 42] width 34 height 7
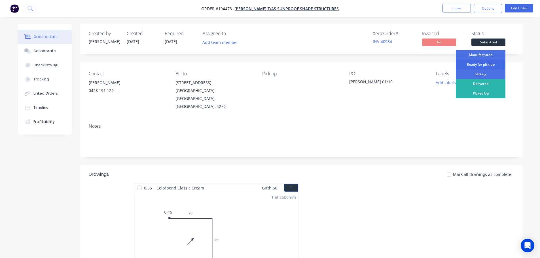
click at [481, 64] on div "Ready for pick up" at bounding box center [481, 65] width 50 height 10
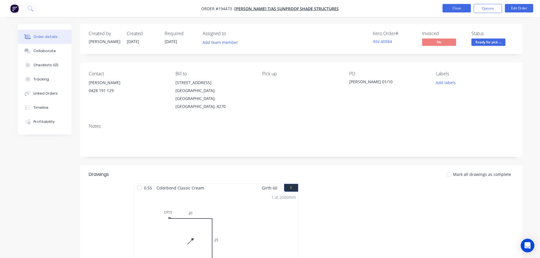
click at [464, 8] on button "Close" at bounding box center [456, 8] width 28 height 9
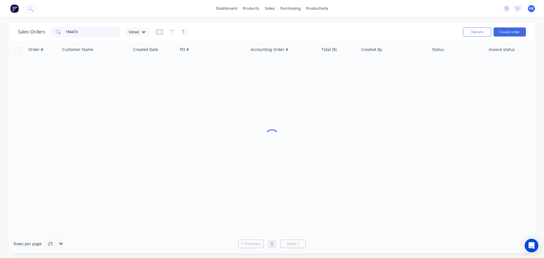
drag, startPoint x: 95, startPoint y: 33, endPoint x: 56, endPoint y: 35, distance: 38.7
click at [56, 35] on div "194473" at bounding box center [85, 31] width 71 height 11
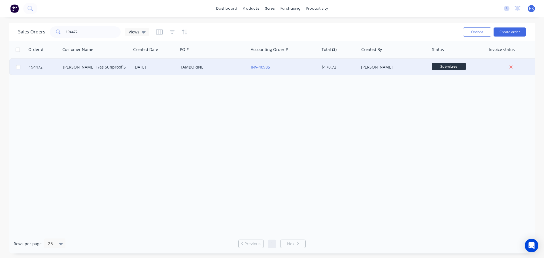
click at [201, 72] on div "TAMBORINE" at bounding box center [213, 67] width 71 height 17
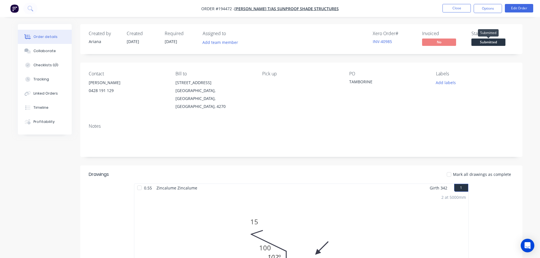
click at [495, 45] on span "Submitted" at bounding box center [488, 42] width 34 height 7
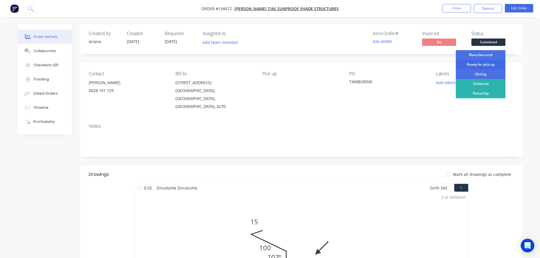
click at [492, 65] on div "Ready for pick up" at bounding box center [481, 65] width 50 height 10
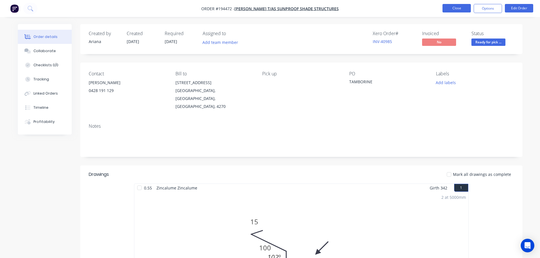
click at [458, 5] on button "Close" at bounding box center [456, 8] width 28 height 9
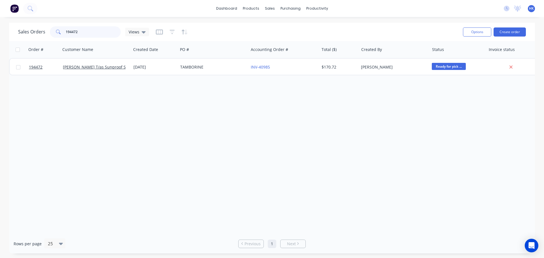
drag, startPoint x: 86, startPoint y: 33, endPoint x: 61, endPoint y: 39, distance: 26.4
click at [61, 39] on div "Sales Orders 194472 Views Options Create order" at bounding box center [272, 32] width 526 height 18
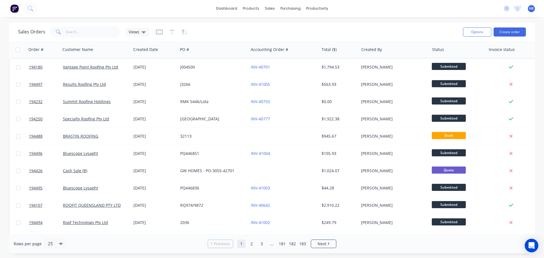
click at [393, 32] on div "Sales Orders Views" at bounding box center [238, 32] width 440 height 14
click at [92, 33] on input "text" at bounding box center [93, 31] width 55 height 11
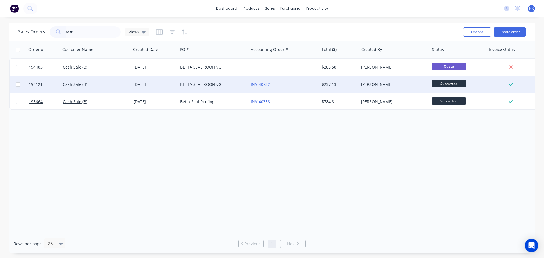
click at [225, 86] on div "BETTA SEAL ROOFING" at bounding box center [211, 85] width 63 height 6
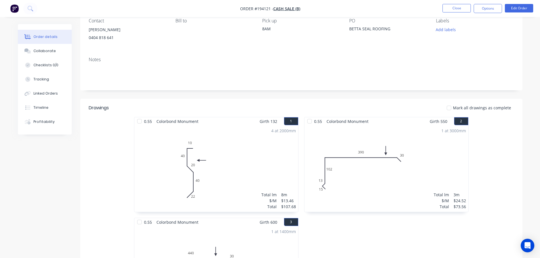
scroll to position [113, 0]
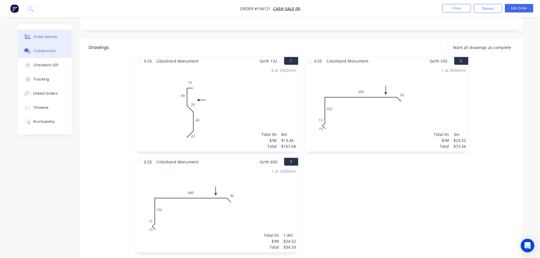
click at [52, 57] on button "Collaborate" at bounding box center [45, 51] width 54 height 14
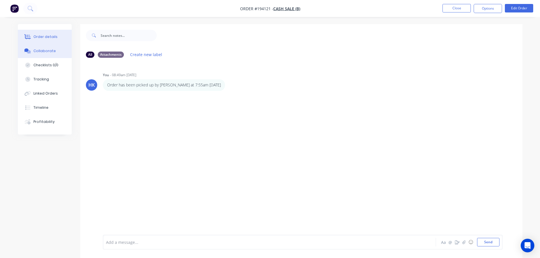
click at [59, 40] on button "Order details" at bounding box center [45, 37] width 54 height 14
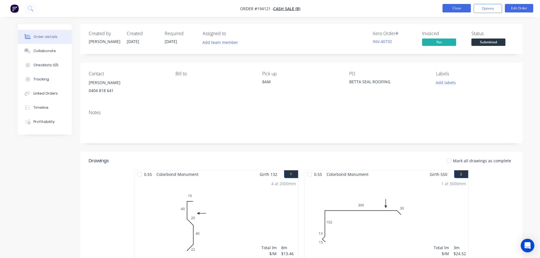
click at [450, 10] on button "Close" at bounding box center [456, 8] width 28 height 9
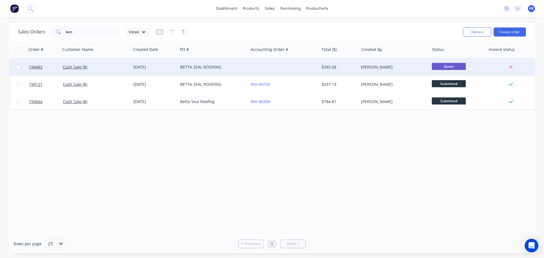
click at [274, 76] on div "194483 Cash Sale (B) 02 Oct 2025 BETTA SEAL ROOFING $285.58 Hayden Craven Quote" at bounding box center [274, 67] width 529 height 17
click at [257, 68] on div at bounding box center [284, 67] width 71 height 17
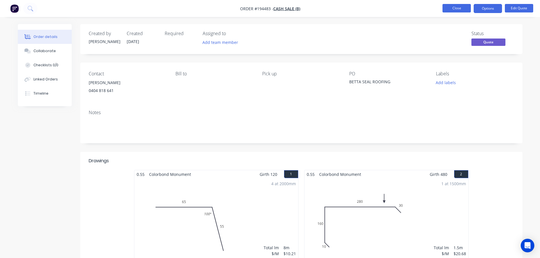
click at [463, 6] on button "Close" at bounding box center [456, 8] width 28 height 9
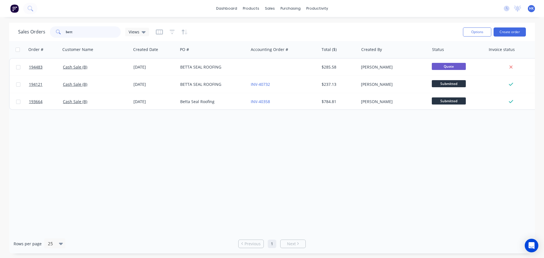
drag, startPoint x: 95, startPoint y: 31, endPoint x: 56, endPoint y: 31, distance: 39.1
click at [56, 31] on div "bett" at bounding box center [85, 31] width 71 height 11
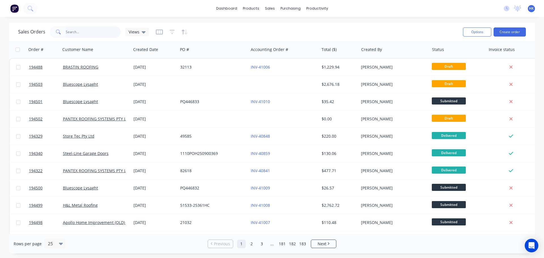
click at [91, 35] on input "text" at bounding box center [93, 31] width 55 height 11
click at [102, 29] on input "text" at bounding box center [93, 31] width 55 height 11
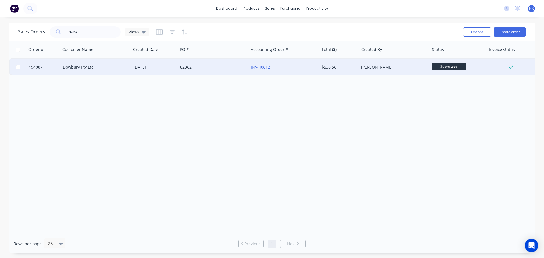
click at [208, 68] on div "82362" at bounding box center [211, 67] width 63 height 6
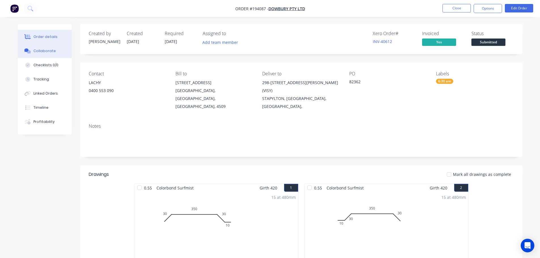
click at [60, 51] on button "Collaborate" at bounding box center [45, 51] width 54 height 14
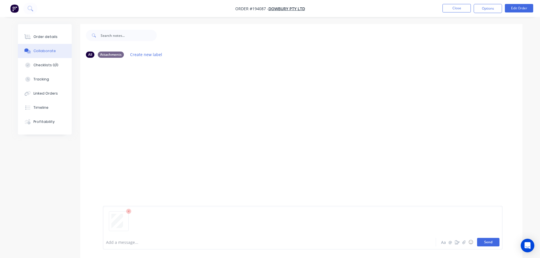
click at [493, 243] on button "Send" at bounding box center [488, 242] width 22 height 9
click at [446, 9] on button "Close" at bounding box center [456, 8] width 28 height 9
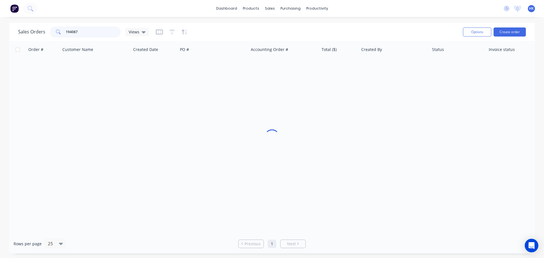
drag, startPoint x: 115, startPoint y: 29, endPoint x: 59, endPoint y: 35, distance: 55.9
click at [60, 35] on div "194087" at bounding box center [85, 31] width 71 height 11
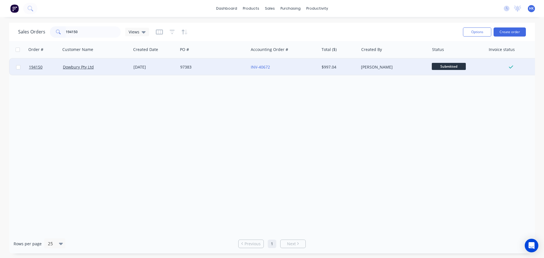
click at [225, 65] on div "97383" at bounding box center [211, 67] width 63 height 6
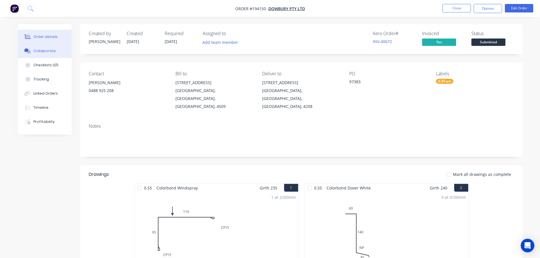
click at [41, 48] on button "Collaborate" at bounding box center [45, 51] width 54 height 14
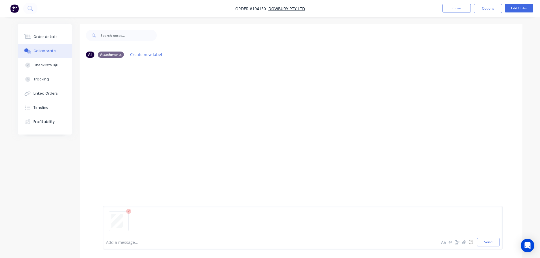
click at [486, 243] on button "Send" at bounding box center [488, 242] width 22 height 9
click at [457, 7] on button "Close" at bounding box center [456, 8] width 28 height 9
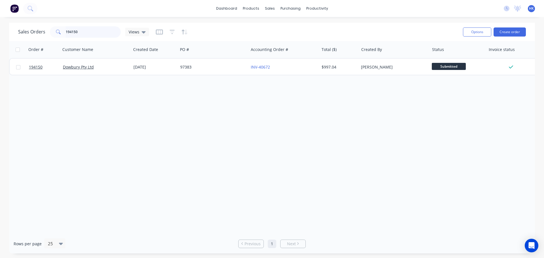
click at [109, 29] on input "194150" at bounding box center [93, 31] width 55 height 11
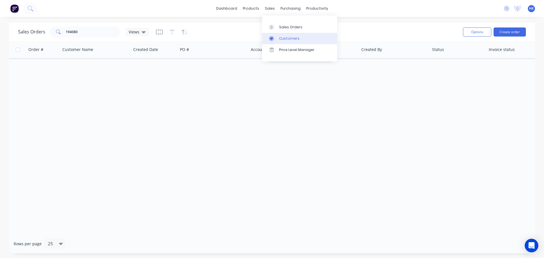
drag, startPoint x: 296, startPoint y: 40, endPoint x: 284, endPoint y: 39, distance: 11.9
click at [296, 40] on div "Customers" at bounding box center [289, 38] width 20 height 5
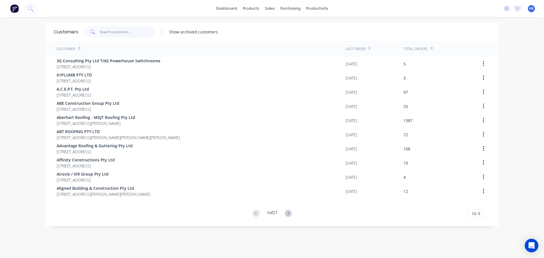
click at [113, 35] on input "text" at bounding box center [127, 31] width 55 height 11
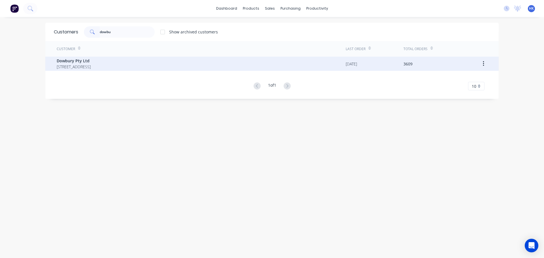
click at [91, 65] on span "3/106 Flinders Parade North Lakes Queensland Australia 4509" at bounding box center [74, 67] width 34 height 6
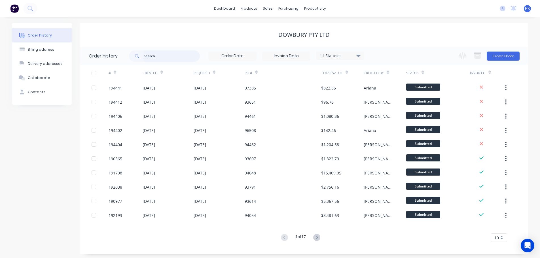
click at [158, 62] on input "text" at bounding box center [172, 55] width 56 height 11
click at [160, 57] on input "text" at bounding box center [172, 55] width 56 height 11
click at [359, 58] on icon at bounding box center [358, 55] width 4 height 7
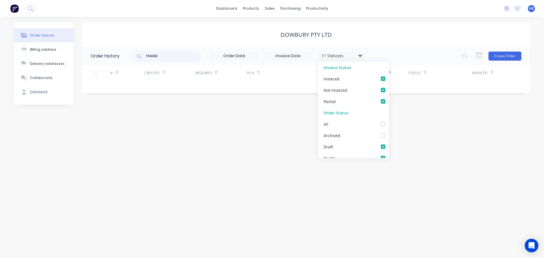
click at [389, 121] on label at bounding box center [389, 121] width 0 height 0
click at [389, 124] on input "checkbox" at bounding box center [391, 123] width 5 height 5
click at [228, 133] on div "Order history Billing address Delivery addresses Collaborate Contacts Dowbury P…" at bounding box center [272, 137] width 544 height 241
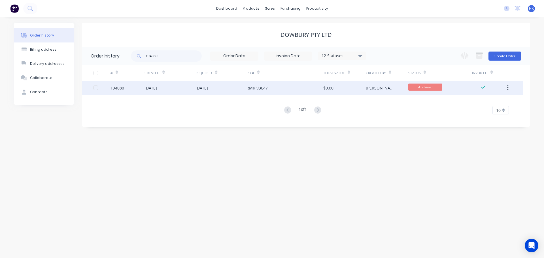
click at [242, 87] on div "30 Sep 2025" at bounding box center [221, 88] width 51 height 14
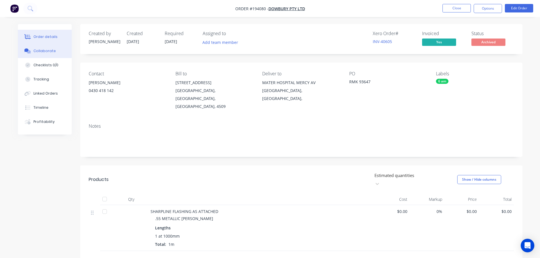
click at [40, 46] on button "Collaborate" at bounding box center [45, 51] width 54 height 14
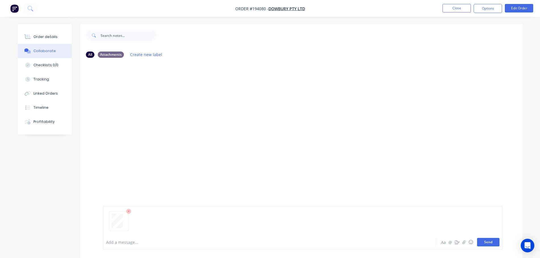
click at [486, 243] on button "Send" at bounding box center [488, 242] width 22 height 9
click at [458, 9] on button "Close" at bounding box center [456, 8] width 28 height 9
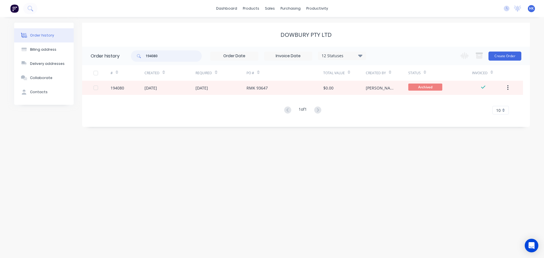
drag, startPoint x: 160, startPoint y: 58, endPoint x: 117, endPoint y: 58, distance: 43.1
click at [117, 58] on header "Order history 194080 12 Statuses Invoice Status Invoiced Not Invoiced Partial O…" at bounding box center [306, 56] width 448 height 18
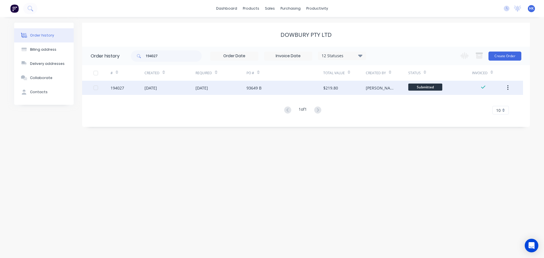
click at [284, 91] on div "93649 B" at bounding box center [285, 88] width 77 height 14
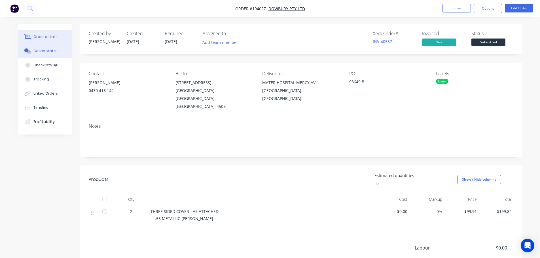
click at [52, 54] on button "Collaborate" at bounding box center [45, 51] width 54 height 14
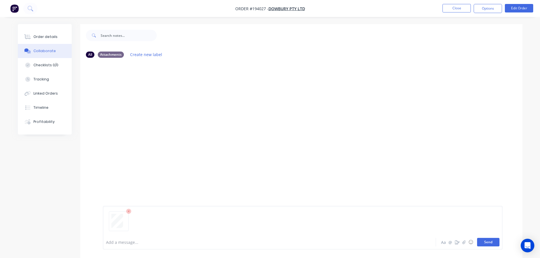
click at [492, 242] on button "Send" at bounding box center [488, 242] width 22 height 9
click at [461, 9] on button "Close" at bounding box center [456, 8] width 28 height 9
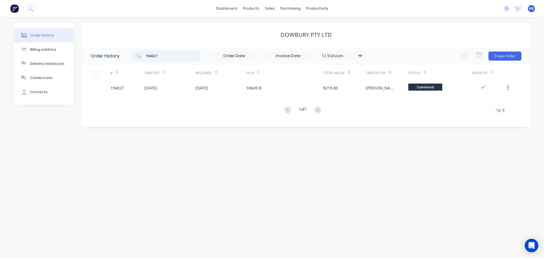
click at [133, 58] on div "194027" at bounding box center [166, 55] width 71 height 11
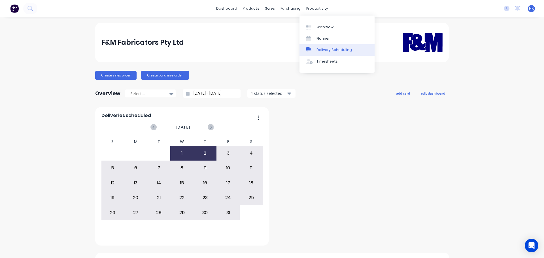
click at [344, 51] on div "Delivery Scheduling" at bounding box center [334, 49] width 35 height 5
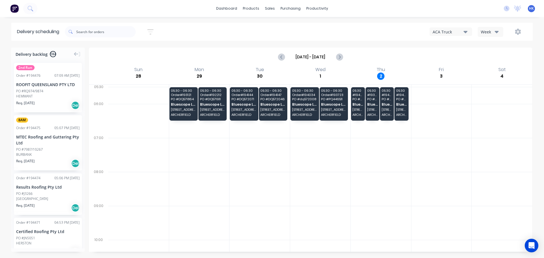
click at [311, 56] on input "Sep 28 - Oct 4" at bounding box center [310, 57] width 50 height 9
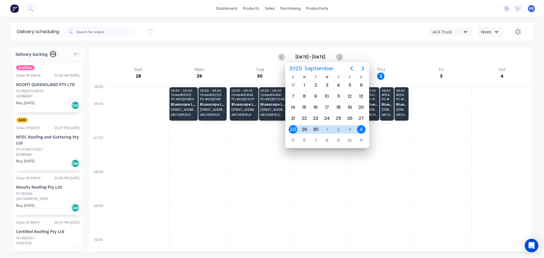
click at [501, 34] on button "Week" at bounding box center [491, 32] width 26 height 10
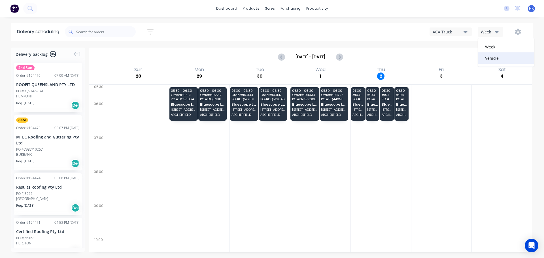
click at [496, 54] on div "Vehicle" at bounding box center [506, 57] width 56 height 11
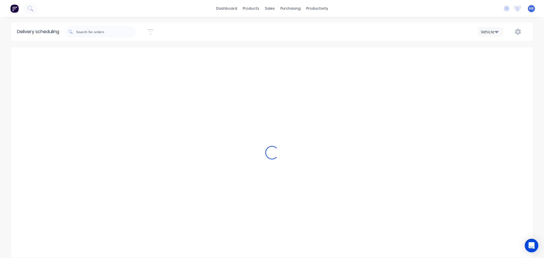
scroll to position [0, 0]
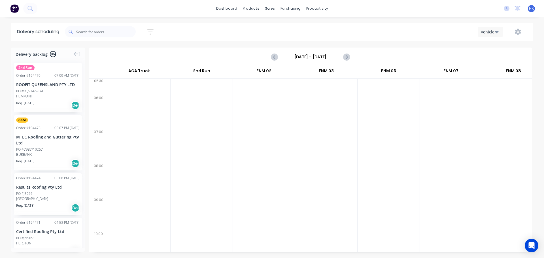
click at [306, 55] on input "Sunday - 28/09/25" at bounding box center [311, 57] width 56 height 9
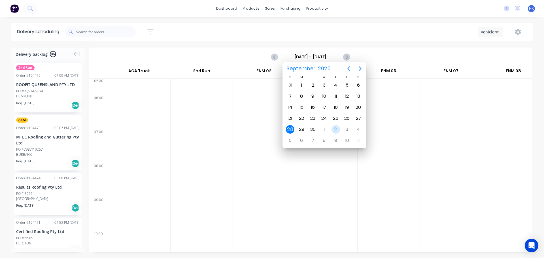
click at [338, 130] on div "2" at bounding box center [336, 129] width 9 height 9
type input "Thursday - 02/10/25"
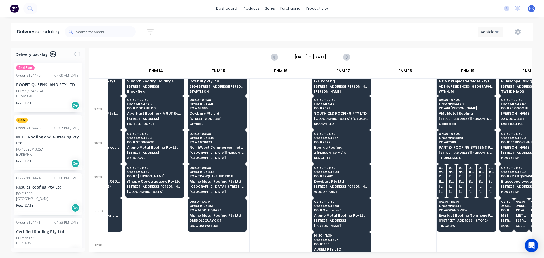
scroll to position [28, 669]
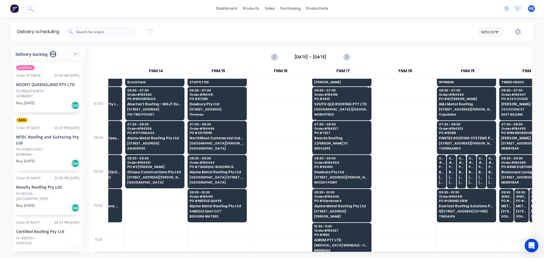
click at [335, 116] on span "MORAYFIELD" at bounding box center [341, 114] width 55 height 3
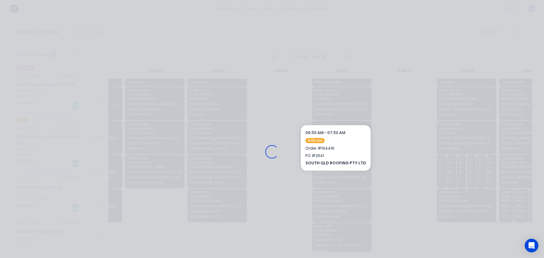
click at [331, 100] on div "Loading..." at bounding box center [271, 152] width 453 height 258
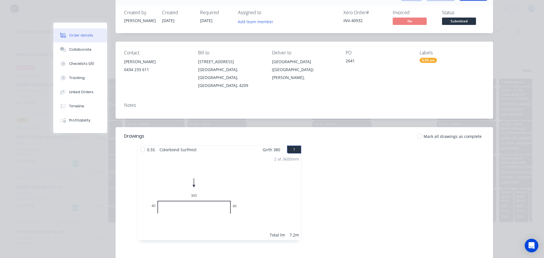
scroll to position [0, 0]
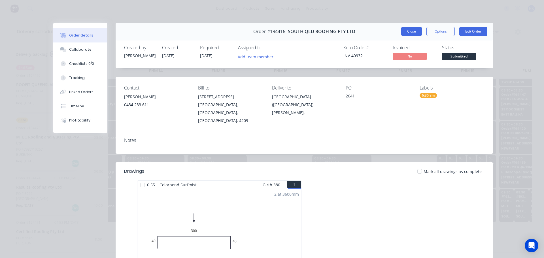
click at [407, 29] on button "Close" at bounding box center [411, 31] width 21 height 9
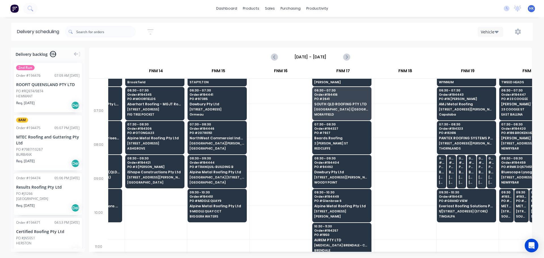
scroll to position [0, 669]
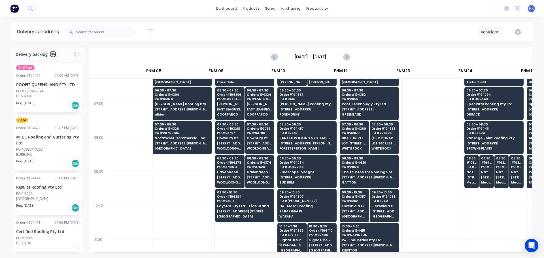
scroll to position [28, 360]
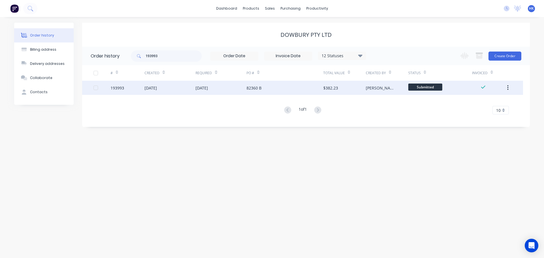
click at [247, 94] on div "82360 B" at bounding box center [285, 88] width 77 height 14
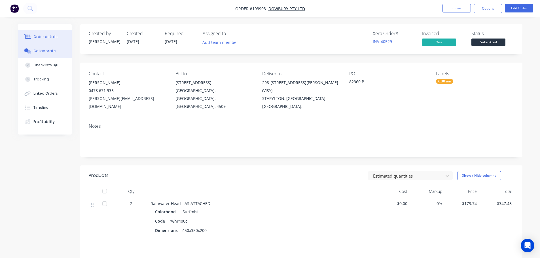
click at [43, 47] on button "Collaborate" at bounding box center [45, 51] width 54 height 14
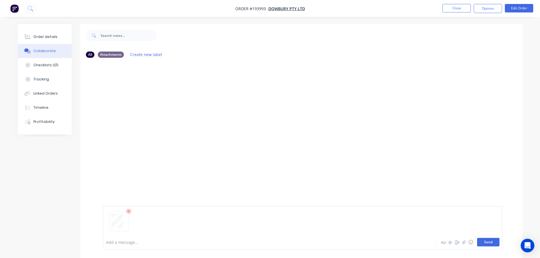
click at [488, 241] on button "Send" at bounding box center [488, 242] width 22 height 9
click at [461, 11] on button "Close" at bounding box center [456, 8] width 28 height 9
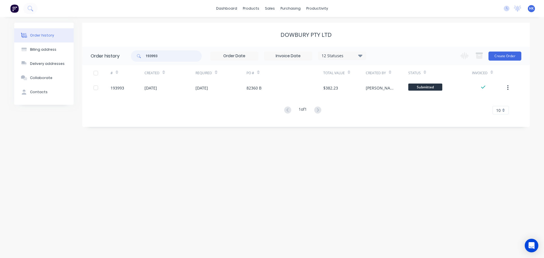
drag, startPoint x: 184, startPoint y: 60, endPoint x: 138, endPoint y: 59, distance: 46.5
click at [138, 59] on div "193993" at bounding box center [166, 55] width 71 height 11
click at [282, 29] on link "Purchase Orders" at bounding box center [314, 26] width 75 height 11
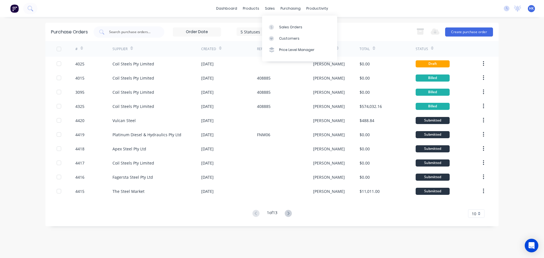
click at [275, 27] on div at bounding box center [273, 27] width 9 height 5
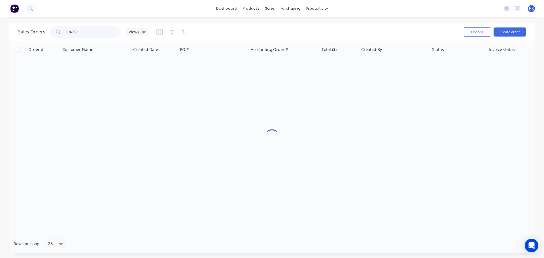
drag, startPoint x: 103, startPoint y: 33, endPoint x: 66, endPoint y: 34, distance: 36.3
click at [66, 34] on input "194080" at bounding box center [93, 31] width 55 height 11
type input "194113"
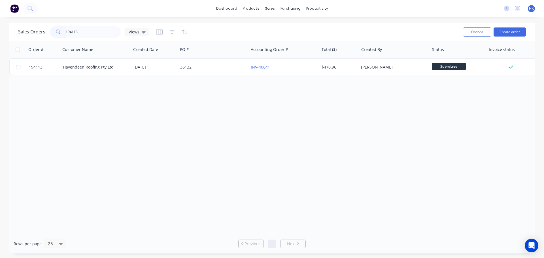
click at [202, 75] on div "Order # Customer Name Created Date PO # Accounting Order # Total ($) Created By…" at bounding box center [272, 137] width 526 height 193
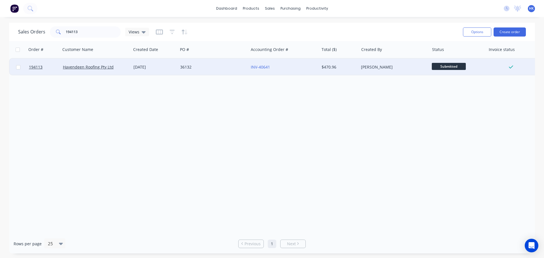
click at [201, 63] on div "36132" at bounding box center [213, 67] width 71 height 17
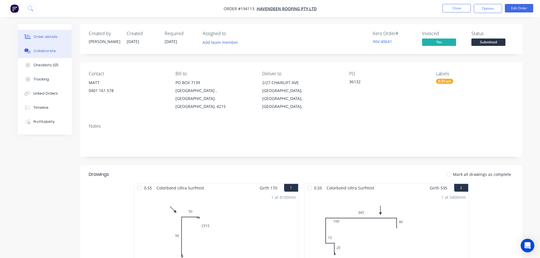
click at [52, 51] on div "Collaborate" at bounding box center [44, 50] width 22 height 5
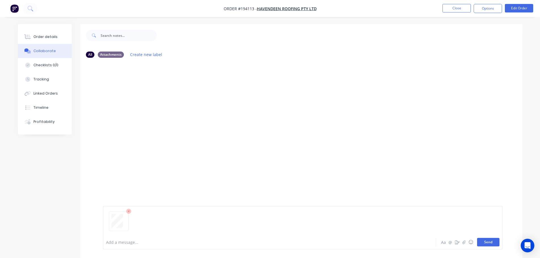
click at [485, 240] on button "Send" at bounding box center [488, 242] width 22 height 9
click at [458, 9] on button "Close" at bounding box center [456, 8] width 28 height 9
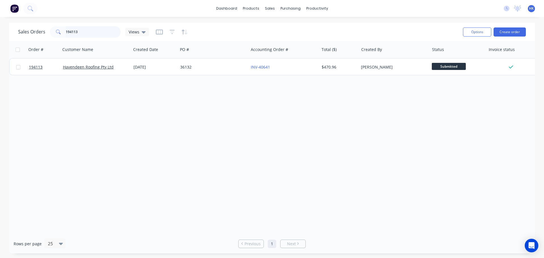
click at [99, 32] on input "194113" at bounding box center [93, 31] width 55 height 11
click at [69, 31] on input "194113" at bounding box center [93, 31] width 55 height 11
click at [83, 33] on input "194113" at bounding box center [93, 31] width 55 height 11
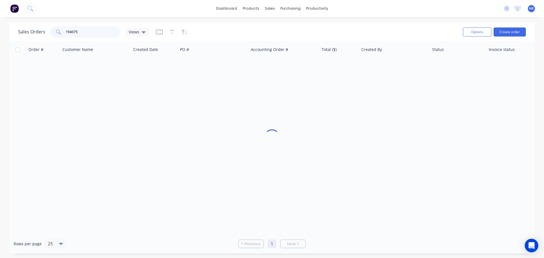
type input "194075"
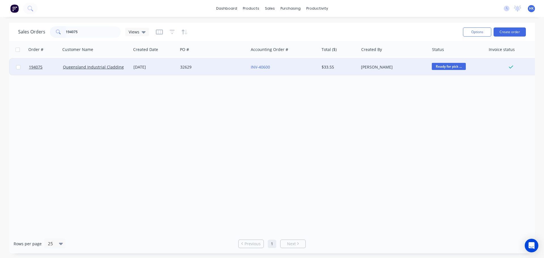
click at [202, 70] on div "32629" at bounding box center [213, 67] width 71 height 17
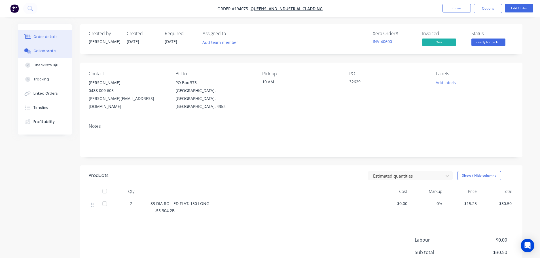
click at [63, 51] on button "Collaborate" at bounding box center [45, 51] width 54 height 14
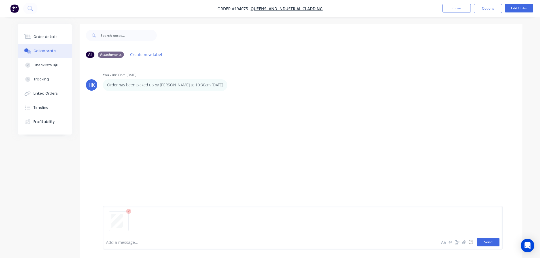
click at [497, 246] on button "Send" at bounding box center [488, 242] width 22 height 9
click at [450, 10] on button "Close" at bounding box center [456, 8] width 28 height 9
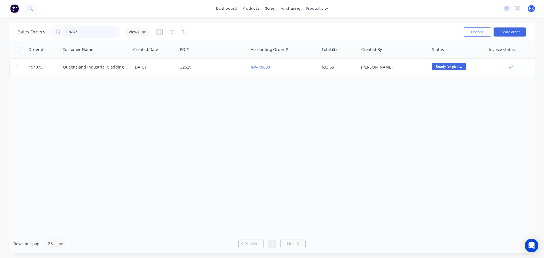
click at [95, 33] on input "194075" at bounding box center [93, 31] width 55 height 11
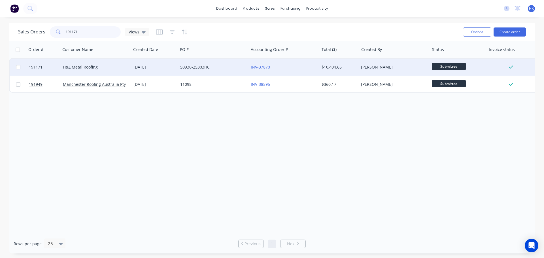
type input "191171"
click at [229, 72] on div "50930-25303HC" at bounding box center [213, 67] width 71 height 17
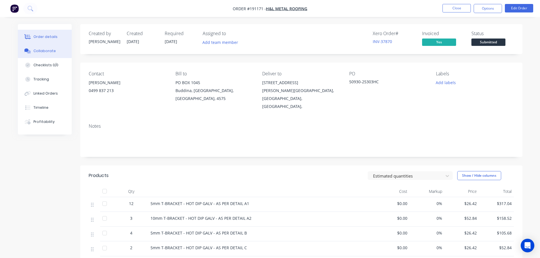
click at [48, 52] on div "Collaborate" at bounding box center [44, 50] width 22 height 5
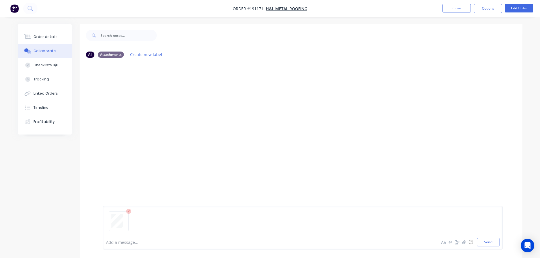
drag, startPoint x: 493, startPoint y: 240, endPoint x: 478, endPoint y: 53, distance: 188.2
click at [493, 239] on button "Send" at bounding box center [488, 242] width 22 height 9
click at [464, 7] on button "Close" at bounding box center [456, 8] width 28 height 9
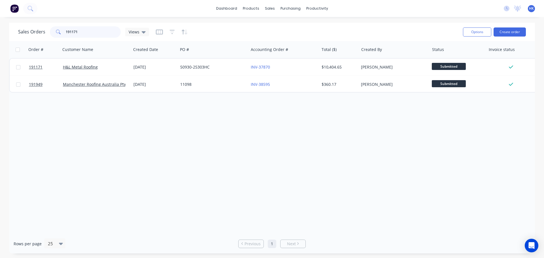
drag, startPoint x: 93, startPoint y: 31, endPoint x: 58, endPoint y: 32, distance: 35.2
click at [58, 32] on div "191171" at bounding box center [85, 31] width 71 height 11
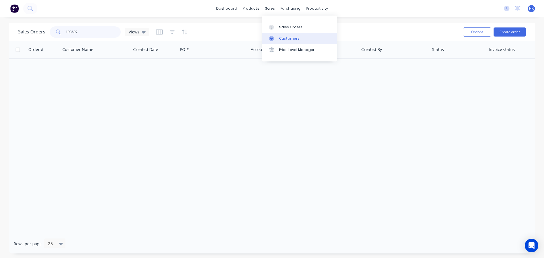
type input "193692"
click at [287, 41] on link "Customers" at bounding box center [299, 38] width 75 height 11
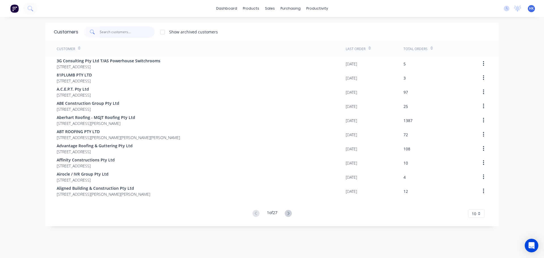
click at [105, 31] on input "text" at bounding box center [127, 31] width 55 height 11
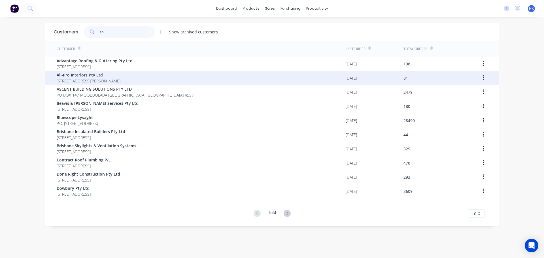
type input "s"
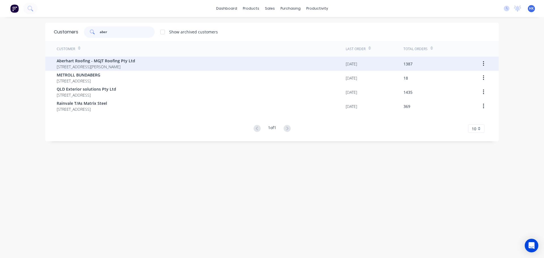
type input "aber"
click at [130, 62] on span "Aberhart Roofing - MGJT Roofing Pty Ltd" at bounding box center [96, 61] width 79 height 6
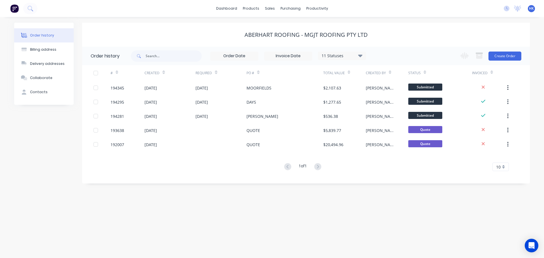
click at [354, 53] on div "11 Statuses" at bounding box center [342, 56] width 48 height 6
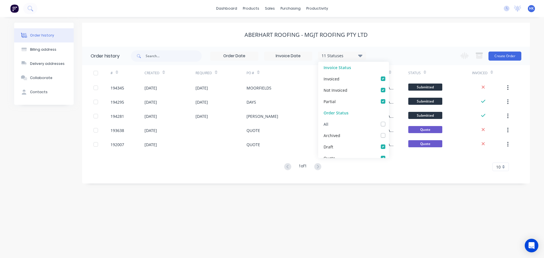
click at [378, 122] on div "All" at bounding box center [353, 123] width 71 height 11
click at [389, 121] on label at bounding box center [389, 121] width 0 height 0
click at [389, 124] on input "checkbox" at bounding box center [391, 123] width 5 height 5
checkbox input "true"
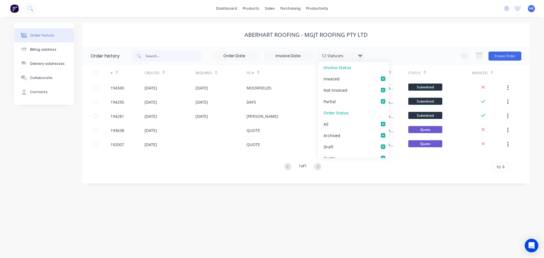
click at [164, 63] on div "12 Statuses Invoice Status Invoiced Not Invoiced Partial Order Status All Archi…" at bounding box center [248, 56] width 235 height 18
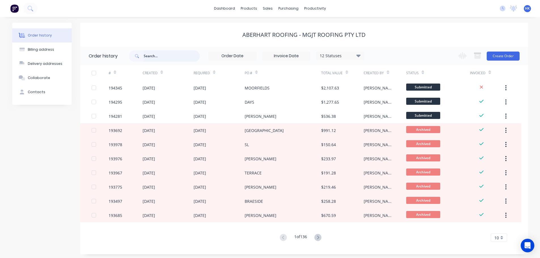
click at [164, 55] on input "text" at bounding box center [172, 55] width 56 height 11
type input "193692"
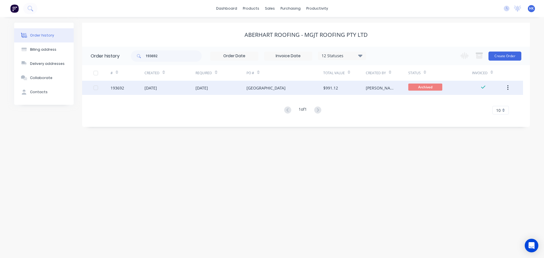
click at [219, 83] on div "26 Sep 2025" at bounding box center [221, 88] width 51 height 14
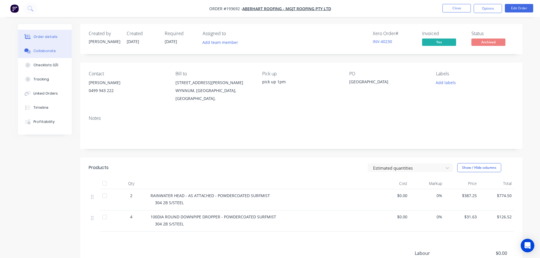
click at [56, 50] on button "Collaborate" at bounding box center [45, 51] width 54 height 14
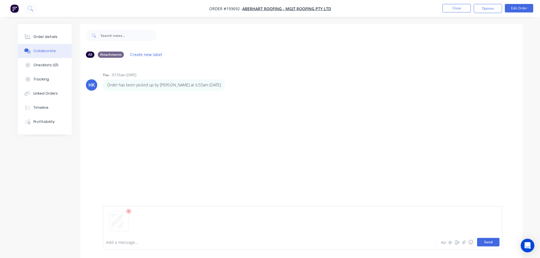
click at [488, 245] on button "Send" at bounding box center [488, 242] width 22 height 9
click at [462, 12] on button "Close" at bounding box center [456, 8] width 28 height 9
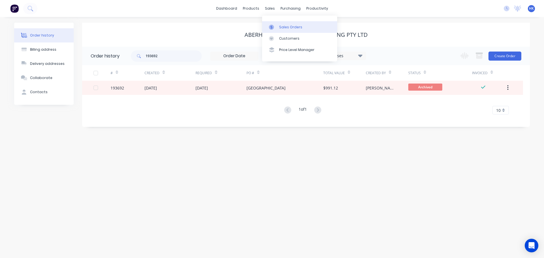
click at [284, 27] on div "Sales Orders" at bounding box center [290, 27] width 23 height 5
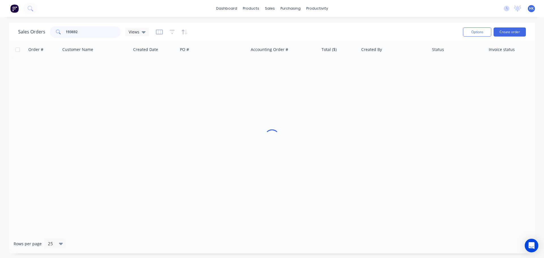
click at [54, 35] on div "193692" at bounding box center [85, 31] width 71 height 11
type input "193656"
click at [230, 65] on div "8034" at bounding box center [211, 67] width 63 height 6
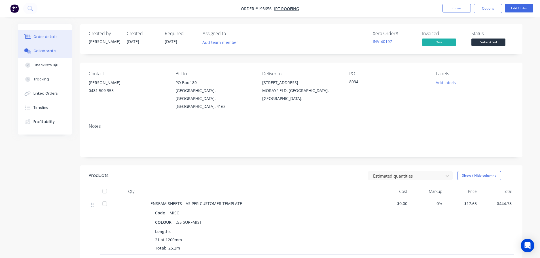
click at [39, 53] on div "Collaborate" at bounding box center [44, 50] width 22 height 5
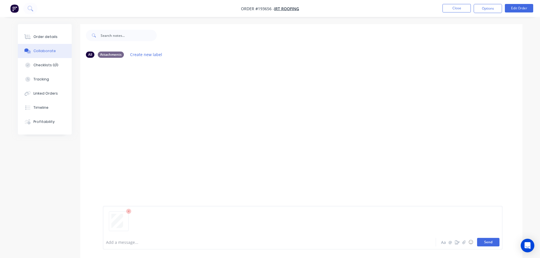
click at [487, 245] on button "Send" at bounding box center [488, 242] width 22 height 9
click at [457, 10] on button "Close" at bounding box center [456, 8] width 28 height 9
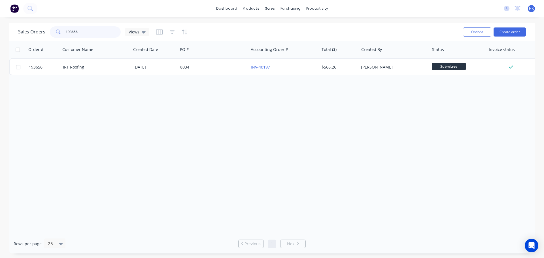
drag, startPoint x: 100, startPoint y: 33, endPoint x: 60, endPoint y: 33, distance: 40.0
click at [60, 33] on div "193656" at bounding box center [85, 31] width 71 height 11
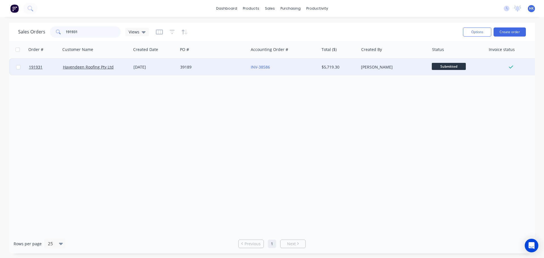
type input "191931"
click at [191, 63] on div "39189" at bounding box center [213, 67] width 71 height 17
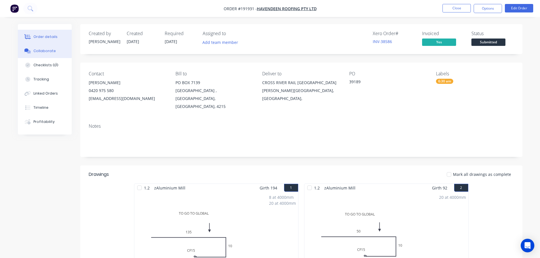
click at [41, 47] on button "Collaborate" at bounding box center [45, 51] width 54 height 14
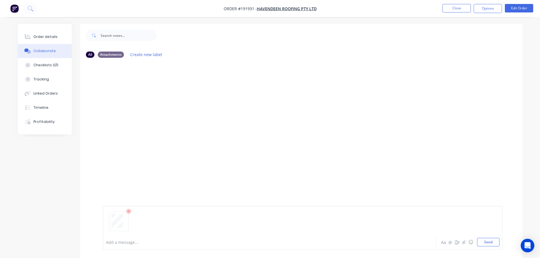
click at [489, 241] on button "Send" at bounding box center [488, 242] width 22 height 9
click at [458, 11] on button "Close" at bounding box center [456, 8] width 28 height 9
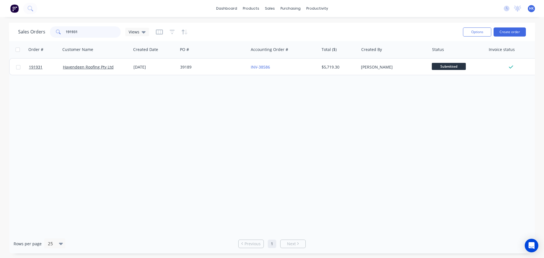
drag, startPoint x: 89, startPoint y: 33, endPoint x: 56, endPoint y: 35, distance: 33.5
click at [56, 35] on div "191931" at bounding box center [85, 31] width 71 height 11
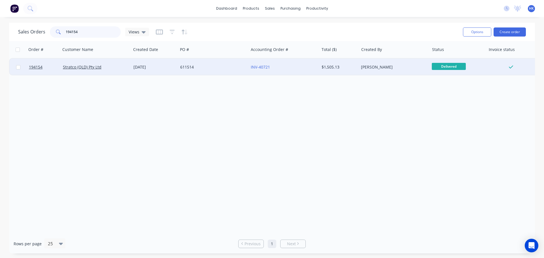
type input "194154"
click at [195, 71] on div "611514" at bounding box center [213, 67] width 71 height 17
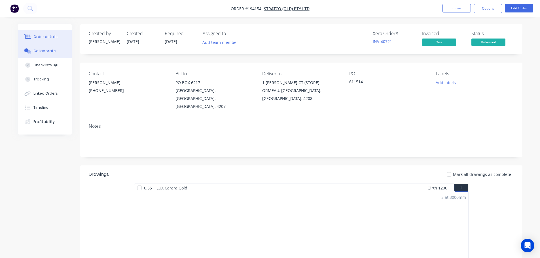
click at [42, 53] on div "Collaborate" at bounding box center [44, 50] width 22 height 5
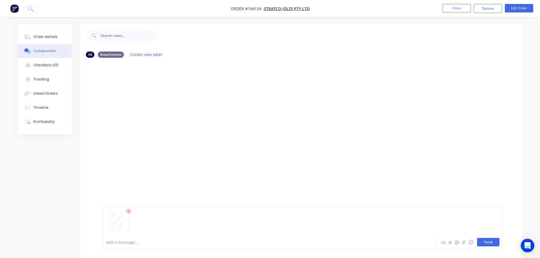
click at [490, 245] on button "Send" at bounding box center [488, 242] width 22 height 9
click at [450, 8] on button "Close" at bounding box center [456, 8] width 28 height 9
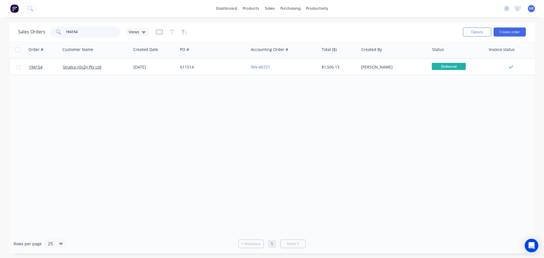
drag, startPoint x: 87, startPoint y: 35, endPoint x: 28, endPoint y: 40, distance: 59.4
click at [28, 40] on div "Sales Orders 194154 Views Options Create order" at bounding box center [272, 32] width 526 height 18
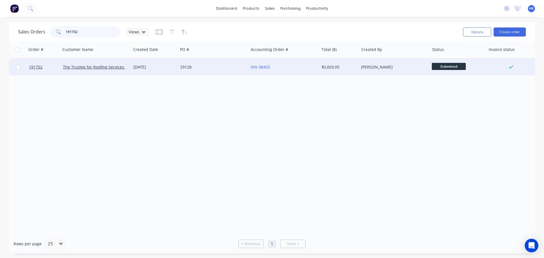
type input "191752"
click at [209, 70] on div "29128" at bounding box center [213, 67] width 71 height 17
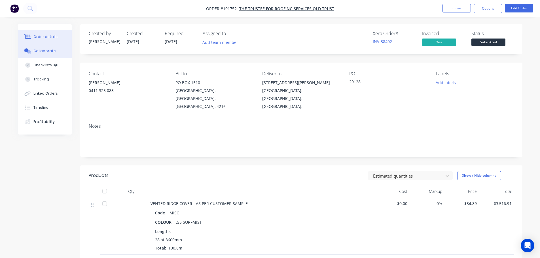
click at [48, 48] on button "Collaborate" at bounding box center [45, 51] width 54 height 14
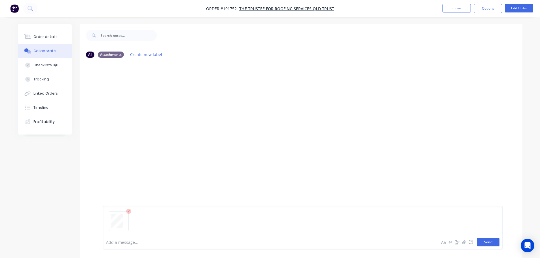
click at [495, 244] on button "Send" at bounding box center [488, 242] width 22 height 9
drag, startPoint x: 456, startPoint y: 4, endPoint x: 533, endPoint y: 26, distance: 80.7
click at [456, 4] on nav "Order #191752 - The Trustee for Roofing Services QLD Trust Close Options Edit O…" at bounding box center [270, 8] width 540 height 17
click at [447, 9] on button "Close" at bounding box center [456, 8] width 28 height 9
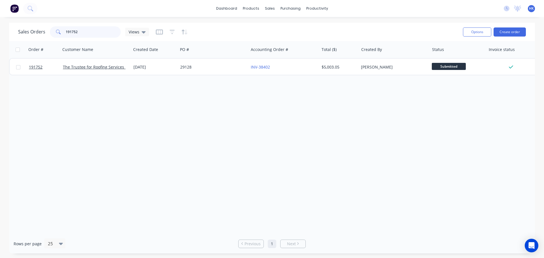
drag, startPoint x: 69, startPoint y: 35, endPoint x: 65, endPoint y: 36, distance: 4.3
click at [65, 36] on div "191752" at bounding box center [85, 31] width 71 height 11
type input "194103"
click at [191, 79] on div "Order # Customer Name Created Date PO # Accounting Order # Total ($) Created By…" at bounding box center [272, 137] width 526 height 193
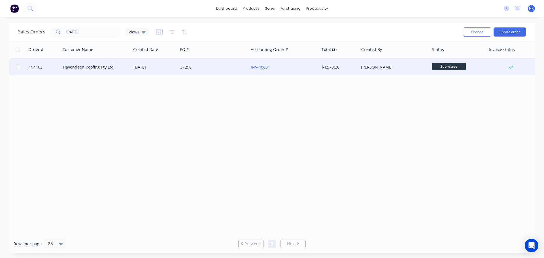
click at [197, 71] on div "37298" at bounding box center [213, 67] width 71 height 17
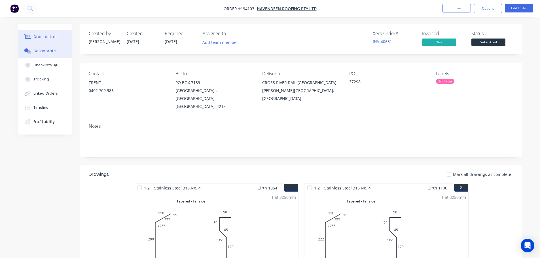
click at [58, 47] on button "Collaborate" at bounding box center [45, 51] width 54 height 14
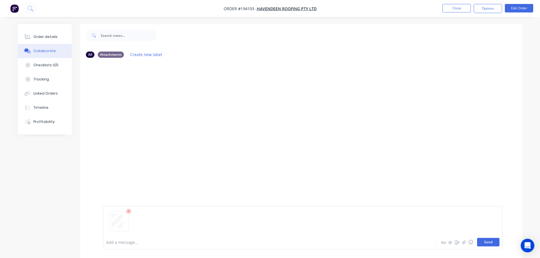
click at [487, 241] on button "Send" at bounding box center [488, 242] width 22 height 9
click at [457, 10] on button "Close" at bounding box center [456, 8] width 28 height 9
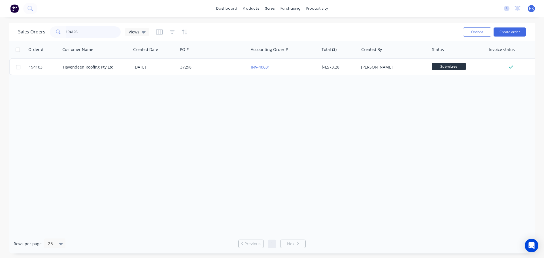
drag, startPoint x: 89, startPoint y: 32, endPoint x: 44, endPoint y: 40, distance: 46.0
click at [44, 40] on div "Sales Orders 194103 Views Options Create order" at bounding box center [272, 32] width 526 height 18
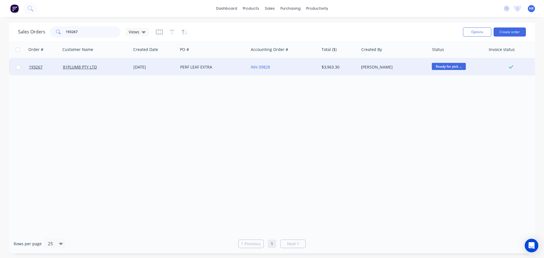
type input "193267"
click at [157, 64] on div "19 Sep 2025" at bounding box center [154, 67] width 47 height 17
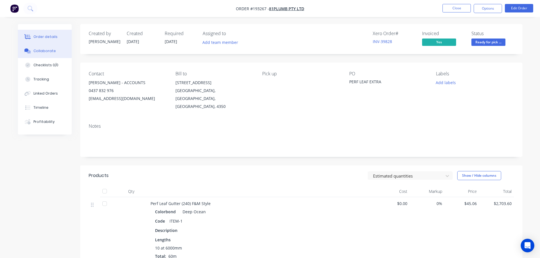
click at [53, 53] on div "Collaborate" at bounding box center [44, 50] width 22 height 5
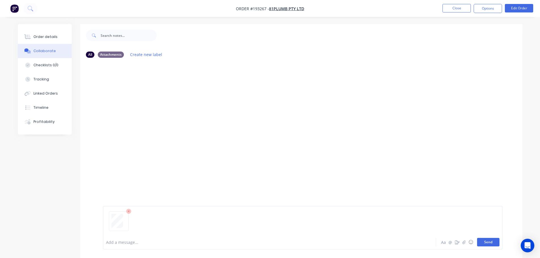
click at [493, 242] on button "Send" at bounding box center [488, 242] width 22 height 9
click at [460, 7] on button "Close" at bounding box center [456, 8] width 28 height 9
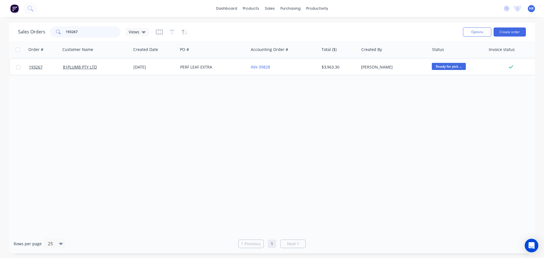
drag, startPoint x: 84, startPoint y: 31, endPoint x: 60, endPoint y: 34, distance: 24.3
click at [60, 34] on div "193267" at bounding box center [85, 31] width 71 height 11
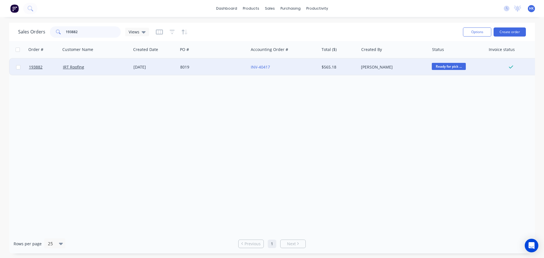
type input "193882"
click at [144, 62] on div "25 Sep 2025" at bounding box center [154, 67] width 47 height 17
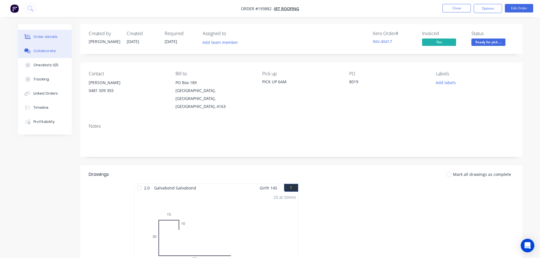
click at [44, 56] on button "Collaborate" at bounding box center [45, 51] width 54 height 14
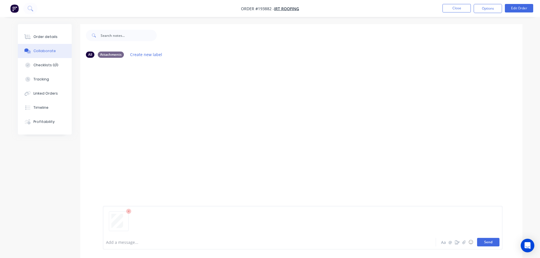
click at [489, 244] on button "Send" at bounding box center [488, 242] width 22 height 9
click at [462, 11] on button "Close" at bounding box center [456, 8] width 28 height 9
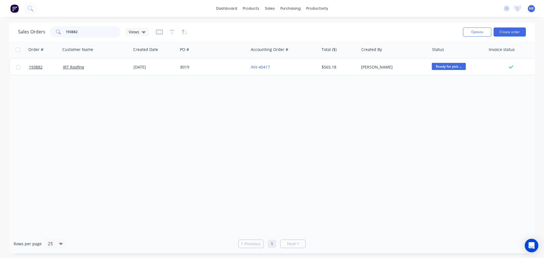
drag, startPoint x: 99, startPoint y: 31, endPoint x: 51, endPoint y: 31, distance: 47.9
click at [51, 31] on div "193882" at bounding box center [85, 31] width 71 height 11
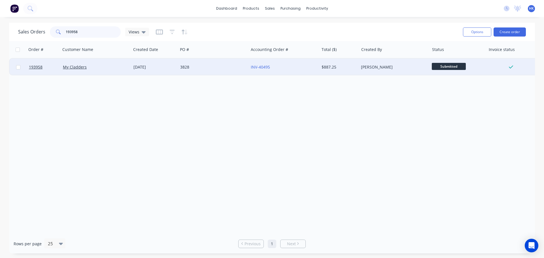
type input "193958"
click at [215, 64] on div "3828" at bounding box center [213, 67] width 71 height 17
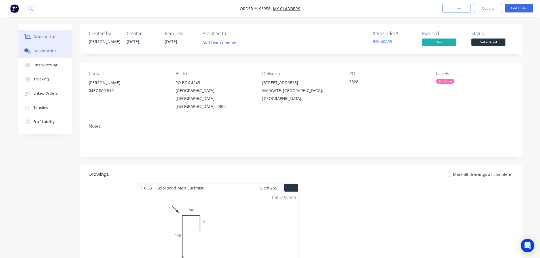
click at [56, 54] on button "Collaborate" at bounding box center [45, 51] width 54 height 14
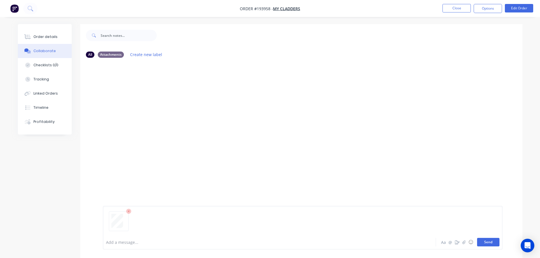
click at [486, 242] on button "Send" at bounding box center [488, 242] width 22 height 9
click at [460, 8] on button "Close" at bounding box center [456, 8] width 28 height 9
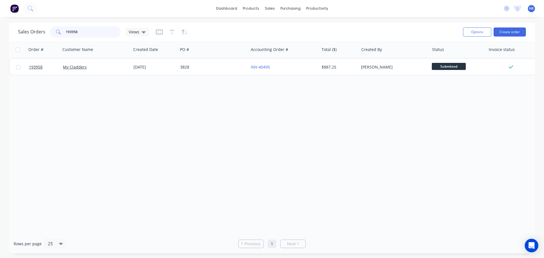
drag, startPoint x: 94, startPoint y: 33, endPoint x: 62, endPoint y: 37, distance: 32.9
click at [62, 37] on div "193958" at bounding box center [85, 31] width 71 height 11
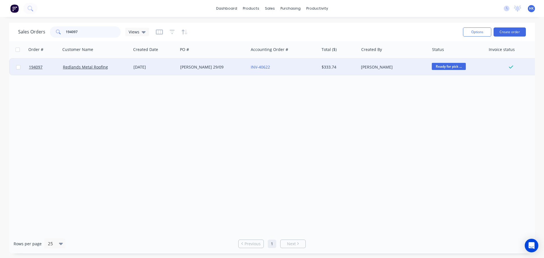
type input "194097"
click at [150, 62] on div "29 Sep 2025" at bounding box center [154, 67] width 47 height 17
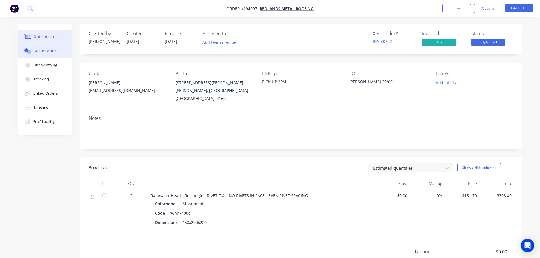
click at [32, 54] on button "Collaborate" at bounding box center [45, 51] width 54 height 14
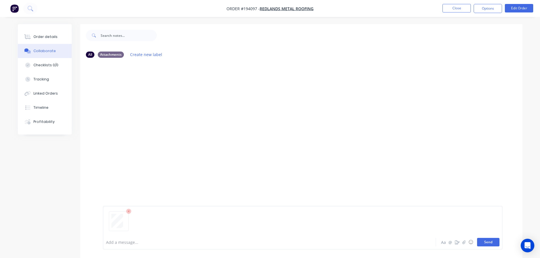
click at [488, 245] on button "Send" at bounding box center [488, 242] width 22 height 9
click at [456, 10] on button "Close" at bounding box center [456, 8] width 28 height 9
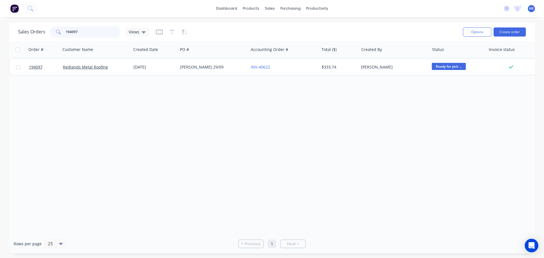
drag, startPoint x: 101, startPoint y: 34, endPoint x: 56, endPoint y: 34, distance: 45.1
click at [56, 34] on div "194097" at bounding box center [85, 31] width 71 height 11
type input "194126"
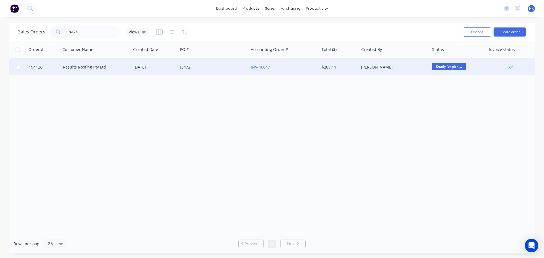
click at [196, 68] on div "J3472" at bounding box center [211, 67] width 63 height 6
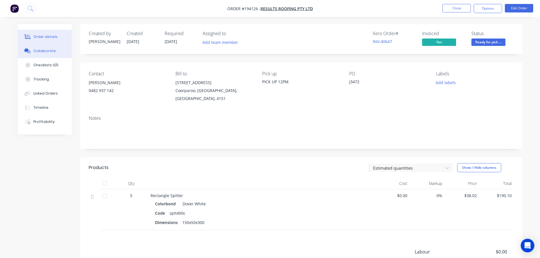
click at [39, 54] on button "Collaborate" at bounding box center [45, 51] width 54 height 14
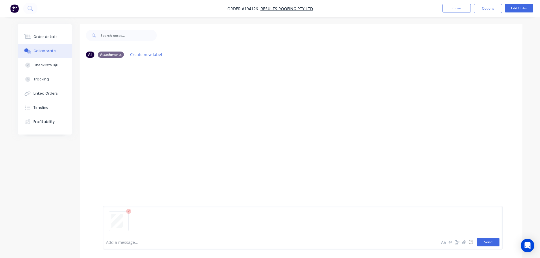
click at [491, 242] on button "Send" at bounding box center [488, 242] width 22 height 9
click at [461, 9] on button "Close" at bounding box center [456, 8] width 28 height 9
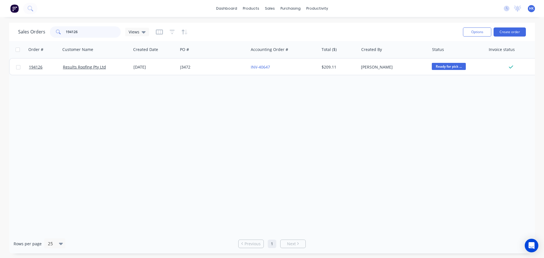
drag, startPoint x: 88, startPoint y: 30, endPoint x: 28, endPoint y: 35, distance: 59.7
click at [28, 35] on div "Sales Orders 194126 Views" at bounding box center [83, 31] width 131 height 11
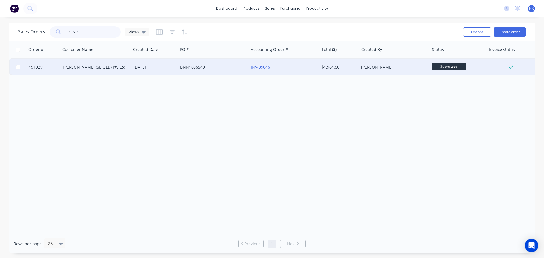
type input "191929"
click at [215, 65] on div "BNN1036540" at bounding box center [211, 67] width 63 height 6
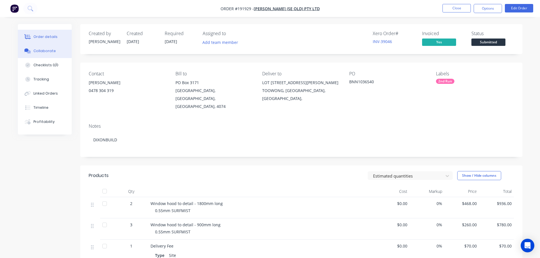
click at [37, 52] on div "Collaborate" at bounding box center [44, 50] width 22 height 5
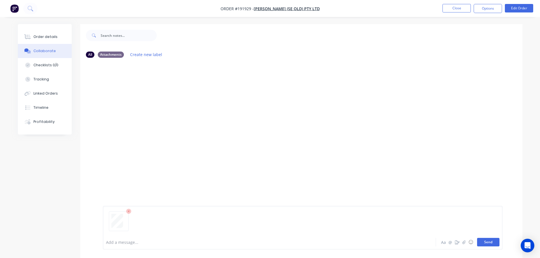
click at [489, 242] on button "Send" at bounding box center [488, 242] width 22 height 9
click at [460, 7] on button "Close" at bounding box center [456, 8] width 28 height 9
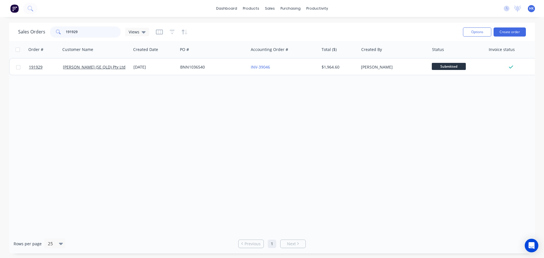
drag, startPoint x: 105, startPoint y: 30, endPoint x: 53, endPoint y: 36, distance: 52.2
click at [53, 36] on div "191929" at bounding box center [85, 31] width 71 height 11
type input "193761"
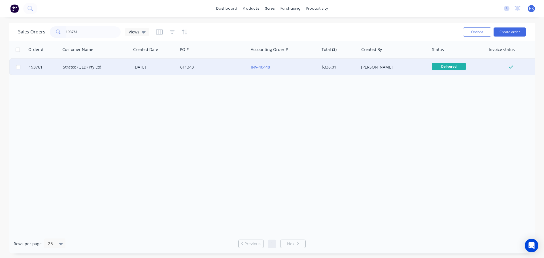
click at [194, 73] on div "611343" at bounding box center [213, 67] width 71 height 17
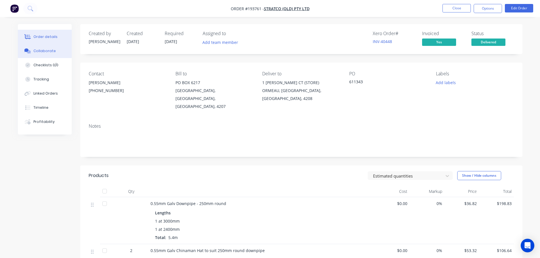
click at [37, 48] on div "Collaborate" at bounding box center [44, 50] width 22 height 5
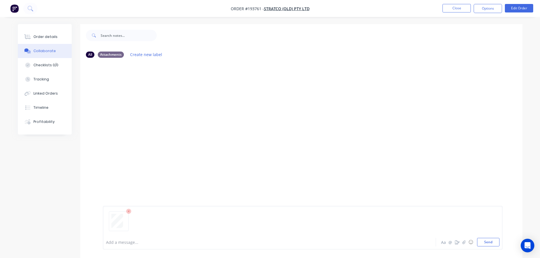
click at [489, 237] on div at bounding box center [302, 223] width 393 height 29
click at [489, 241] on button "Send" at bounding box center [488, 242] width 22 height 9
click at [461, 8] on button "Close" at bounding box center [456, 8] width 28 height 9
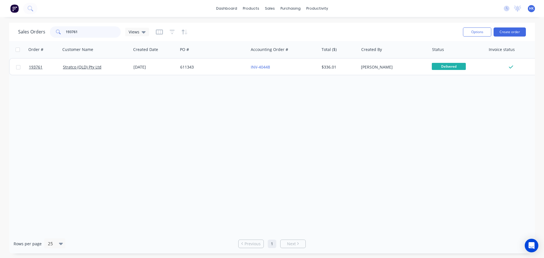
drag, startPoint x: 94, startPoint y: 34, endPoint x: 52, endPoint y: 39, distance: 42.8
click at [52, 39] on div "Sales Orders 193761 Views" at bounding box center [238, 32] width 440 height 14
type input "193847"
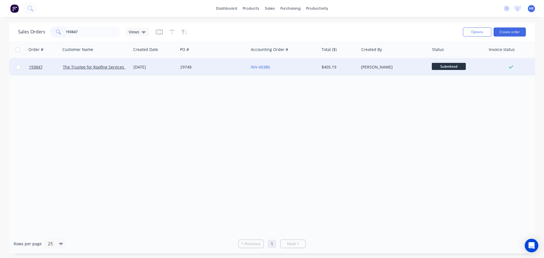
click at [210, 65] on div "29748" at bounding box center [211, 67] width 63 height 6
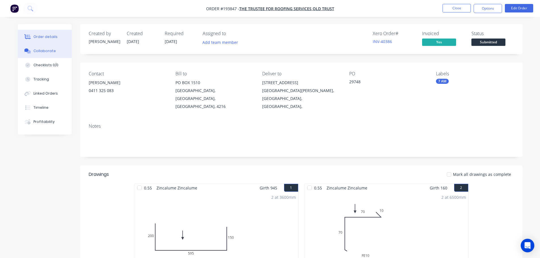
click at [46, 52] on div "Collaborate" at bounding box center [44, 50] width 22 height 5
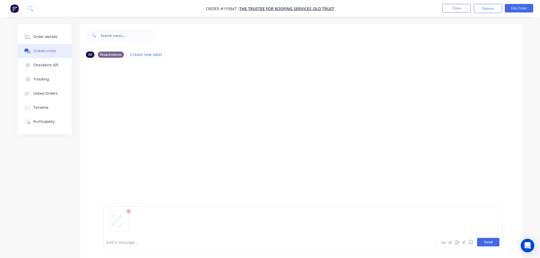
click at [492, 243] on button "Send" at bounding box center [488, 242] width 22 height 9
click at [468, 10] on button "Close" at bounding box center [456, 8] width 28 height 9
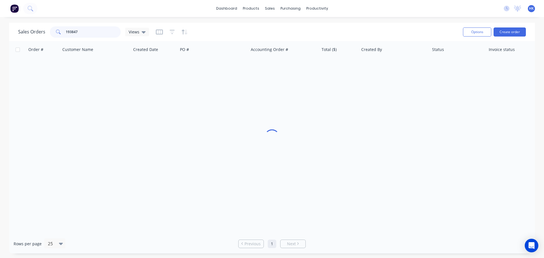
drag, startPoint x: 89, startPoint y: 33, endPoint x: 67, endPoint y: 33, distance: 21.3
click at [67, 33] on input "193847" at bounding box center [93, 31] width 55 height 11
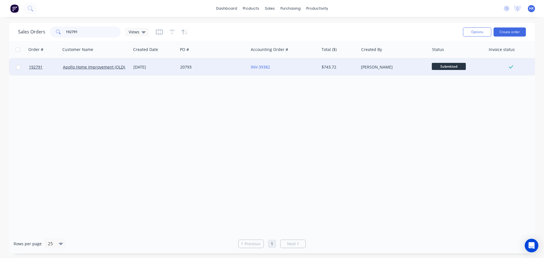
type input "192791"
click at [161, 68] on div "15 Sep 2025" at bounding box center [154, 67] width 42 height 6
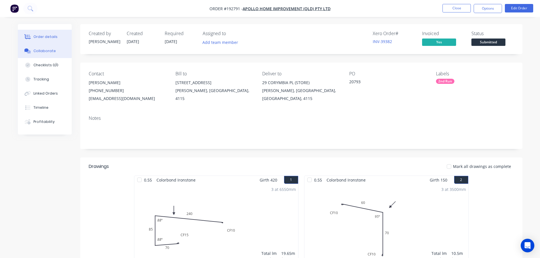
click at [40, 50] on div "Collaborate" at bounding box center [44, 50] width 22 height 5
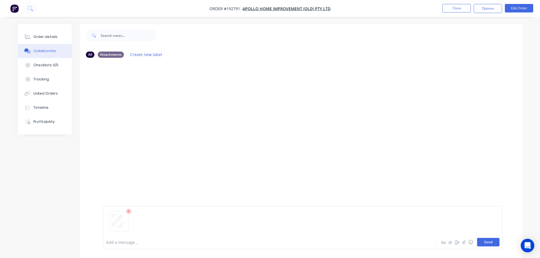
click at [491, 245] on button "Send" at bounding box center [488, 242] width 22 height 9
click at [458, 9] on button "Close" at bounding box center [456, 8] width 28 height 9
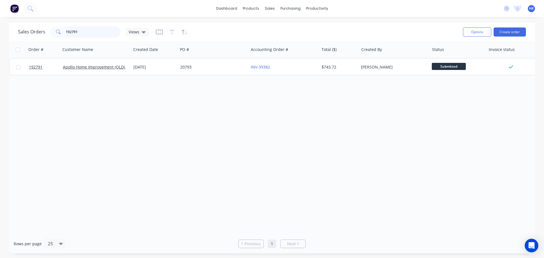
click at [99, 33] on input "192791" at bounding box center [93, 31] width 55 height 11
type input "190374"
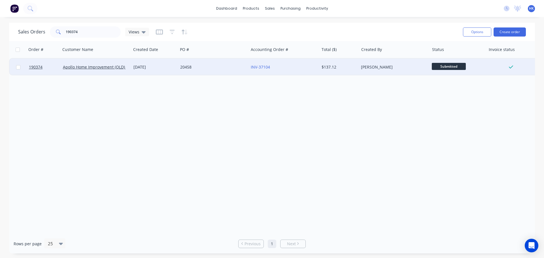
click at [223, 71] on div "20458" at bounding box center [213, 67] width 71 height 17
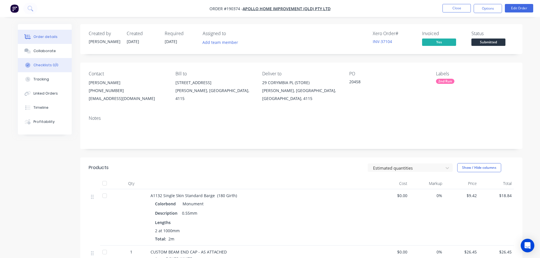
click at [31, 58] on button "Checklists 0/0" at bounding box center [45, 65] width 54 height 14
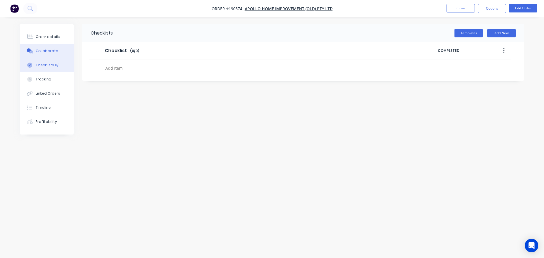
click at [30, 48] on button "Collaborate" at bounding box center [47, 51] width 54 height 14
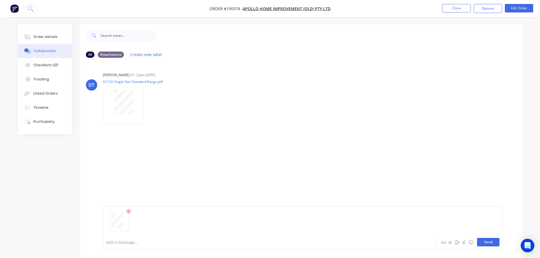
click at [484, 246] on button "Send" at bounding box center [488, 242] width 22 height 9
click at [453, 11] on button "Close" at bounding box center [456, 8] width 28 height 9
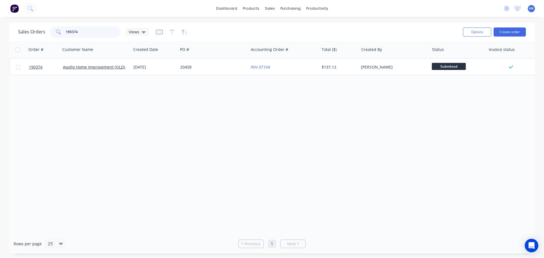
drag, startPoint x: 90, startPoint y: 30, endPoint x: 48, endPoint y: 34, distance: 42.1
click at [48, 34] on div "Sales Orders 190374 Views" at bounding box center [83, 31] width 131 height 11
type input "192691"
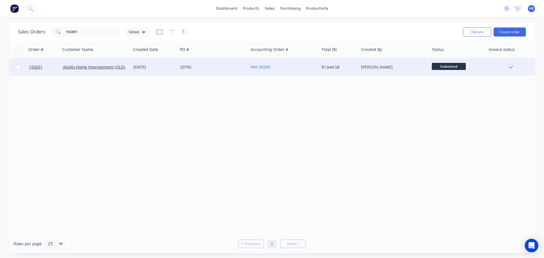
click at [217, 63] on div "20765" at bounding box center [213, 67] width 71 height 17
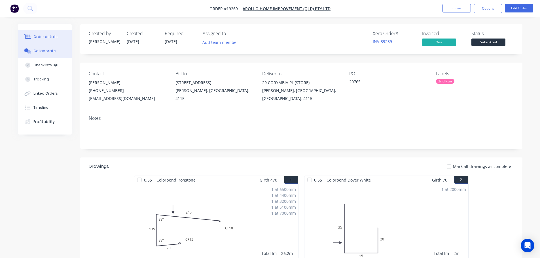
click at [46, 50] on div "Collaborate" at bounding box center [44, 50] width 22 height 5
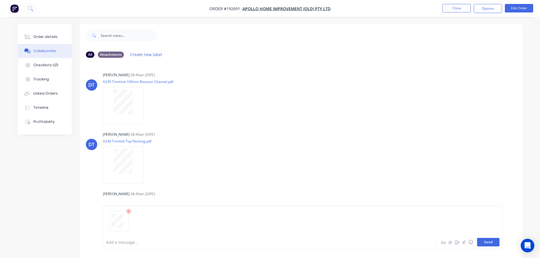
click at [488, 243] on button "Send" at bounding box center [488, 242] width 22 height 9
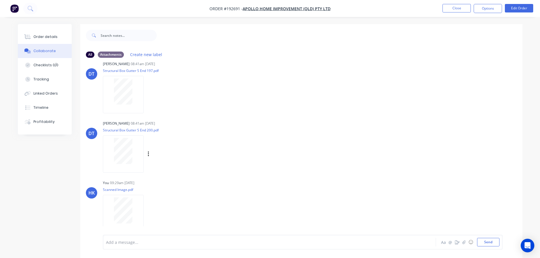
scroll to position [9, 0]
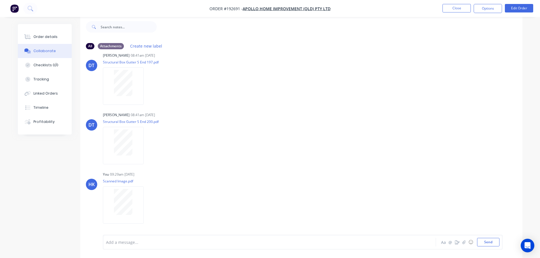
click at [463, 2] on nav "Order #192691 - Apollo Home Improvement (QLD) Pty Ltd Close Options Edit Order" at bounding box center [270, 8] width 540 height 17
click at [460, 7] on button "Close" at bounding box center [456, 8] width 28 height 9
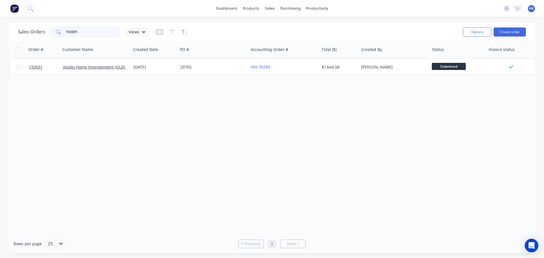
drag, startPoint x: 90, startPoint y: 35, endPoint x: 52, endPoint y: 37, distance: 37.5
click at [53, 37] on div "192691" at bounding box center [85, 31] width 71 height 11
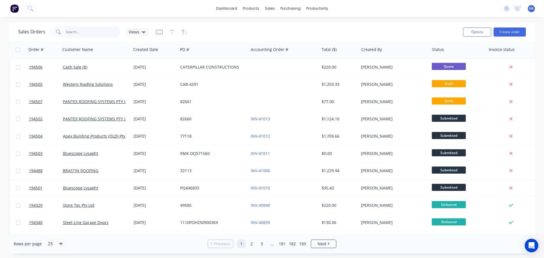
click at [100, 35] on input "text" at bounding box center [93, 31] width 55 height 11
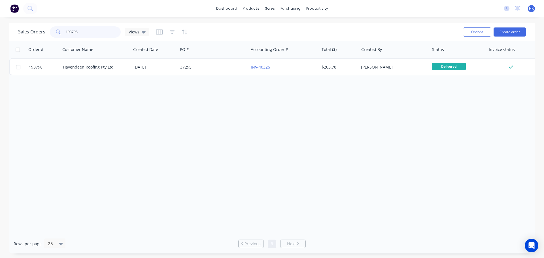
click at [72, 31] on input "193798" at bounding box center [93, 31] width 55 height 11
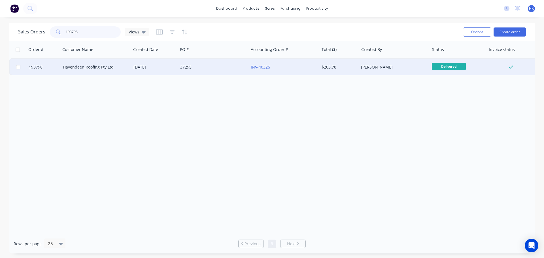
type input "193798"
click at [201, 71] on div "37295" at bounding box center [213, 67] width 71 height 17
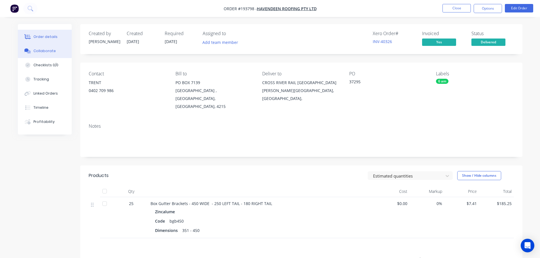
click at [48, 44] on button "Collaborate" at bounding box center [45, 51] width 54 height 14
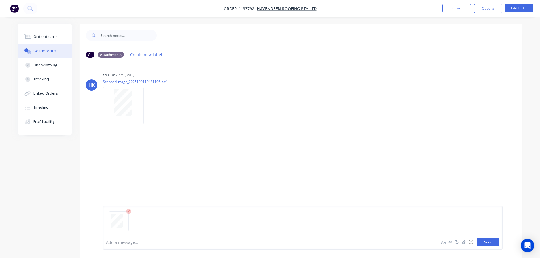
click at [480, 240] on button "Send" at bounding box center [488, 242] width 22 height 9
click at [450, 6] on button "Close" at bounding box center [456, 8] width 28 height 9
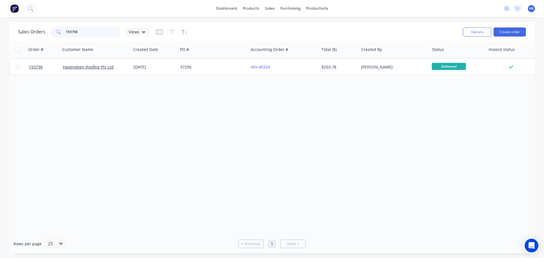
drag, startPoint x: 97, startPoint y: 34, endPoint x: 63, endPoint y: 33, distance: 34.1
click at [63, 33] on div "193798" at bounding box center [85, 31] width 71 height 11
type input "193180"
drag, startPoint x: 100, startPoint y: 31, endPoint x: 55, endPoint y: 36, distance: 45.3
click at [55, 36] on div "193180" at bounding box center [85, 31] width 71 height 11
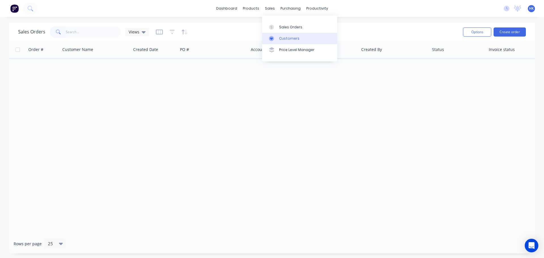
click at [289, 37] on div "Customers" at bounding box center [289, 38] width 20 height 5
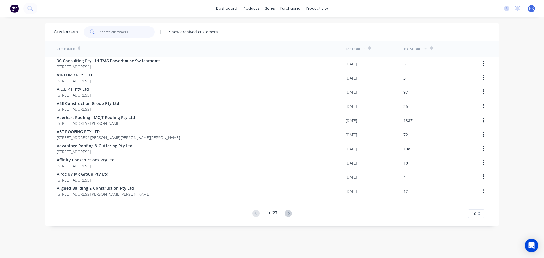
click at [114, 29] on input "text" at bounding box center [127, 31] width 55 height 11
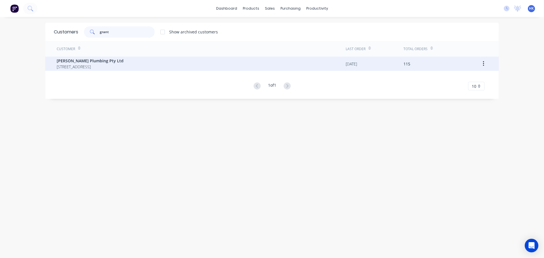
type input "grant"
click at [124, 67] on span "PO BOX 3220 SUNNYBANK SOUTH Queensland Australia 4109" at bounding box center [90, 67] width 67 height 6
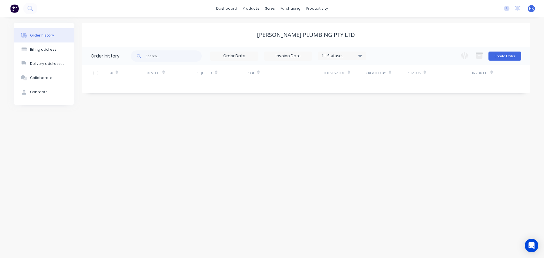
click at [354, 56] on div "11 Statuses" at bounding box center [342, 56] width 48 height 6
click at [380, 122] on div "All" at bounding box center [353, 123] width 71 height 11
click at [389, 121] on label at bounding box center [389, 121] width 0 height 0
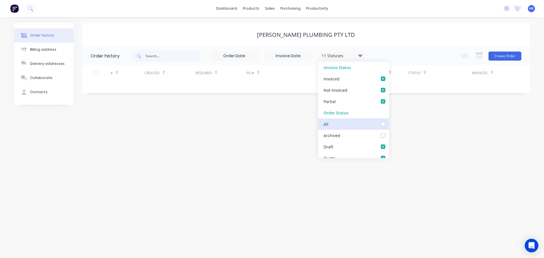
click at [389, 125] on input "checkbox" at bounding box center [391, 123] width 5 height 5
checkbox input "true"
click at [164, 61] on input "text" at bounding box center [174, 55] width 56 height 11
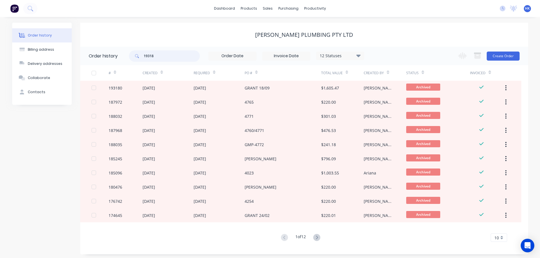
type input "193180"
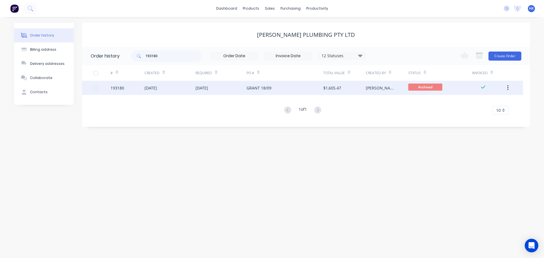
click at [265, 86] on div "GRANT 18/09" at bounding box center [259, 88] width 25 height 6
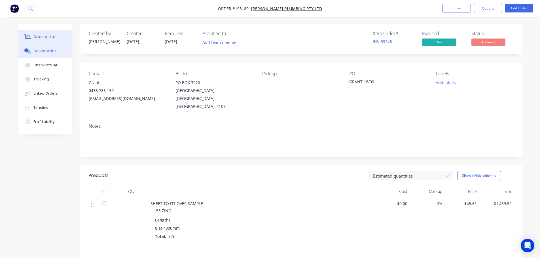
click at [39, 54] on button "Collaborate" at bounding box center [45, 51] width 54 height 14
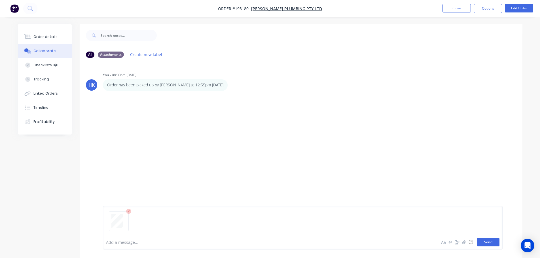
click at [497, 241] on button "Send" at bounding box center [488, 242] width 22 height 9
click at [457, 9] on button "Close" at bounding box center [456, 8] width 28 height 9
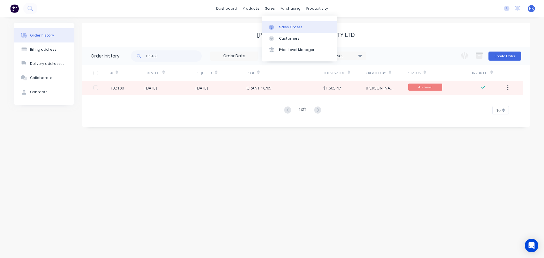
click at [281, 29] on div "Sales Orders" at bounding box center [290, 27] width 23 height 5
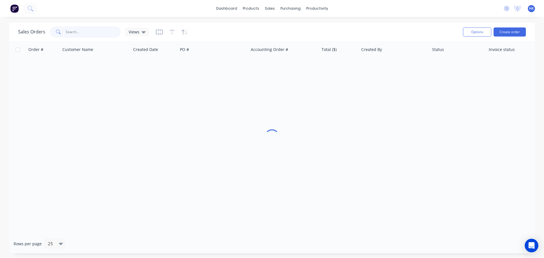
click at [77, 33] on input "text" at bounding box center [93, 31] width 55 height 11
type input "191368"
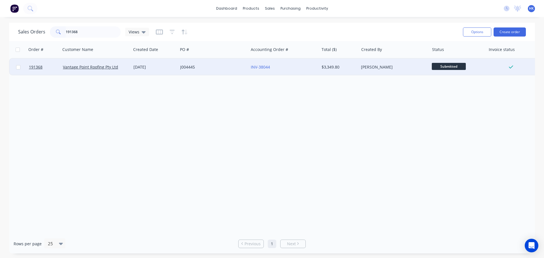
click at [176, 71] on div "01 Sep 2025" at bounding box center [154, 67] width 47 height 17
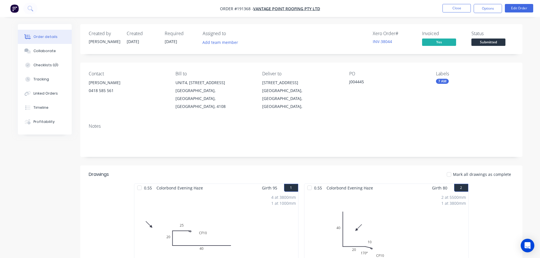
click at [50, 56] on button "Collaborate" at bounding box center [45, 51] width 54 height 14
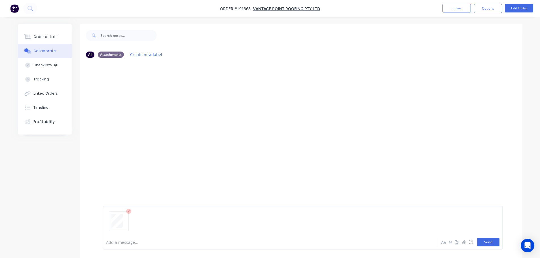
click at [486, 240] on button "Send" at bounding box center [488, 242] width 22 height 9
click at [460, 6] on button "Close" at bounding box center [456, 8] width 28 height 9
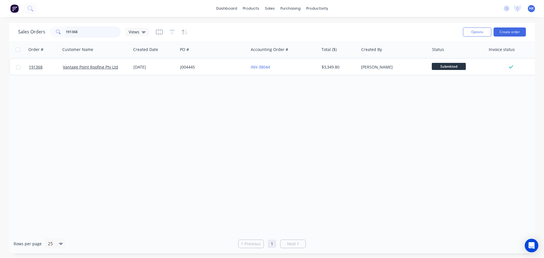
click at [83, 34] on input "191368" at bounding box center [93, 31] width 55 height 11
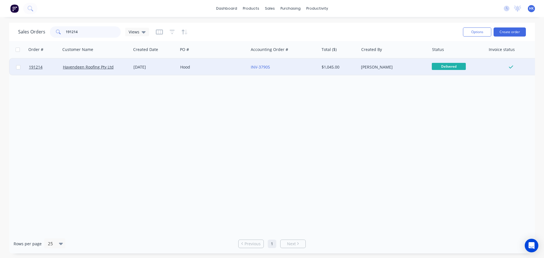
type input "191214"
click at [207, 69] on div "Hood" at bounding box center [211, 67] width 63 height 6
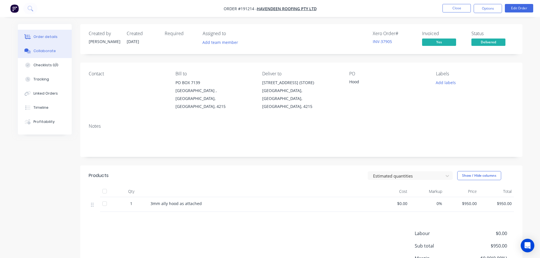
click at [61, 48] on button "Collaborate" at bounding box center [45, 51] width 54 height 14
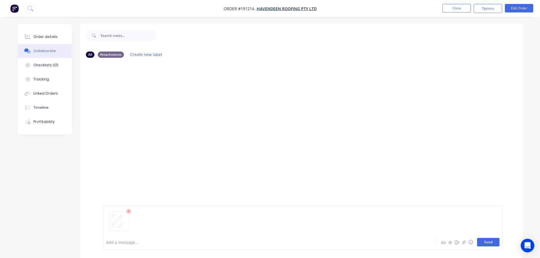
click at [486, 243] on button "Send" at bounding box center [488, 242] width 22 height 9
click at [462, 6] on button "Close" at bounding box center [456, 8] width 28 height 9
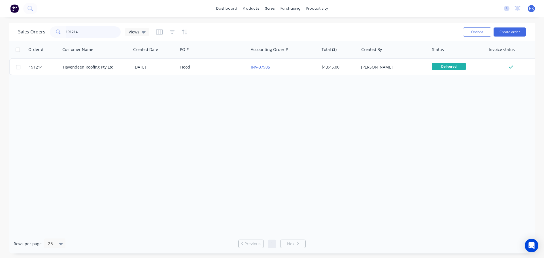
click at [93, 35] on input "191214" at bounding box center [93, 31] width 55 height 11
type input "192908"
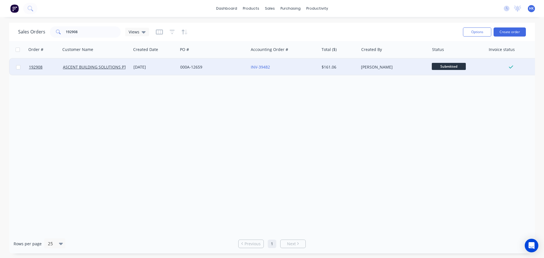
click at [214, 71] on div "000A-12659" at bounding box center [213, 67] width 71 height 17
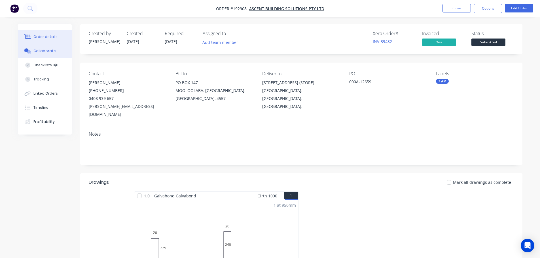
click at [44, 50] on div "Collaborate" at bounding box center [44, 50] width 22 height 5
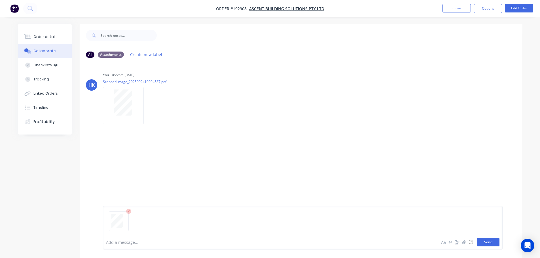
click at [487, 240] on button "Send" at bounding box center [488, 242] width 22 height 9
click at [451, 9] on button "Close" at bounding box center [456, 8] width 28 height 9
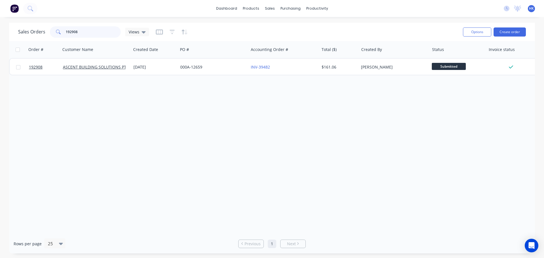
drag, startPoint x: 98, startPoint y: 31, endPoint x: 61, endPoint y: 31, distance: 36.6
click at [62, 31] on div "192908" at bounding box center [85, 31] width 71 height 11
click at [85, 35] on input "192908" at bounding box center [93, 31] width 55 height 11
drag, startPoint x: 94, startPoint y: 31, endPoint x: 59, endPoint y: 35, distance: 34.5
click at [59, 35] on div "192908" at bounding box center [85, 31] width 71 height 11
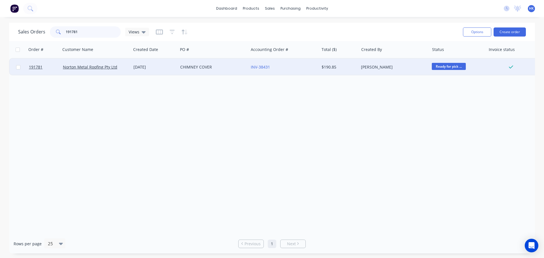
type input "191781"
click at [173, 67] on div "04 Sep 2025" at bounding box center [154, 67] width 42 height 6
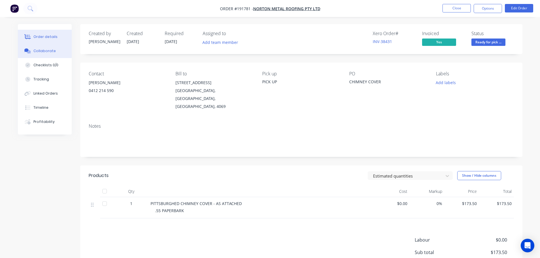
click at [61, 51] on button "Collaborate" at bounding box center [45, 51] width 54 height 14
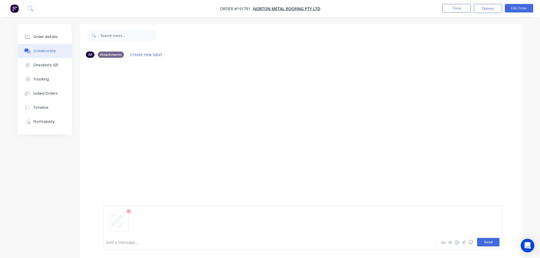
click at [486, 243] on button "Send" at bounding box center [488, 242] width 22 height 9
click at [467, 10] on button "Close" at bounding box center [456, 8] width 28 height 9
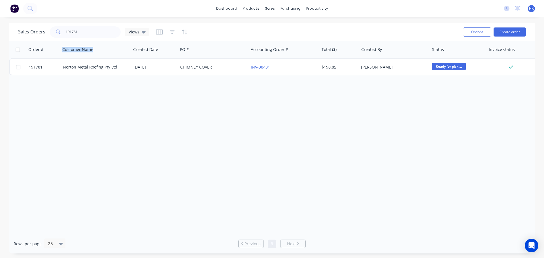
drag, startPoint x: 109, startPoint y: 42, endPoint x: 61, endPoint y: 37, distance: 48.8
click at [57, 41] on div "Order # Customer Name Created Date PO # Accounting Order # Total ($) Created By…" at bounding box center [274, 49] width 530 height 17
click at [86, 33] on input "191781" at bounding box center [93, 31] width 55 height 11
drag, startPoint x: 80, startPoint y: 33, endPoint x: 53, endPoint y: 33, distance: 26.9
click at [53, 33] on div "191781" at bounding box center [85, 31] width 71 height 11
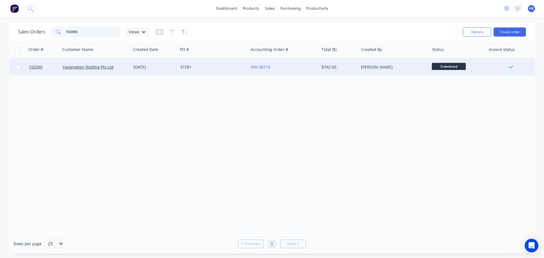
type input "192090"
click at [206, 63] on div "37281" at bounding box center [213, 67] width 71 height 17
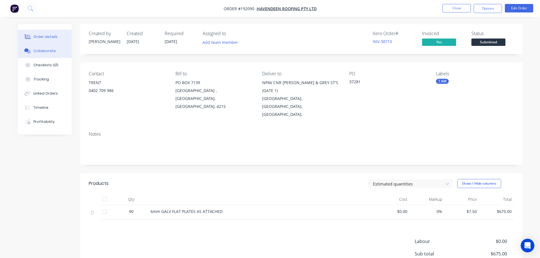
click at [52, 52] on div "Collaborate" at bounding box center [44, 50] width 22 height 5
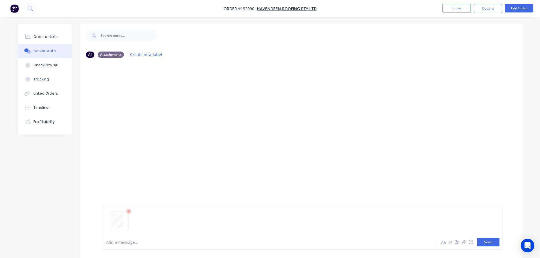
click at [484, 239] on button "Send" at bounding box center [488, 242] width 22 height 9
click at [459, 9] on button "Close" at bounding box center [456, 8] width 28 height 9
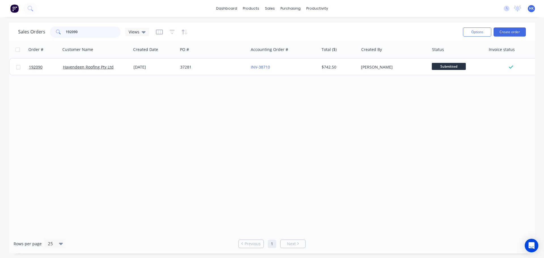
drag, startPoint x: 103, startPoint y: 32, endPoint x: 63, endPoint y: 35, distance: 40.4
click at [63, 35] on div "192090" at bounding box center [85, 31] width 71 height 11
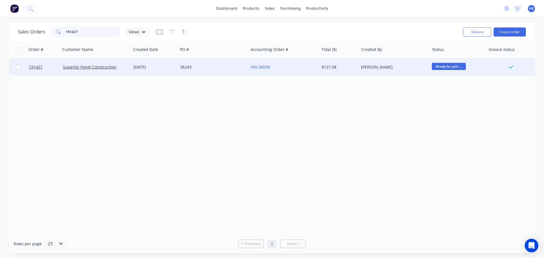
type input "191427"
click at [211, 67] on div "36243" at bounding box center [211, 67] width 63 height 6
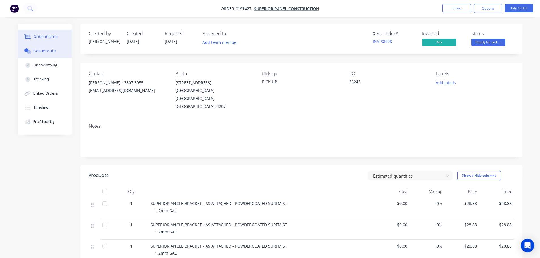
click at [52, 56] on button "Collaborate" at bounding box center [45, 51] width 54 height 14
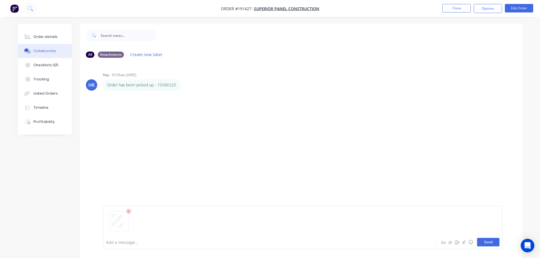
click at [487, 242] on button "Send" at bounding box center [488, 242] width 22 height 9
click at [455, 5] on button "Close" at bounding box center [456, 8] width 28 height 9
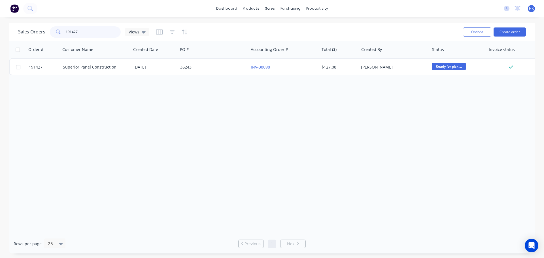
drag, startPoint x: 71, startPoint y: 35, endPoint x: 54, endPoint y: 35, distance: 17.0
click at [54, 35] on div "191427" at bounding box center [85, 31] width 71 height 11
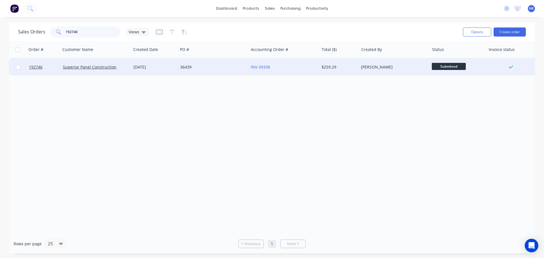
type input "192746"
click at [215, 71] on div "36439" at bounding box center [213, 67] width 71 height 17
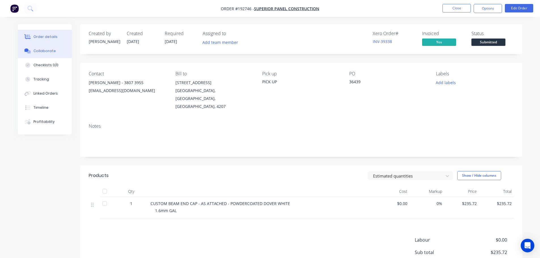
click at [60, 51] on button "Collaborate" at bounding box center [45, 51] width 54 height 14
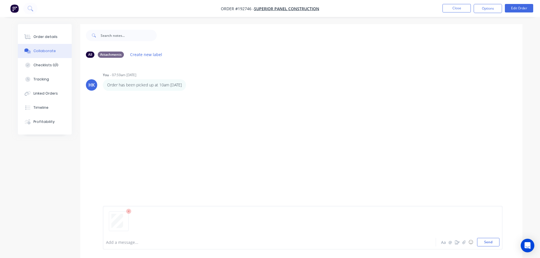
click at [482, 244] on button "Send" at bounding box center [488, 242] width 22 height 9
click at [455, 9] on button "Close" at bounding box center [456, 8] width 28 height 9
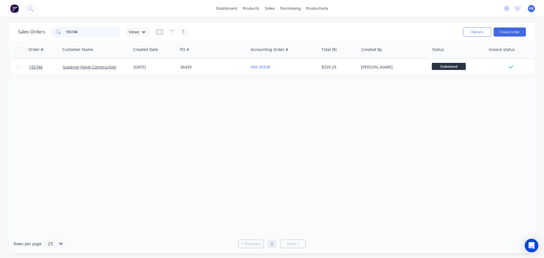
drag, startPoint x: 60, startPoint y: 34, endPoint x: 44, endPoint y: 36, distance: 15.5
click at [45, 36] on div "Sales Orders 192746 Views" at bounding box center [83, 31] width 131 height 11
type input "191428"
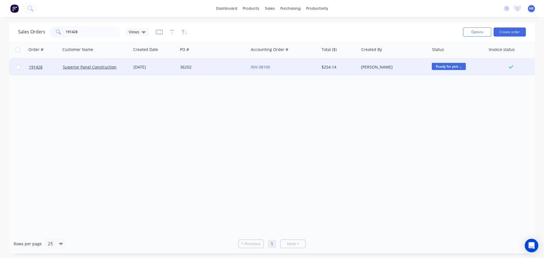
click at [203, 72] on div "36202" at bounding box center [213, 67] width 71 height 17
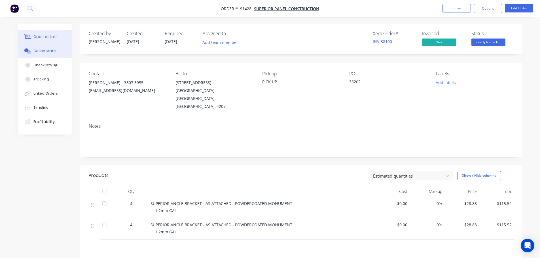
click at [52, 54] on button "Collaborate" at bounding box center [45, 51] width 54 height 14
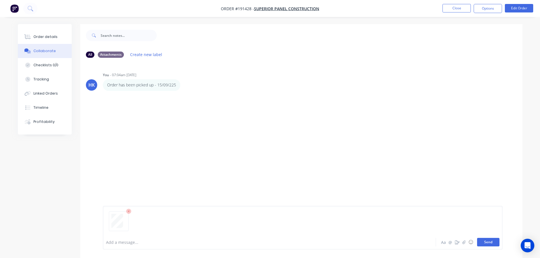
click at [486, 240] on button "Send" at bounding box center [488, 242] width 22 height 9
click at [456, 6] on button "Close" at bounding box center [456, 8] width 28 height 9
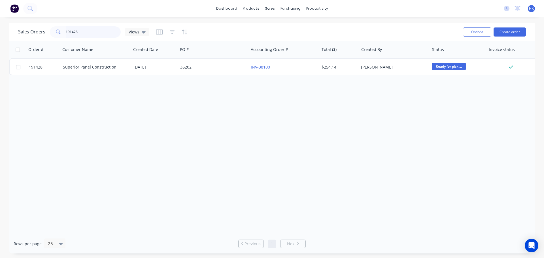
click at [78, 32] on input "191428" at bounding box center [93, 31] width 55 height 11
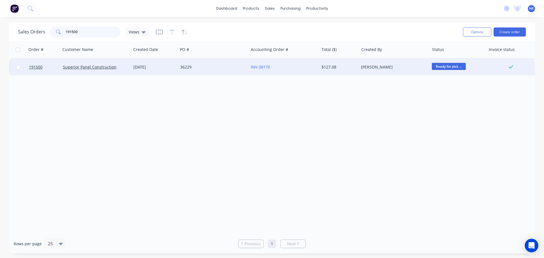
type input "191500"
click at [199, 71] on div "36229" at bounding box center [213, 67] width 71 height 17
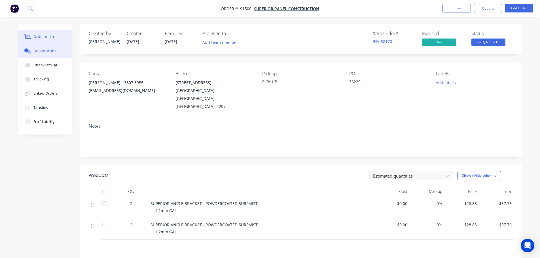
click at [60, 51] on button "Collaborate" at bounding box center [45, 51] width 54 height 14
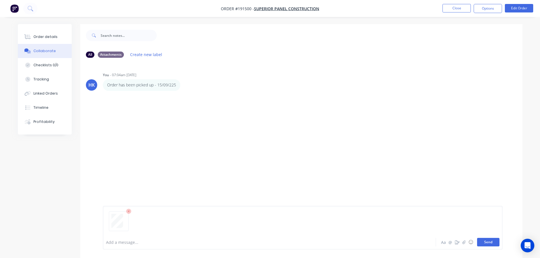
click at [493, 244] on button "Send" at bounding box center [488, 242] width 22 height 9
click at [461, 9] on button "Close" at bounding box center [456, 8] width 28 height 9
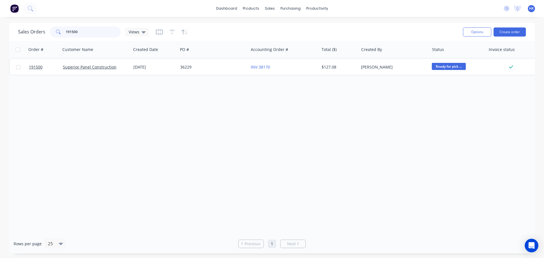
drag, startPoint x: 104, startPoint y: 26, endPoint x: 50, endPoint y: 37, distance: 54.8
click at [50, 37] on div "191500" at bounding box center [85, 31] width 71 height 11
type input "193189"
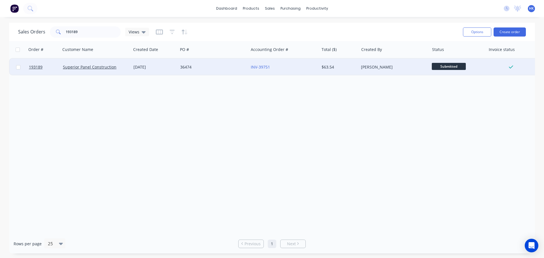
click at [181, 73] on div "36474" at bounding box center [213, 67] width 71 height 17
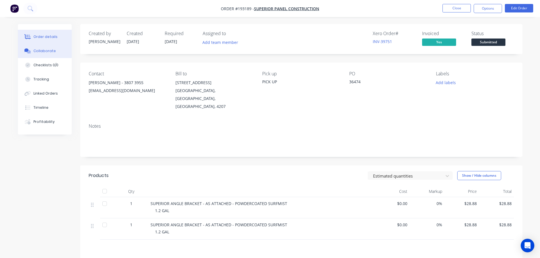
click at [50, 48] on button "Collaborate" at bounding box center [45, 51] width 54 height 14
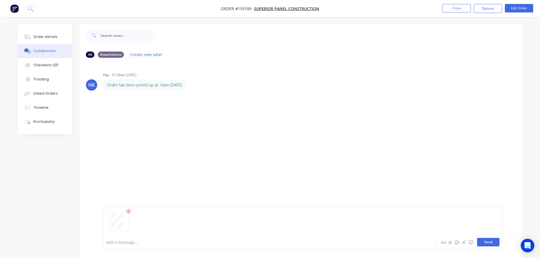
click at [492, 240] on button "Send" at bounding box center [488, 242] width 22 height 9
click at [453, 8] on button "Close" at bounding box center [456, 8] width 28 height 9
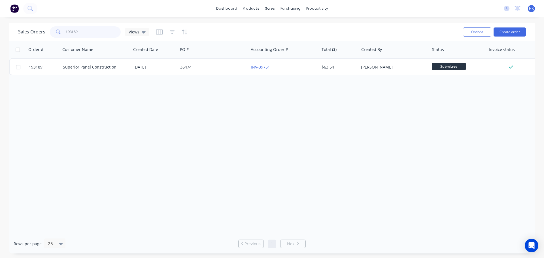
click at [43, 32] on div "Sales Orders 193189 Views" at bounding box center [83, 31] width 131 height 11
type input "191663"
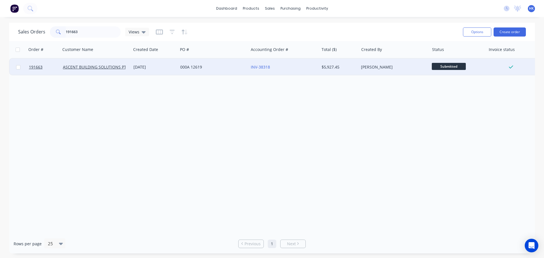
click at [198, 72] on div "000A 12619" at bounding box center [213, 67] width 71 height 17
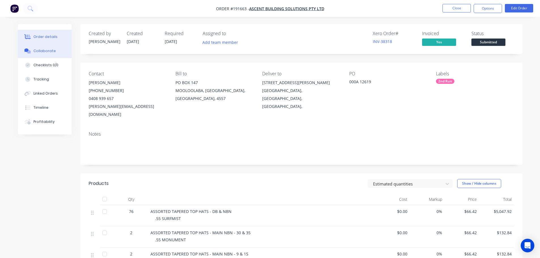
click at [66, 51] on button "Collaborate" at bounding box center [45, 51] width 54 height 14
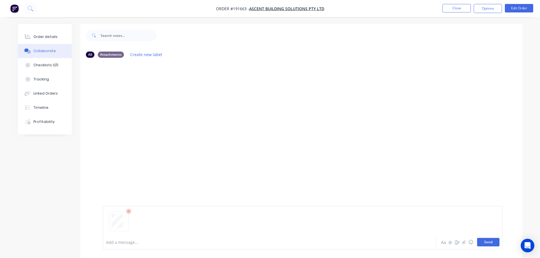
click at [482, 243] on button "Send" at bounding box center [488, 242] width 22 height 9
click at [460, 10] on button "Close" at bounding box center [456, 8] width 28 height 9
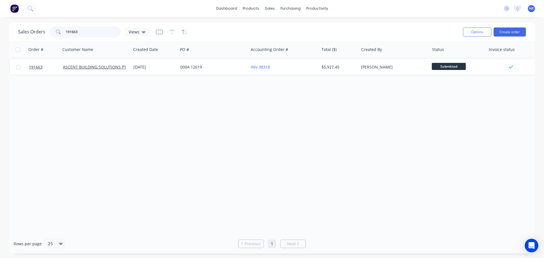
drag, startPoint x: 74, startPoint y: 35, endPoint x: 67, endPoint y: 35, distance: 6.8
click at [67, 35] on input "191663" at bounding box center [93, 31] width 55 height 11
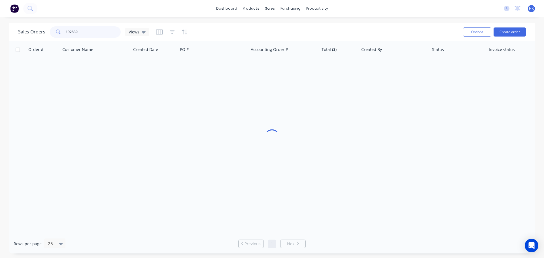
type input "192830"
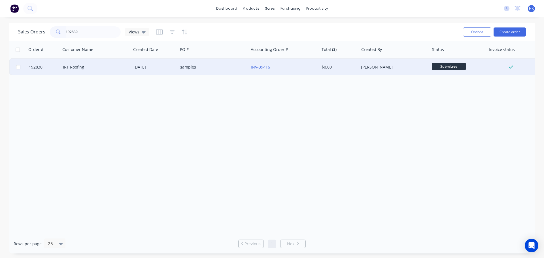
click at [190, 69] on div "samples" at bounding box center [211, 67] width 63 height 6
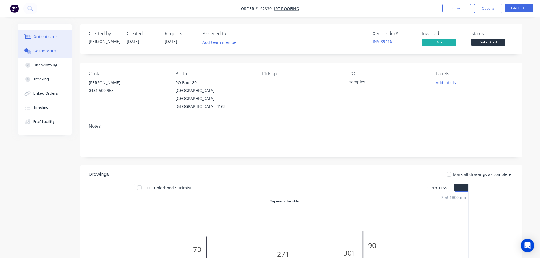
click at [38, 50] on div "Collaborate" at bounding box center [44, 50] width 22 height 5
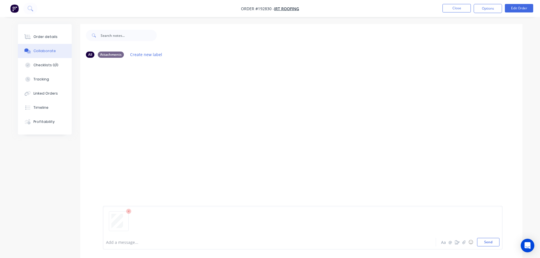
drag, startPoint x: 491, startPoint y: 239, endPoint x: 487, endPoint y: 195, distance: 44.6
click at [490, 241] on button "Send" at bounding box center [488, 242] width 22 height 9
click at [455, 12] on button "Close" at bounding box center [456, 8] width 28 height 9
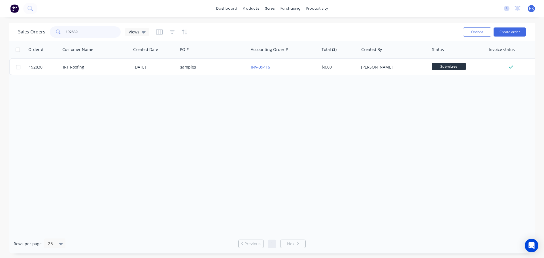
drag, startPoint x: 93, startPoint y: 33, endPoint x: 58, endPoint y: 33, distance: 35.7
click at [58, 33] on div "192830" at bounding box center [85, 31] width 71 height 11
type input "192767"
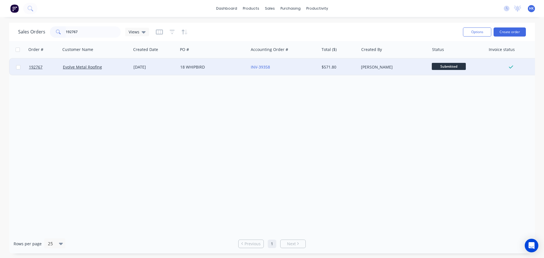
click at [190, 66] on div "18 WHIPBIRD" at bounding box center [211, 67] width 63 height 6
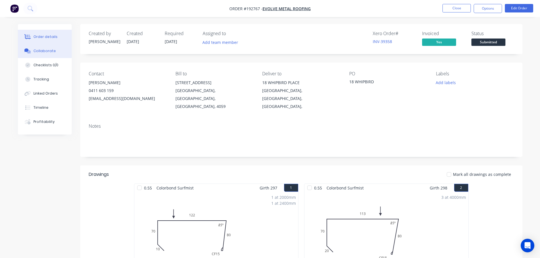
click at [52, 50] on div "Collaborate" at bounding box center [44, 50] width 22 height 5
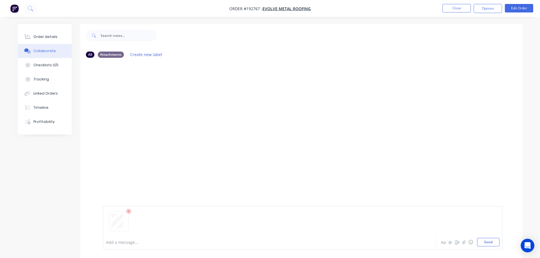
drag, startPoint x: 487, startPoint y: 241, endPoint x: 484, endPoint y: 225, distance: 16.4
click at [487, 242] on button "Send" at bounding box center [488, 242] width 22 height 9
click at [452, 10] on button "Close" at bounding box center [456, 8] width 28 height 9
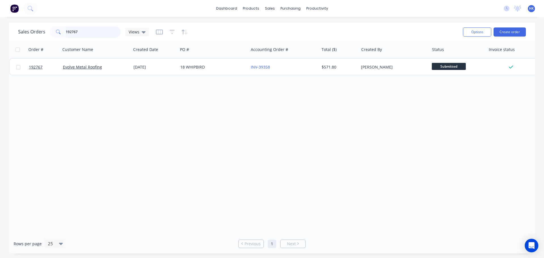
click at [84, 27] on input "192767" at bounding box center [93, 31] width 55 height 11
type input "193544"
click at [168, 71] on div "23 Sep 2025" at bounding box center [154, 67] width 47 height 17
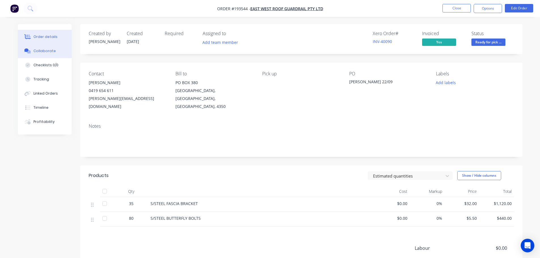
click at [55, 48] on button "Collaborate" at bounding box center [45, 51] width 54 height 14
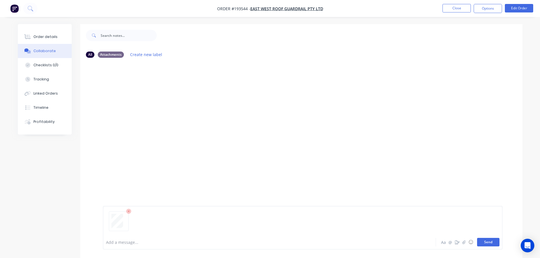
click at [486, 243] on button "Send" at bounding box center [488, 242] width 22 height 9
click at [460, 9] on button "Close" at bounding box center [456, 8] width 28 height 9
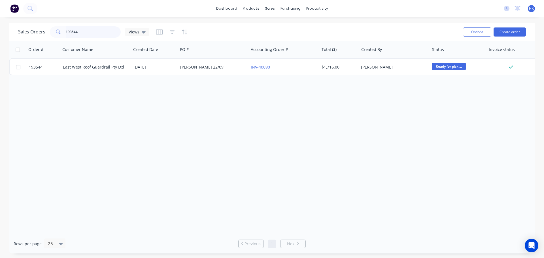
click at [92, 32] on input "193544" at bounding box center [93, 31] width 55 height 11
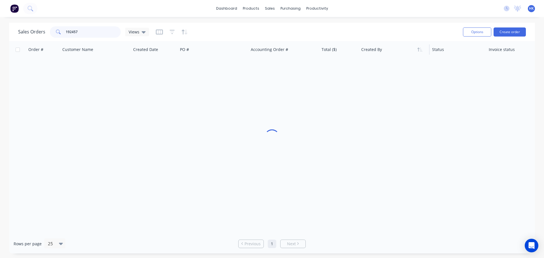
type input "192457"
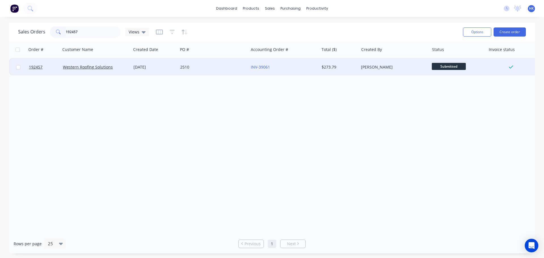
click at [195, 73] on div "2510" at bounding box center [213, 67] width 71 height 17
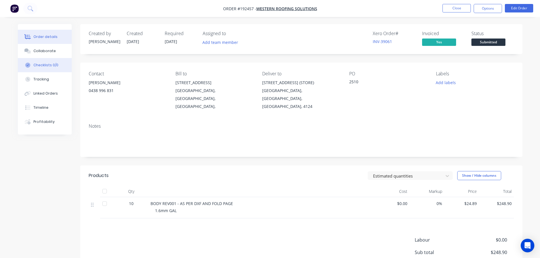
drag, startPoint x: 37, startPoint y: 48, endPoint x: 71, endPoint y: 58, distance: 35.4
click at [37, 48] on button "Collaborate" at bounding box center [45, 51] width 54 height 14
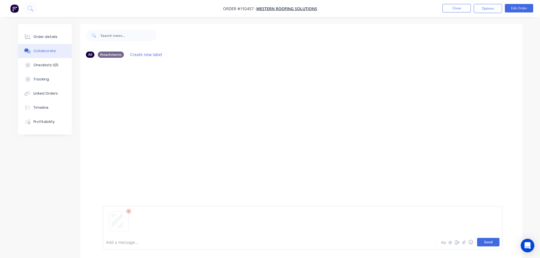
click at [487, 238] on button "Send" at bounding box center [488, 242] width 22 height 9
click at [456, 6] on button "Close" at bounding box center [456, 8] width 28 height 9
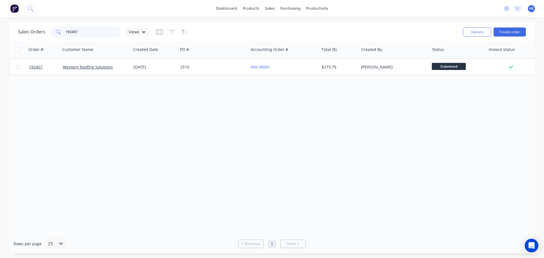
click at [98, 32] on input "192457" at bounding box center [93, 31] width 55 height 11
type input "193390"
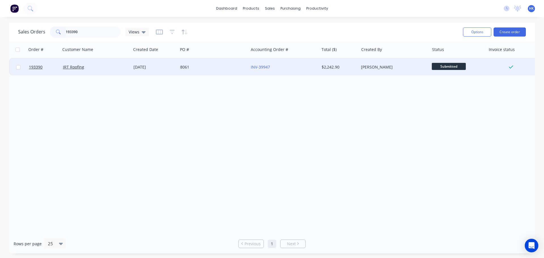
click at [185, 71] on div "8061" at bounding box center [213, 67] width 71 height 17
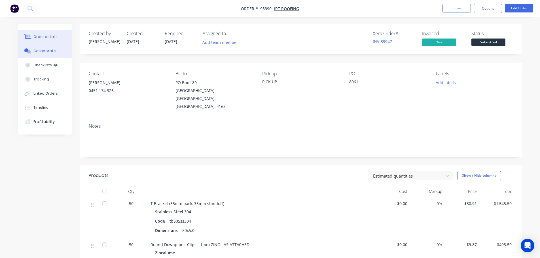
click at [44, 52] on div "Collaborate" at bounding box center [44, 50] width 22 height 5
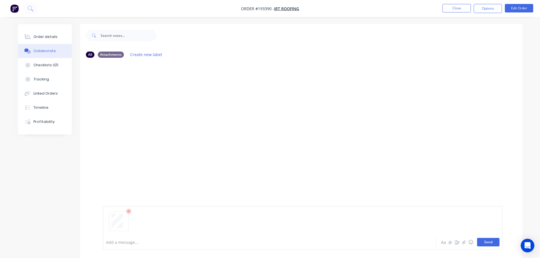
click at [489, 243] on button "Send" at bounding box center [488, 242] width 22 height 9
click at [449, 9] on button "Close" at bounding box center [456, 8] width 28 height 9
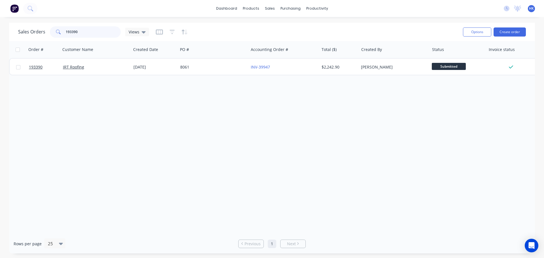
drag, startPoint x: 94, startPoint y: 35, endPoint x: 56, endPoint y: 36, distance: 38.0
click at [56, 36] on div "193390" at bounding box center [85, 31] width 71 height 11
type input "192823"
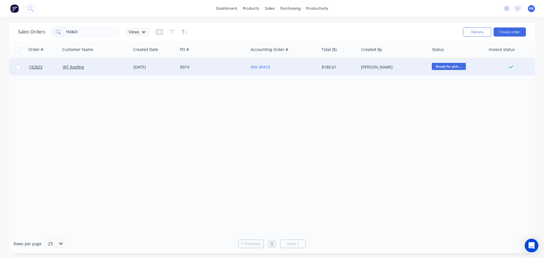
click at [161, 64] on div "15 Sep 2025" at bounding box center [154, 67] width 47 height 17
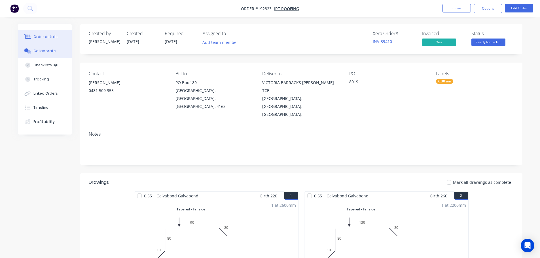
drag, startPoint x: 45, startPoint y: 54, endPoint x: 60, endPoint y: 56, distance: 15.1
click at [45, 54] on button "Collaborate" at bounding box center [45, 51] width 54 height 14
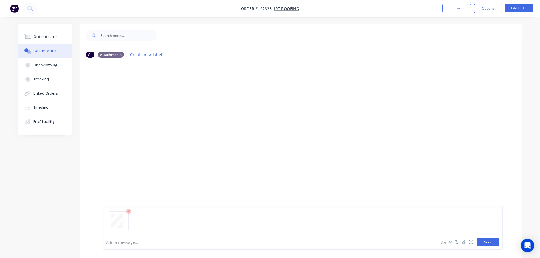
click at [495, 241] on button "Send" at bounding box center [488, 242] width 22 height 9
click at [465, 7] on button "Close" at bounding box center [456, 8] width 28 height 9
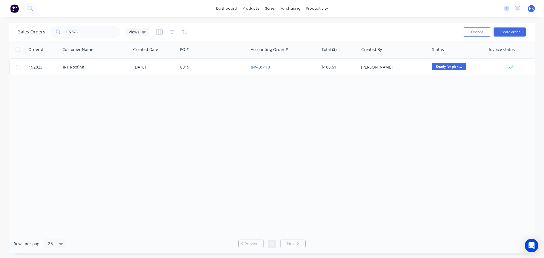
click at [99, 25] on div "Sales Orders 192823 Views Options Create order" at bounding box center [272, 32] width 526 height 18
drag, startPoint x: 73, startPoint y: 32, endPoint x: 60, endPoint y: 32, distance: 13.3
click at [60, 32] on div "192823" at bounding box center [85, 31] width 71 height 11
type input "193437"
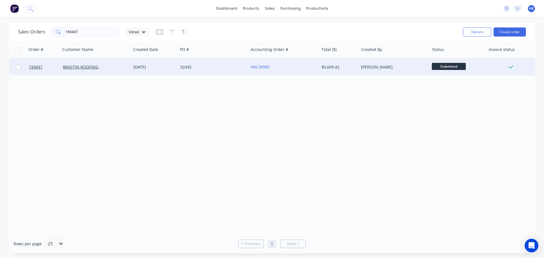
click at [210, 70] on div "32435" at bounding box center [211, 67] width 63 height 6
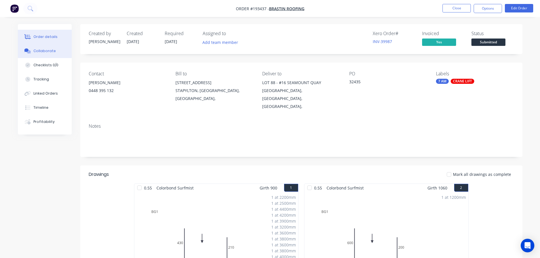
click at [52, 54] on button "Collaborate" at bounding box center [45, 51] width 54 height 14
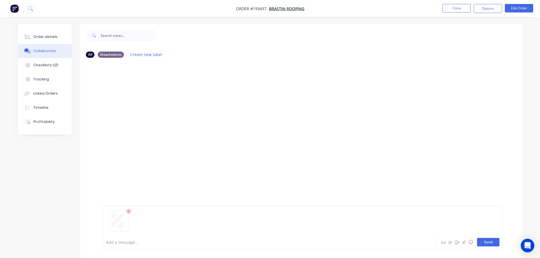
click at [486, 246] on button "Send" at bounding box center [488, 242] width 22 height 9
click at [457, 10] on button "Close" at bounding box center [456, 8] width 28 height 9
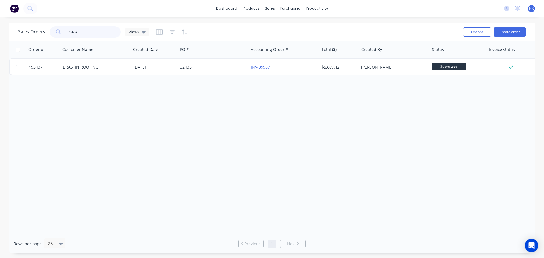
drag, startPoint x: 104, startPoint y: 34, endPoint x: 55, endPoint y: 40, distance: 49.0
click at [55, 40] on div "Sales Orders 193437 Views Options Create order" at bounding box center [272, 32] width 526 height 18
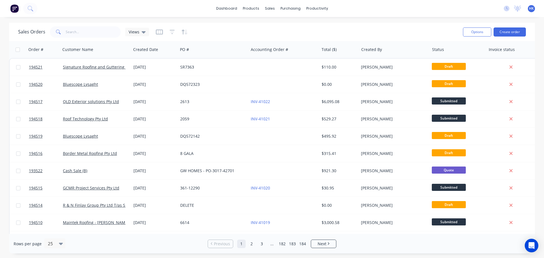
drag, startPoint x: 344, startPoint y: 25, endPoint x: 340, endPoint y: 28, distance: 5.0
click at [344, 25] on div "Sales Orders Views" at bounding box center [238, 32] width 440 height 14
click at [82, 33] on input "text" at bounding box center [93, 31] width 55 height 11
drag, startPoint x: 377, startPoint y: 27, endPoint x: 374, endPoint y: 27, distance: 3.7
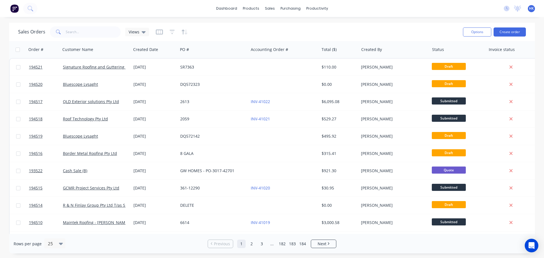
click at [377, 26] on div "Sales Orders Views" at bounding box center [238, 32] width 440 height 14
click at [291, 40] on div "Customers" at bounding box center [289, 38] width 20 height 5
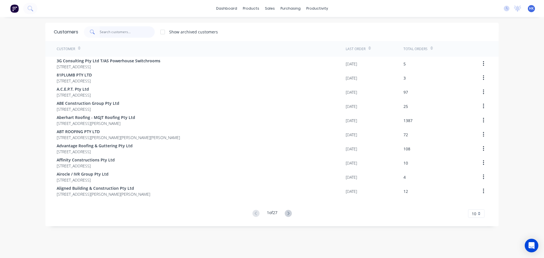
click at [107, 31] on input "text" at bounding box center [127, 31] width 55 height 11
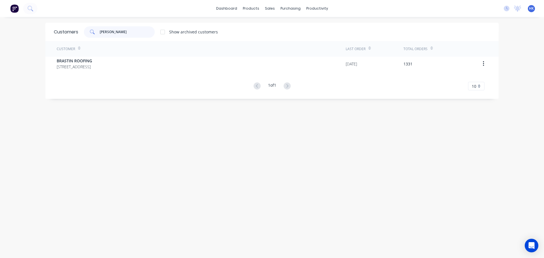
type input "brast"
click at [123, 72] on div "Customer Last Order Total Orders BRASTIN ROOFING 13 Homestead Drive STAPYLTON Q…" at bounding box center [271, 65] width 453 height 49
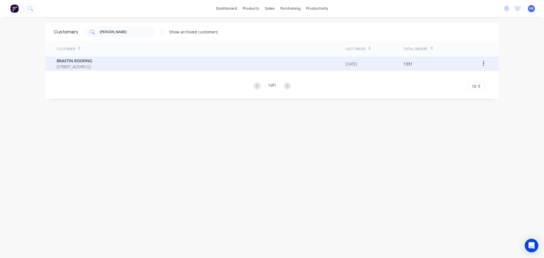
click at [92, 63] on span "BRASTIN ROOFING" at bounding box center [74, 61] width 35 height 6
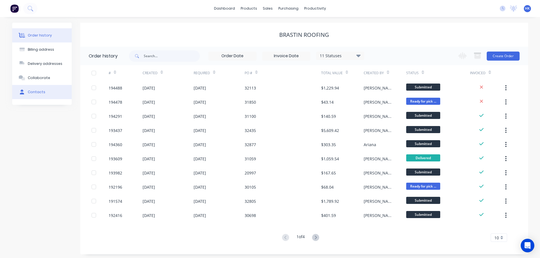
click at [34, 96] on button "Contacts" at bounding box center [42, 92] width 60 height 14
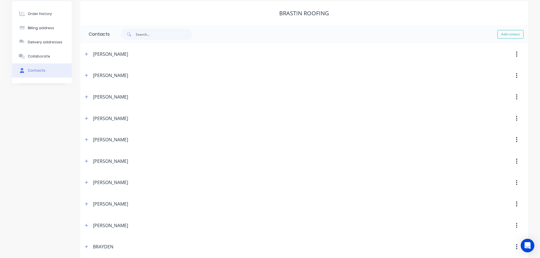
scroll to position [9, 0]
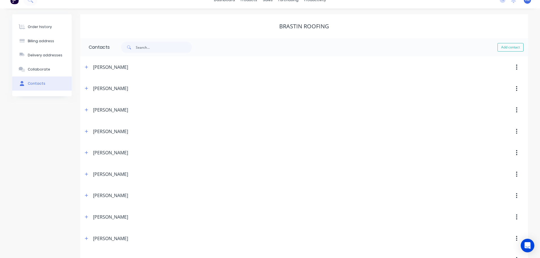
click at [86, 71] on span at bounding box center [86, 66] width 7 height 7
click at [88, 69] on icon "button" at bounding box center [86, 67] width 3 height 4
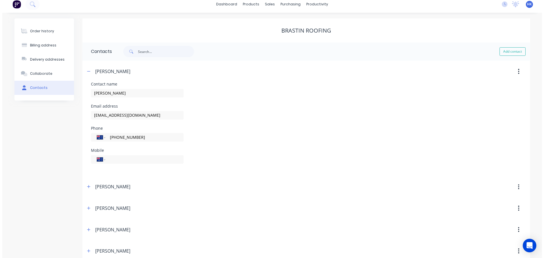
scroll to position [0, 0]
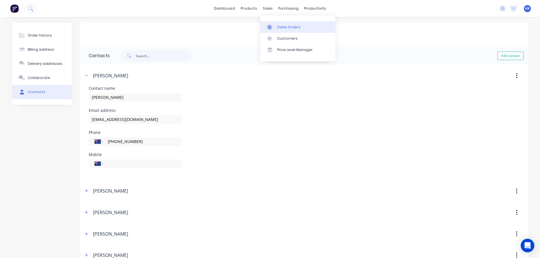
click at [281, 26] on div "Sales Orders" at bounding box center [288, 27] width 23 height 5
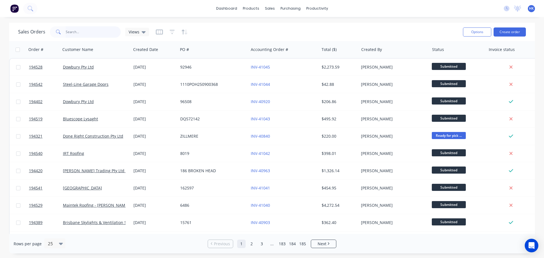
click at [106, 30] on input "text" at bounding box center [93, 31] width 55 height 11
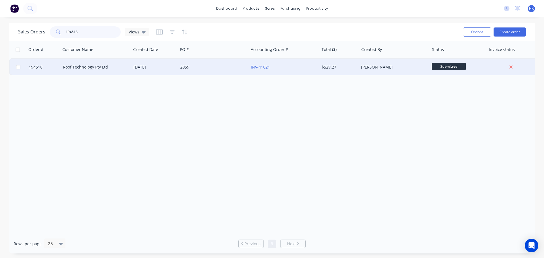
type input "194518"
click at [200, 66] on div "2059" at bounding box center [211, 67] width 63 height 6
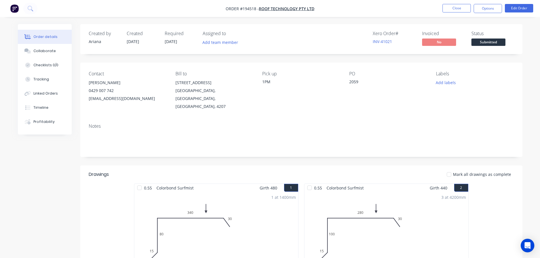
click at [480, 45] on span "Submitted" at bounding box center [488, 42] width 34 height 7
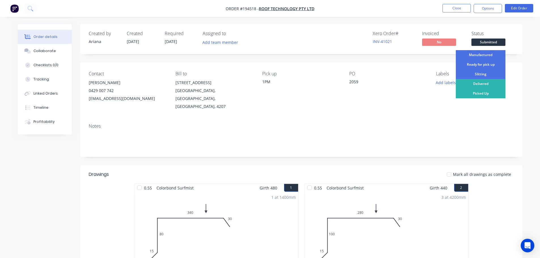
drag, startPoint x: 480, startPoint y: 65, endPoint x: 477, endPoint y: 63, distance: 3.2
click at [478, 64] on div "Ready for pick up" at bounding box center [481, 65] width 50 height 10
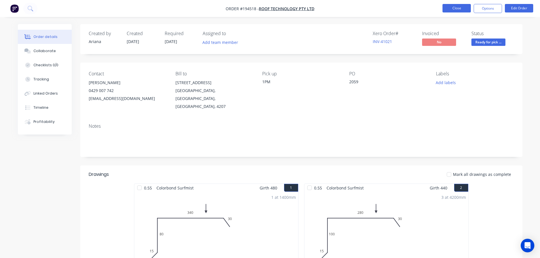
click at [466, 11] on button "Close" at bounding box center [456, 8] width 28 height 9
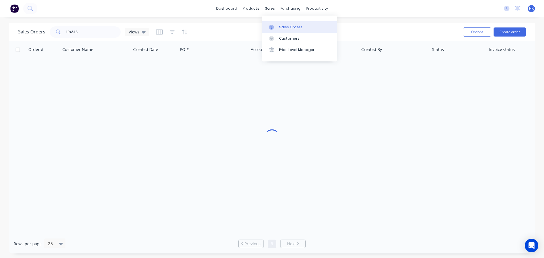
click at [275, 26] on div at bounding box center [273, 27] width 9 height 5
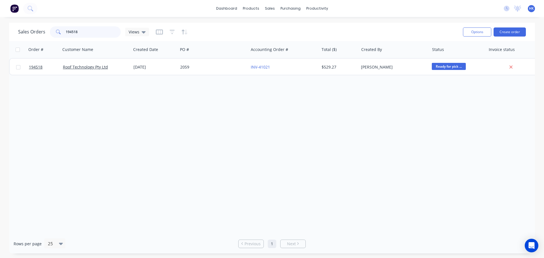
drag, startPoint x: 79, startPoint y: 35, endPoint x: 51, endPoint y: 37, distance: 27.5
click at [51, 37] on div "194518" at bounding box center [85, 31] width 71 height 11
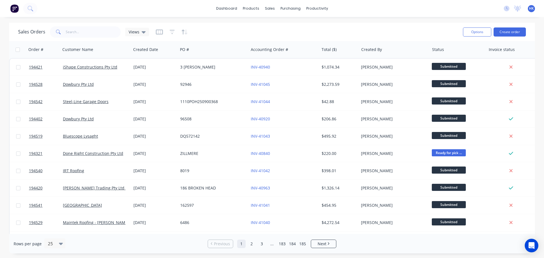
click at [316, 29] on div "Sales Orders Views" at bounding box center [238, 32] width 440 height 14
click at [105, 34] on input "text" at bounding box center [93, 31] width 55 height 11
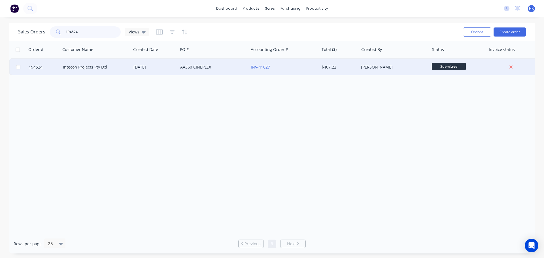
type input "194524"
click at [188, 68] on div "AA360 CINEPLEX" at bounding box center [211, 67] width 63 height 6
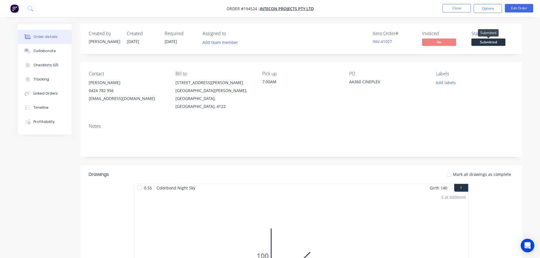
click at [499, 44] on span "Submitted" at bounding box center [488, 42] width 34 height 7
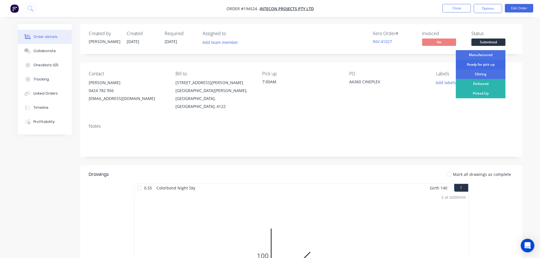
click at [484, 65] on div "Ready for pick up" at bounding box center [481, 65] width 50 height 10
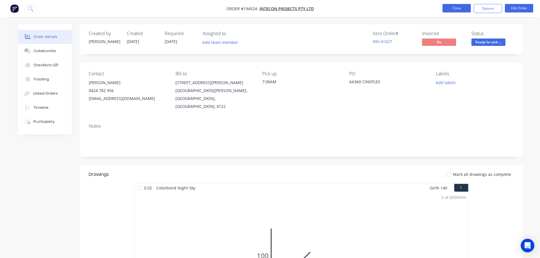
click at [458, 9] on button "Close" at bounding box center [456, 8] width 28 height 9
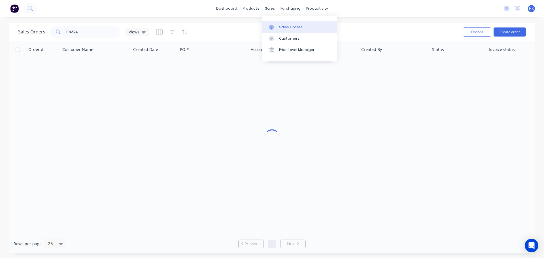
click at [281, 26] on div "Sales Orders" at bounding box center [290, 27] width 23 height 5
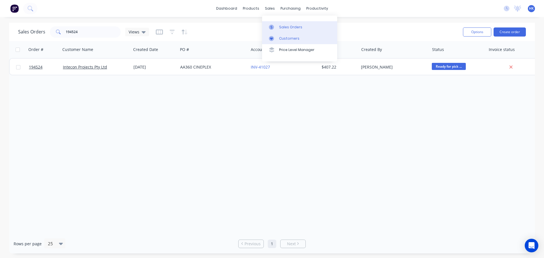
click at [291, 40] on div "Customers" at bounding box center [289, 38] width 20 height 5
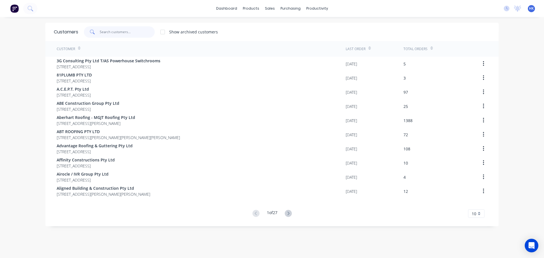
click at [132, 33] on input "text" at bounding box center [127, 31] width 55 height 11
click at [277, 24] on link "Sales Orders" at bounding box center [297, 26] width 75 height 11
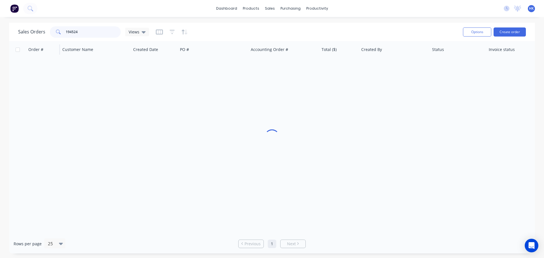
click at [52, 41] on div "Sales Orders 194524 Views Options Create order Order # Customer Name Created Da…" at bounding box center [272, 138] width 526 height 231
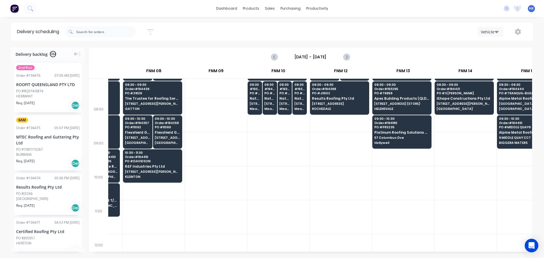
scroll to position [113, 360]
